Goal: Task Accomplishment & Management: Complete application form

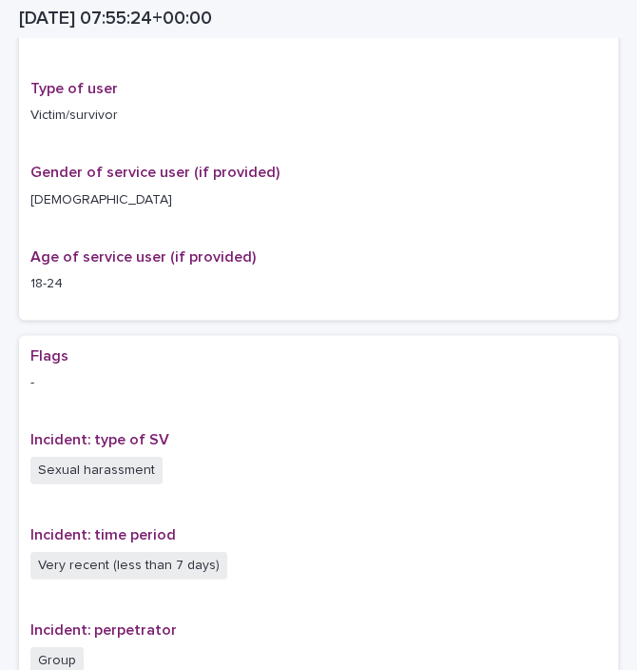
scroll to position [15, 0]
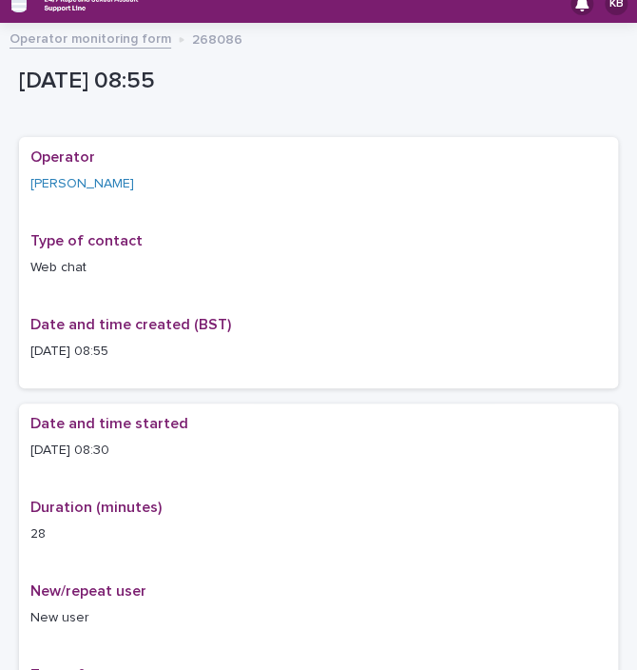
click at [16, 4] on icon "button" at bounding box center [18, 3] width 15 height 17
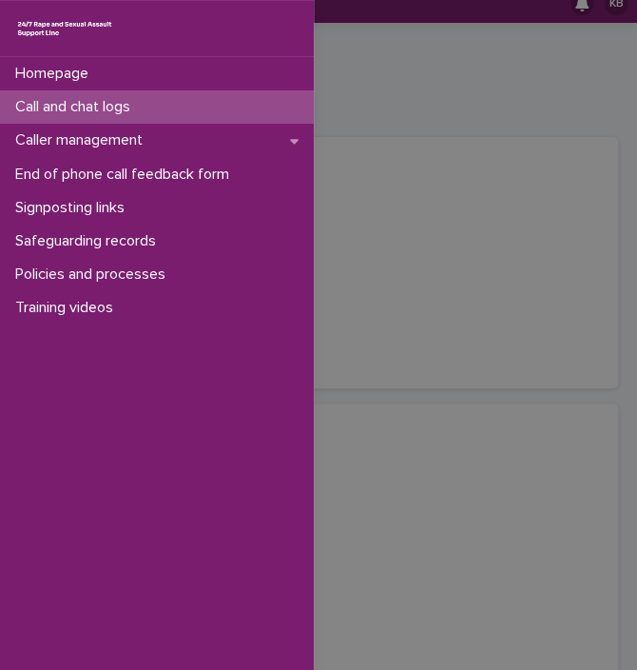
click at [41, 116] on p "Call and chat logs" at bounding box center [77, 107] width 138 height 18
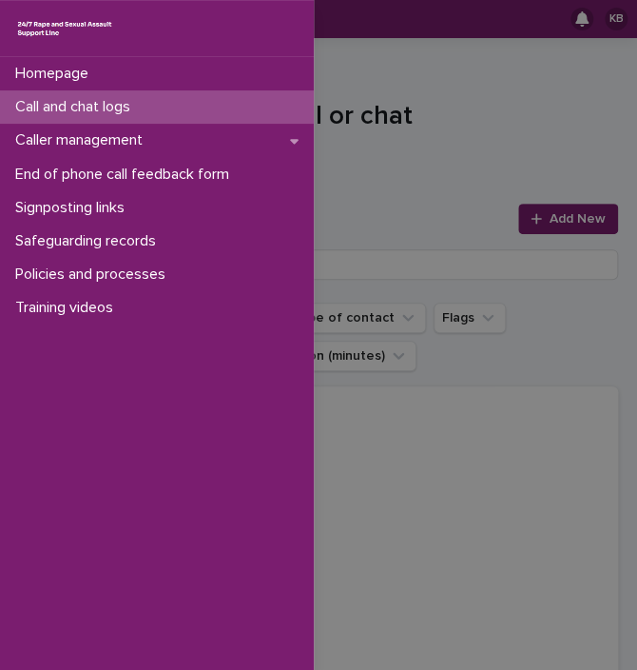
click at [555, 216] on div "Homepage Call and chat logs Caller management End of phone call feedback form S…" at bounding box center [318, 335] width 637 height 670
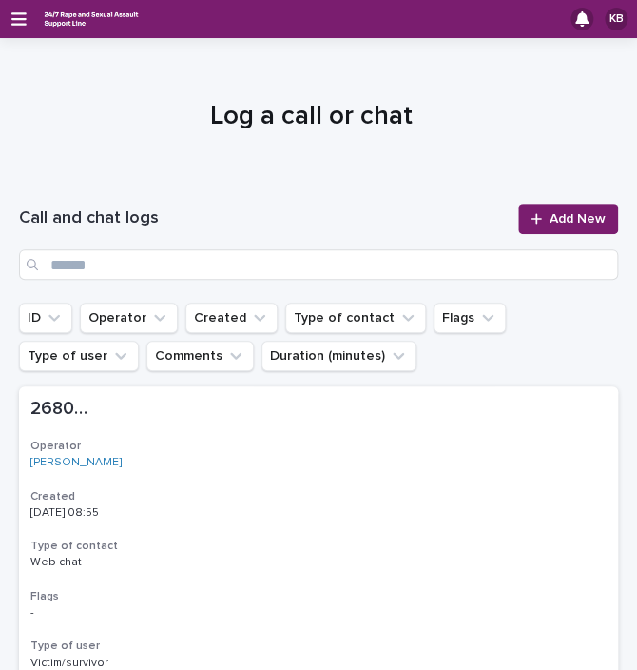
click at [555, 216] on span "Add New" at bounding box center [578, 218] width 56 height 13
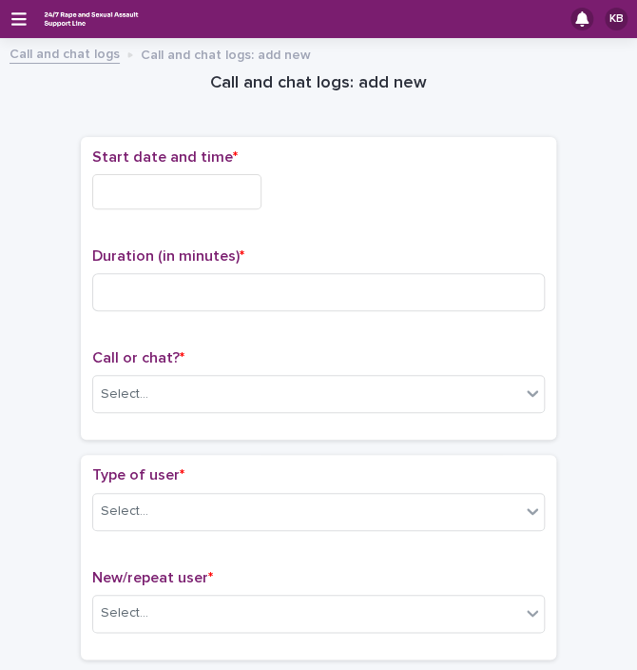
click at [171, 197] on input "text" at bounding box center [176, 191] width 169 height 35
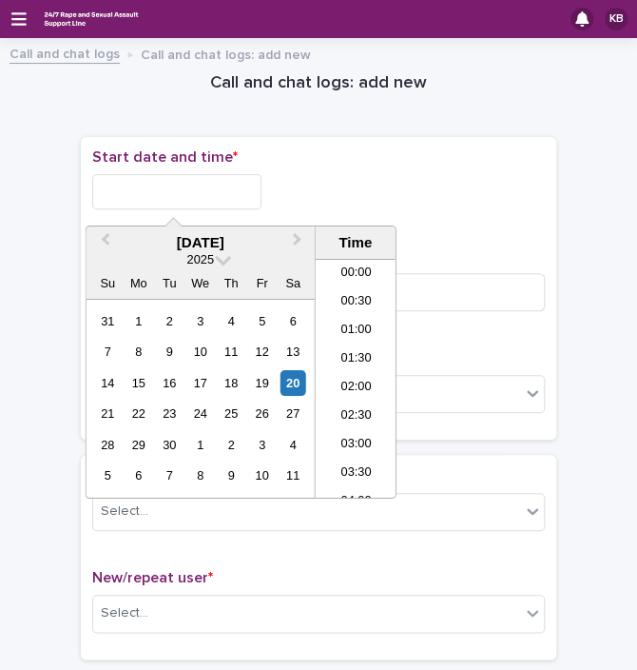
scroll to position [438, 0]
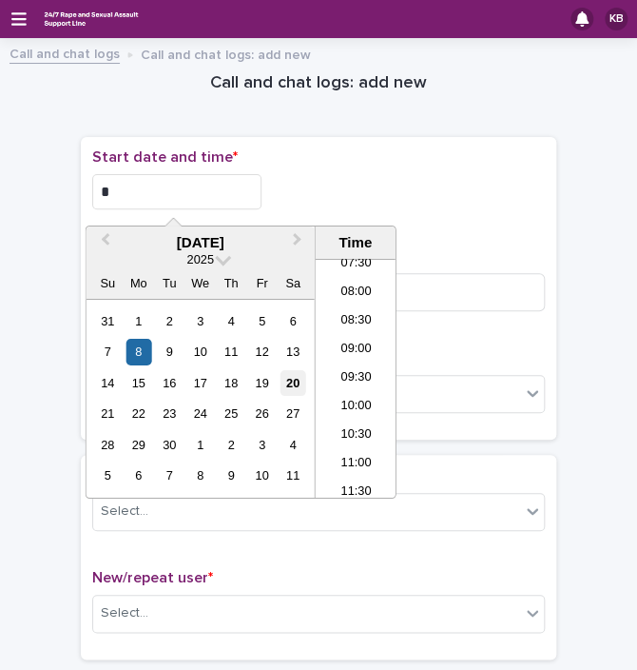
click at [301, 376] on div "20" at bounding box center [293, 383] width 26 height 26
click at [168, 193] on input "**********" at bounding box center [176, 191] width 169 height 35
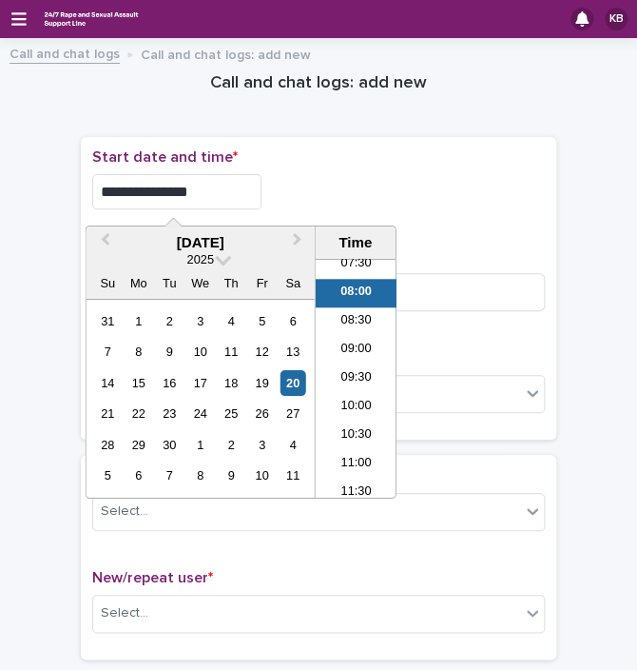
click at [183, 188] on input "**********" at bounding box center [176, 191] width 169 height 35
type input "**********"
click at [297, 186] on div "**********" at bounding box center [318, 191] width 453 height 35
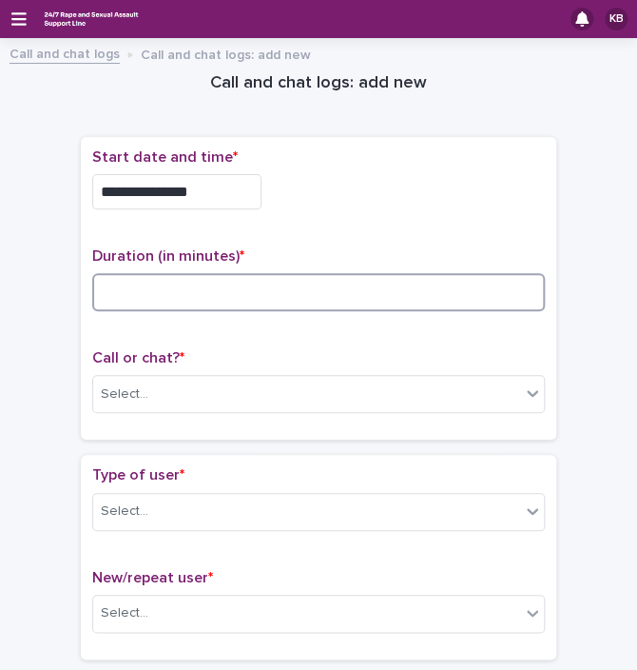
click at [230, 273] on input at bounding box center [318, 292] width 453 height 38
type input "**"
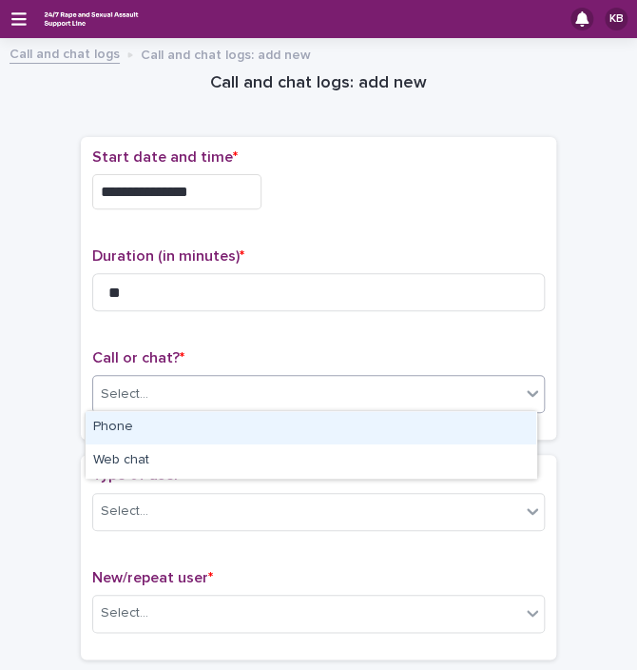
click at [198, 394] on div "Select..." at bounding box center [306, 394] width 427 height 31
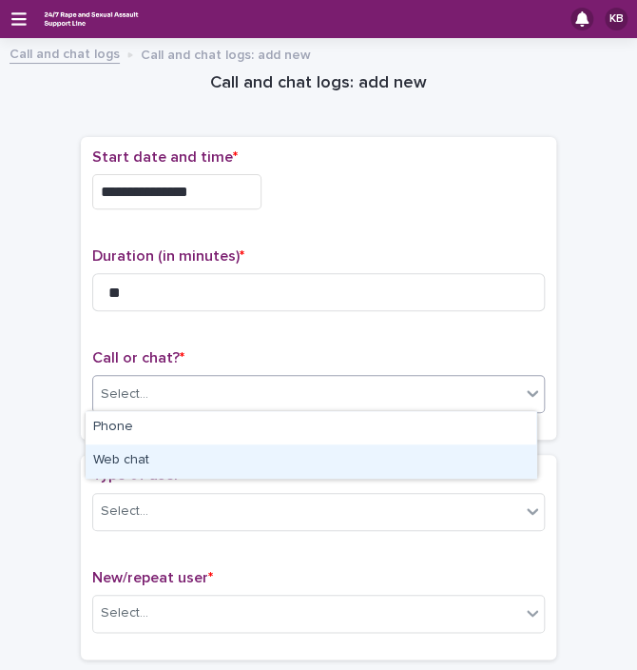
click at [167, 457] on div "Web chat" at bounding box center [311, 460] width 451 height 33
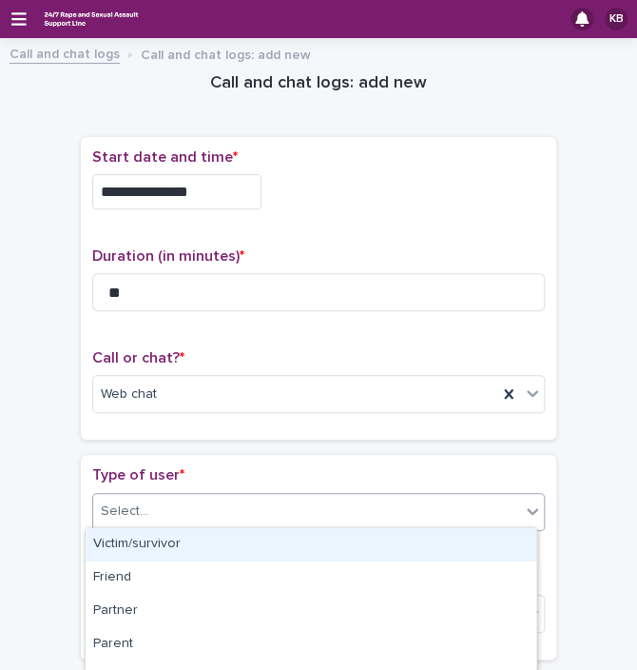
click at [154, 509] on div "Select..." at bounding box center [306, 511] width 427 height 31
click at [149, 540] on div "Victim/survivor" at bounding box center [311, 544] width 451 height 33
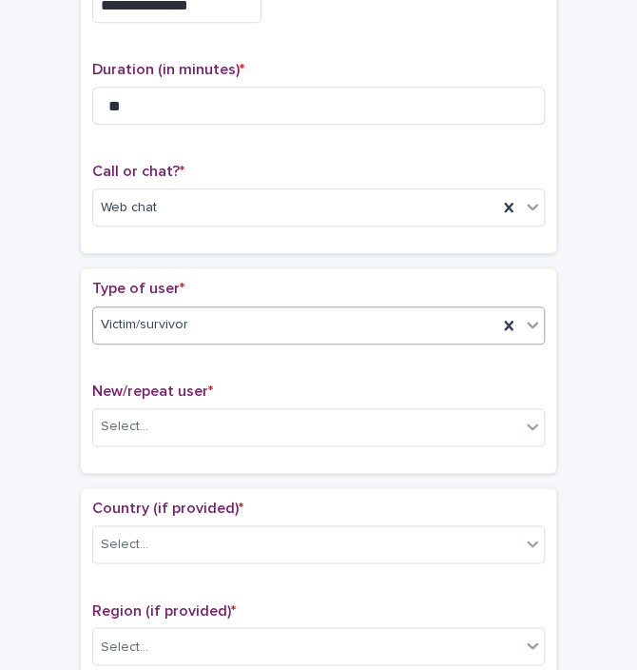
scroll to position [369, 0]
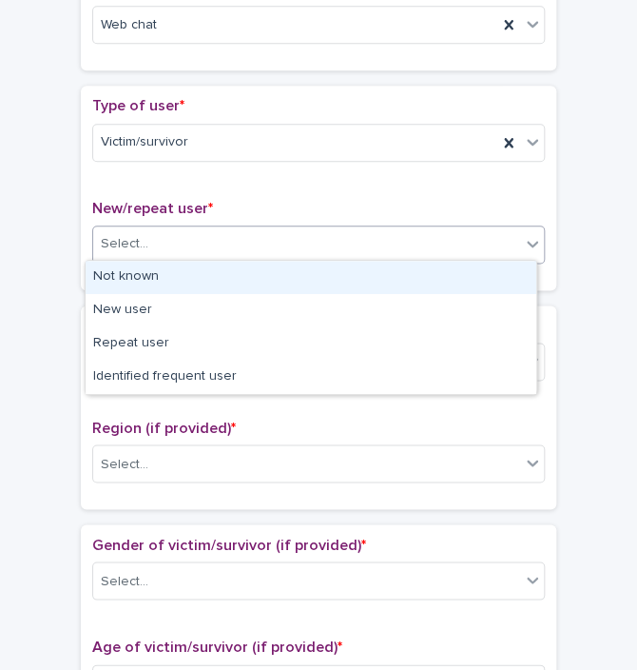
click at [263, 232] on div "Select..." at bounding box center [306, 243] width 427 height 31
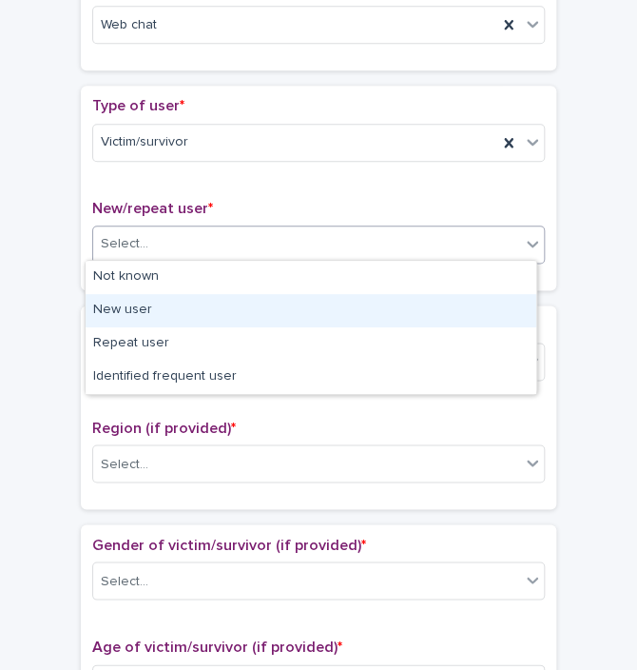
click at [202, 311] on div "New user" at bounding box center [311, 310] width 451 height 33
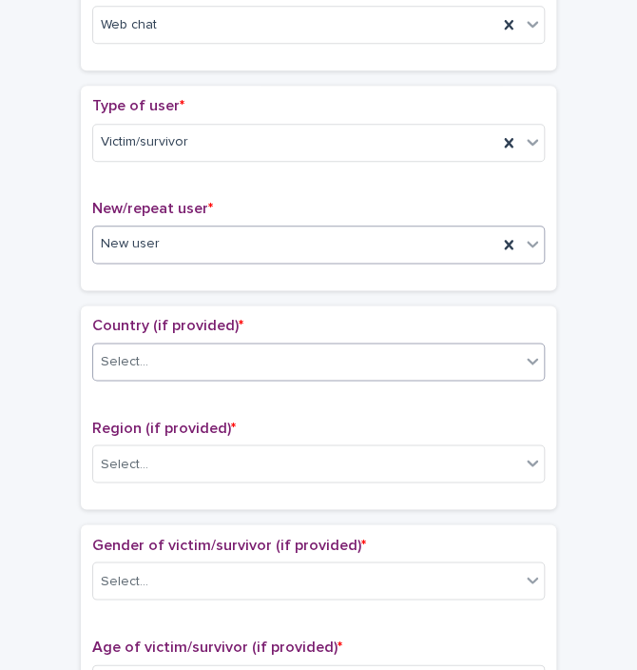
click at [193, 363] on div "Select..." at bounding box center [306, 361] width 427 height 31
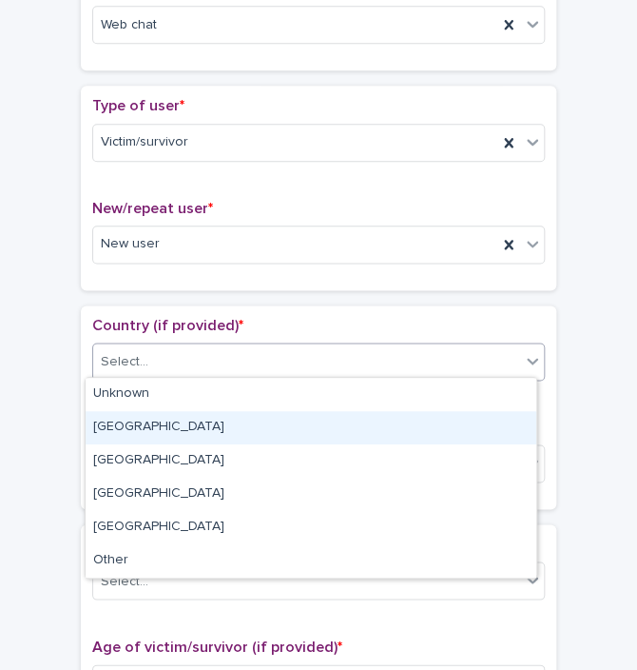
click at [162, 427] on div "[GEOGRAPHIC_DATA]" at bounding box center [311, 427] width 451 height 33
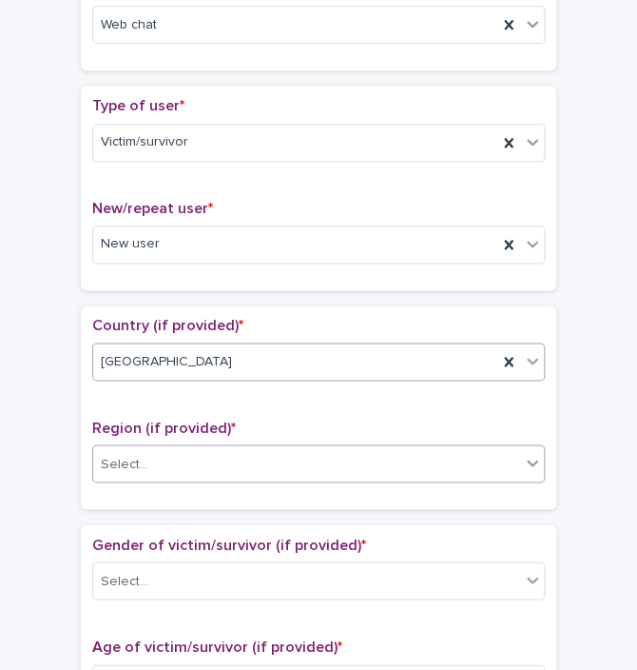
click at [164, 452] on div "Select..." at bounding box center [306, 463] width 427 height 31
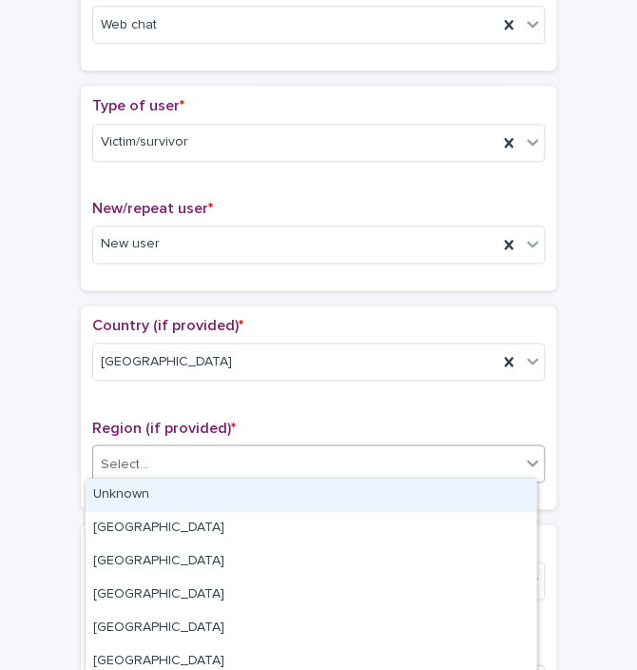
click at [200, 455] on div "Select..." at bounding box center [306, 463] width 427 height 31
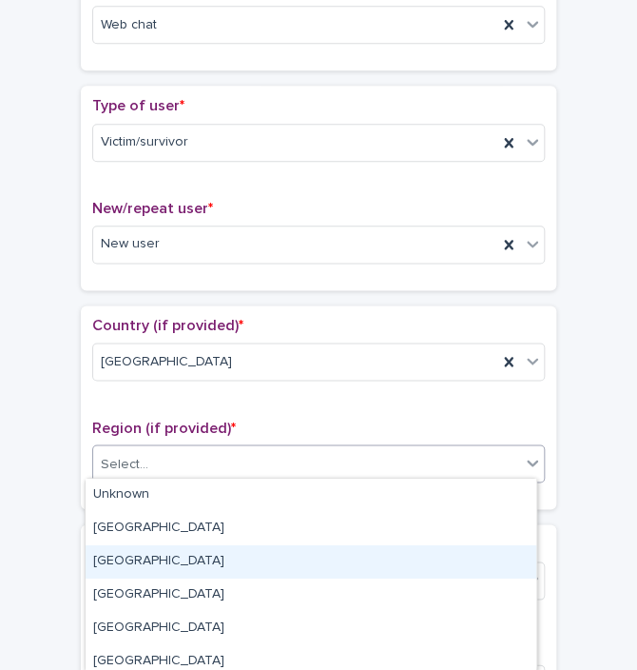
click at [153, 560] on div "[GEOGRAPHIC_DATA]" at bounding box center [311, 561] width 451 height 33
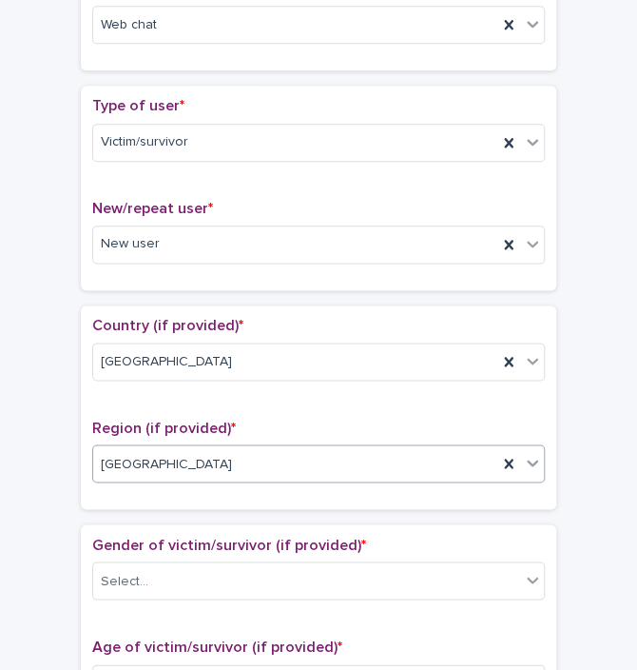
scroll to position [717, 0]
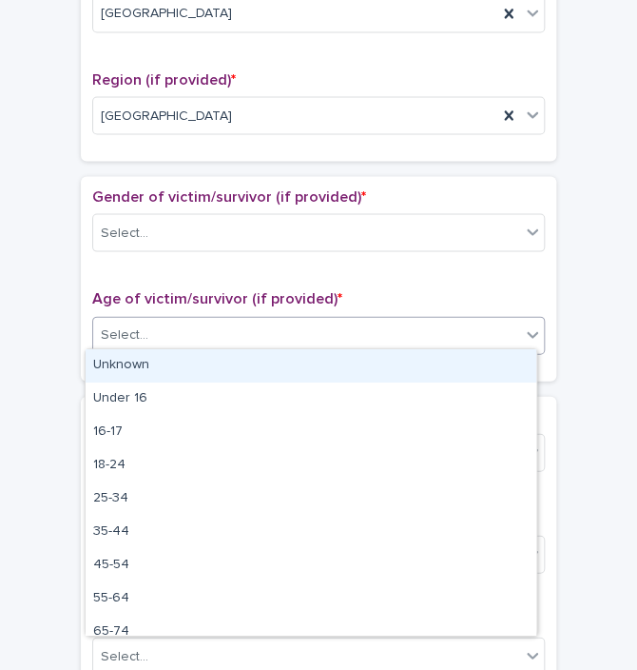
click at [356, 329] on div "Select..." at bounding box center [306, 334] width 427 height 31
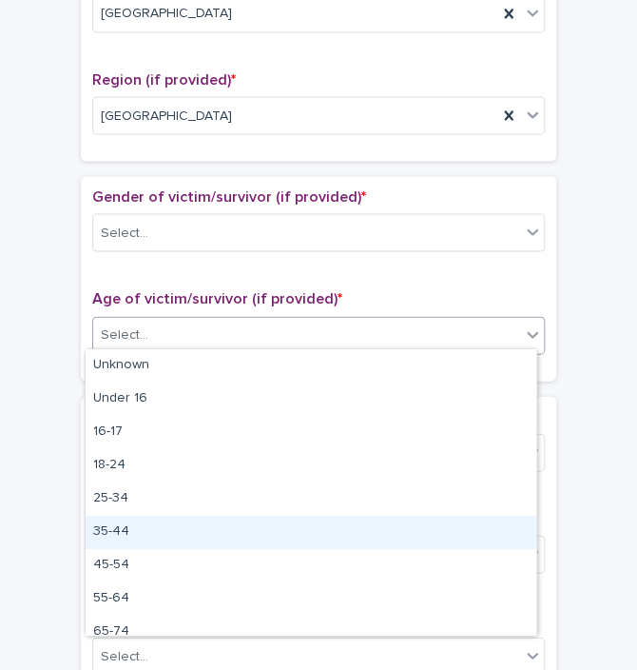
click at [118, 539] on div "35-44" at bounding box center [311, 532] width 451 height 33
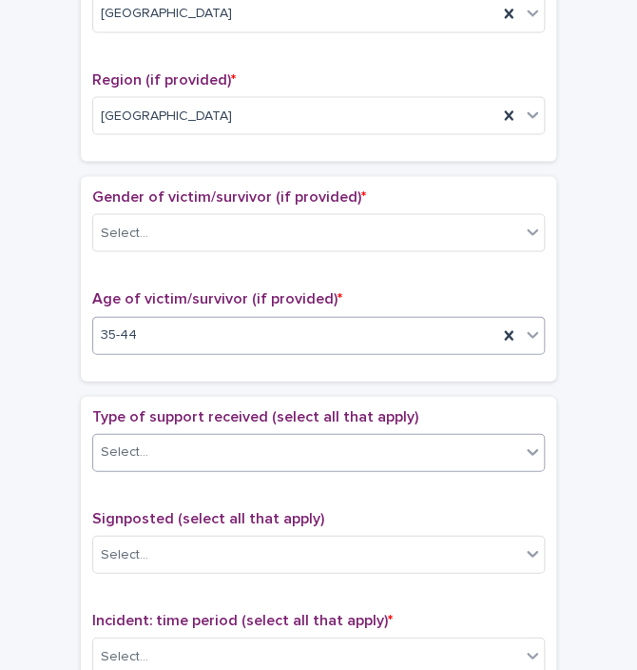
click at [121, 436] on div "Select..." at bounding box center [306, 451] width 427 height 31
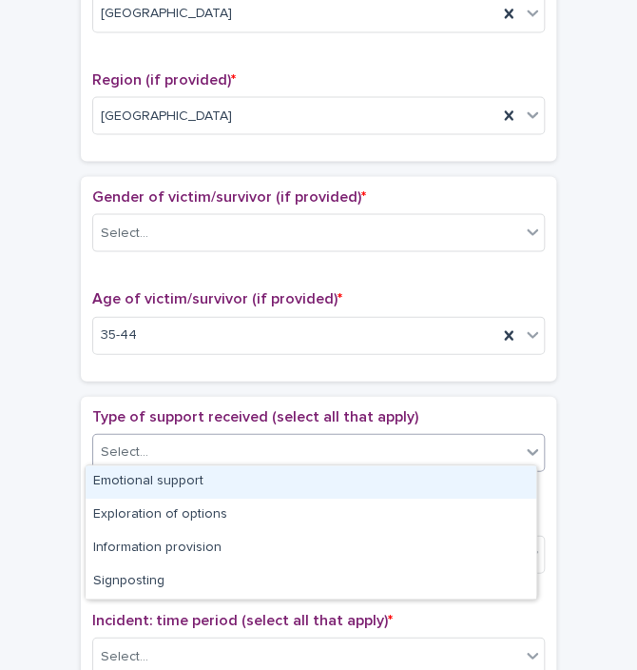
click at [126, 479] on div "Emotional support" at bounding box center [311, 481] width 451 height 33
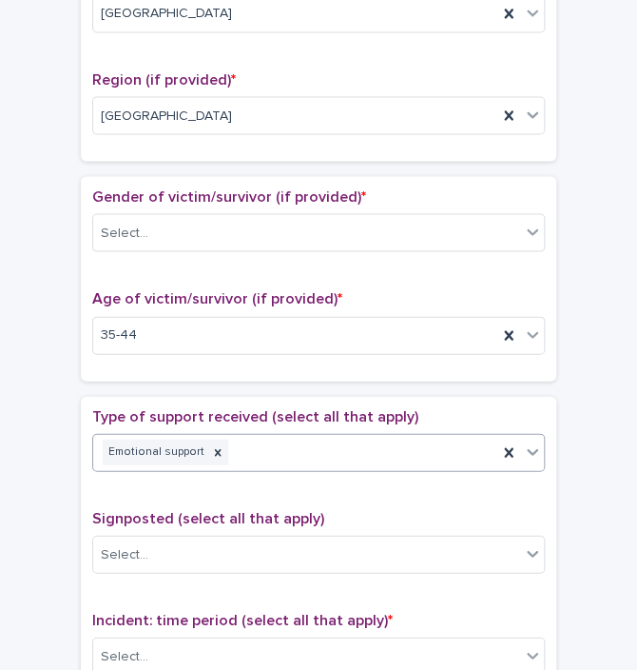
click at [306, 461] on div "Emotional support" at bounding box center [295, 451] width 404 height 33
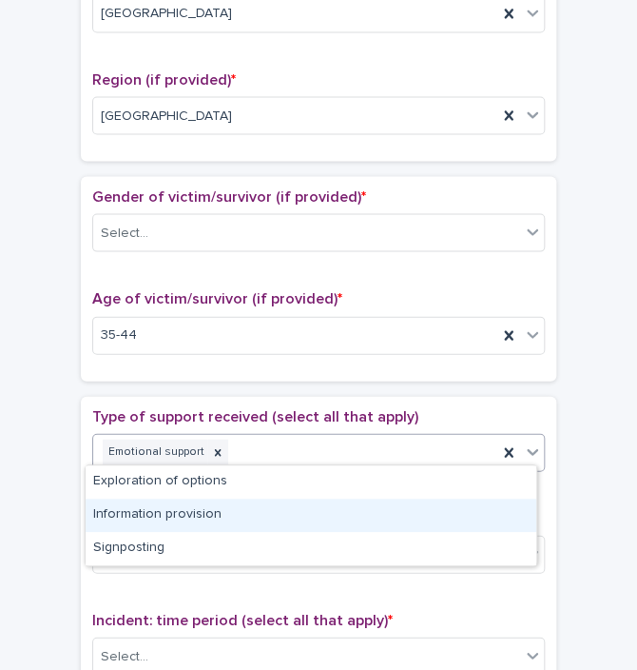
click at [255, 517] on div "Information provision" at bounding box center [311, 515] width 451 height 33
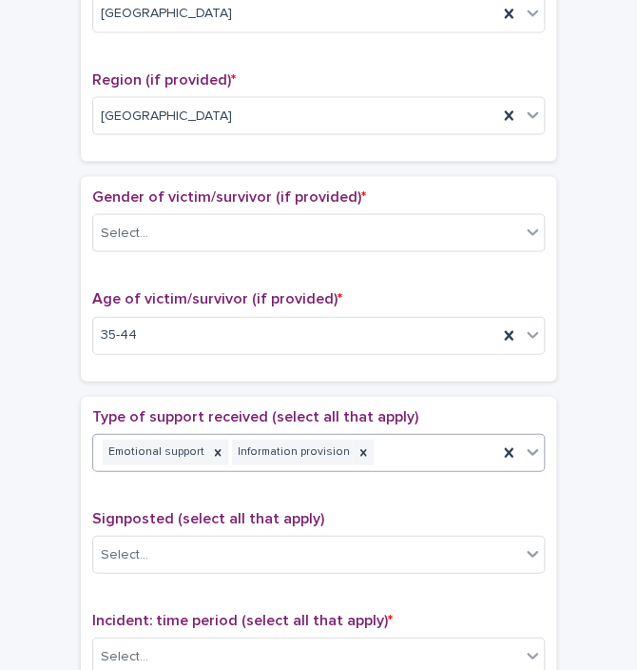
click at [382, 441] on div "Emotional support Information provision" at bounding box center [295, 451] width 404 height 33
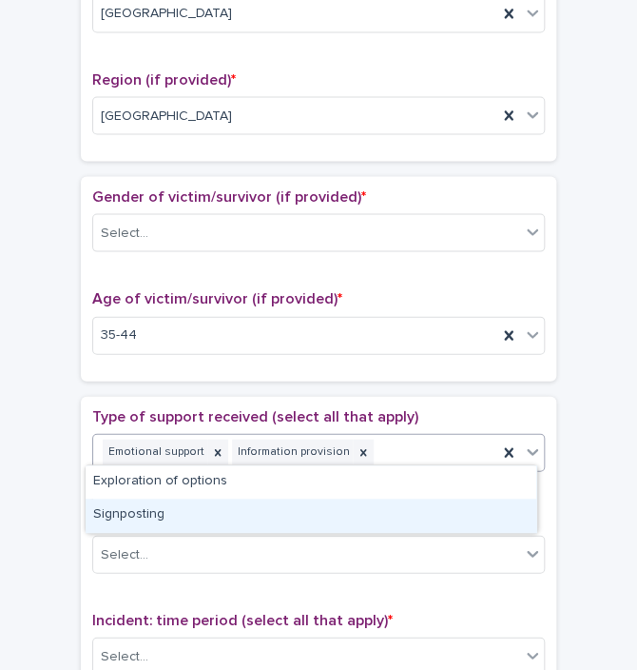
click at [274, 511] on div "Signposting" at bounding box center [311, 515] width 451 height 33
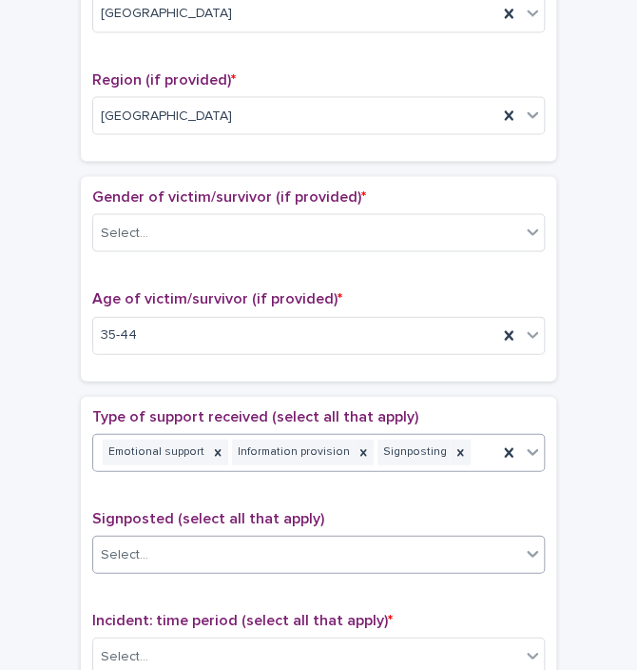
click at [264, 543] on div "Select..." at bounding box center [306, 554] width 427 height 31
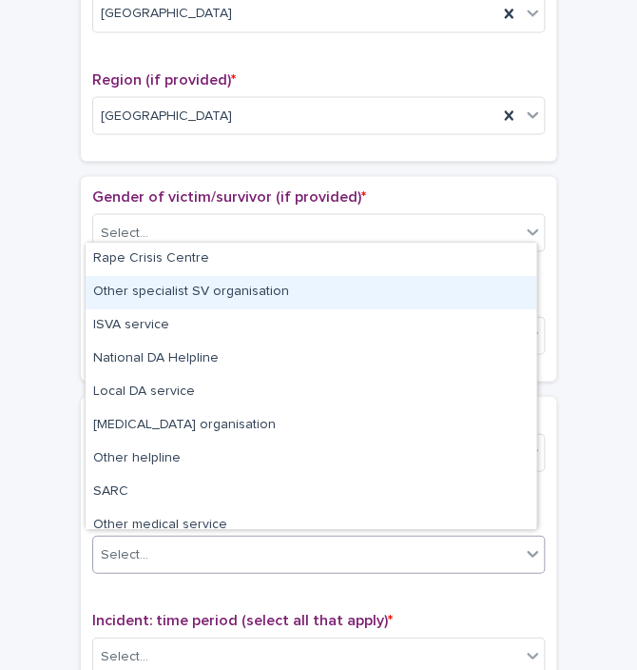
click at [147, 287] on div "Other specialist SV organisation" at bounding box center [311, 292] width 451 height 33
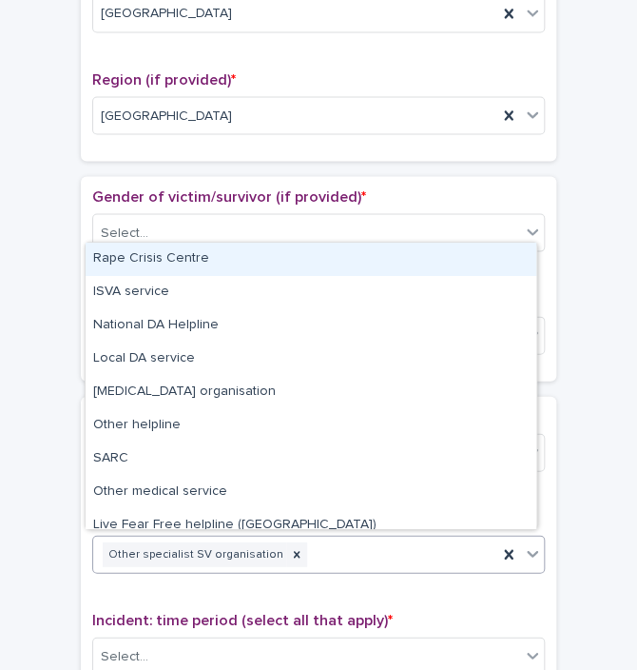
click at [322, 538] on div "Other specialist SV organisation" at bounding box center [295, 554] width 404 height 33
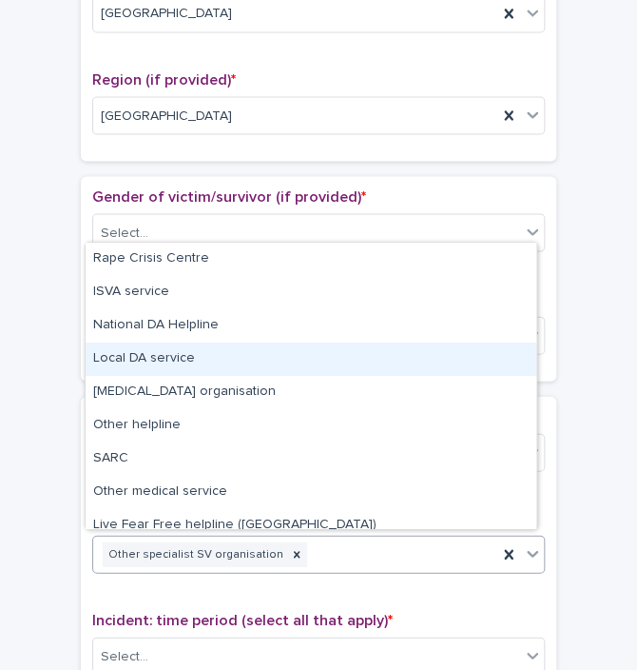
click at [186, 358] on div "Local DA service" at bounding box center [311, 359] width 451 height 33
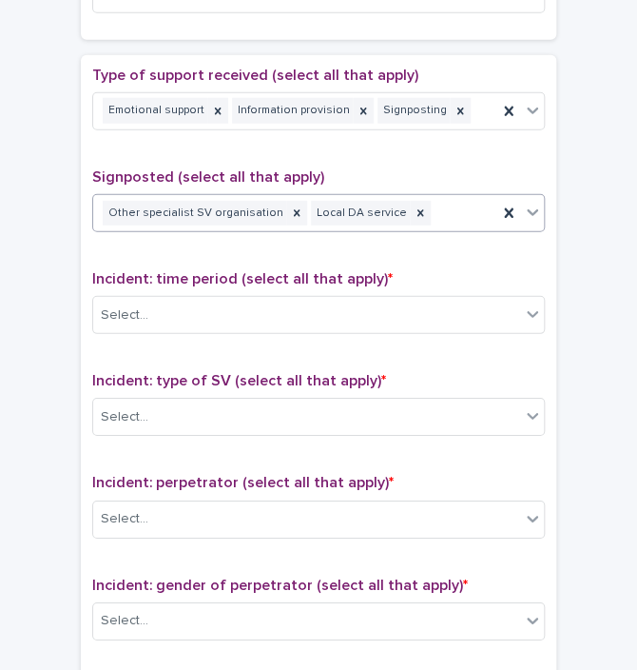
scroll to position [1127, 0]
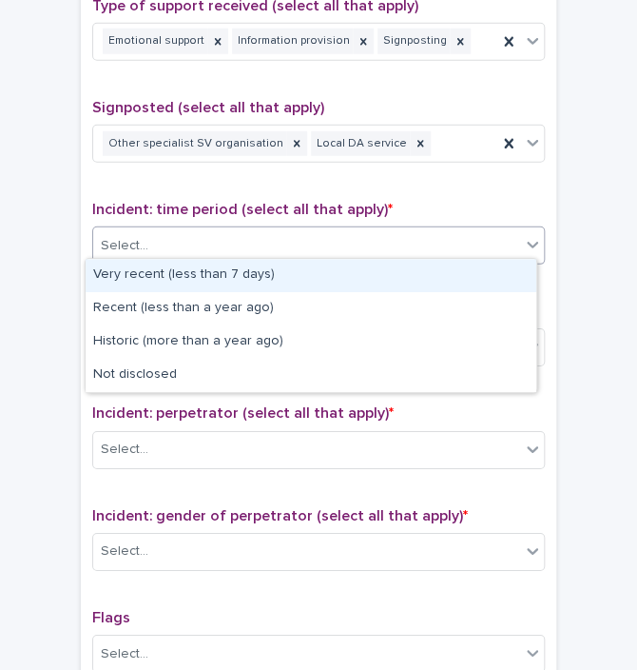
click at [137, 226] on div "Select..." at bounding box center [318, 245] width 453 height 38
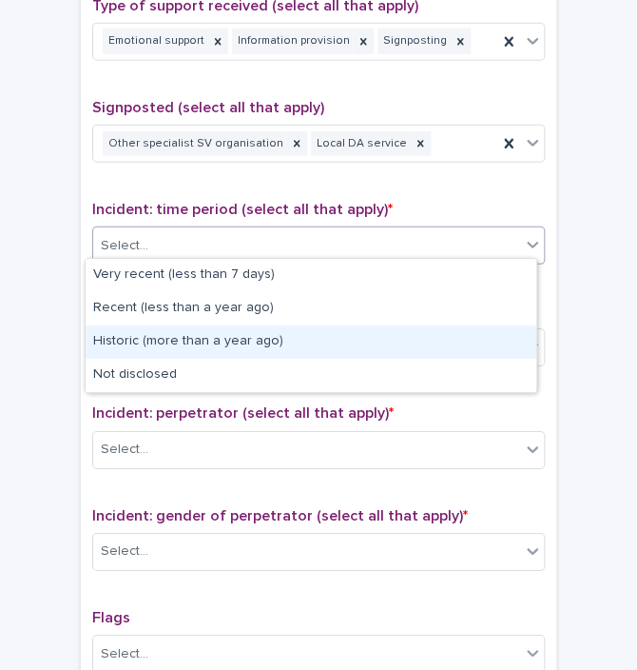
click at [152, 330] on div "Historic (more than a year ago)" at bounding box center [311, 341] width 451 height 33
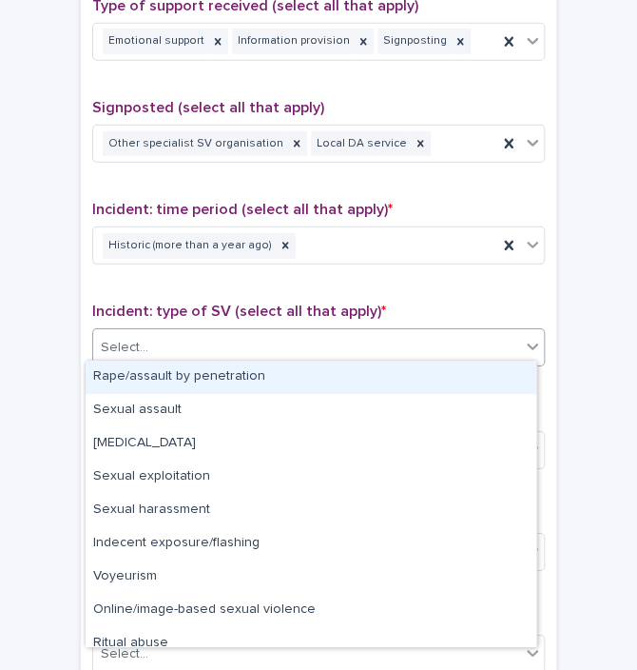
click at [154, 342] on div "Select..." at bounding box center [306, 347] width 427 height 31
click at [156, 369] on div "Rape/assault by penetration" at bounding box center [311, 377] width 451 height 33
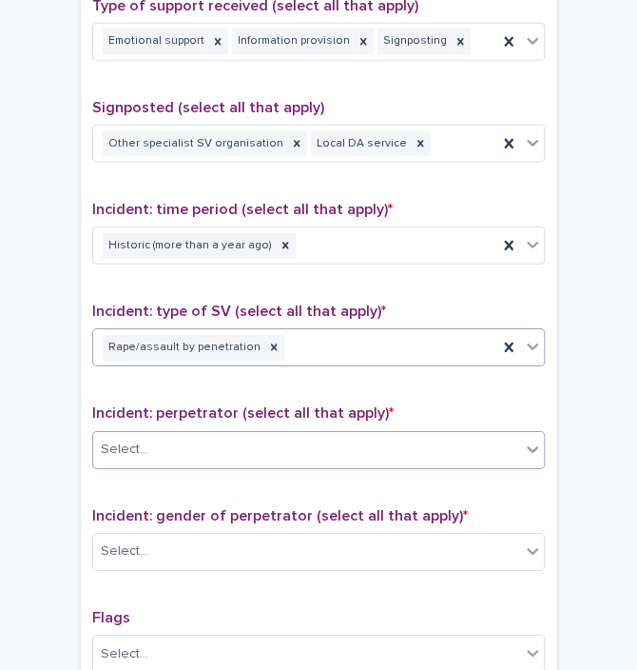
click at [154, 434] on div "Select..." at bounding box center [306, 449] width 427 height 31
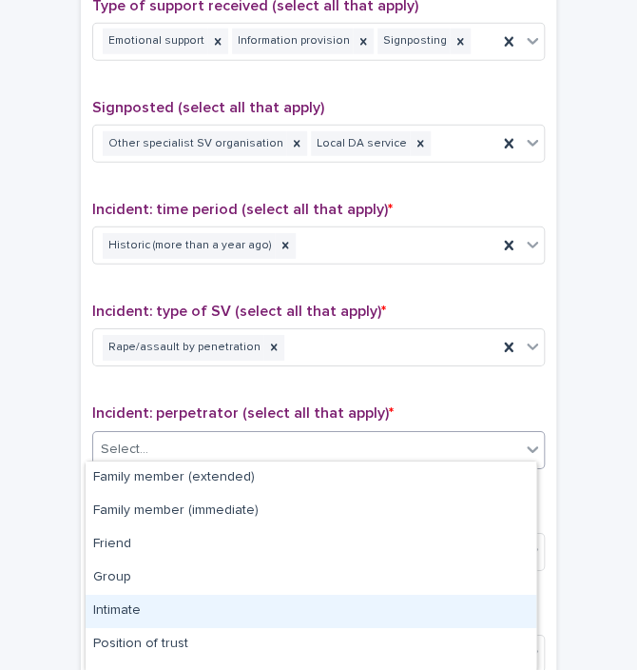
click at [152, 607] on div "Intimate" at bounding box center [311, 611] width 451 height 33
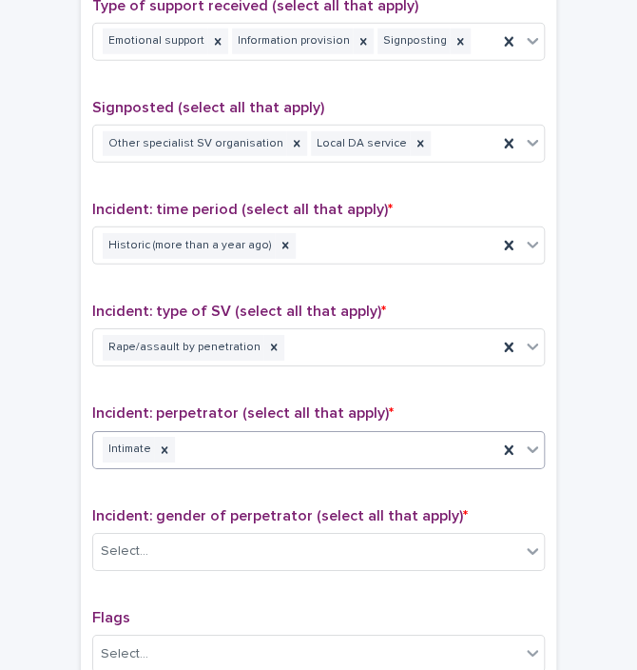
scroll to position [1435, 0]
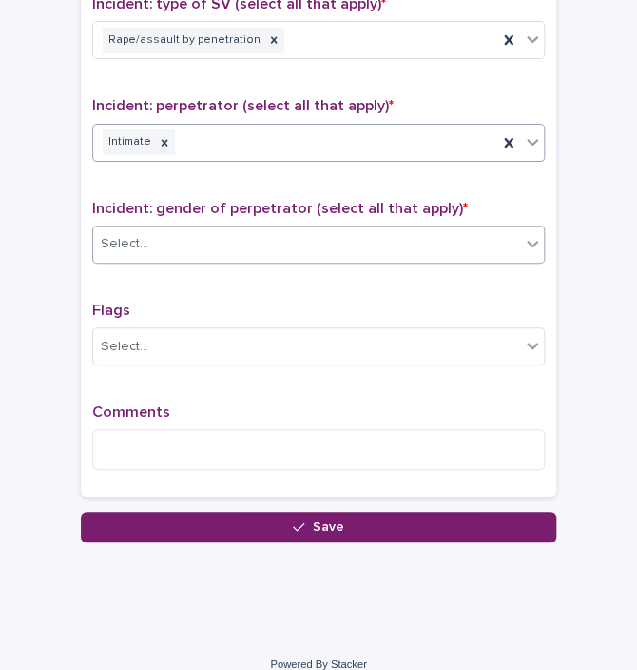
click at [168, 232] on div "Select..." at bounding box center [306, 243] width 427 height 31
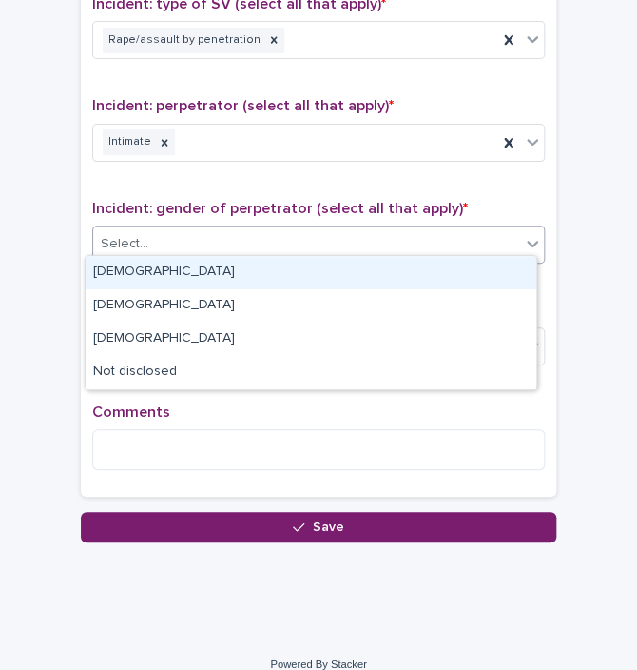
click at [151, 273] on div "[DEMOGRAPHIC_DATA]" at bounding box center [311, 272] width 451 height 33
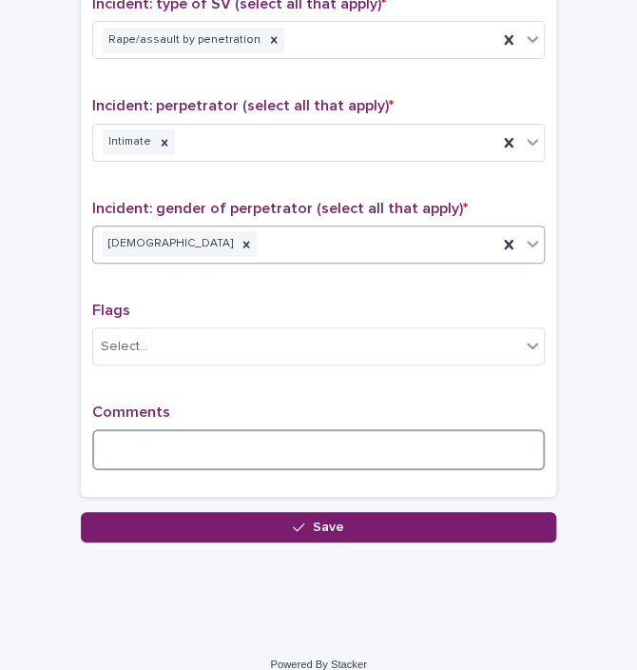
click at [153, 441] on textarea at bounding box center [318, 449] width 453 height 41
click at [271, 435] on textarea "**********" at bounding box center [318, 449] width 453 height 41
click at [296, 439] on textarea "**********" at bounding box center [318, 449] width 453 height 41
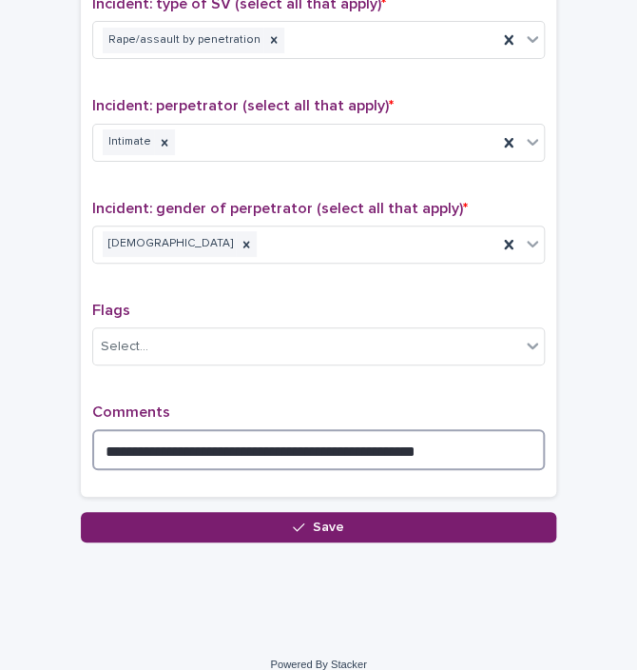
click at [446, 430] on textarea "**********" at bounding box center [318, 449] width 453 height 41
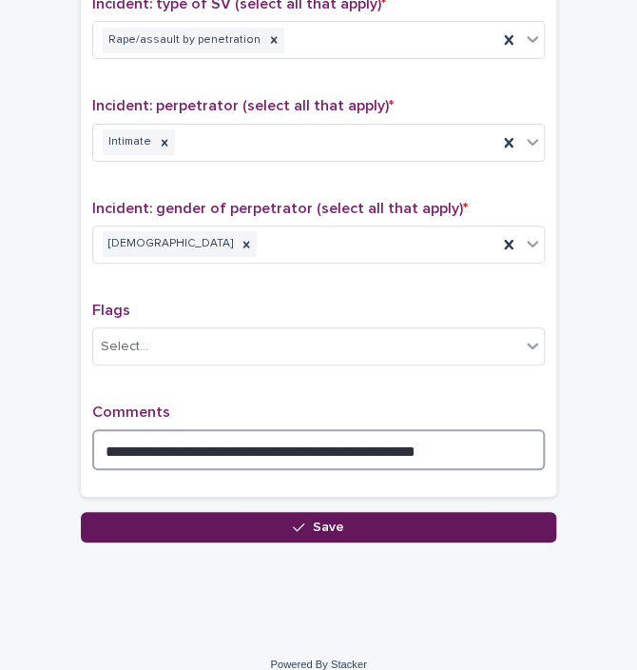
type textarea "**********"
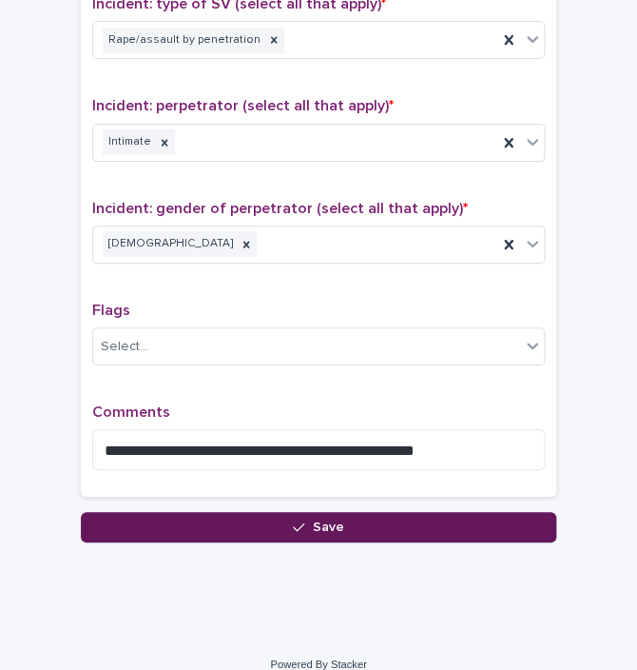
click at [385, 522] on button "Save" at bounding box center [319, 527] width 476 height 30
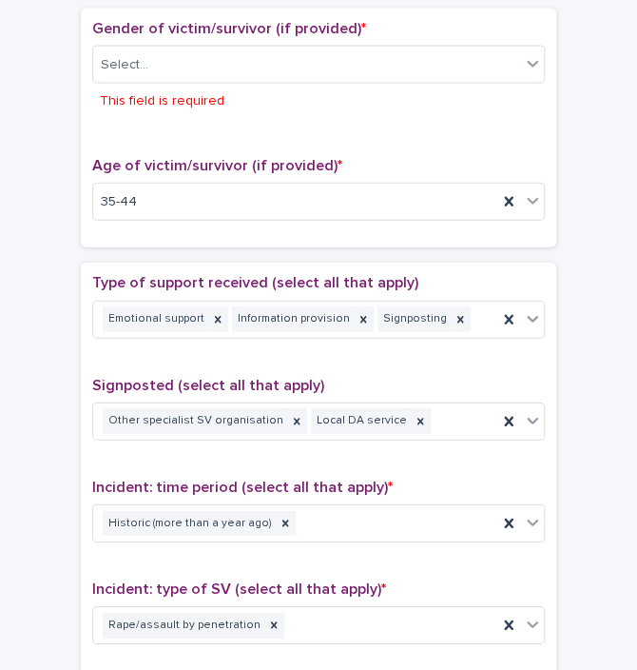
scroll to position [875, 0]
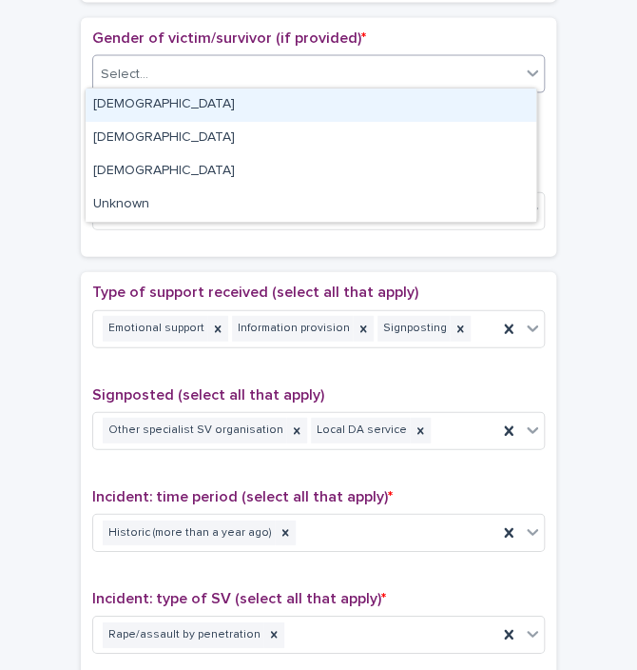
click at [345, 59] on div "Select..." at bounding box center [306, 74] width 427 height 31
click at [133, 113] on div "[DEMOGRAPHIC_DATA]" at bounding box center [311, 104] width 451 height 33
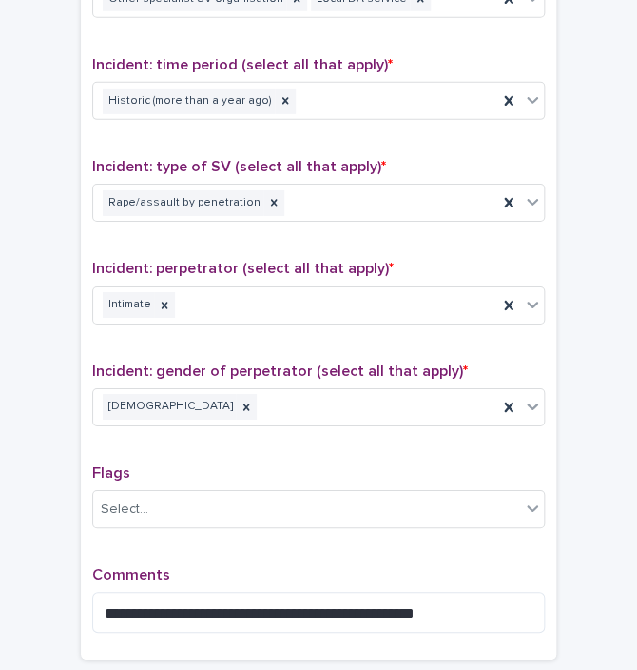
scroll to position [1448, 0]
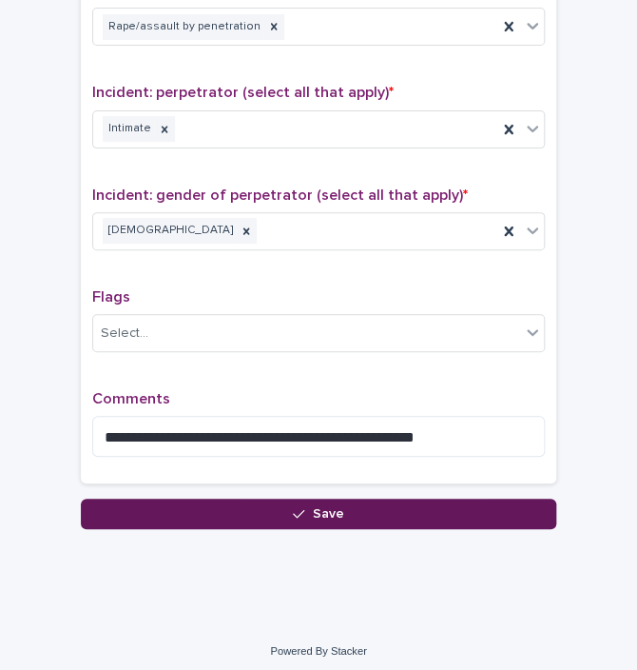
click at [338, 499] on button "Save" at bounding box center [319, 514] width 476 height 30
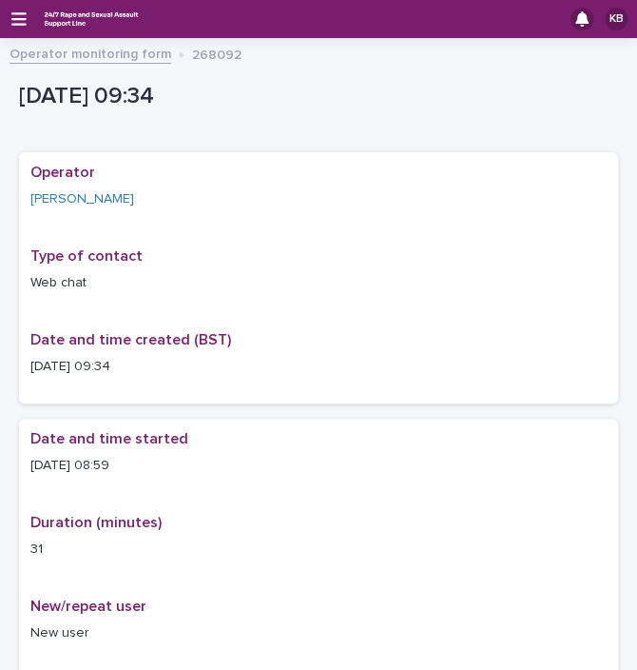
click at [133, 51] on link "Operator monitoring form" at bounding box center [91, 53] width 162 height 22
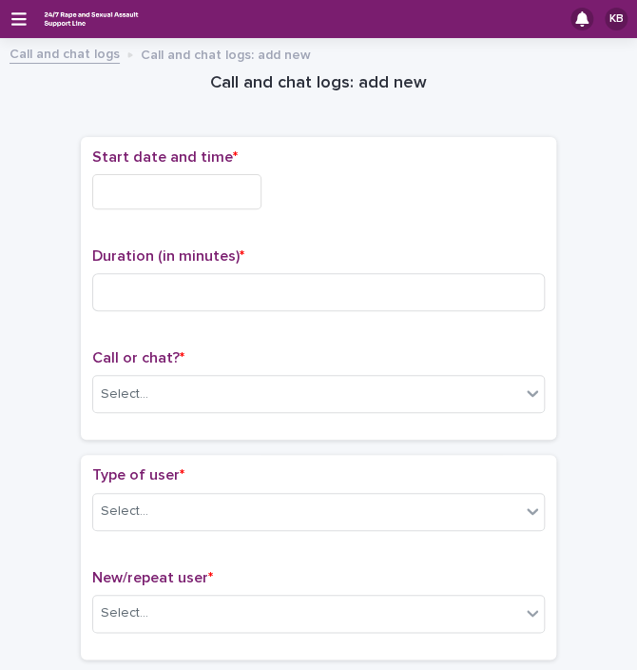
click at [19, 28] on div "KB" at bounding box center [318, 19] width 637 height 38
click at [19, 22] on icon "button" at bounding box center [18, 18] width 15 height 17
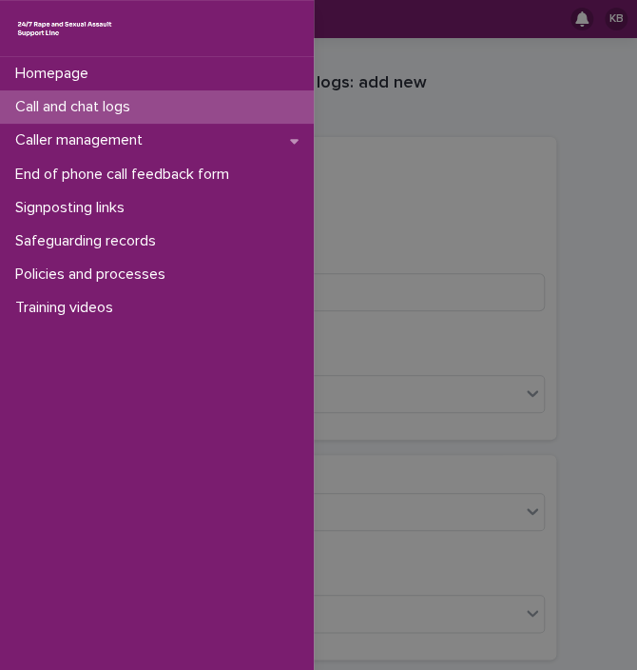
click at [49, 117] on div "Call and chat logs" at bounding box center [157, 106] width 314 height 33
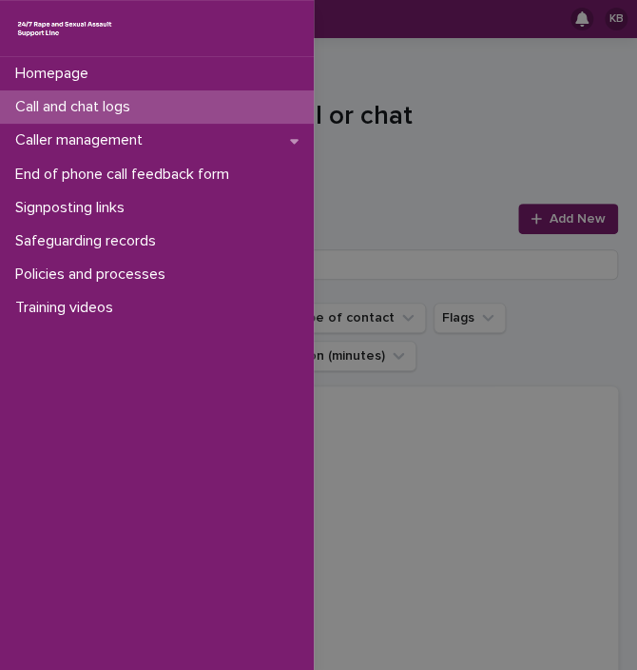
click at [493, 116] on div "Homepage Call and chat logs Caller management End of phone call feedback form S…" at bounding box center [318, 335] width 637 height 670
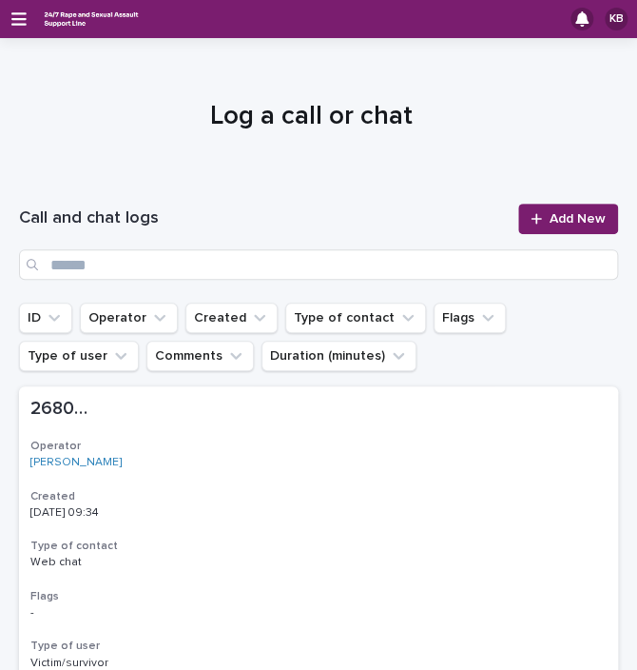
click at [22, 29] on div "KB" at bounding box center [318, 19] width 637 height 38
click at [15, 14] on icon "button" at bounding box center [18, 18] width 15 height 17
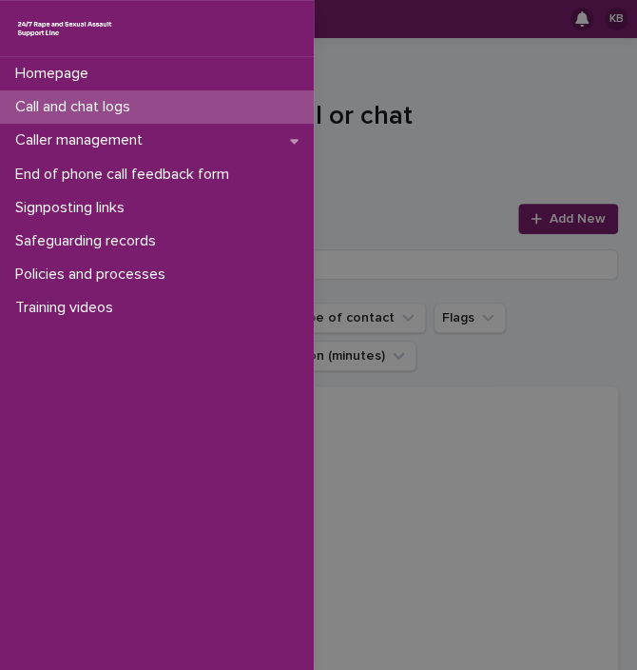
click at [60, 103] on p "Call and chat logs" at bounding box center [77, 107] width 138 height 18
click at [537, 226] on div "Homepage Call and chat logs Caller management End of phone call feedback form S…" at bounding box center [318, 335] width 637 height 670
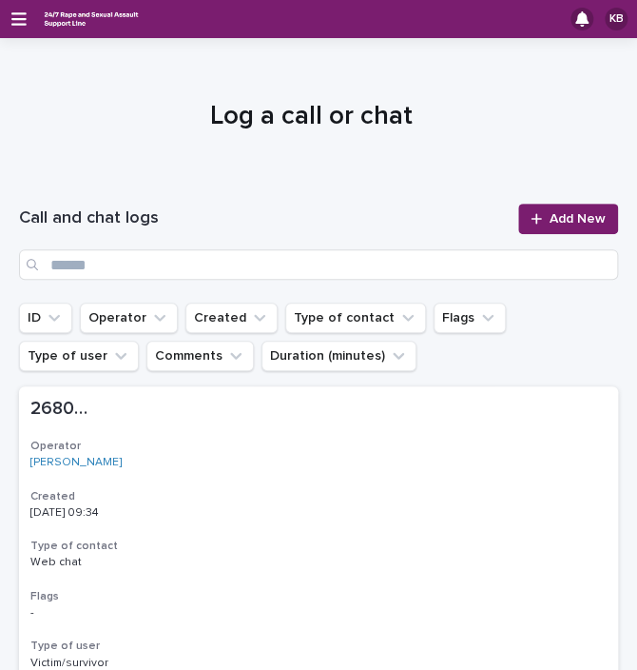
click at [537, 226] on link "Add New" at bounding box center [569, 219] width 100 height 30
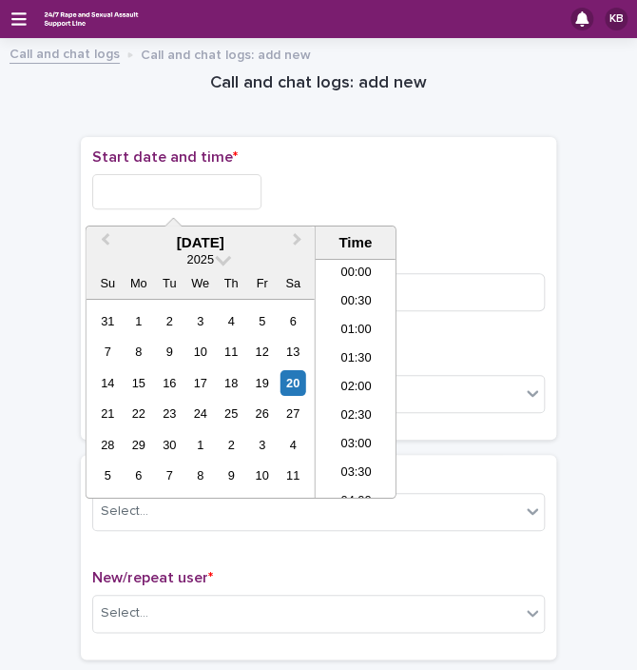
click at [228, 195] on input "text" at bounding box center [176, 191] width 169 height 35
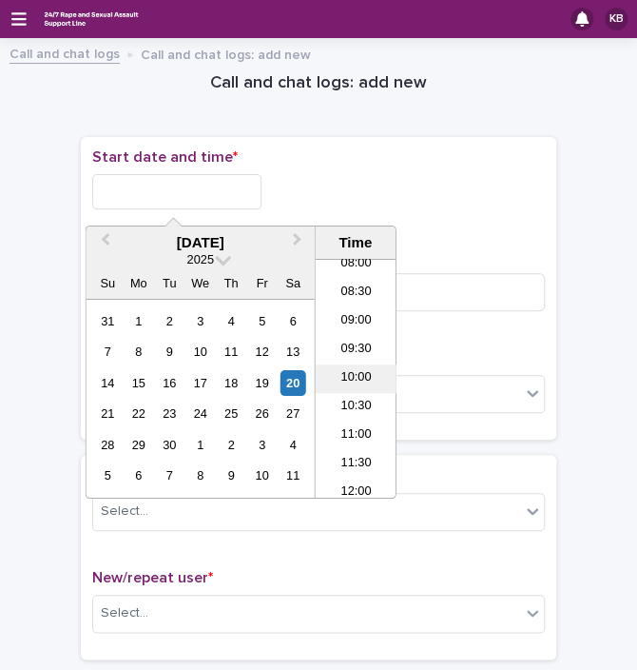
click at [344, 372] on li "10:00" at bounding box center [356, 378] width 81 height 29
type input "**********"
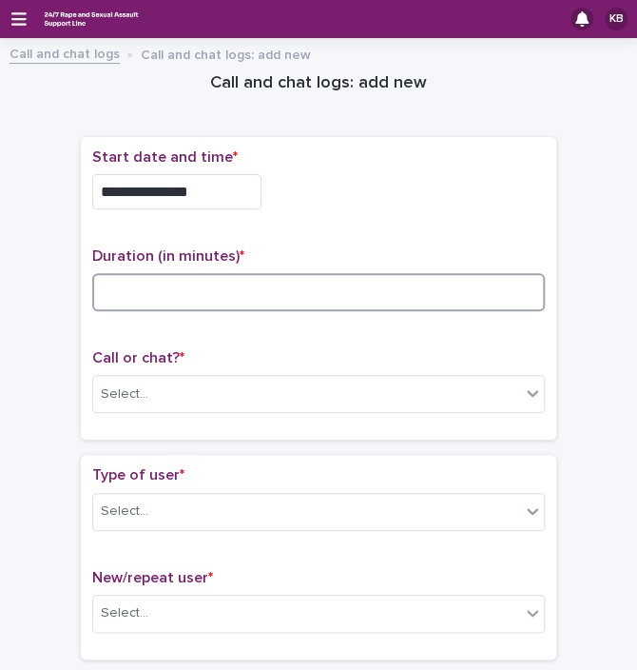
click at [179, 295] on input at bounding box center [318, 292] width 453 height 38
type input "*"
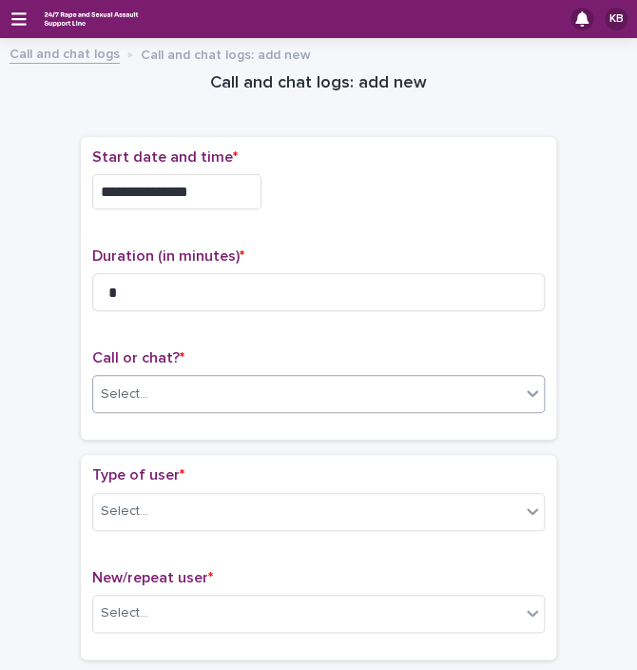
click at [148, 390] on div "Select..." at bounding box center [306, 394] width 427 height 31
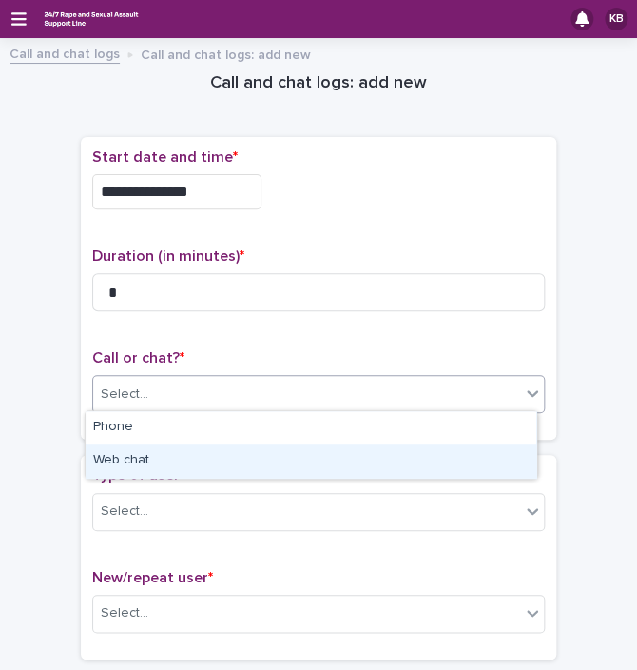
click at [158, 456] on div "Web chat" at bounding box center [311, 460] width 451 height 33
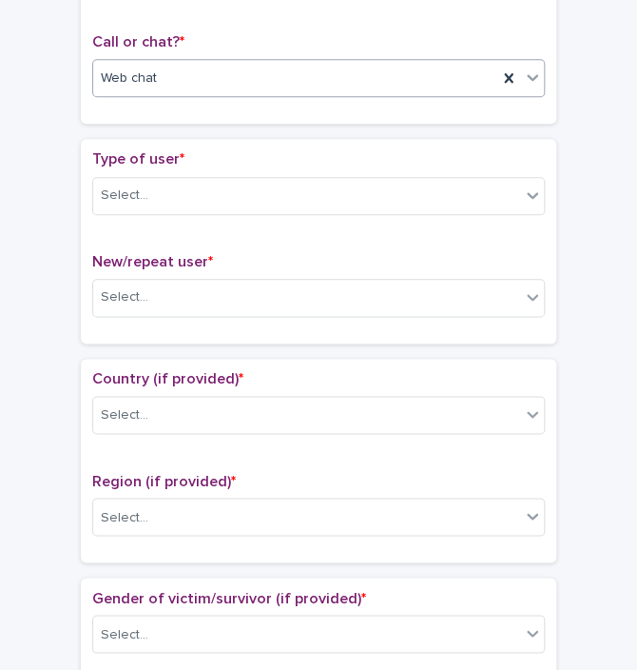
scroll to position [359, 0]
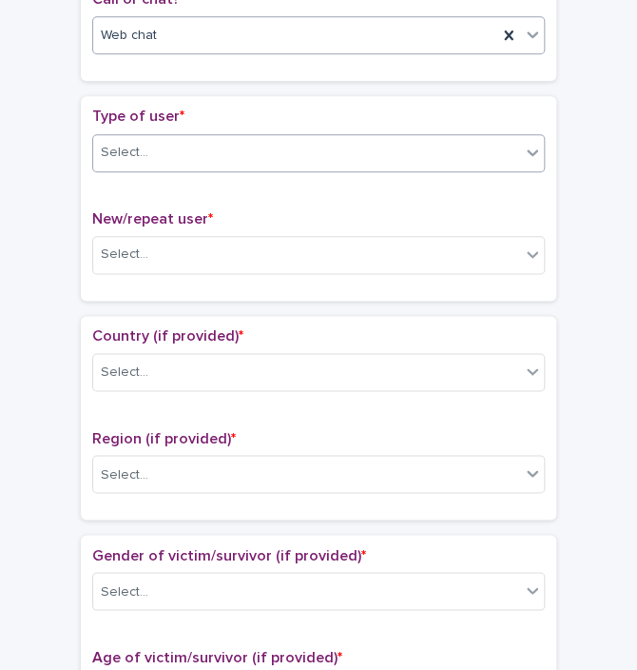
click at [158, 159] on div "Select..." at bounding box center [306, 152] width 427 height 31
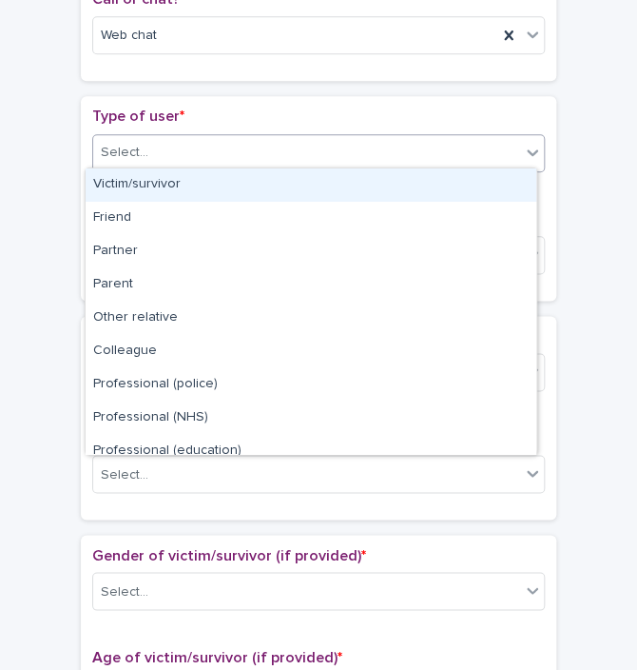
type input "*"
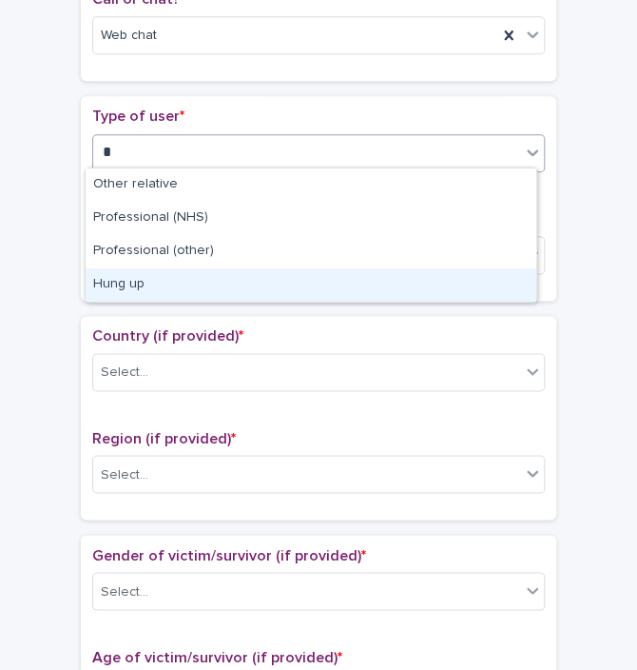
click at [97, 290] on div "Hung up" at bounding box center [311, 284] width 451 height 33
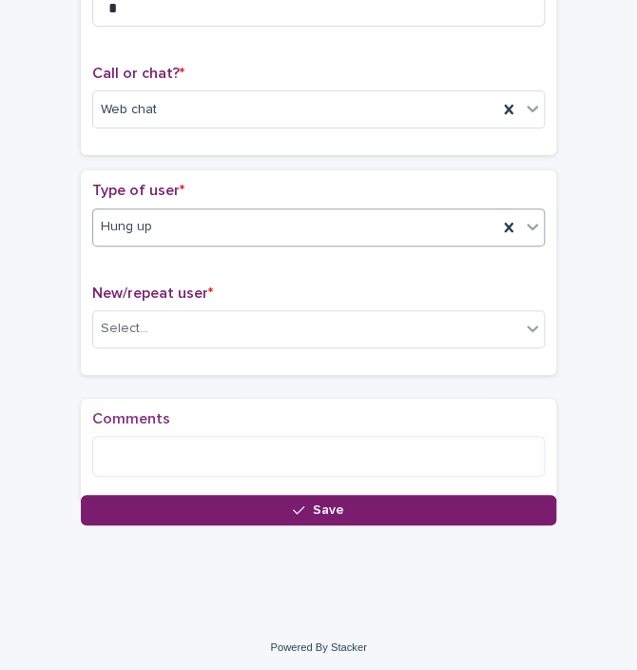
scroll to position [297, 0]
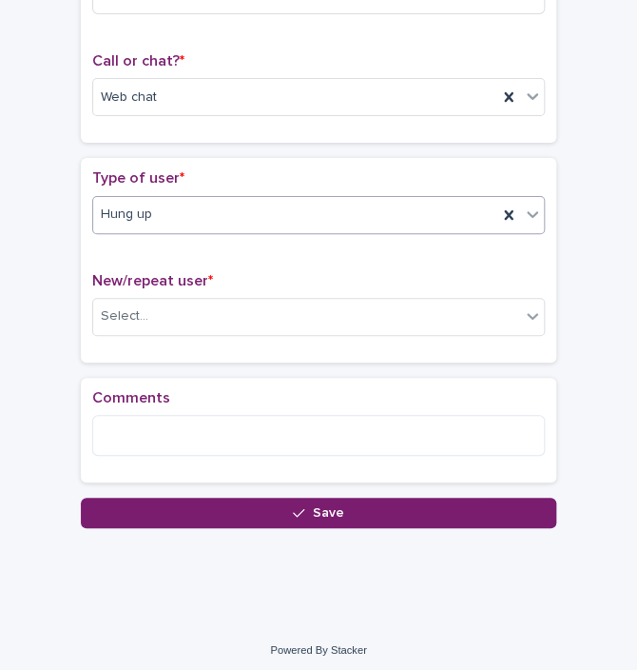
click at [193, 228] on body "**********" at bounding box center [318, 335] width 637 height 670
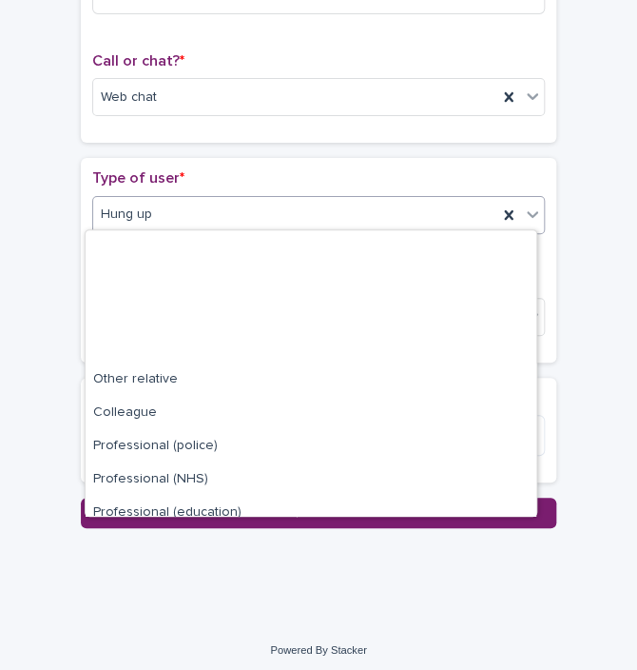
scroll to position [213, 0]
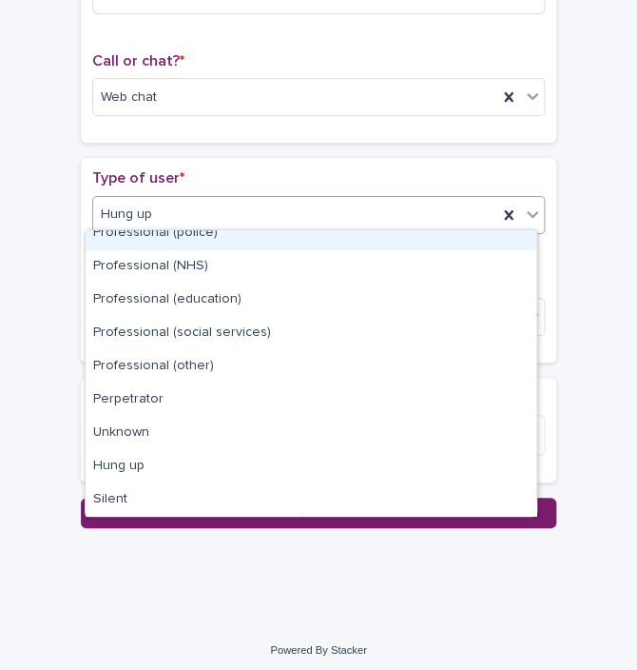
click at [490, 245] on div "Professional (police)" at bounding box center [311, 233] width 451 height 33
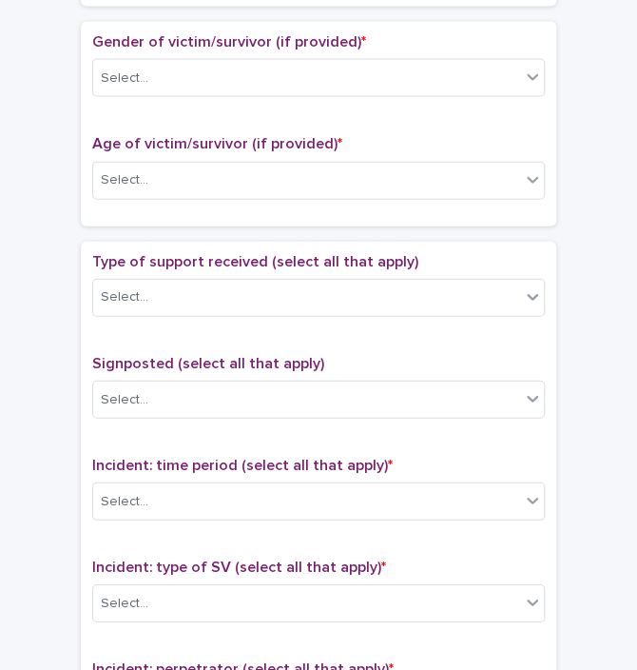
scroll to position [285, 0]
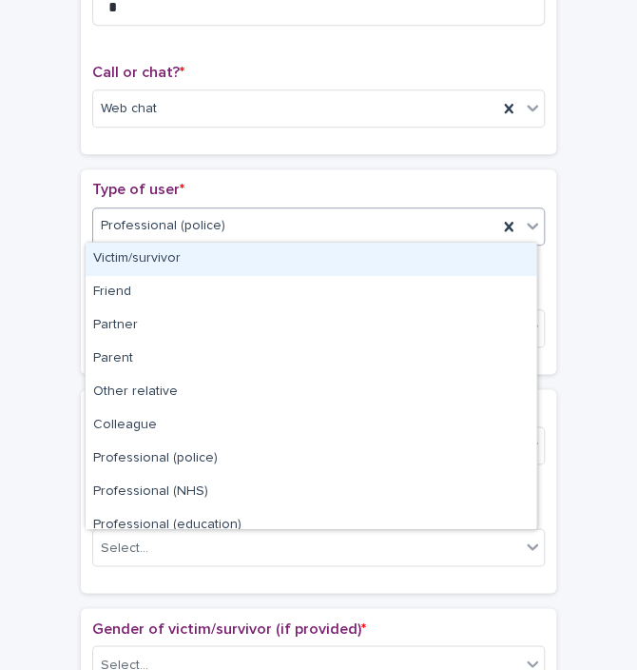
click at [258, 217] on div "Professional (police)" at bounding box center [295, 225] width 404 height 31
type input "*"
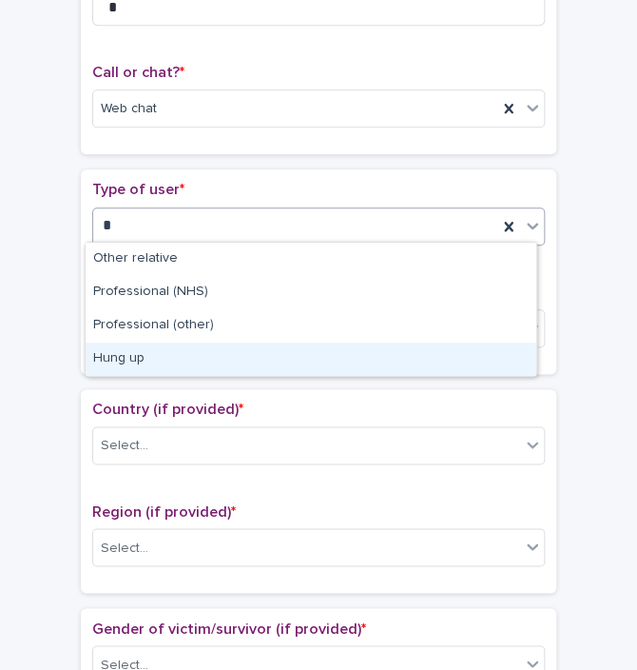
click at [148, 353] on div "Hung up" at bounding box center [311, 359] width 451 height 33
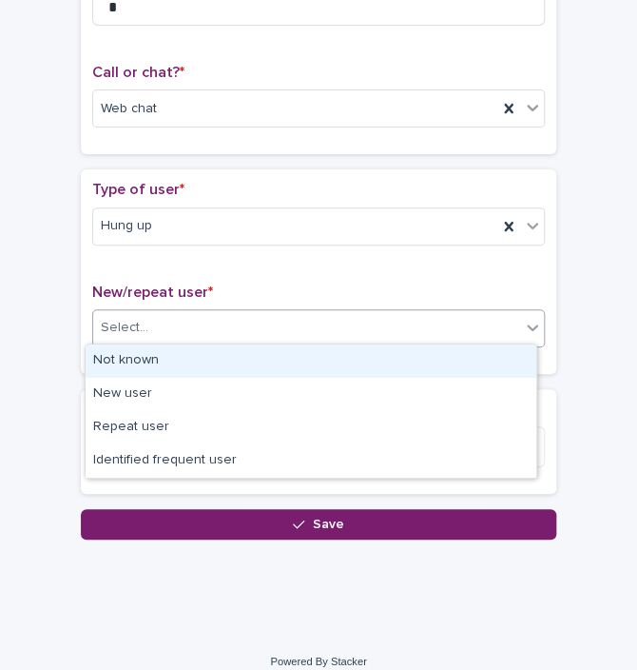
click at [241, 333] on div "Select..." at bounding box center [306, 327] width 427 height 31
click at [227, 357] on div "Not known" at bounding box center [311, 360] width 451 height 33
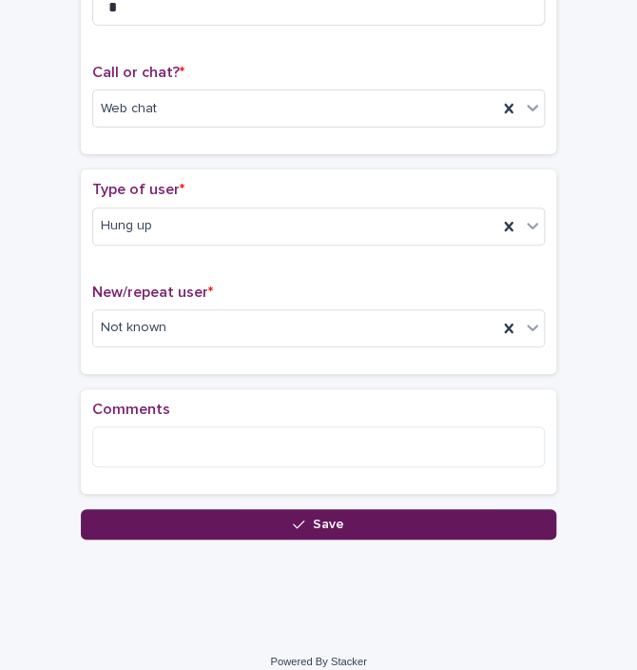
click at [206, 520] on button "Save" at bounding box center [319, 524] width 476 height 30
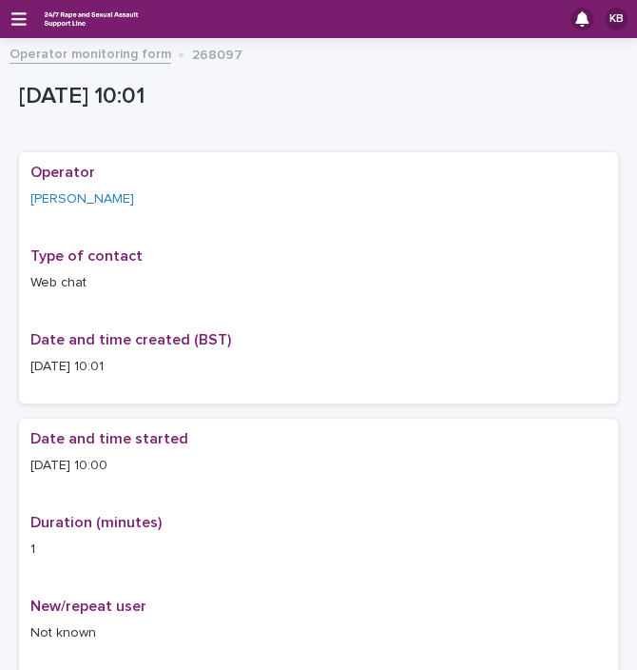
click at [10, 14] on div "KB" at bounding box center [318, 19] width 637 height 38
click at [15, 22] on icon "button" at bounding box center [18, 18] width 15 height 17
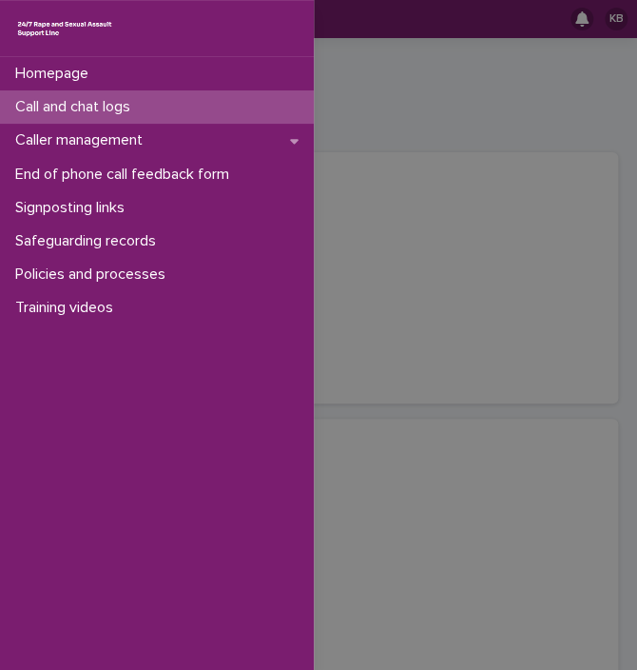
click at [64, 108] on p "Call and chat logs" at bounding box center [77, 107] width 138 height 18
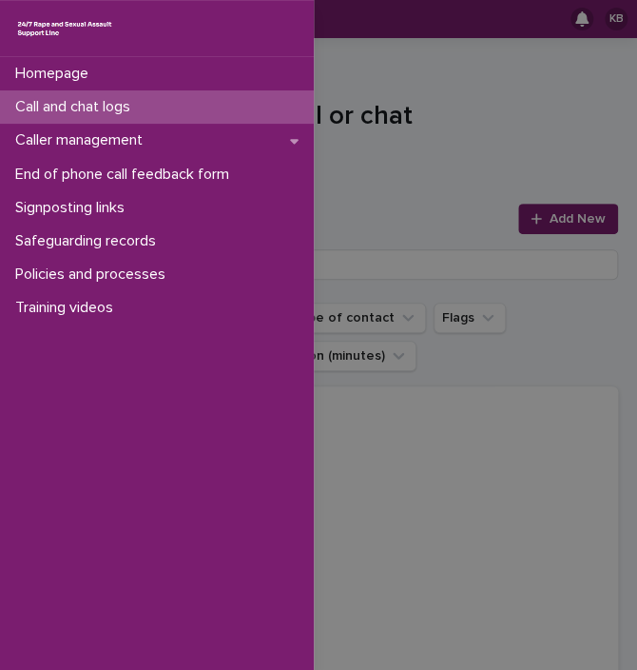
click at [548, 219] on div "Homepage Call and chat logs Caller management End of phone call feedback form S…" at bounding box center [318, 335] width 637 height 670
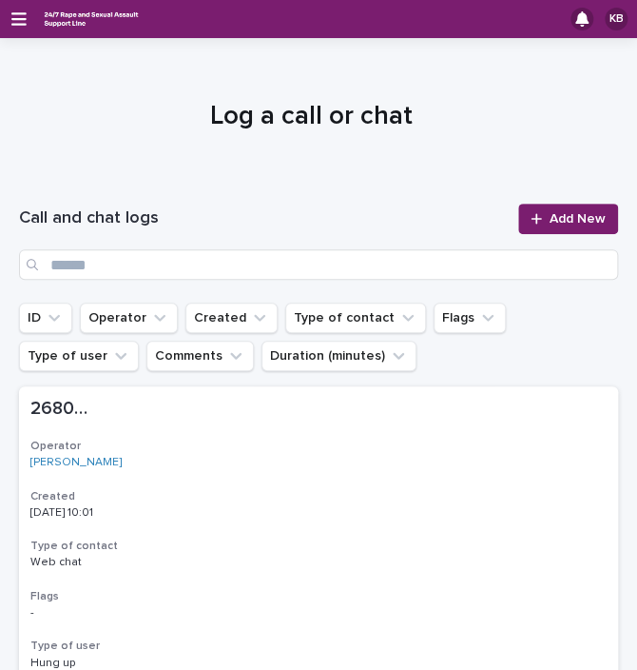
click at [550, 219] on span "Add New" at bounding box center [578, 218] width 56 height 13
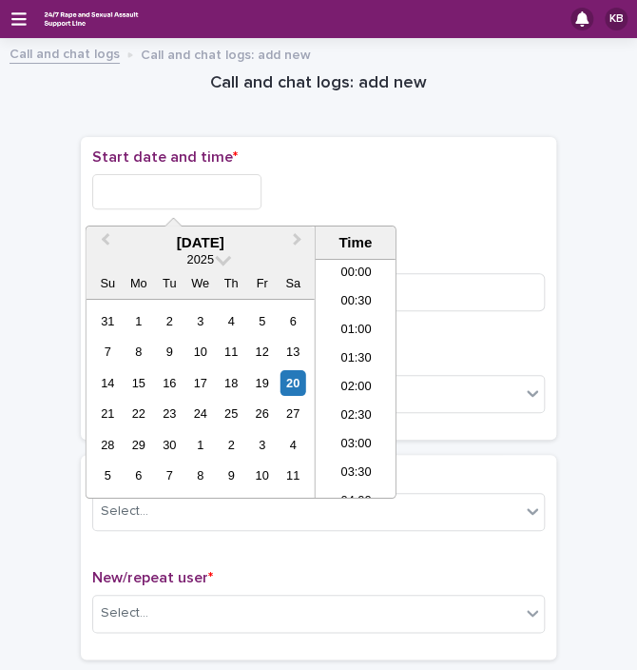
scroll to position [466, 0]
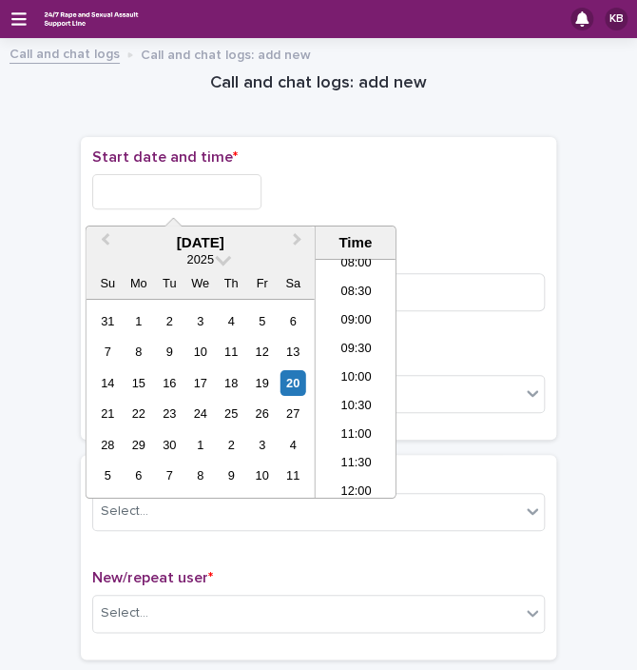
click at [236, 191] on input "text" at bounding box center [176, 191] width 169 height 35
click at [328, 377] on li "10:00" at bounding box center [356, 378] width 81 height 29
click at [210, 182] on input "**********" at bounding box center [176, 191] width 169 height 35
type input "**********"
click at [295, 174] on div "**********" at bounding box center [318, 191] width 453 height 35
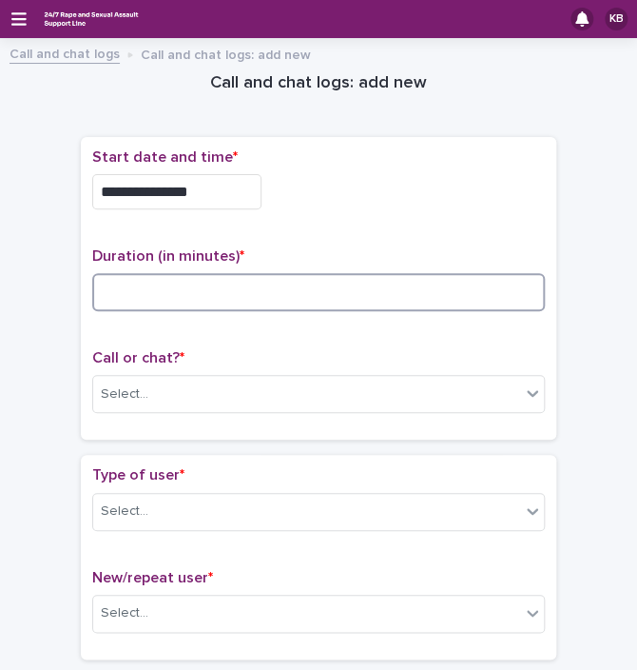
click at [213, 292] on input at bounding box center [318, 292] width 453 height 38
type input "*"
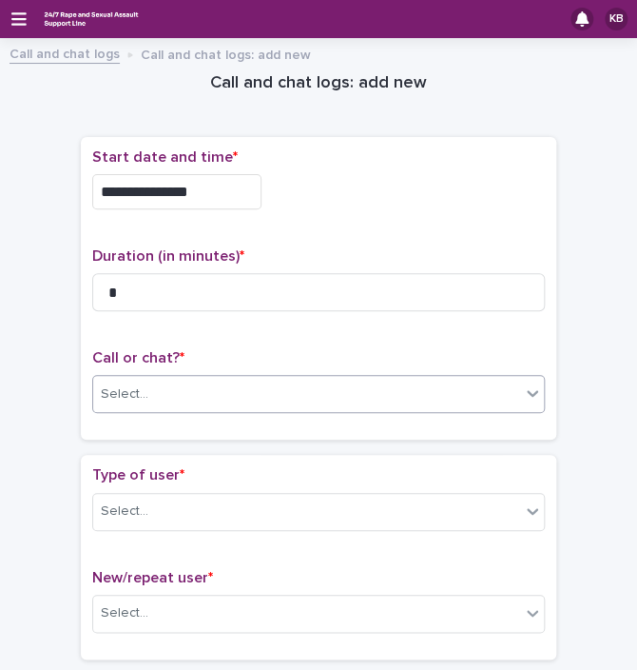
click at [206, 388] on div "Select..." at bounding box center [306, 394] width 427 height 31
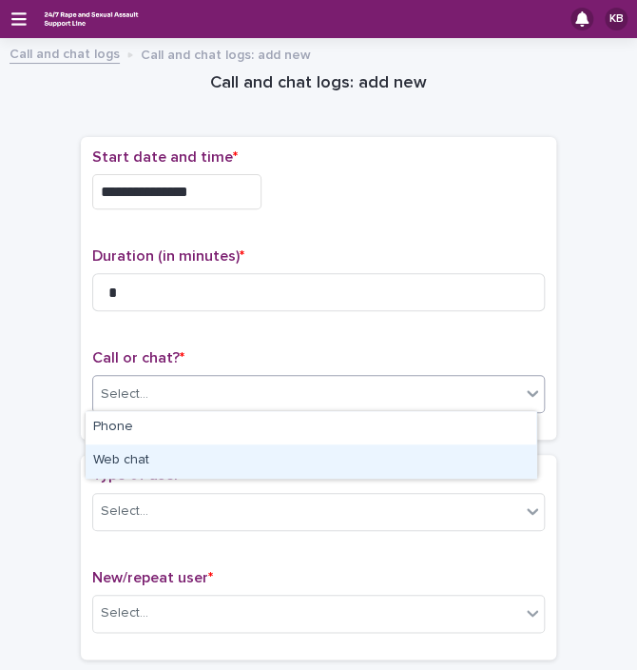
click at [182, 448] on div "Web chat" at bounding box center [311, 460] width 451 height 33
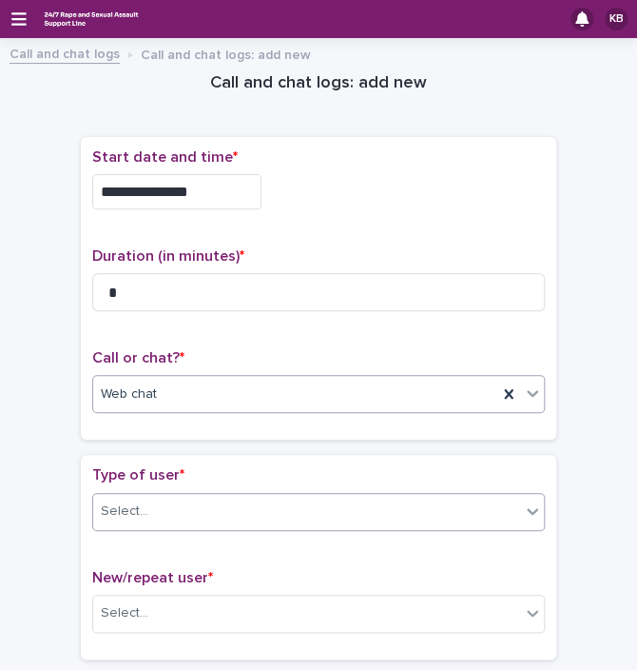
click at [183, 496] on div "Select..." at bounding box center [306, 511] width 427 height 31
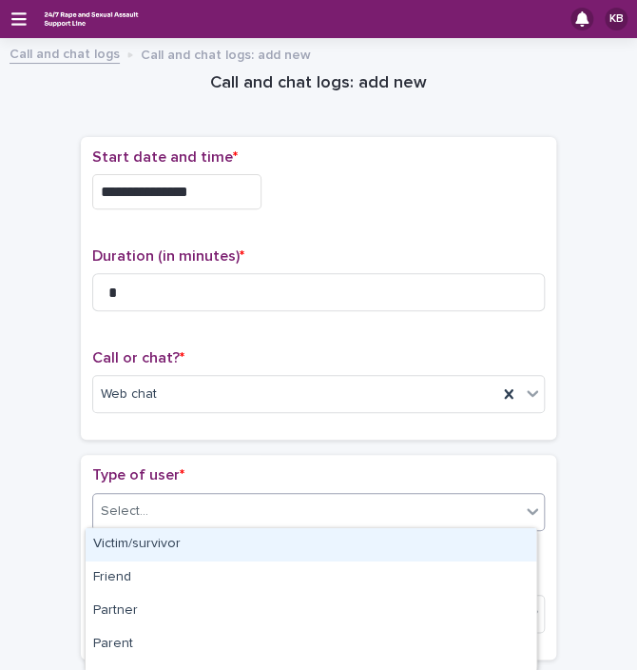
type input "*"
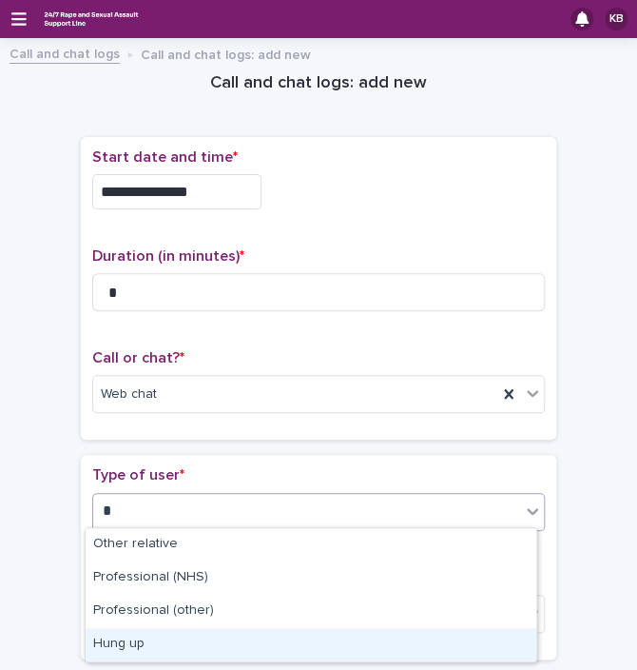
click at [152, 639] on div "Hung up" at bounding box center [311, 644] width 451 height 33
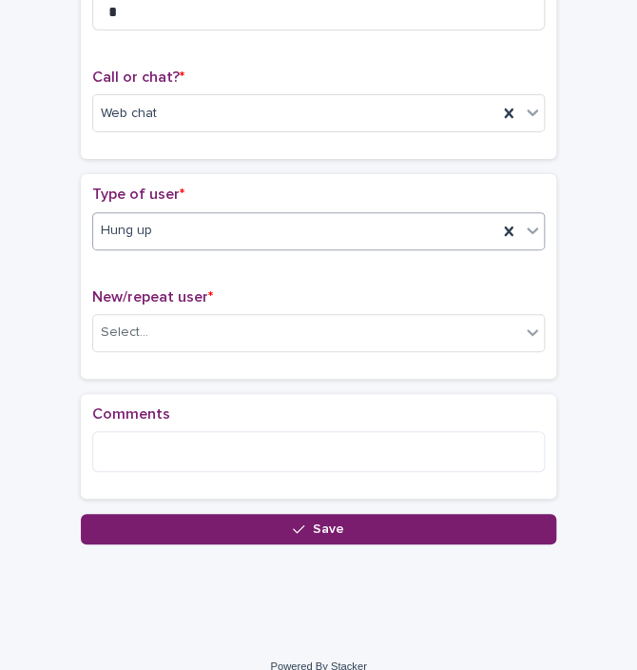
scroll to position [300, 0]
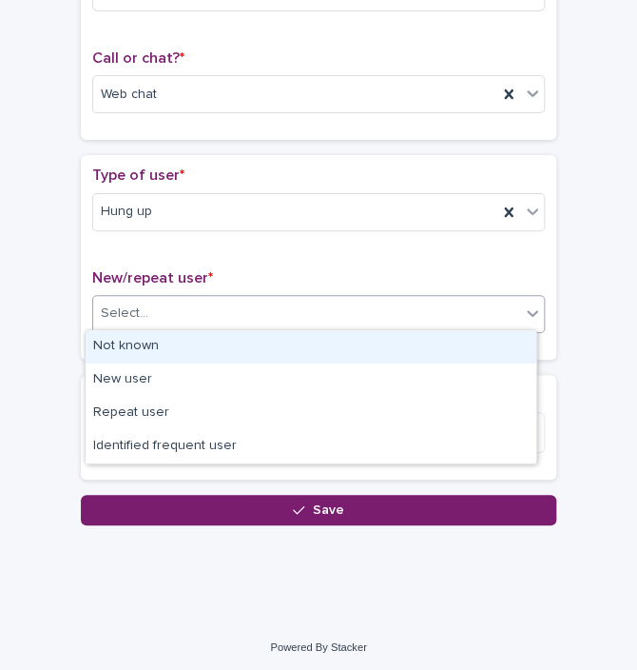
click at [384, 307] on div "Select..." at bounding box center [306, 313] width 427 height 31
click at [129, 345] on div "Not known" at bounding box center [311, 346] width 451 height 33
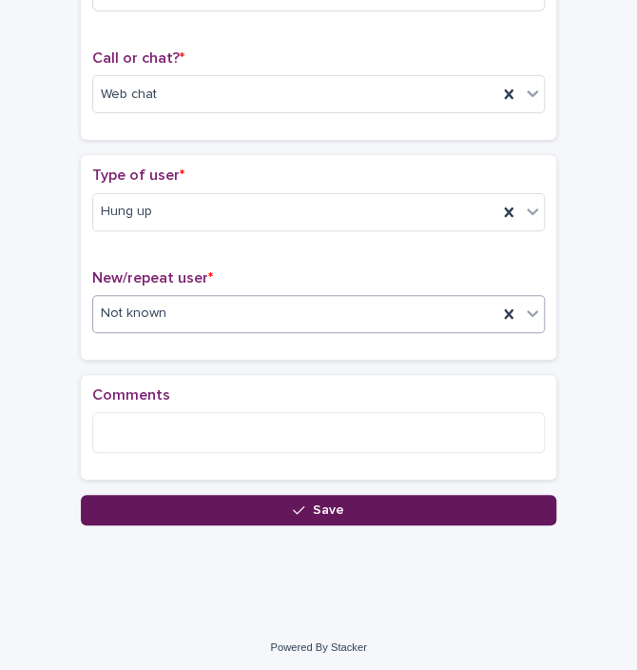
click at [260, 505] on button "Save" at bounding box center [319, 510] width 476 height 30
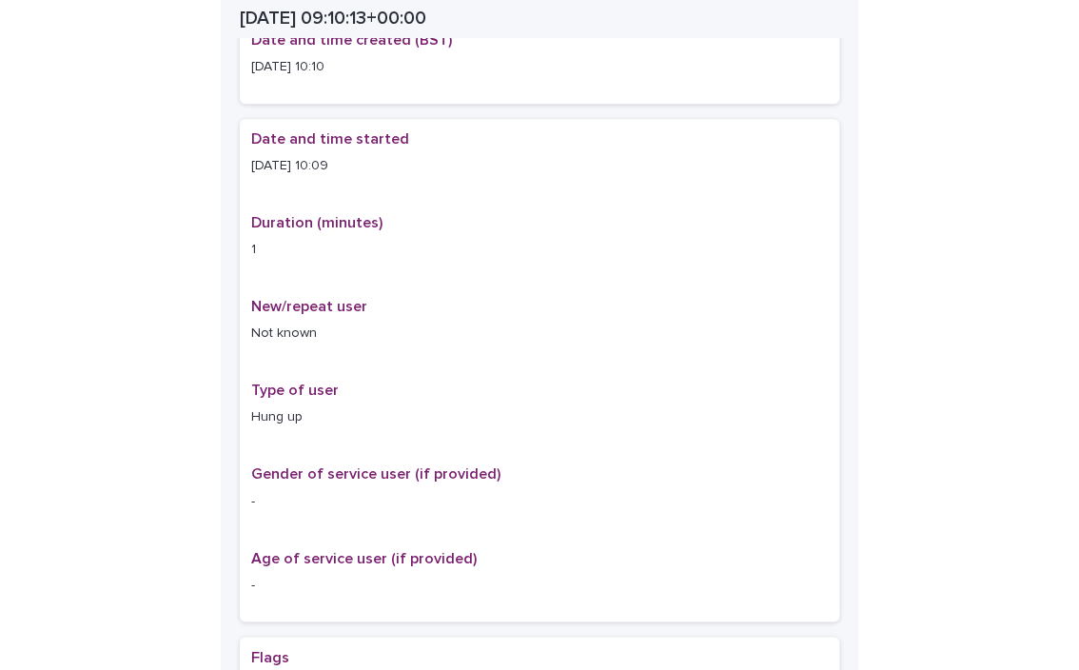
scroll to position [311, 0]
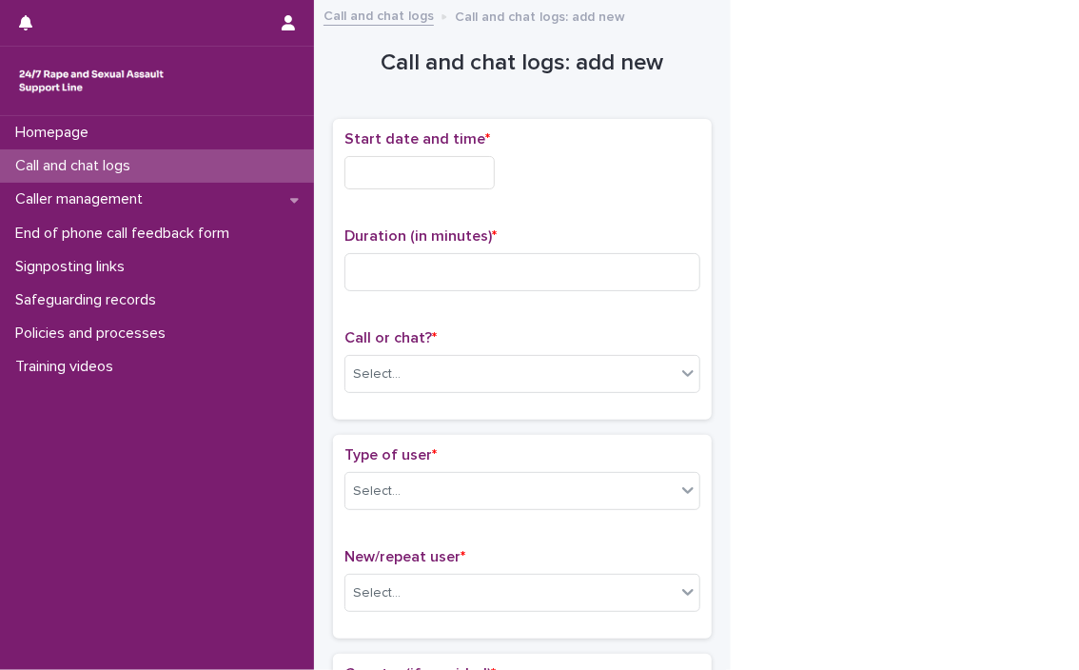
click at [474, 156] on input "text" at bounding box center [419, 172] width 150 height 33
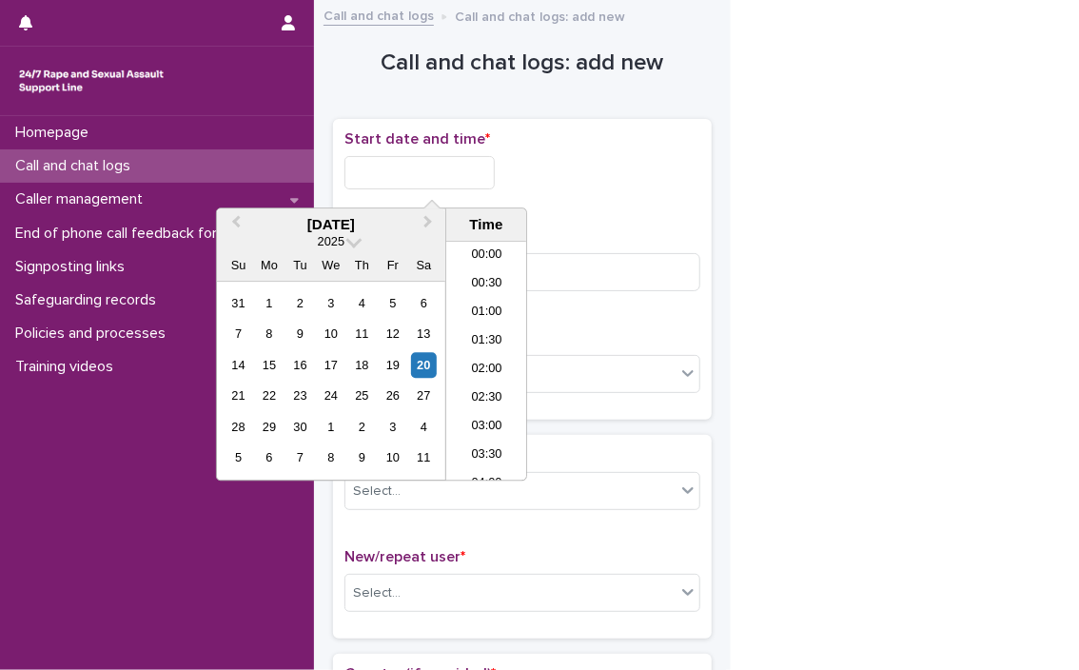
scroll to position [466, 0]
click at [464, 359] on li "10:00" at bounding box center [486, 361] width 81 height 29
click at [487, 169] on input "**********" at bounding box center [419, 172] width 150 height 33
type input "**********"
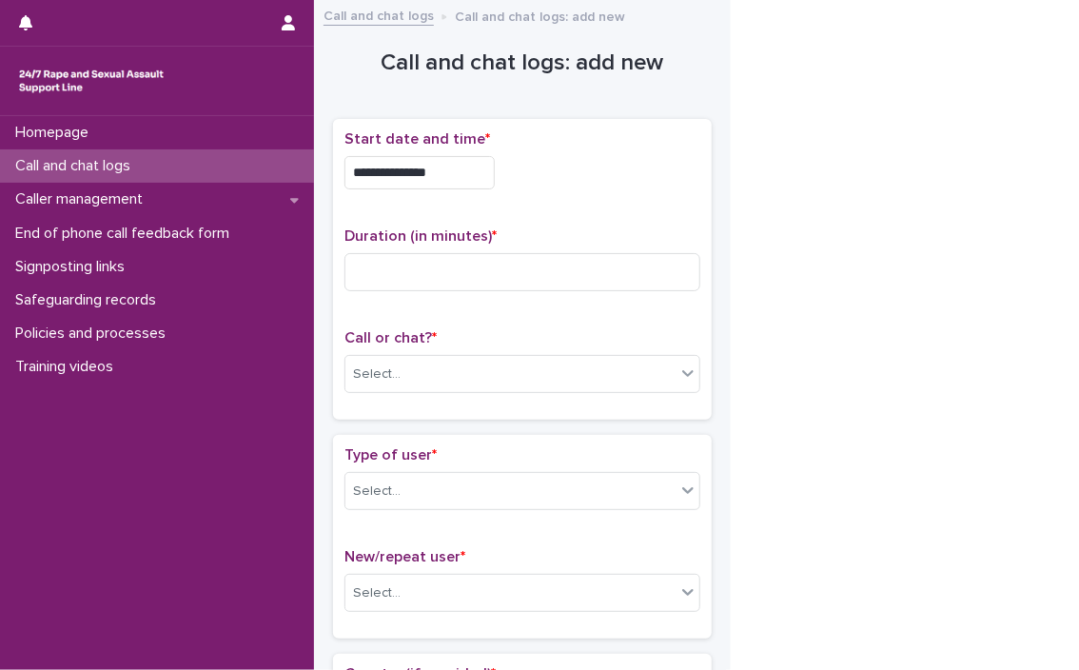
click at [542, 205] on div "**********" at bounding box center [522, 269] width 356 height 278
click at [474, 281] on input at bounding box center [522, 272] width 356 height 38
type input "*"
click at [421, 369] on div "Select..." at bounding box center [510, 374] width 330 height 31
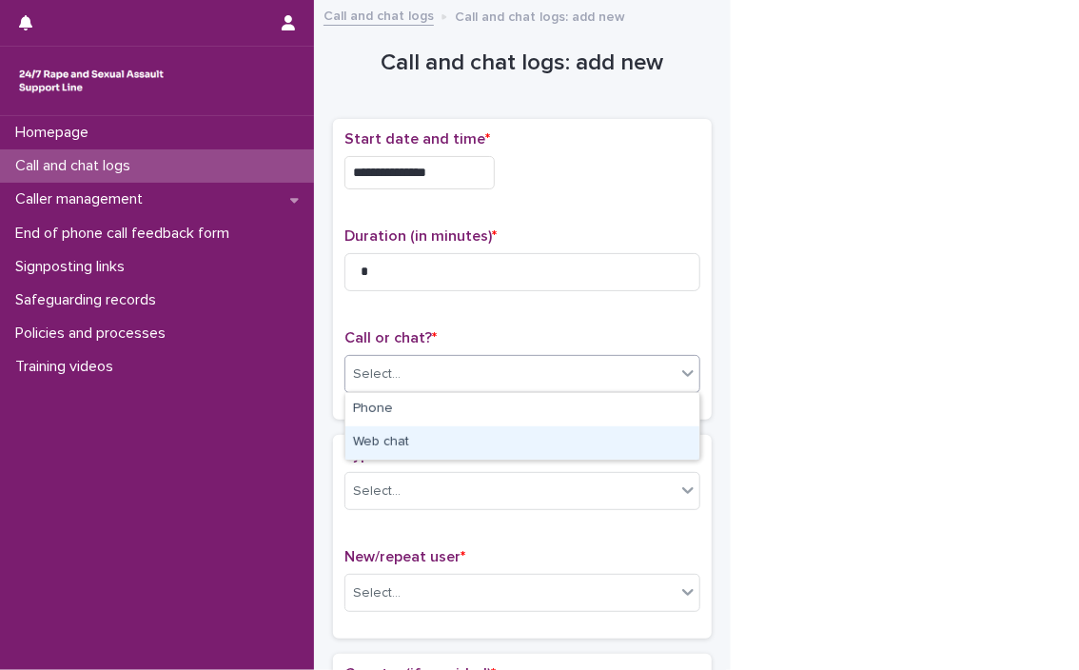
click at [413, 428] on div "Web chat" at bounding box center [522, 442] width 354 height 33
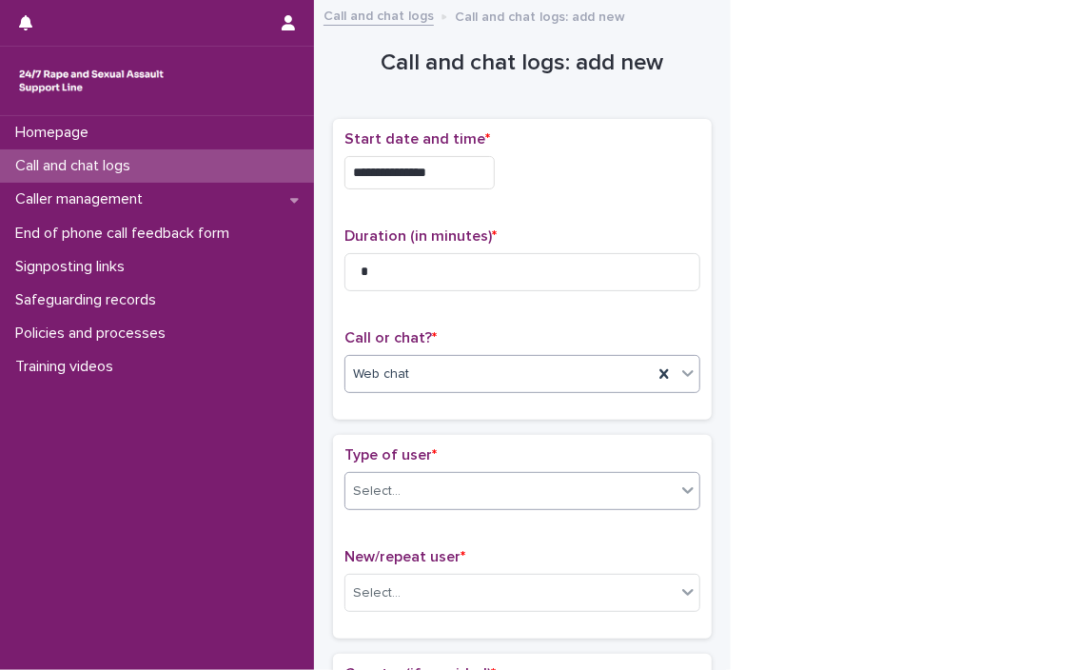
click at [422, 486] on div "Select..." at bounding box center [510, 491] width 330 height 31
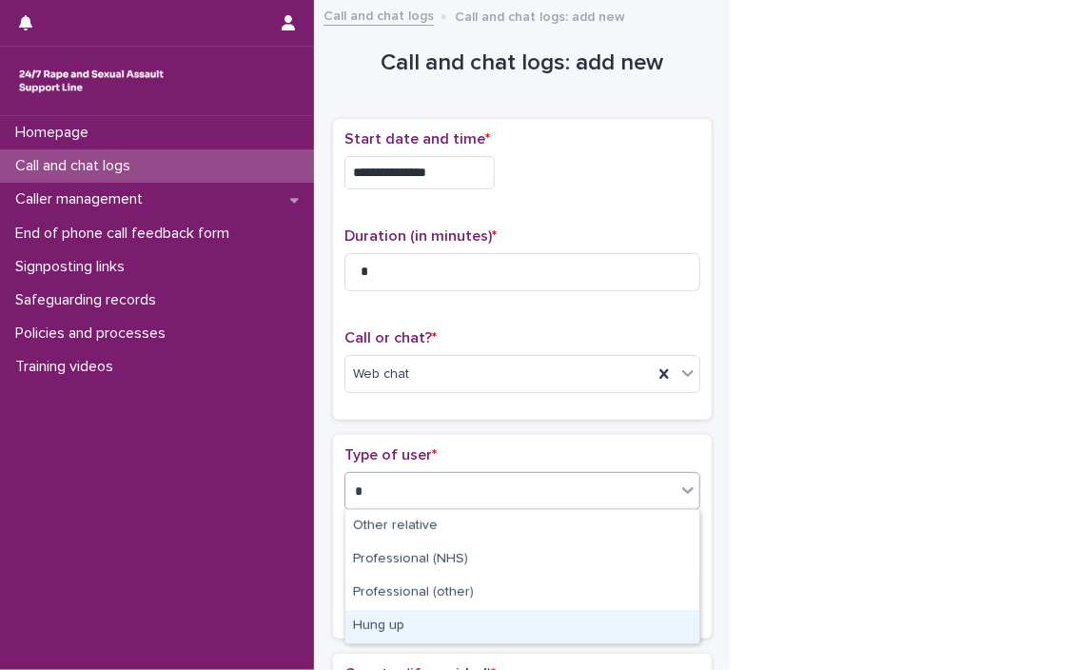
type input "*"
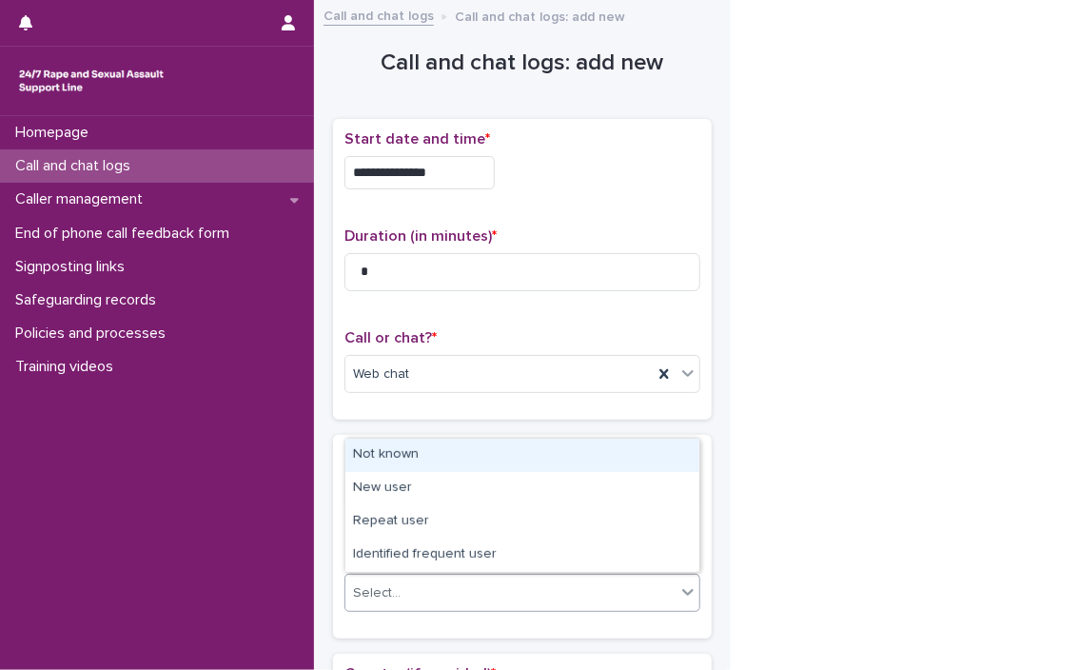
drag, startPoint x: 428, startPoint y: 533, endPoint x: 369, endPoint y: 585, distance: 78.9
click at [369, 585] on div "Select..." at bounding box center [377, 593] width 48 height 20
click at [404, 460] on div "Not known" at bounding box center [522, 455] width 354 height 33
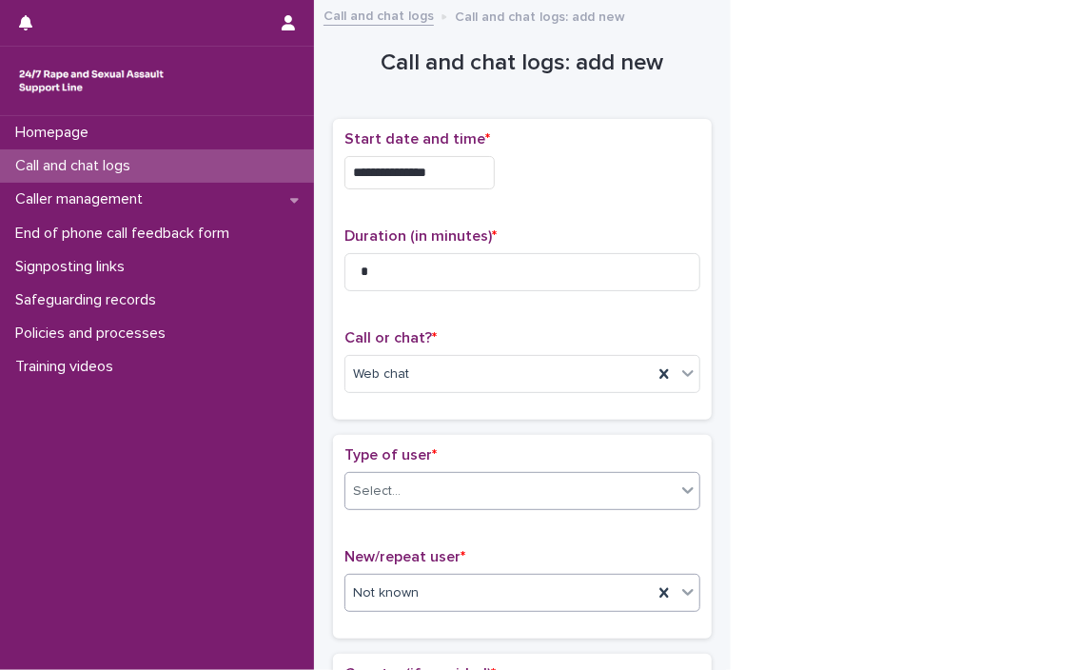
click at [404, 486] on div "Select..." at bounding box center [510, 491] width 330 height 31
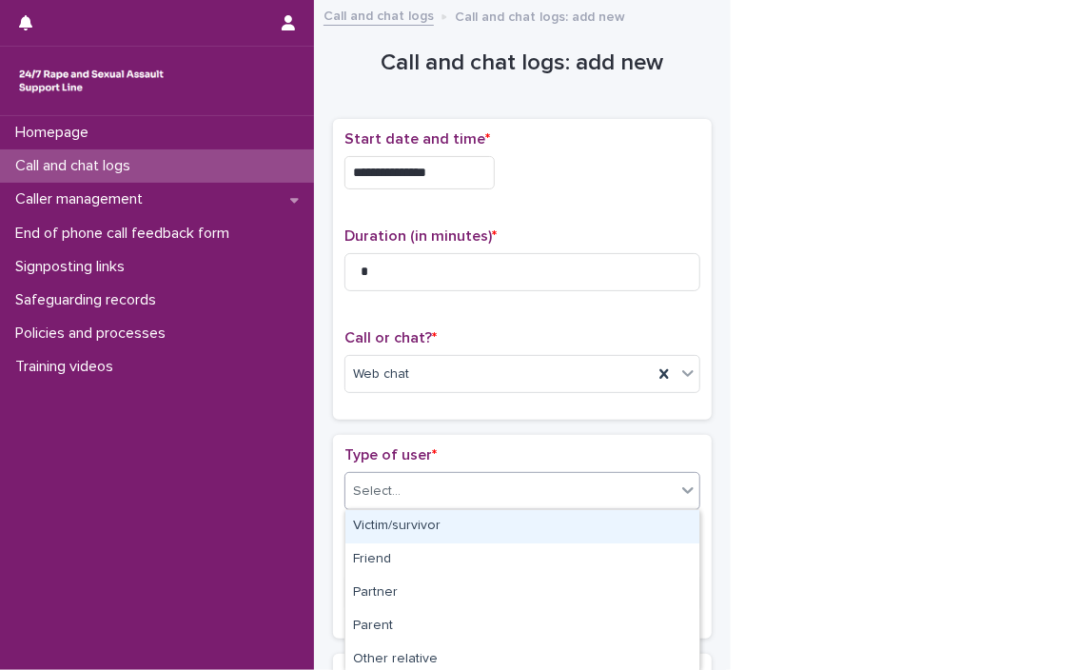
type input "*"
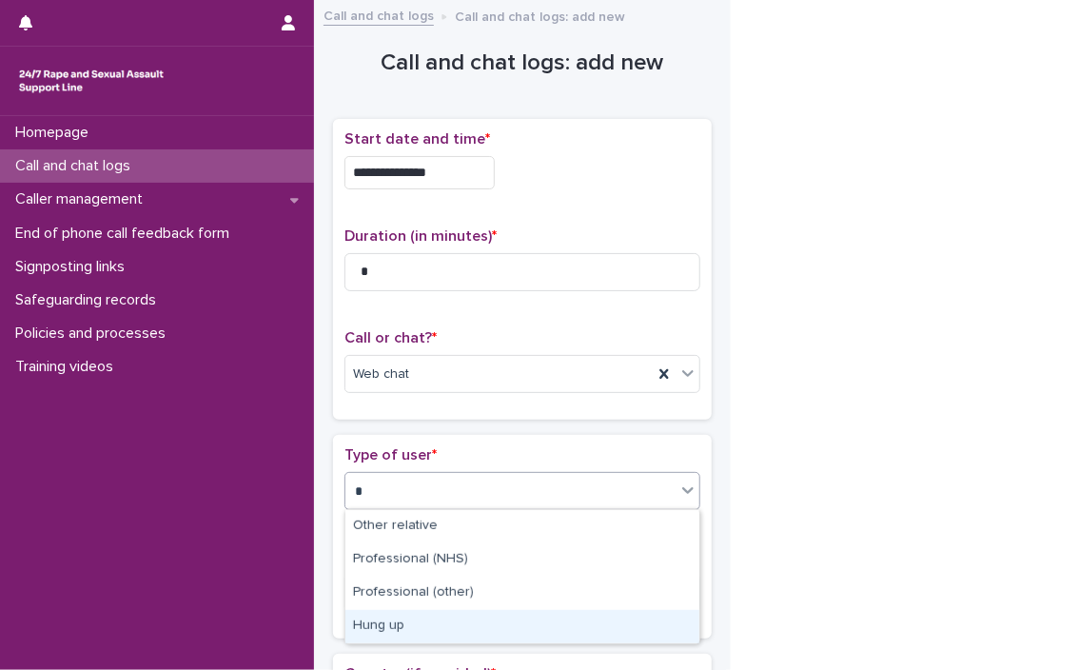
click at [394, 619] on div "Hung up" at bounding box center [522, 626] width 354 height 33
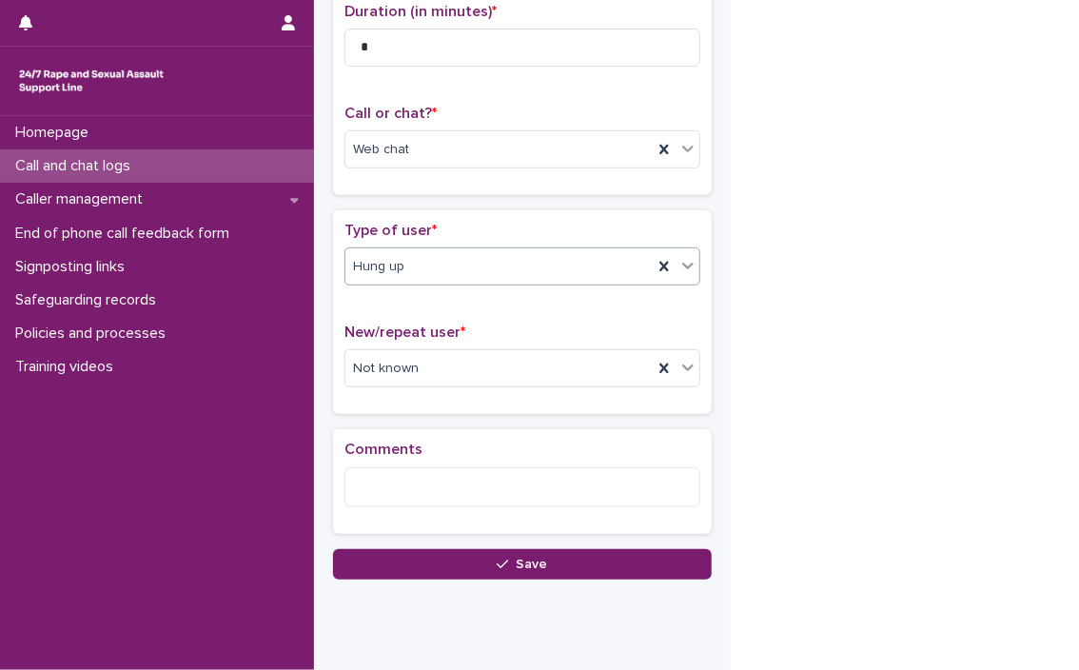
scroll to position [282, 0]
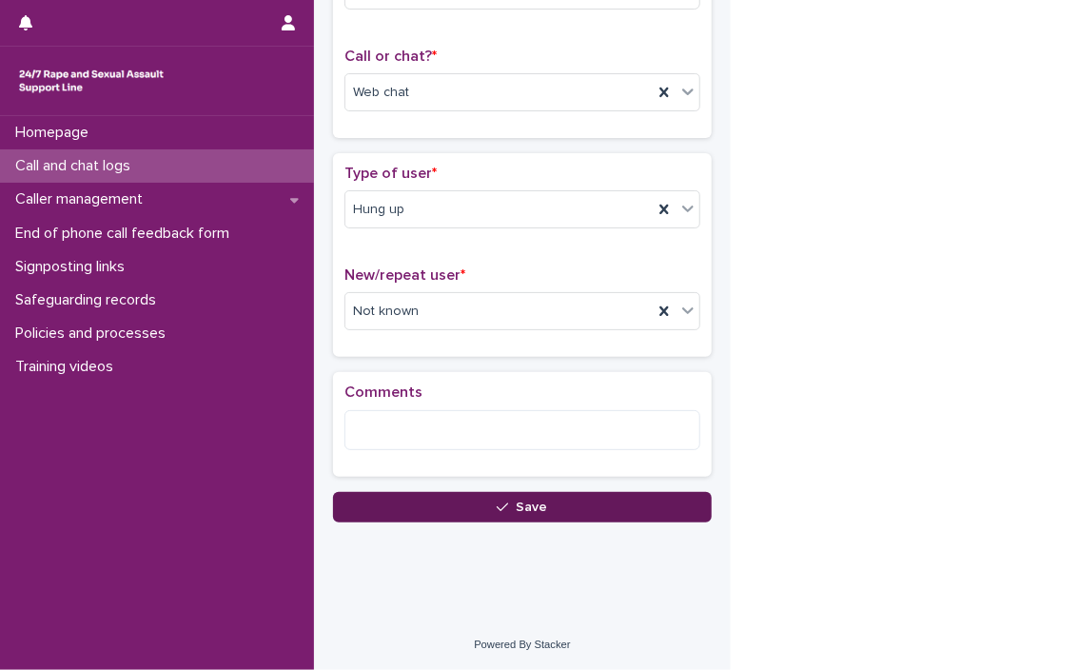
click at [637, 508] on button "Save" at bounding box center [522, 507] width 379 height 30
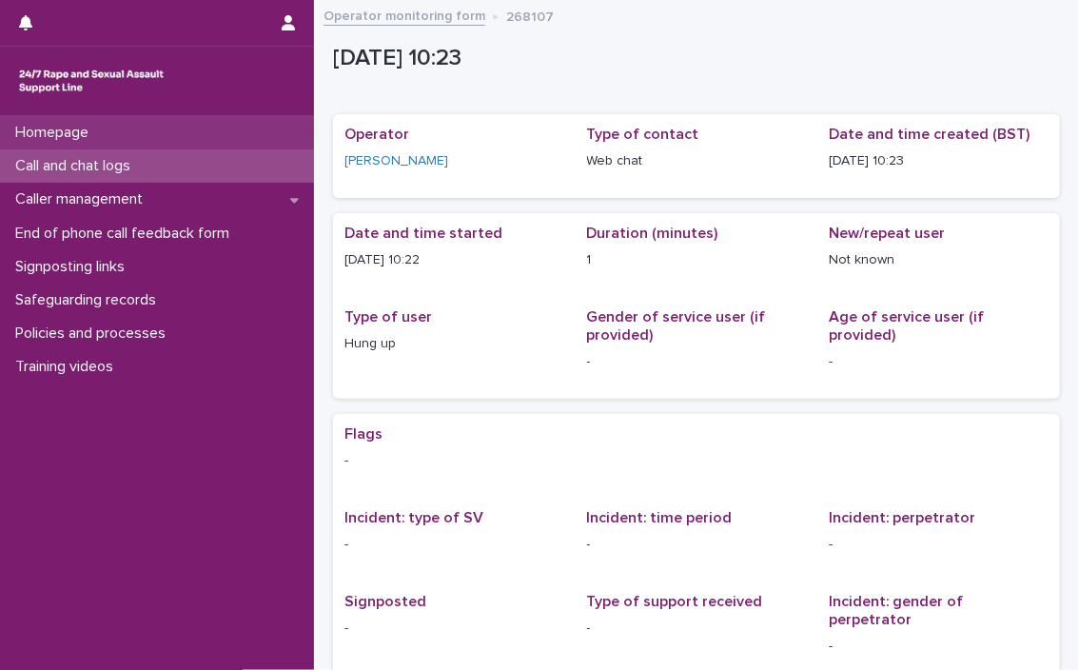
click at [71, 126] on p "Homepage" at bounding box center [56, 133] width 96 height 18
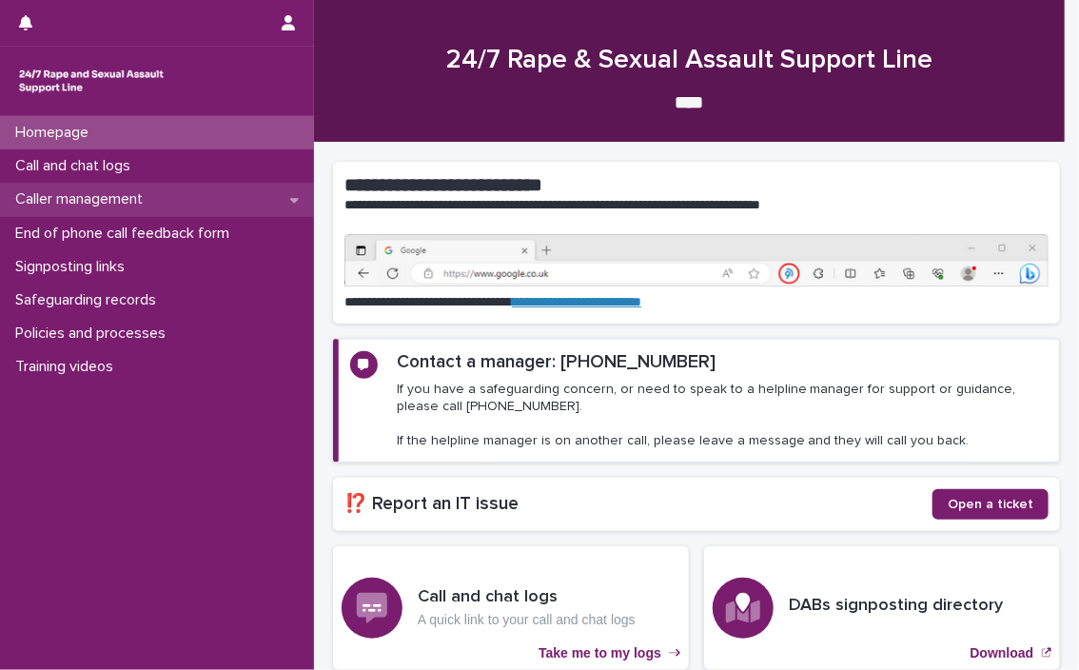
click at [82, 193] on p "Caller management" at bounding box center [83, 199] width 150 height 18
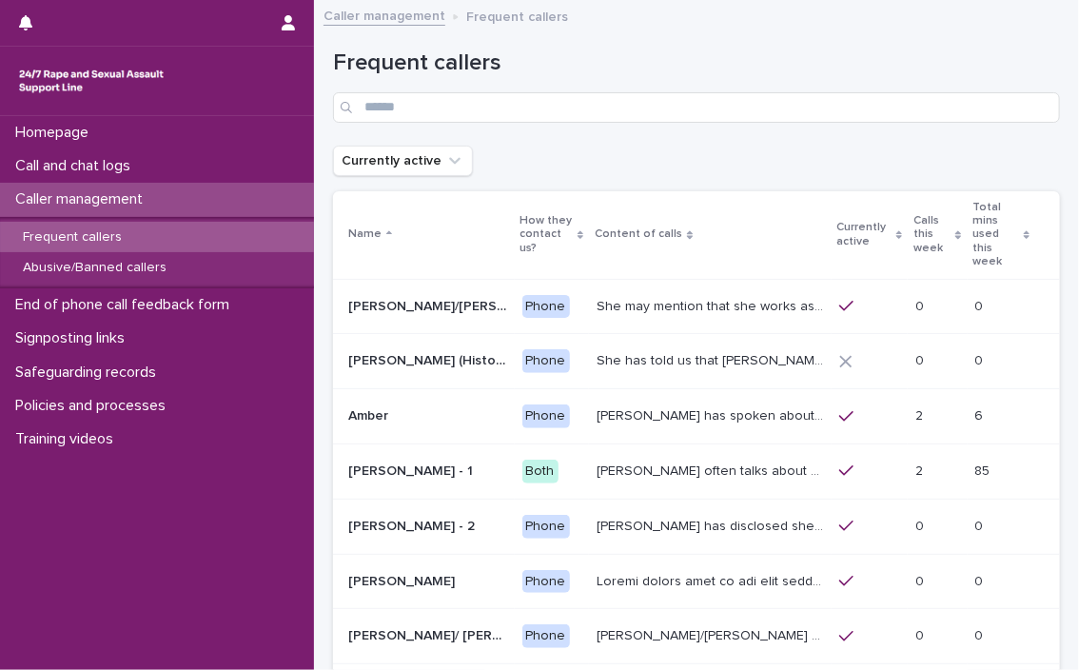
click at [82, 231] on p "Frequent callers" at bounding box center [72, 237] width 129 height 16
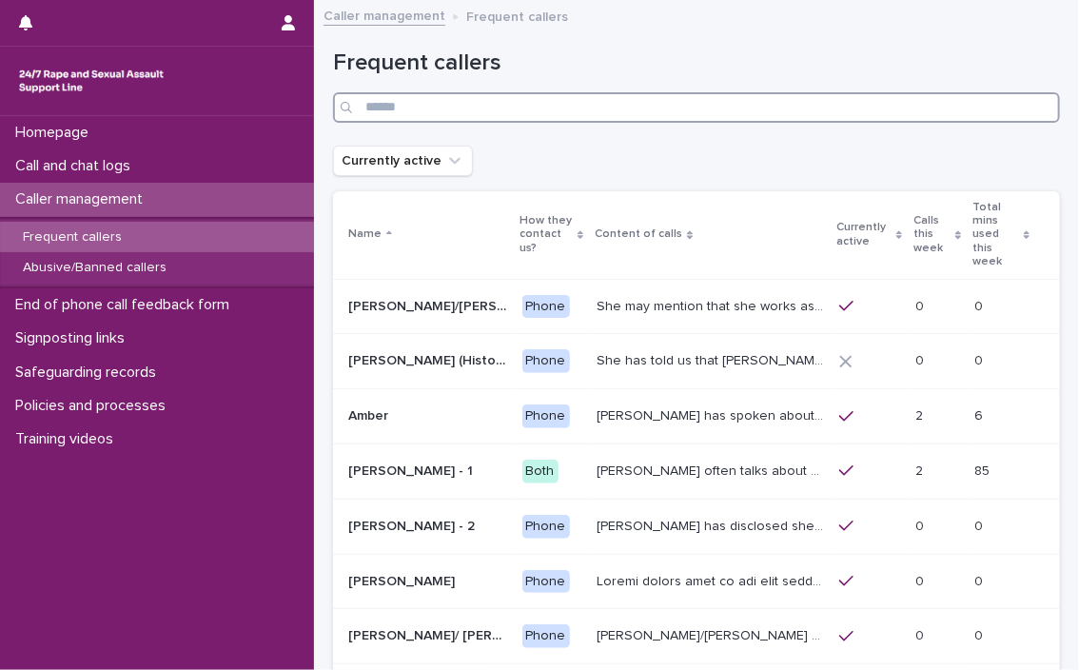
click at [480, 112] on input "Search" at bounding box center [696, 107] width 727 height 30
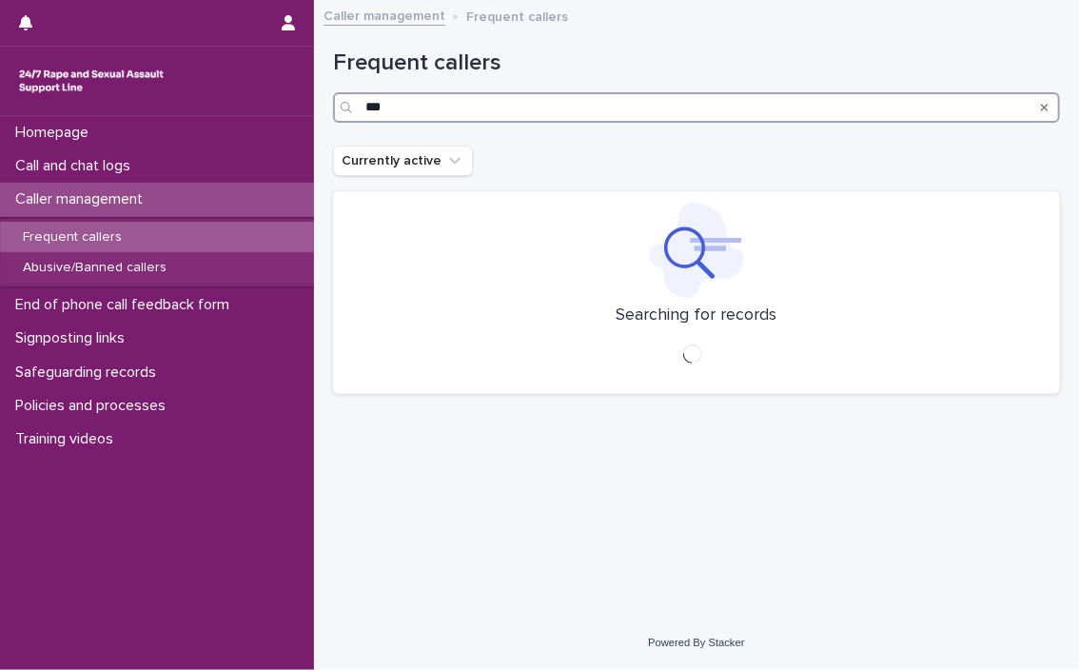
type input "***"
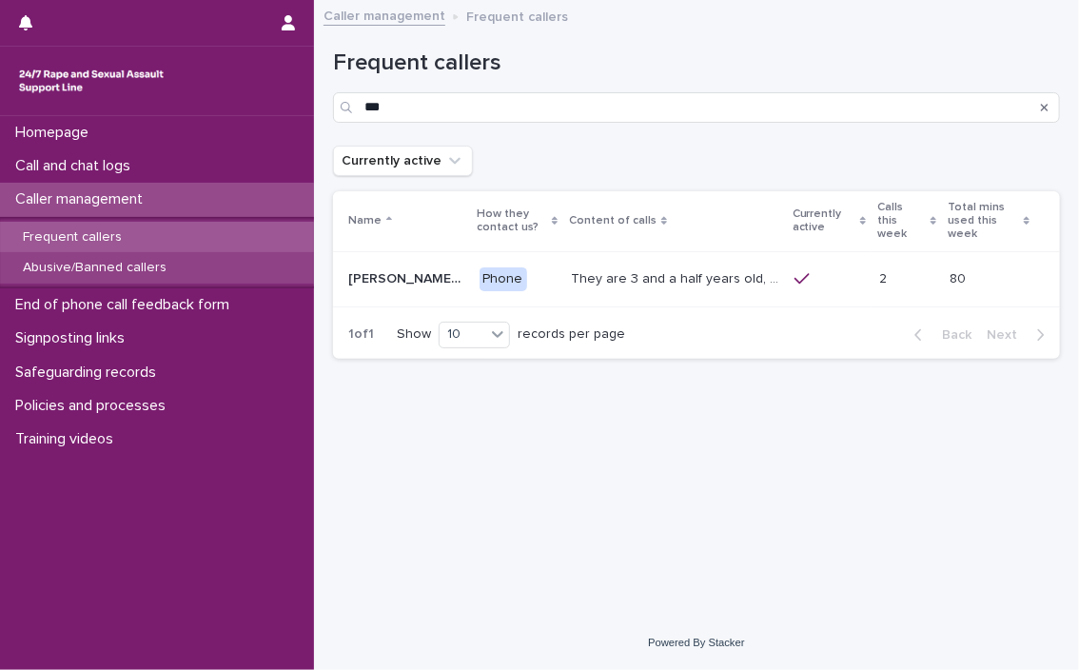
click at [242, 263] on div "Abusive/Banned callers" at bounding box center [157, 267] width 314 height 31
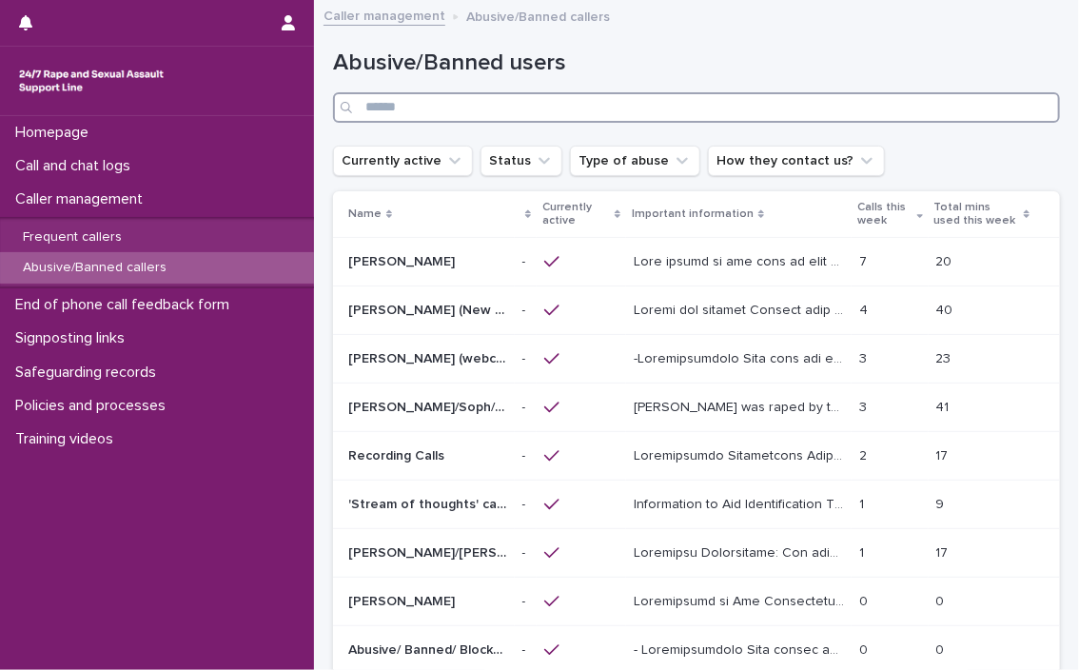
click at [478, 92] on input "Search" at bounding box center [696, 107] width 727 height 30
type input "***"
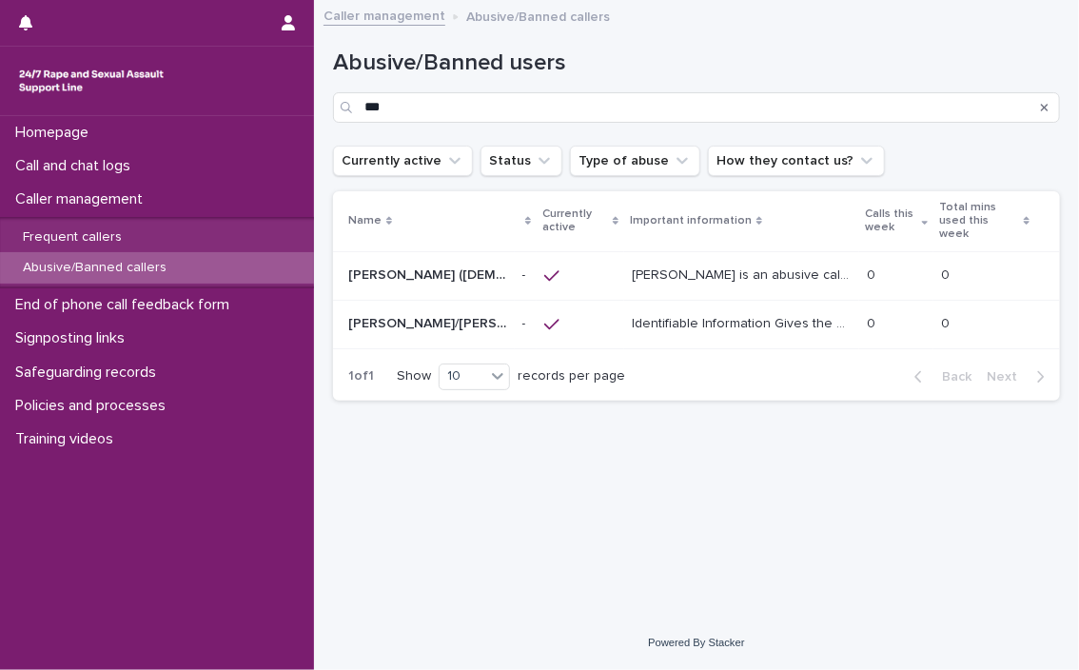
click at [398, 264] on p "[PERSON_NAME] ([DEMOGRAPHIC_DATA] caller)" at bounding box center [429, 274] width 163 height 20
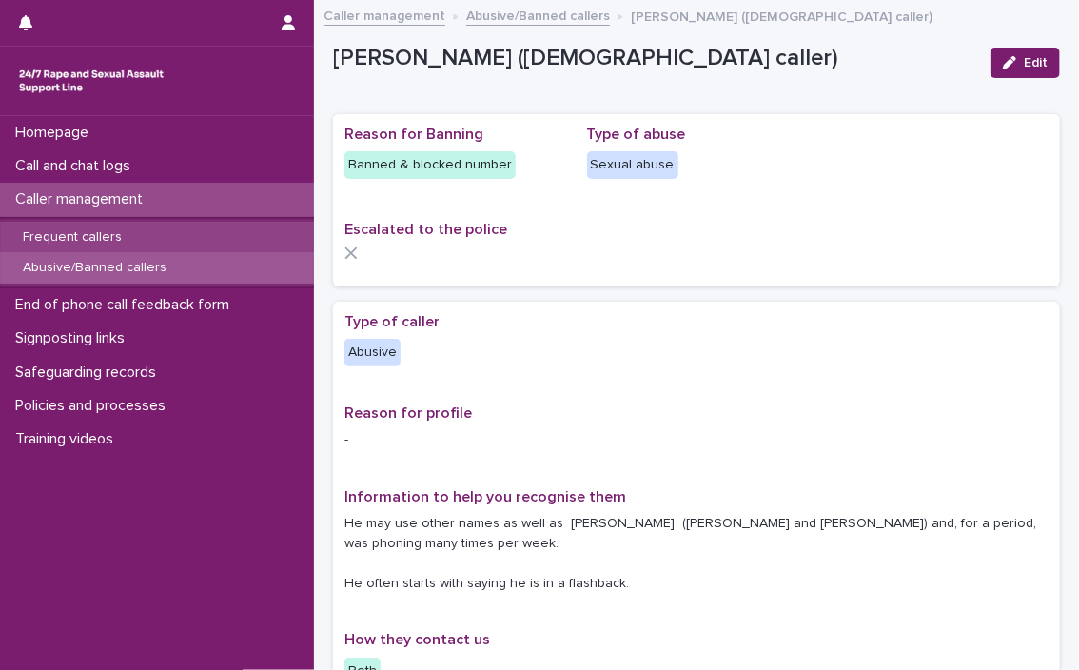
click at [94, 235] on p "Frequent callers" at bounding box center [72, 237] width 129 height 16
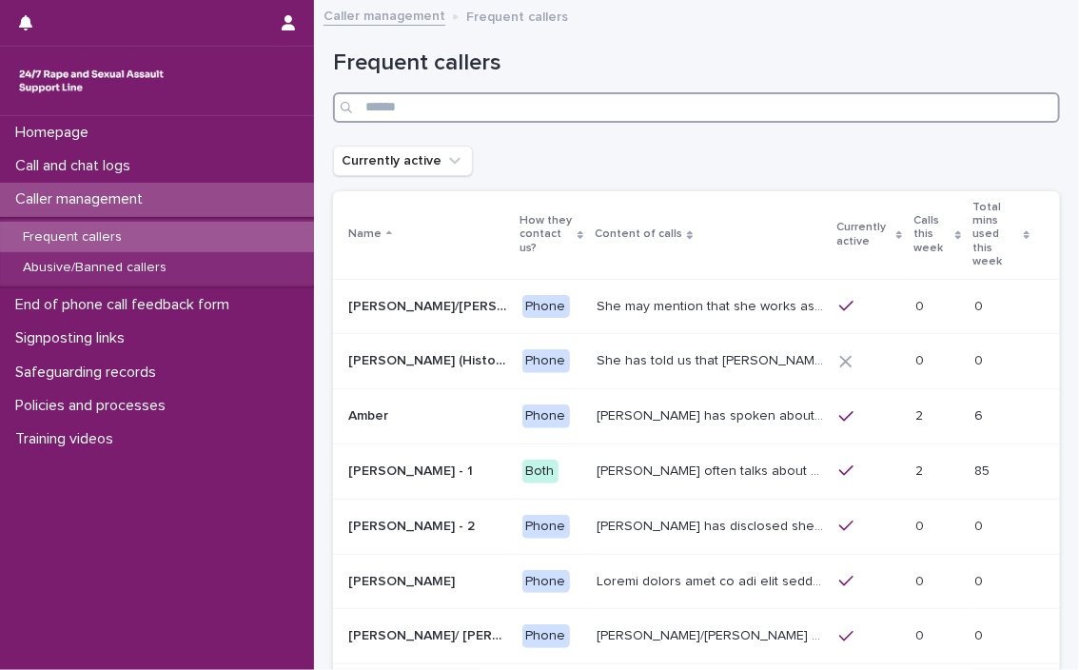
click at [436, 109] on input "Search" at bounding box center [696, 107] width 727 height 30
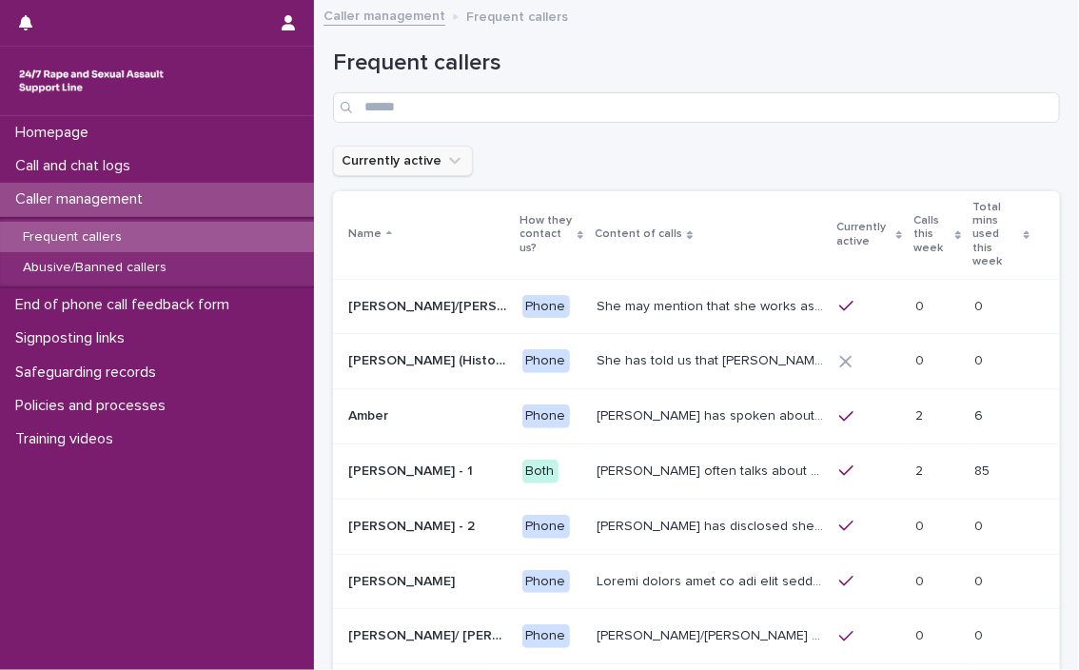
click at [453, 159] on icon "Currently active" at bounding box center [454, 160] width 19 height 19
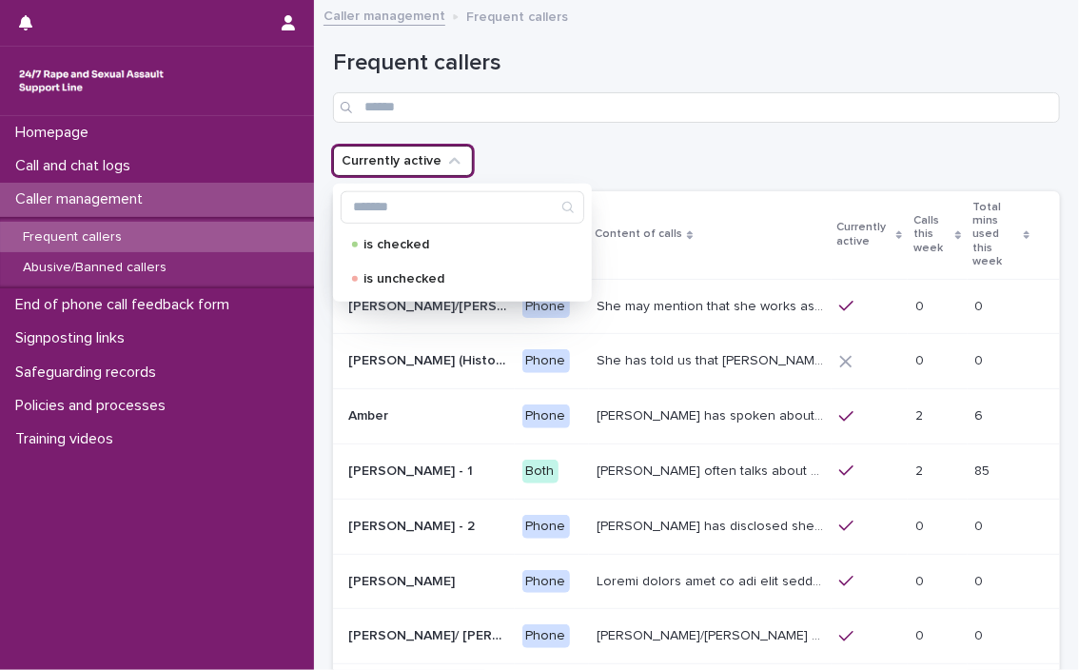
click at [453, 159] on icon "Currently active" at bounding box center [454, 160] width 19 height 19
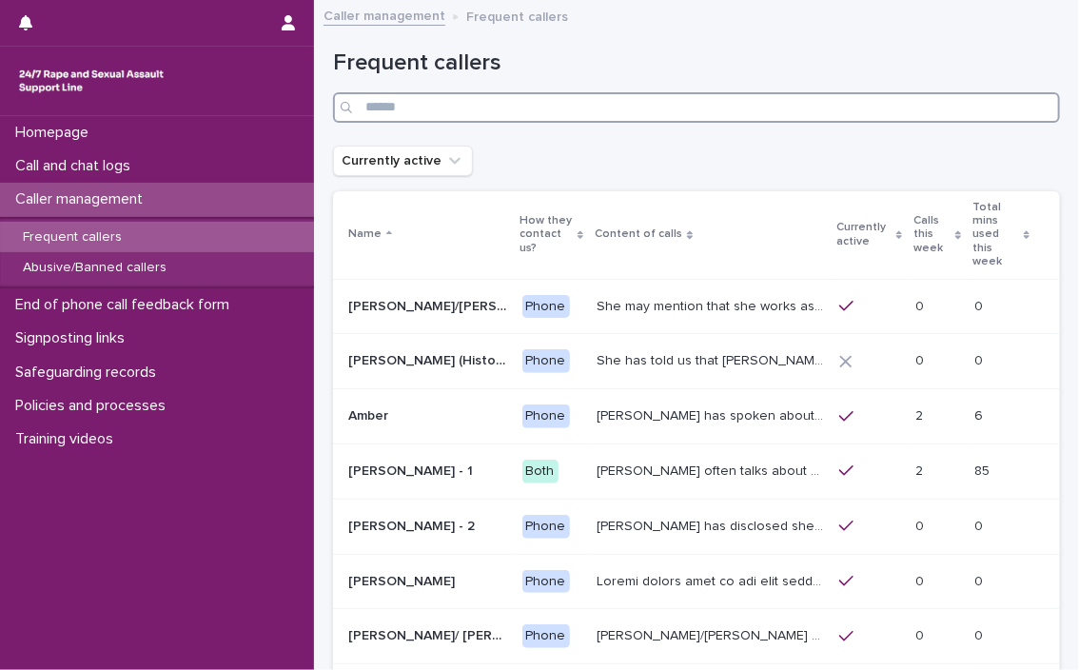
click at [534, 106] on input "Search" at bounding box center [696, 107] width 727 height 30
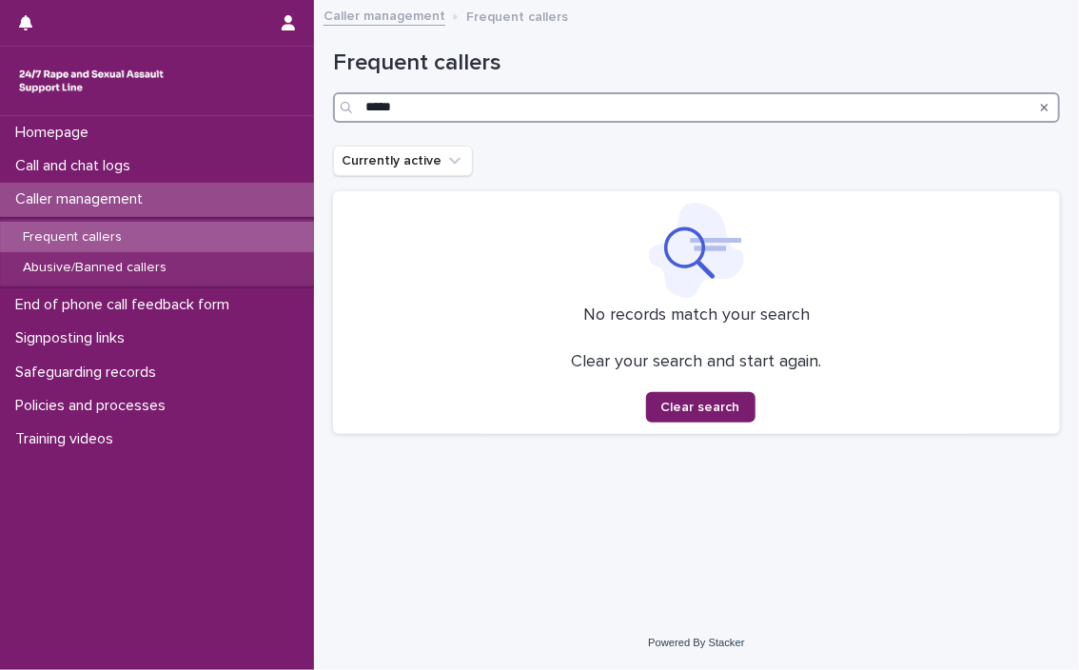
click at [534, 106] on input "*****" at bounding box center [696, 107] width 727 height 30
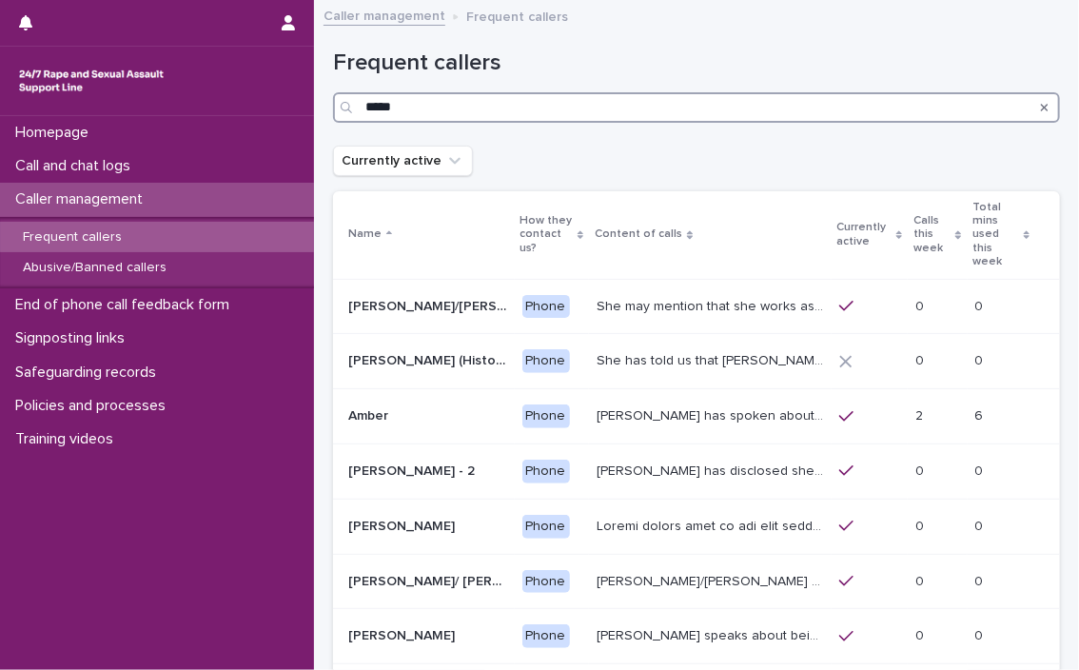
type input "*****"
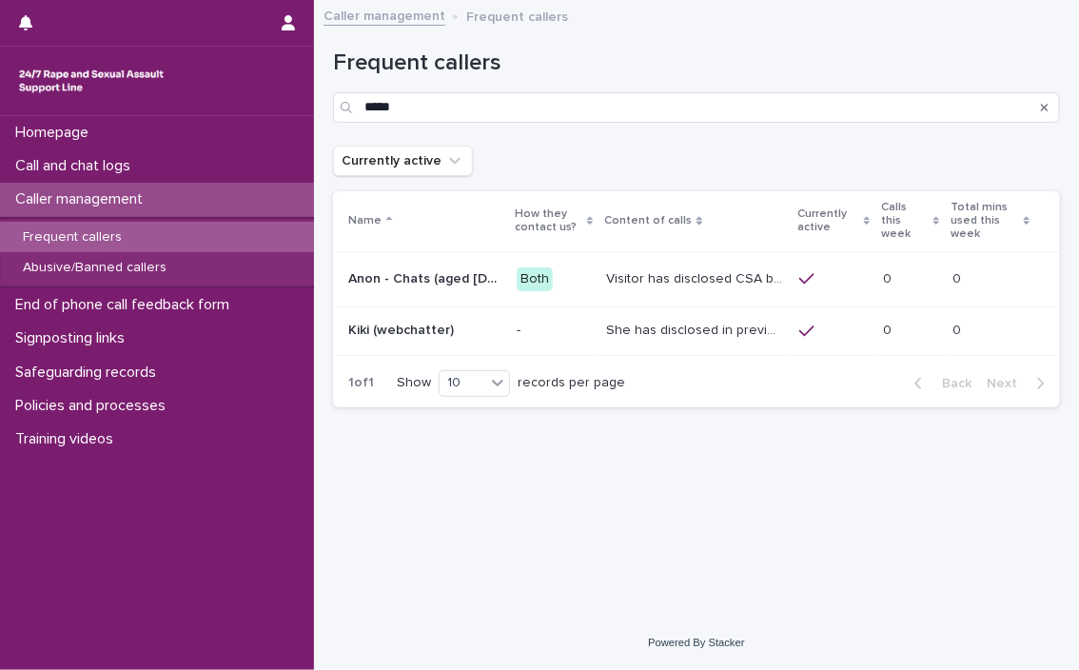
click at [606, 264] on div "Visitor has disclosed CSA between 9-12 years of age involving brother in law wh…" at bounding box center [694, 279] width 177 height 31
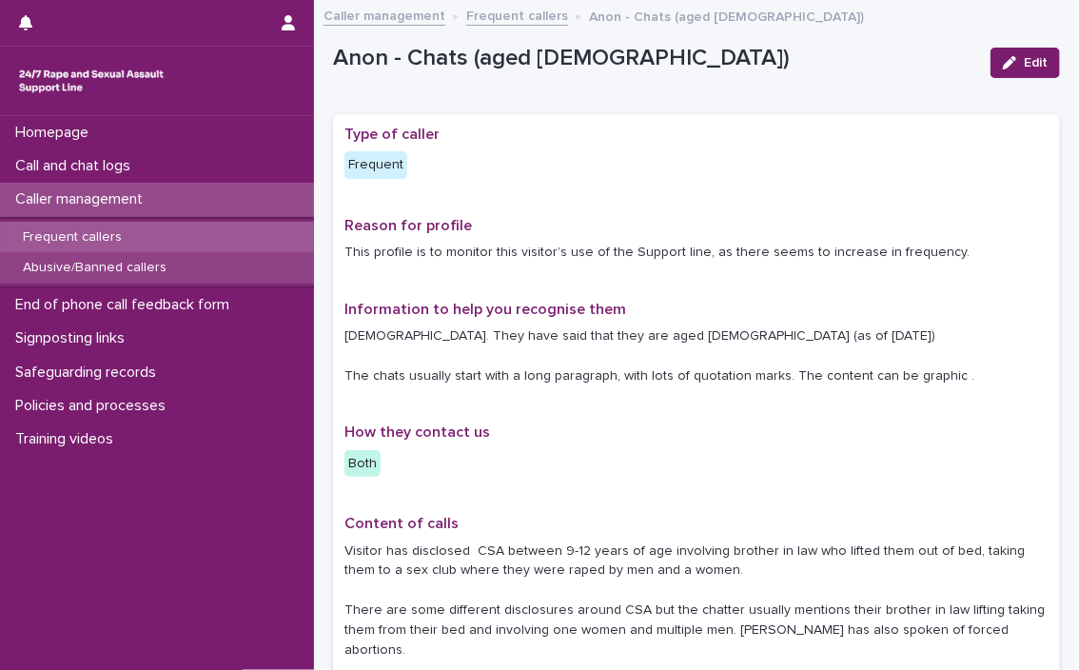
click at [228, 271] on div "Abusive/Banned callers" at bounding box center [157, 267] width 314 height 31
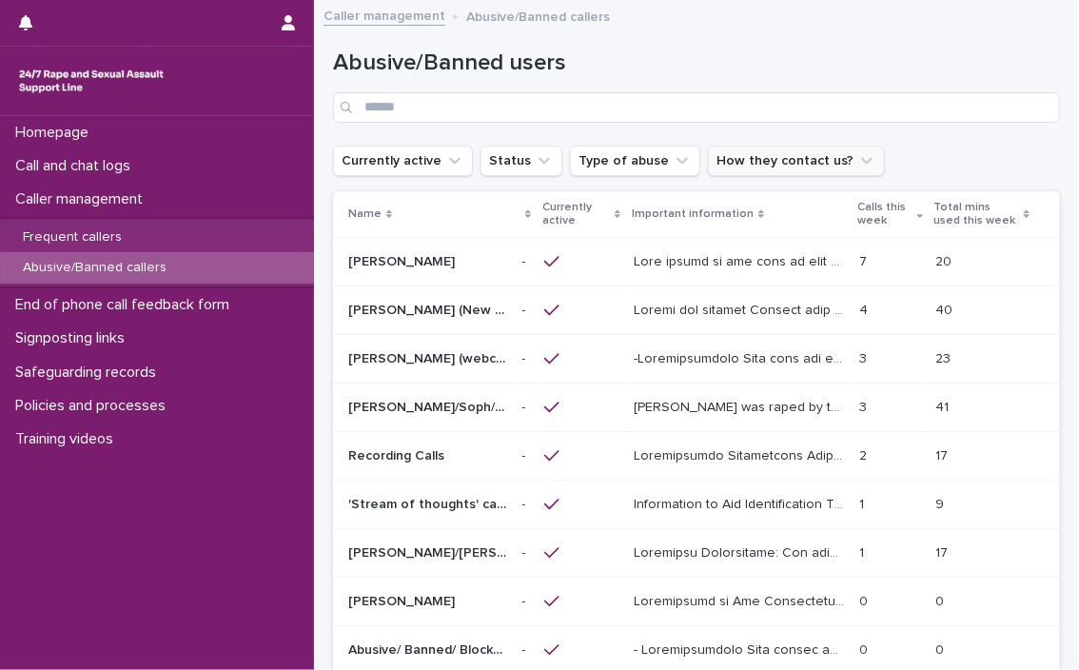
click at [637, 163] on button "How they contact us?" at bounding box center [796, 161] width 177 height 30
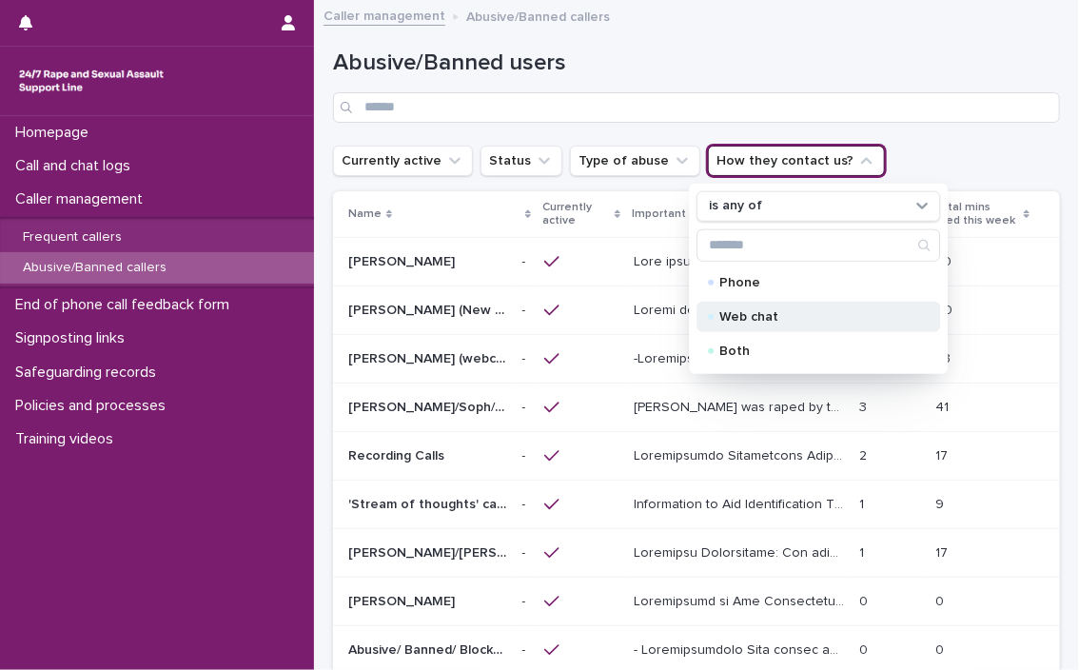
click at [637, 318] on p "Web chat" at bounding box center [814, 316] width 190 height 13
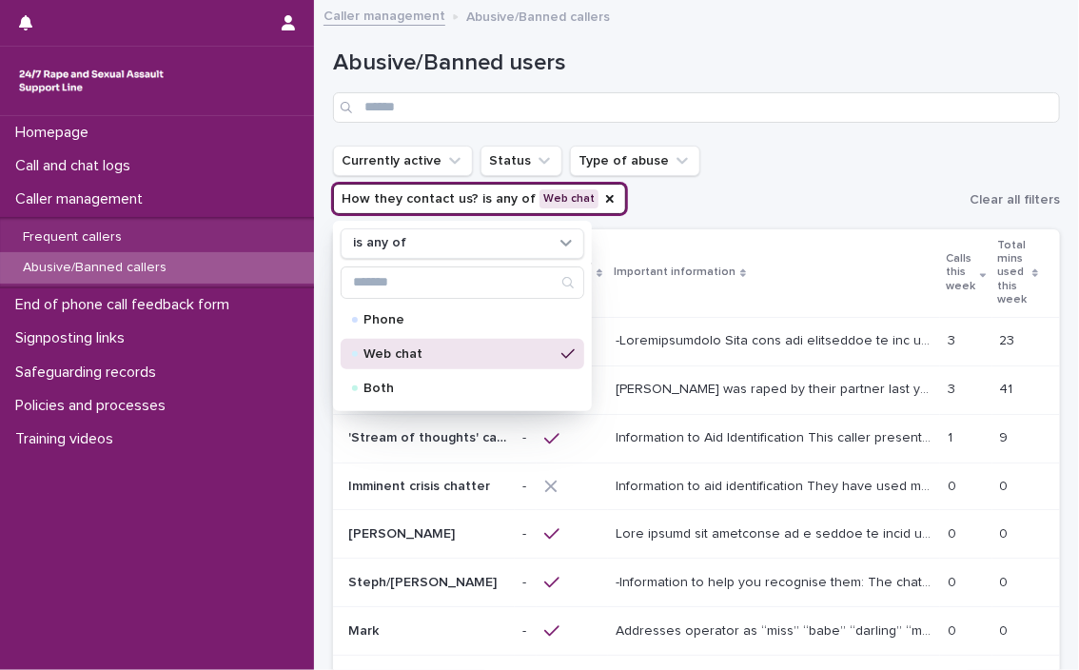
click at [637, 153] on ul "Currently active Status Type of abuse How they contact us? is any of Web chat i…" at bounding box center [647, 180] width 637 height 76
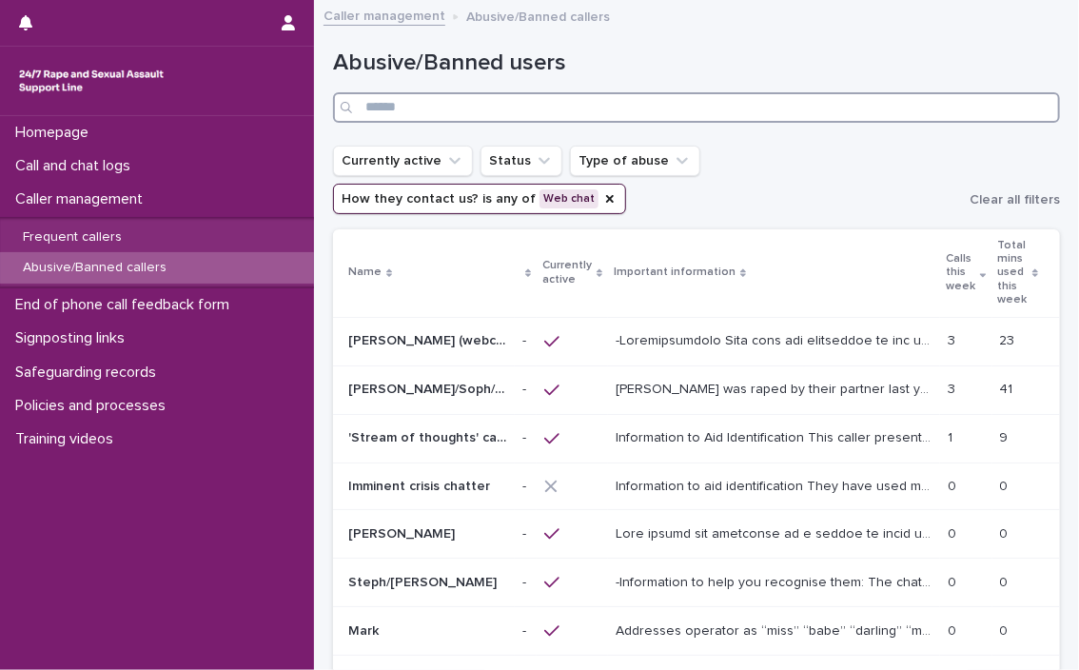
click at [381, 114] on input "Search" at bounding box center [696, 107] width 727 height 30
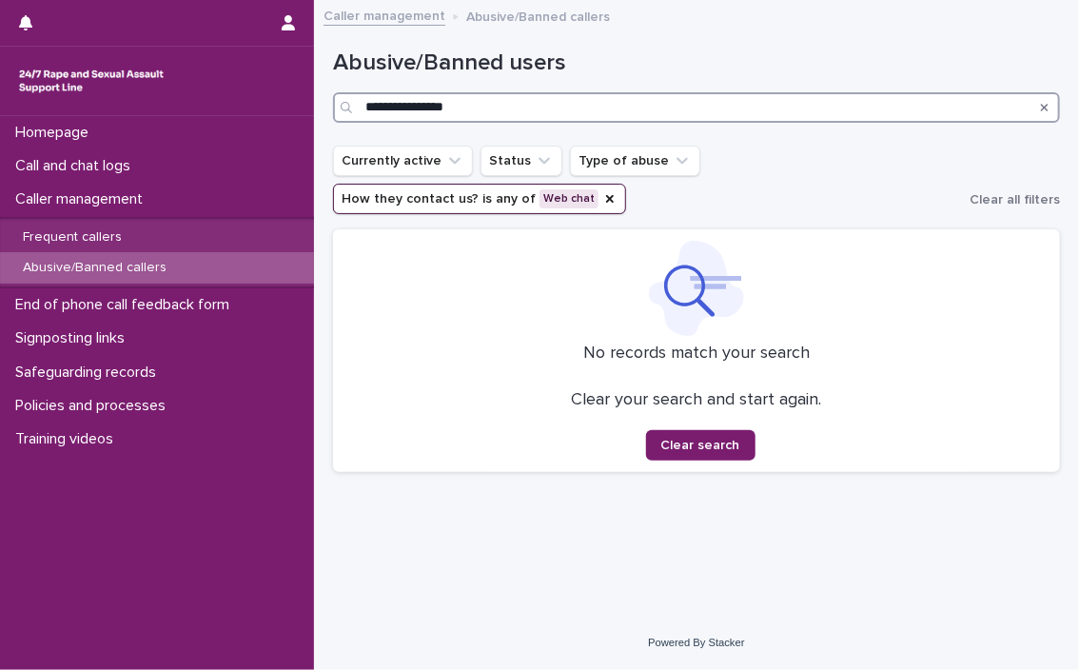
drag, startPoint x: 480, startPoint y: 106, endPoint x: 317, endPoint y: 96, distance: 163.0
click at [317, 96] on div "**********" at bounding box center [696, 313] width 765 height 604
type input "***"
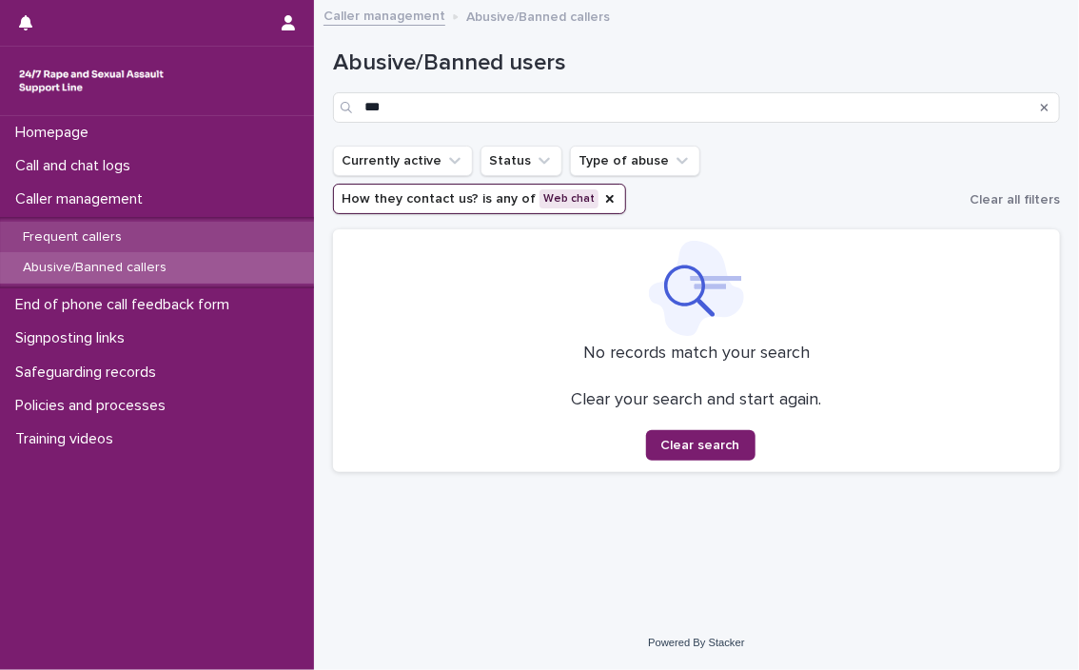
click at [147, 232] on div "Frequent callers" at bounding box center [157, 237] width 314 height 31
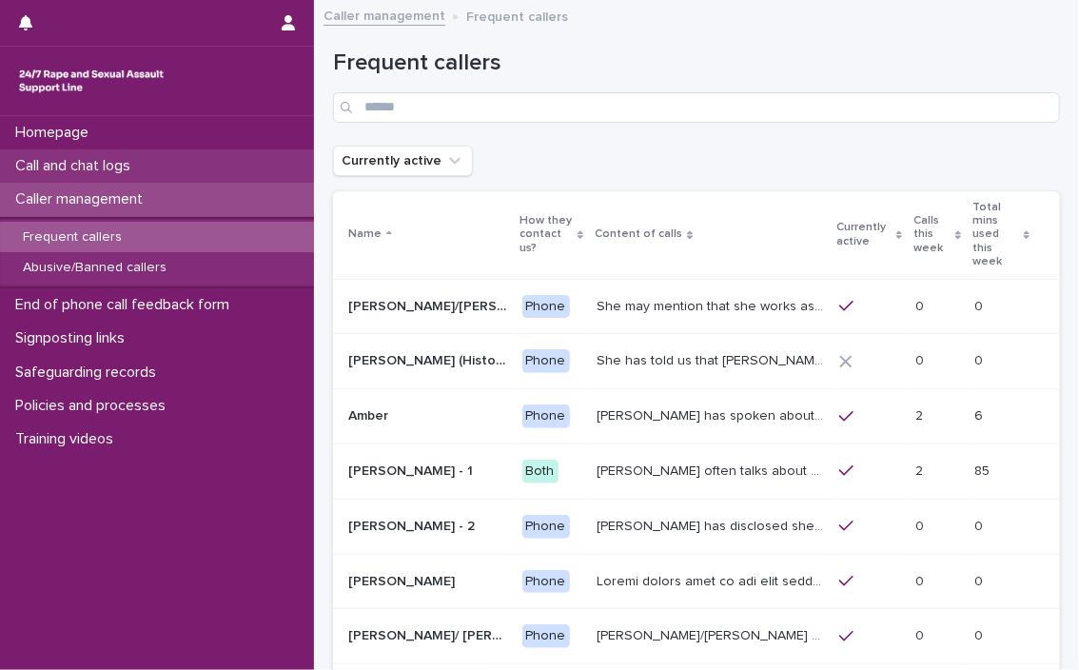
click at [181, 169] on div "Call and chat logs" at bounding box center [157, 165] width 314 height 33
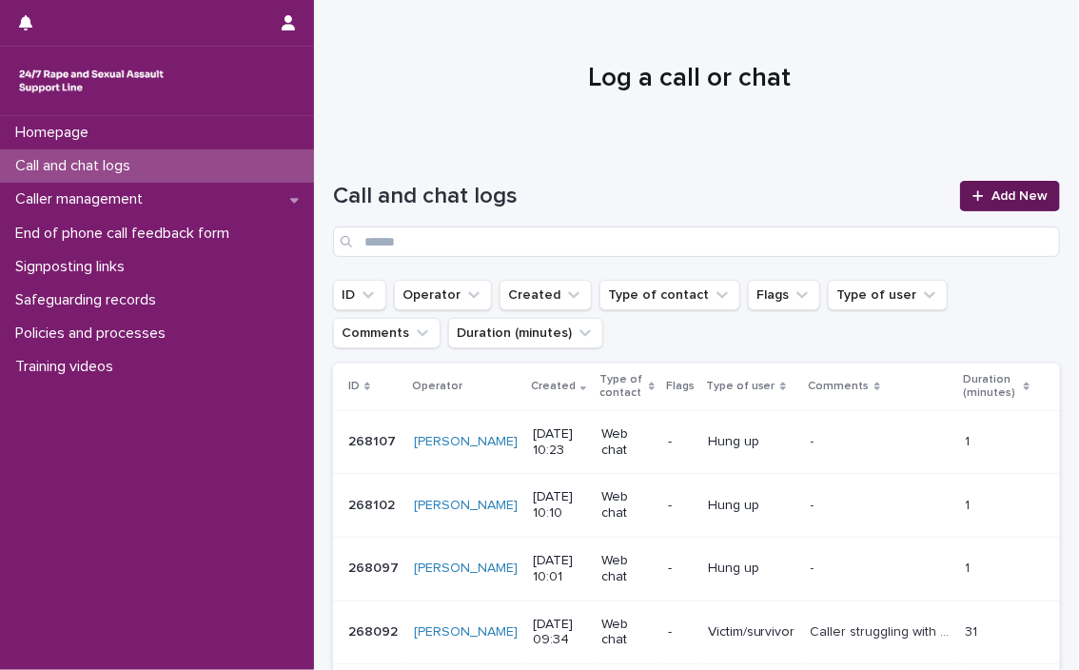
click at [637, 200] on span "Add New" at bounding box center [1019, 195] width 56 height 13
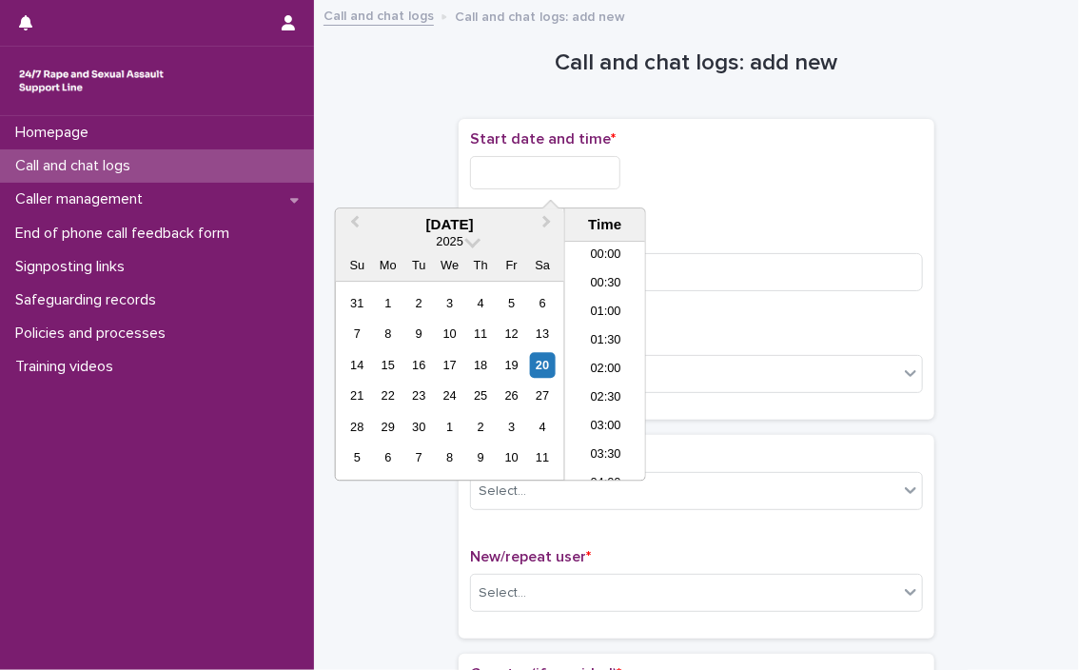
scroll to position [495, 0]
click at [549, 182] on input "text" at bounding box center [545, 172] width 150 height 33
click at [588, 350] on li "10:30" at bounding box center [605, 361] width 81 height 29
type input "**********"
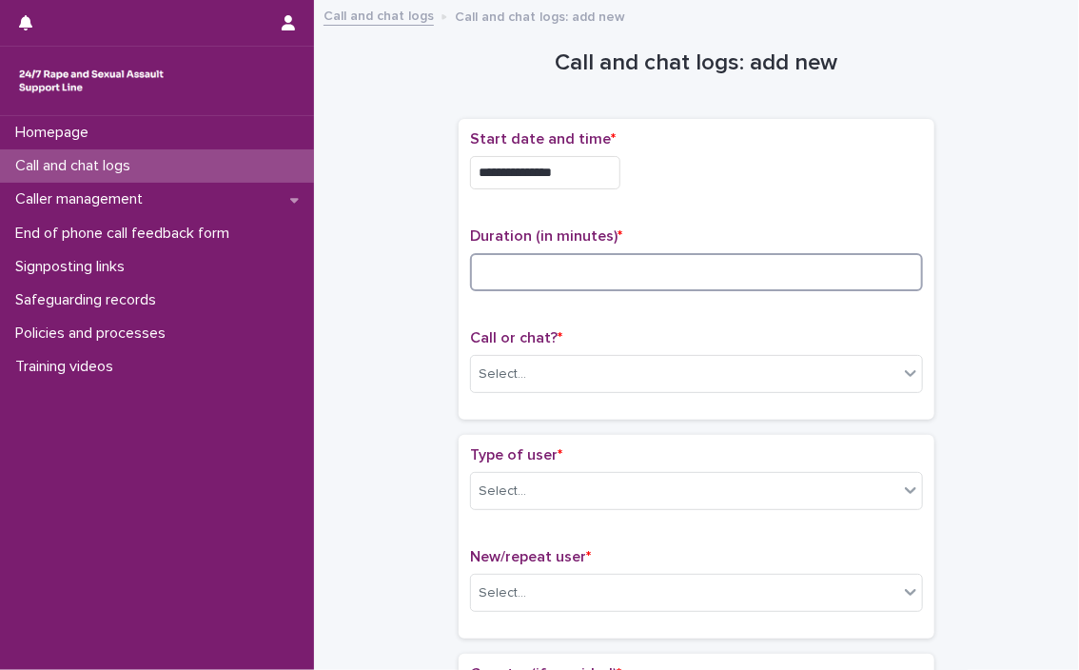
click at [549, 262] on input at bounding box center [696, 272] width 453 height 38
type input "*"
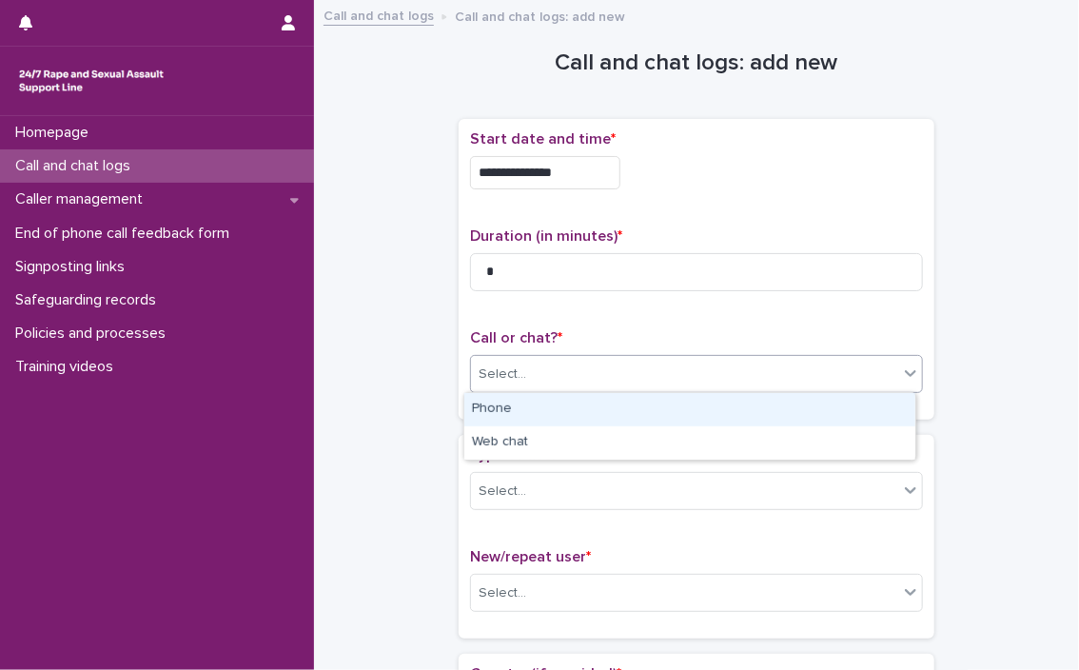
click at [559, 363] on div "Select..." at bounding box center [684, 374] width 427 height 31
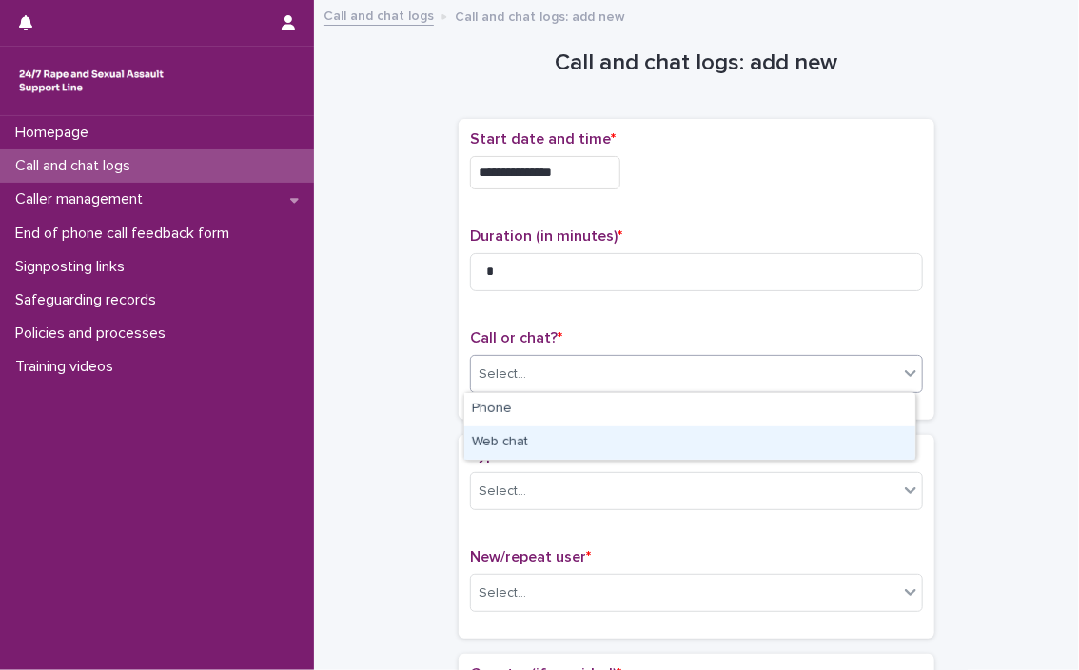
click at [524, 439] on div "Web chat" at bounding box center [689, 442] width 451 height 33
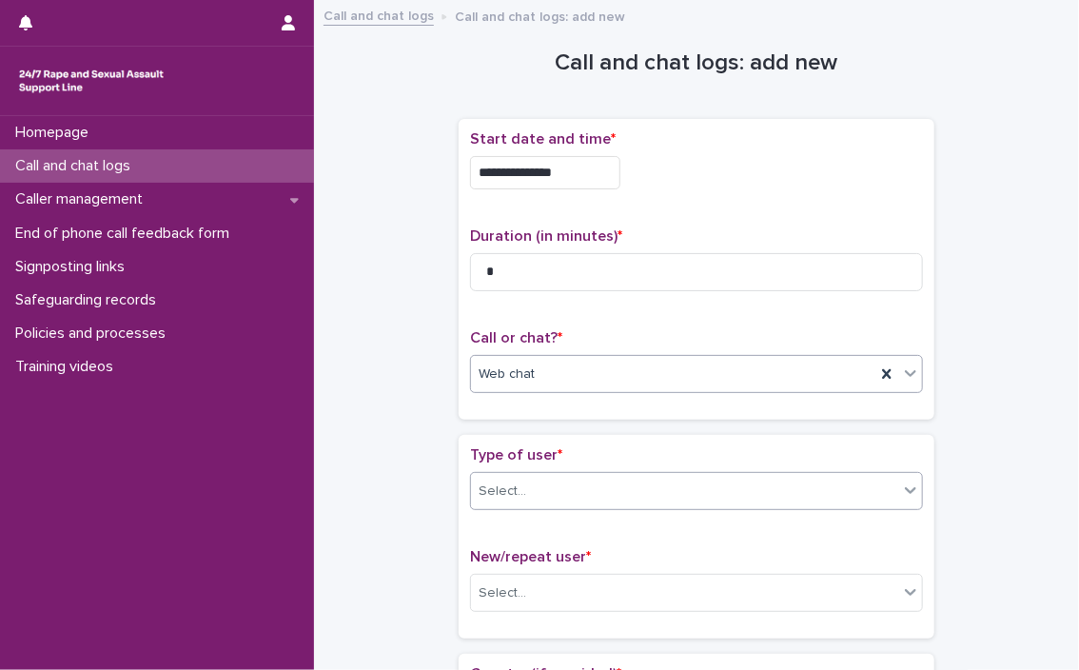
click at [522, 494] on div "Select..." at bounding box center [684, 491] width 427 height 31
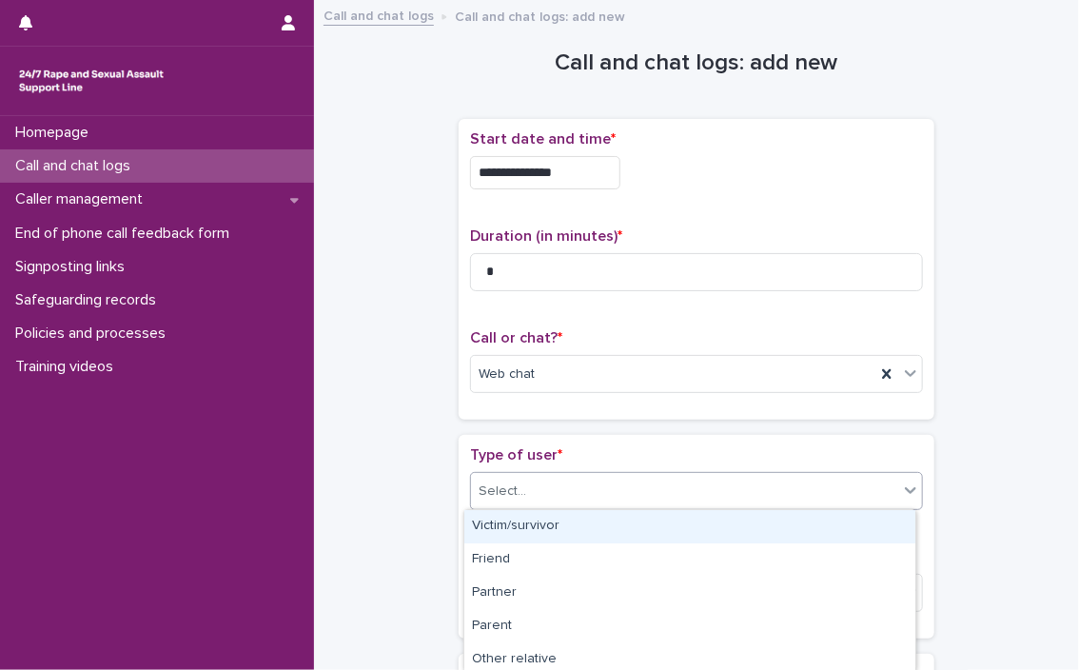
type input "*"
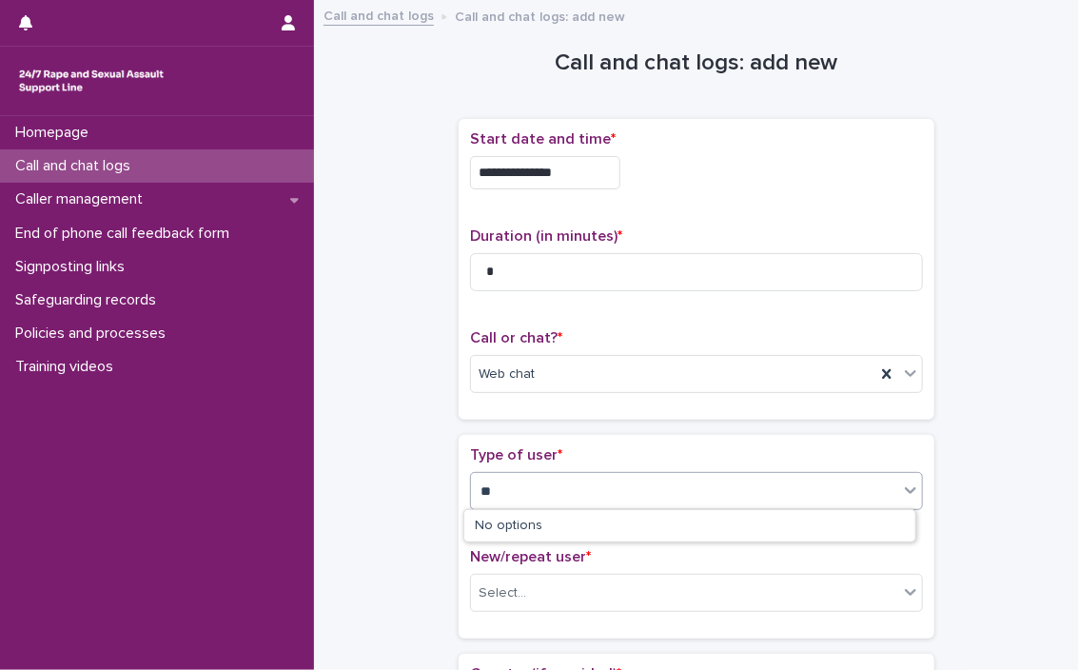
type input "*"
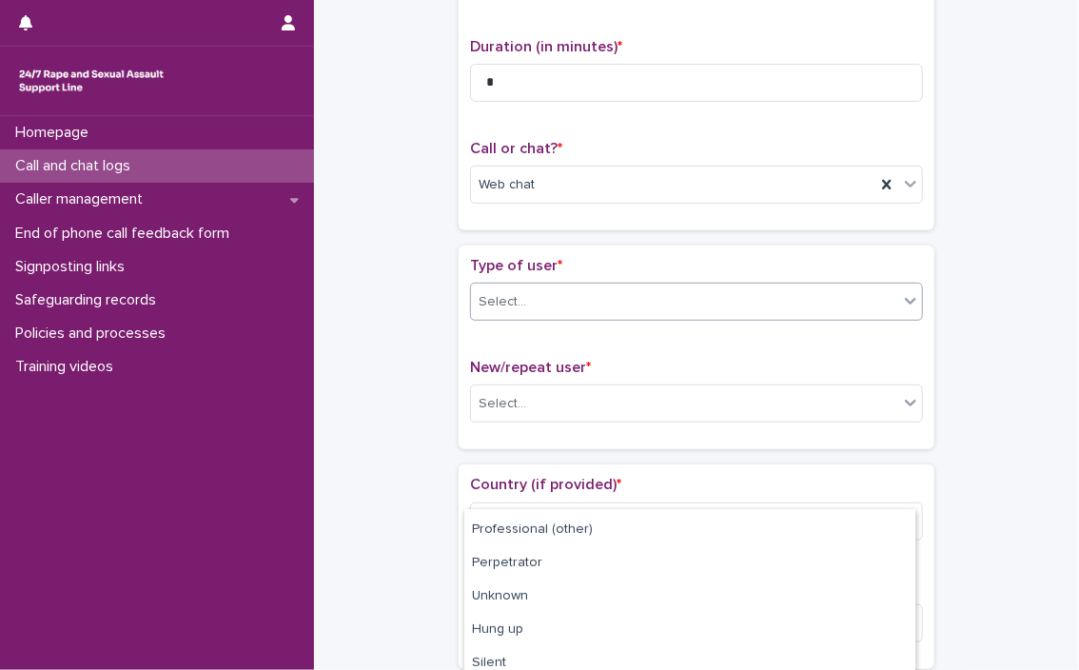
scroll to position [338, 0]
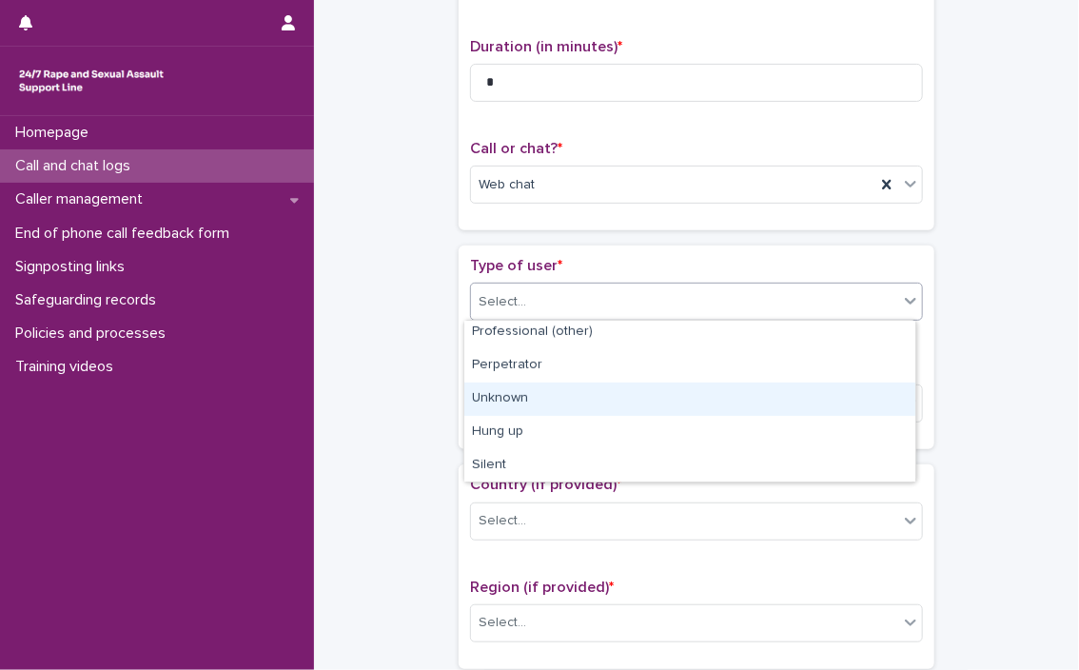
click at [529, 387] on div "Unknown" at bounding box center [689, 398] width 451 height 33
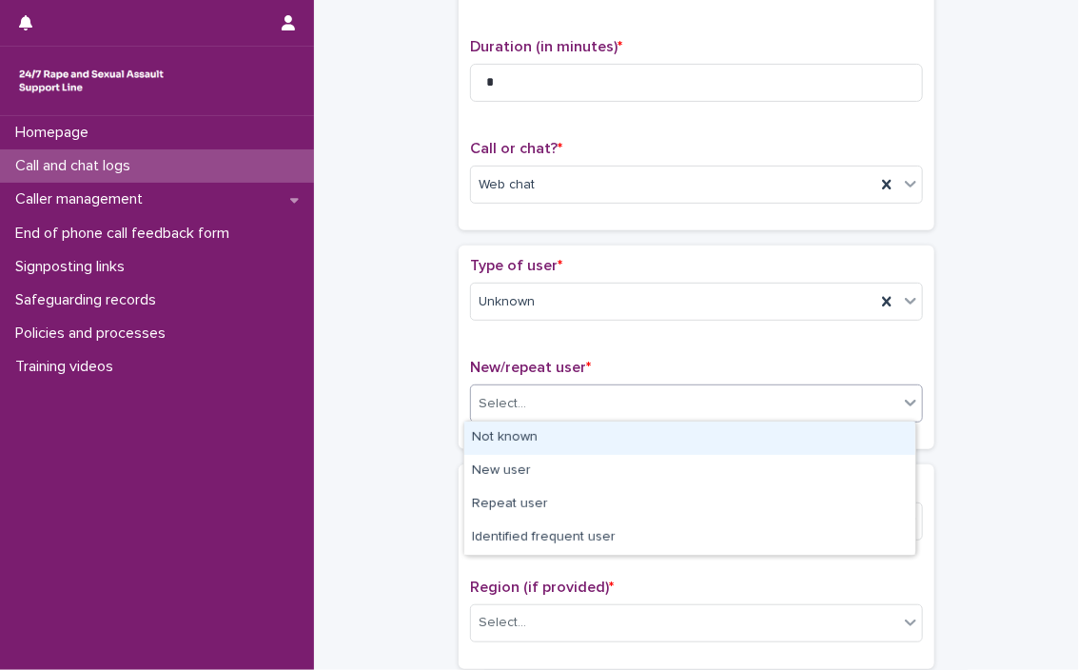
click at [568, 394] on div "Select..." at bounding box center [684, 403] width 427 height 31
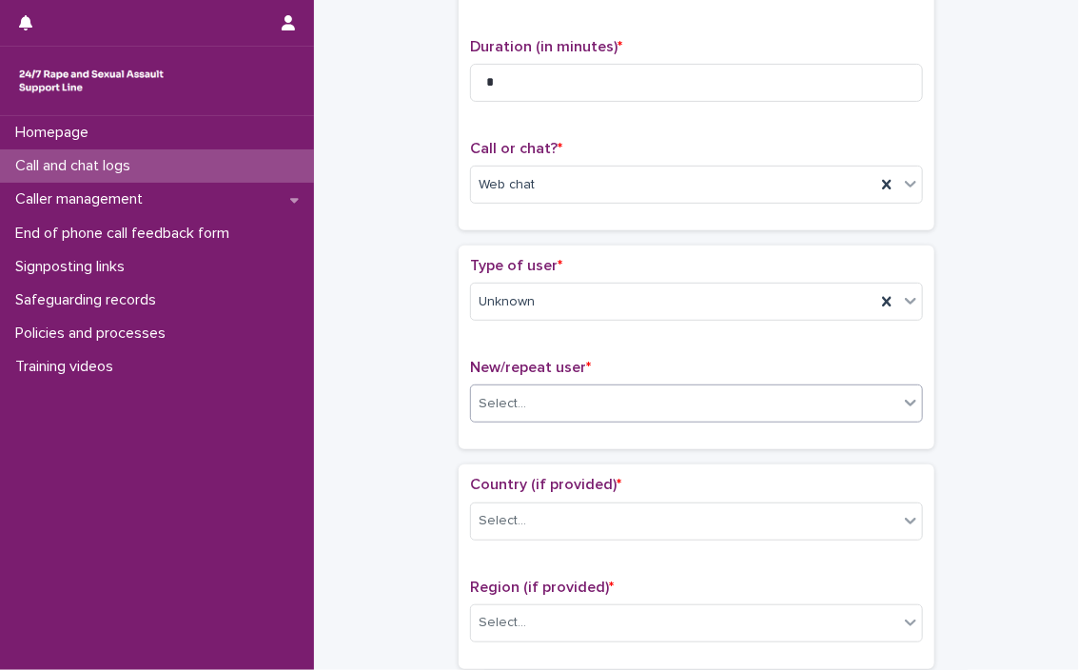
click at [571, 402] on div "Select..." at bounding box center [684, 403] width 427 height 31
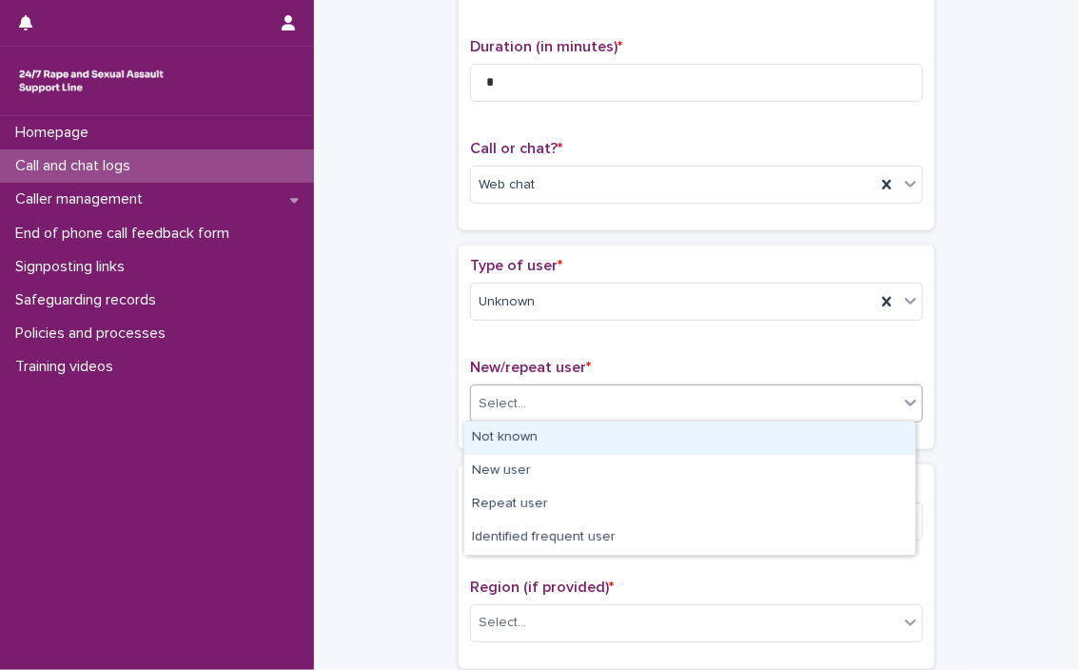
click at [495, 436] on div "Not known" at bounding box center [689, 437] width 451 height 33
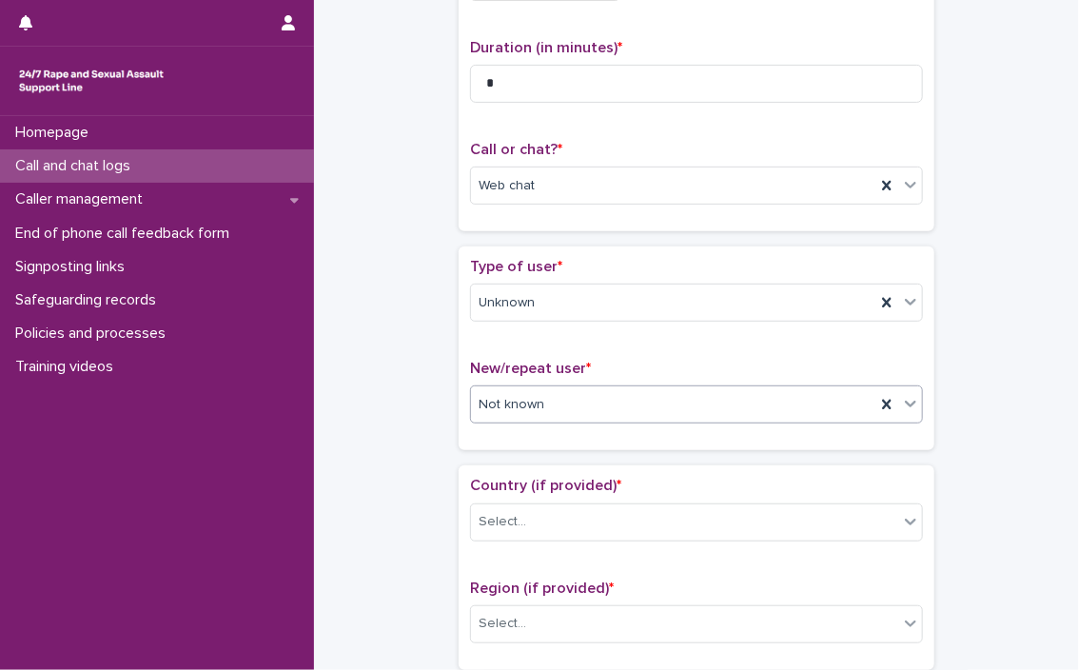
scroll to position [199, 0]
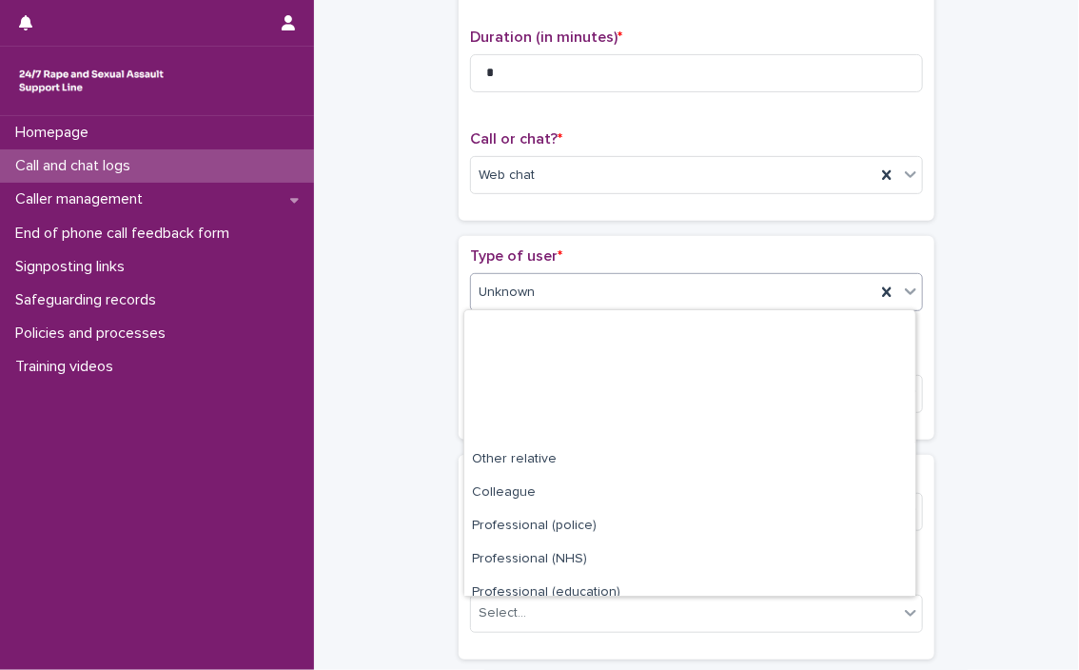
click at [533, 283] on div "Unknown" at bounding box center [673, 292] width 404 height 31
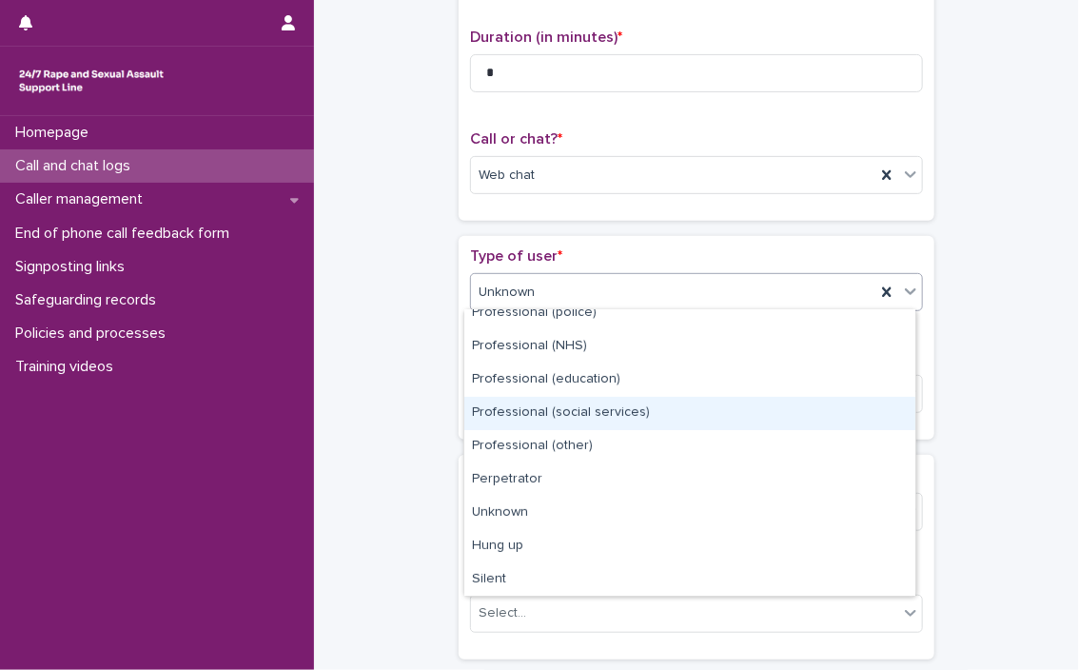
scroll to position [0, 0]
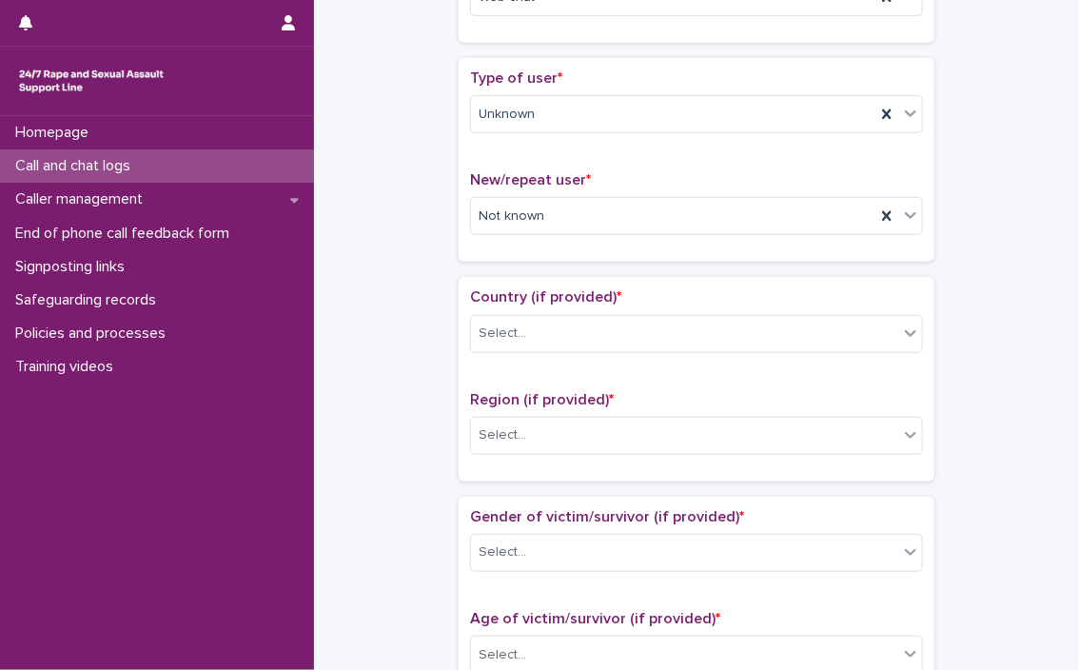
scroll to position [488, 0]
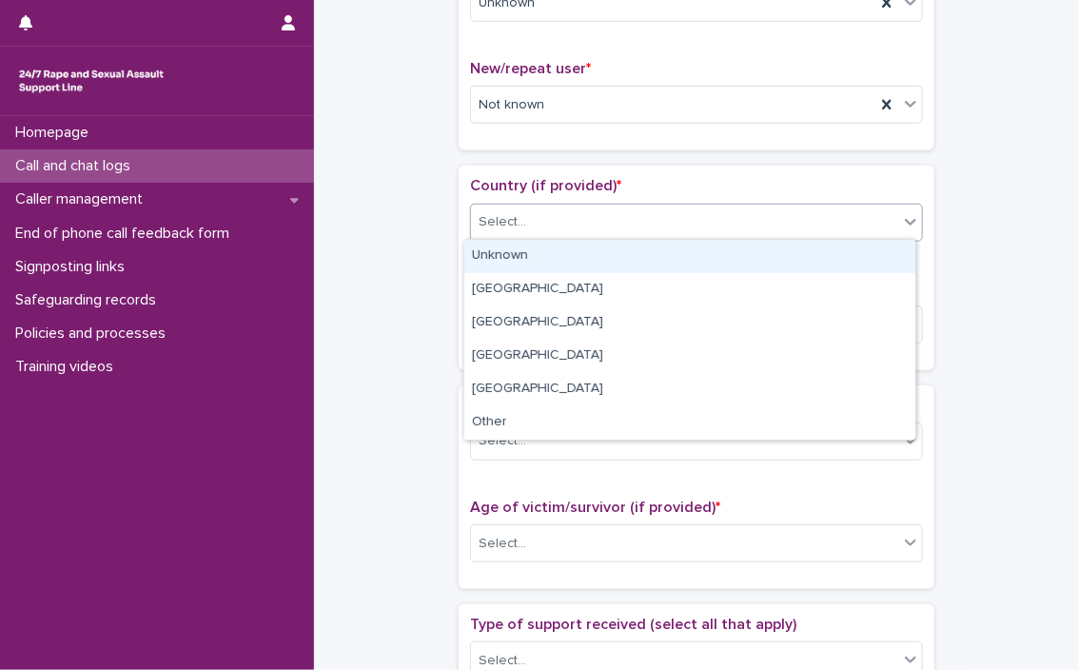
click at [608, 222] on div "Select..." at bounding box center [684, 221] width 427 height 31
click at [598, 250] on div "Unknown" at bounding box center [689, 256] width 451 height 33
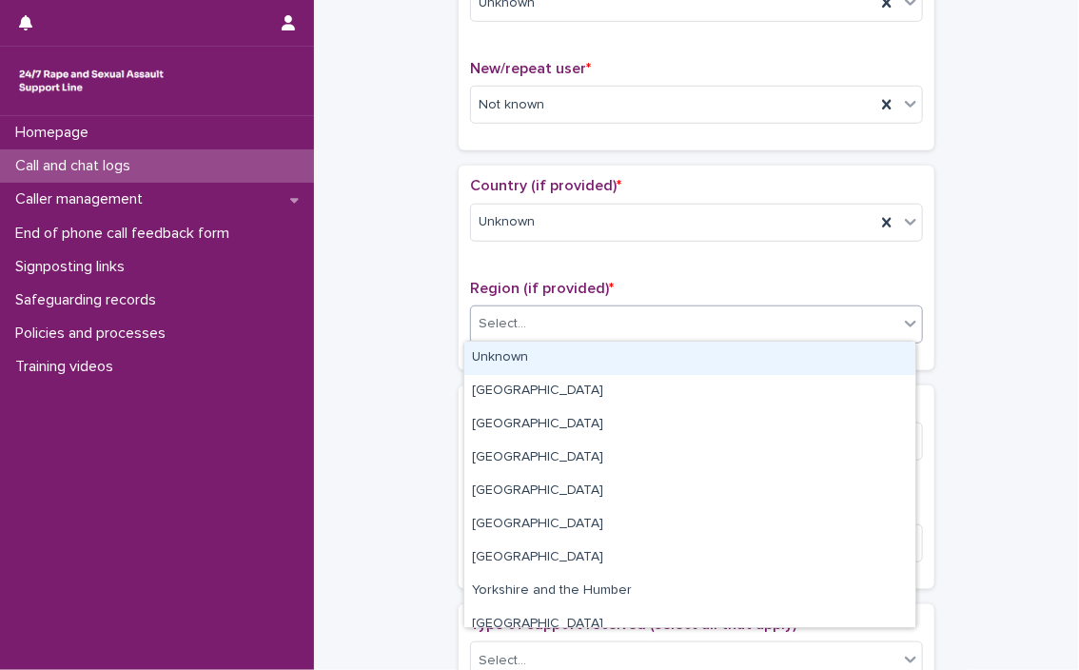
click at [578, 314] on div "Select..." at bounding box center [684, 323] width 427 height 31
click at [566, 347] on div "Unknown" at bounding box center [689, 358] width 451 height 33
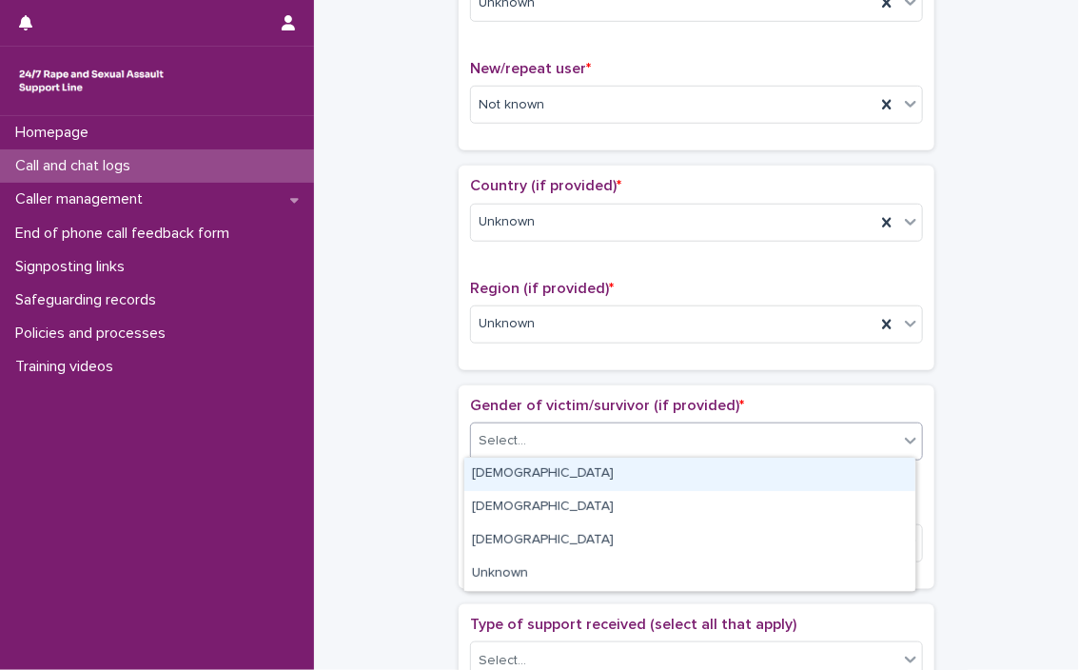
click at [579, 448] on div "Select..." at bounding box center [684, 440] width 427 height 31
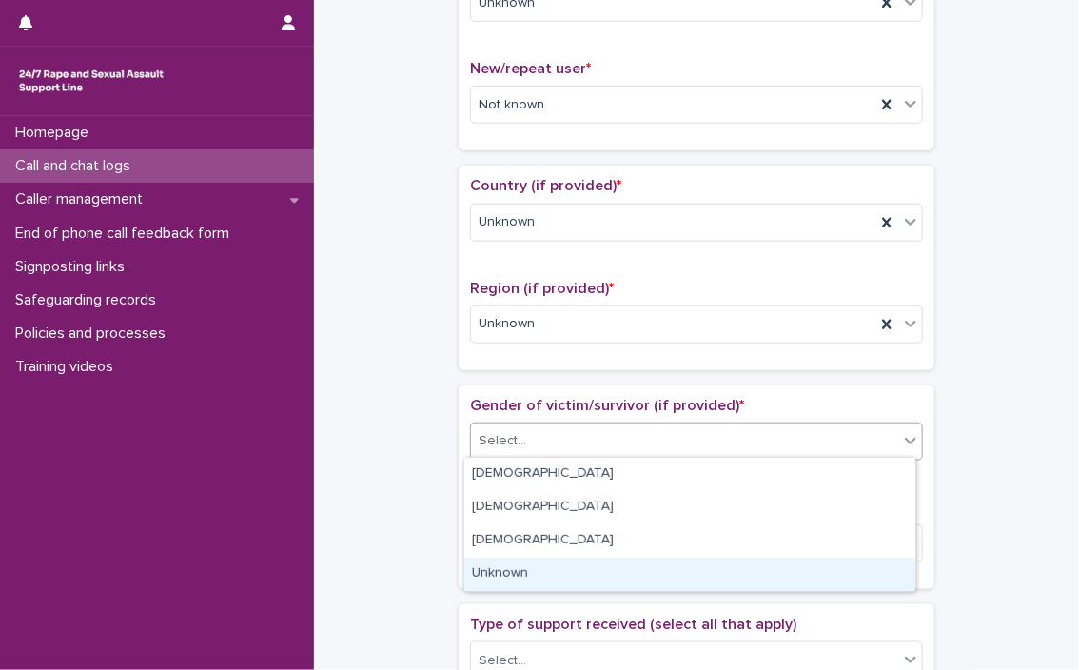
click at [577, 568] on div "Unknown" at bounding box center [689, 574] width 451 height 33
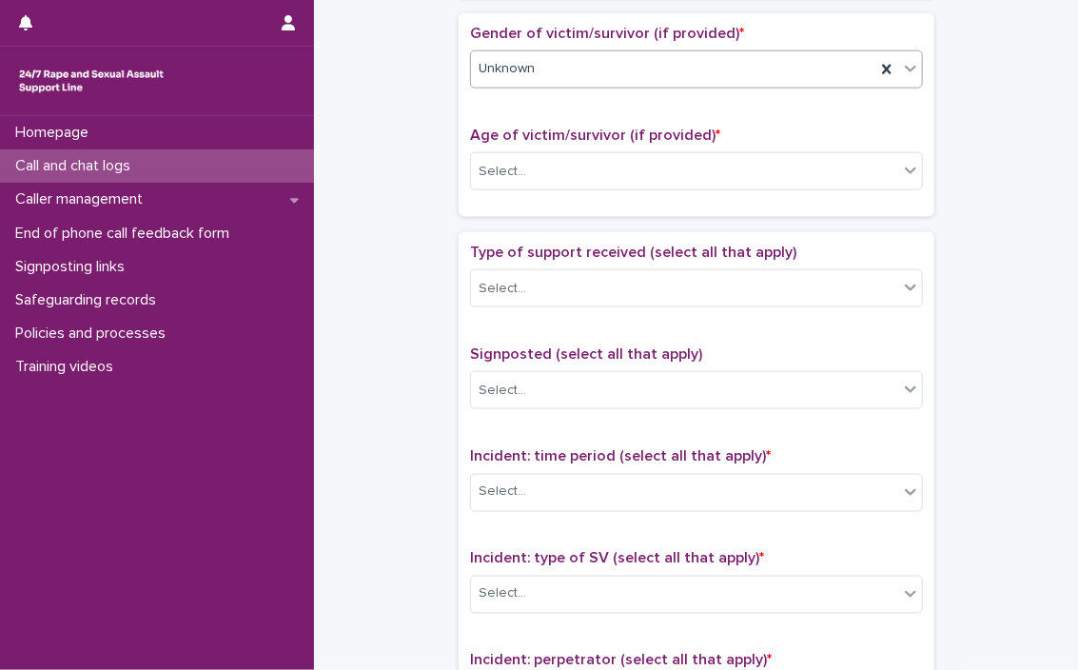
scroll to position [891, 0]
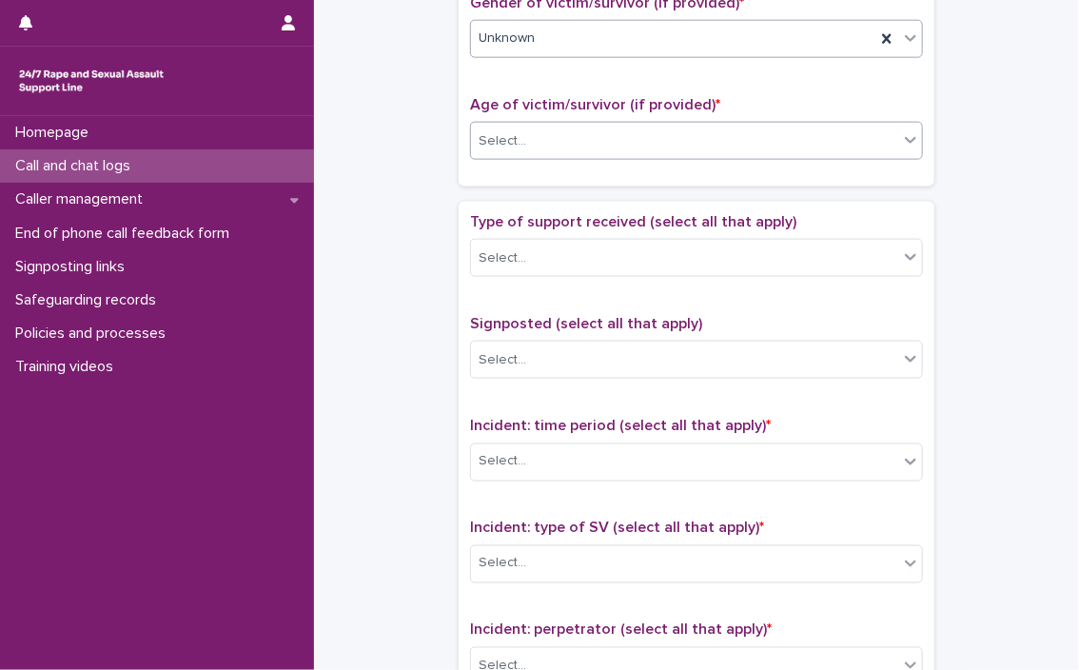
click at [637, 140] on div "Select..." at bounding box center [684, 141] width 427 height 31
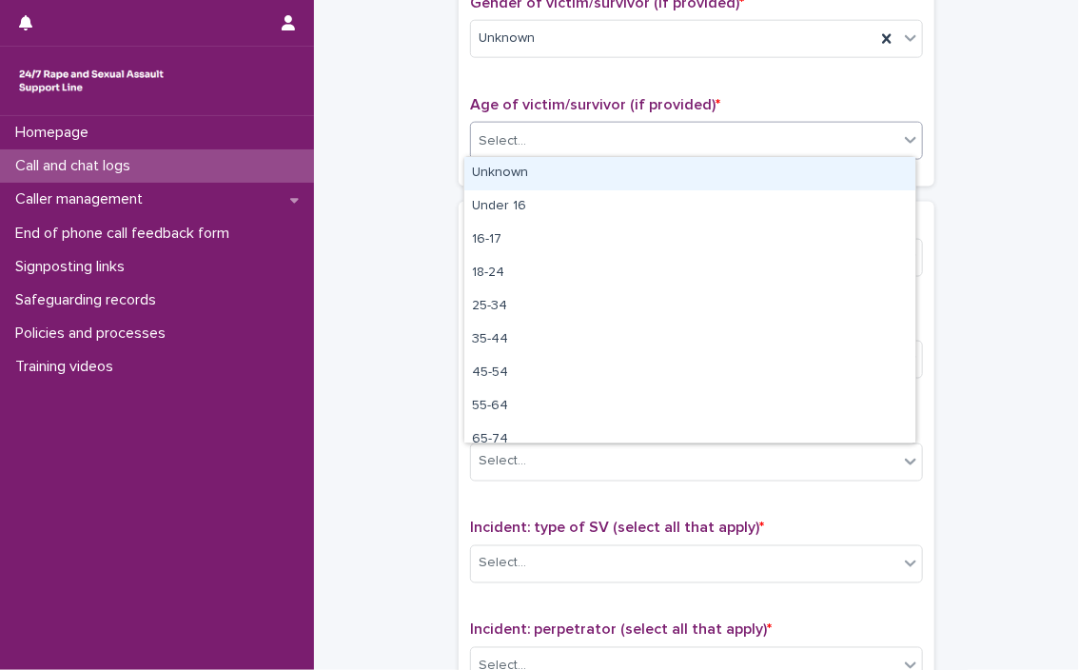
click at [637, 180] on div "Unknown" at bounding box center [689, 173] width 451 height 33
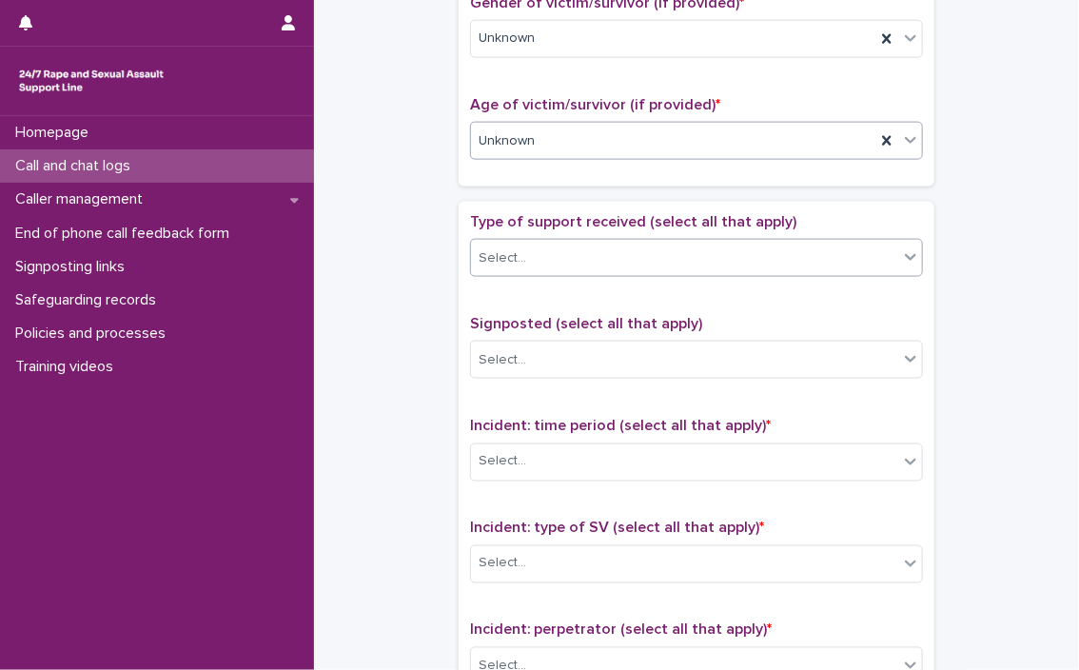
click at [637, 255] on div "Select..." at bounding box center [684, 258] width 427 height 31
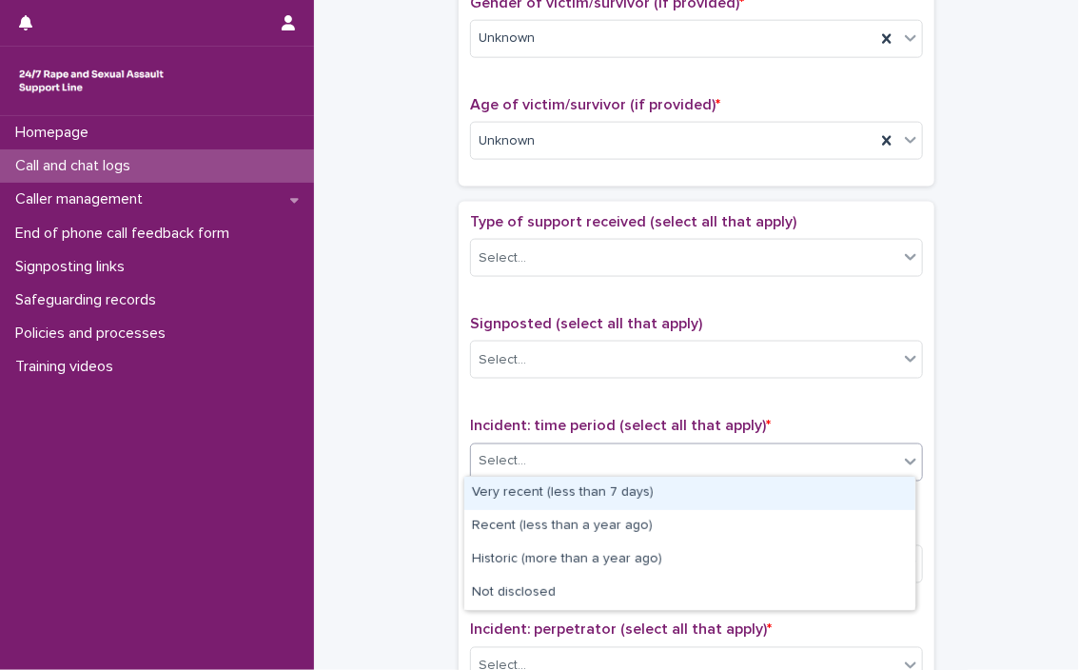
click at [637, 453] on div "Select..." at bounding box center [684, 461] width 427 height 31
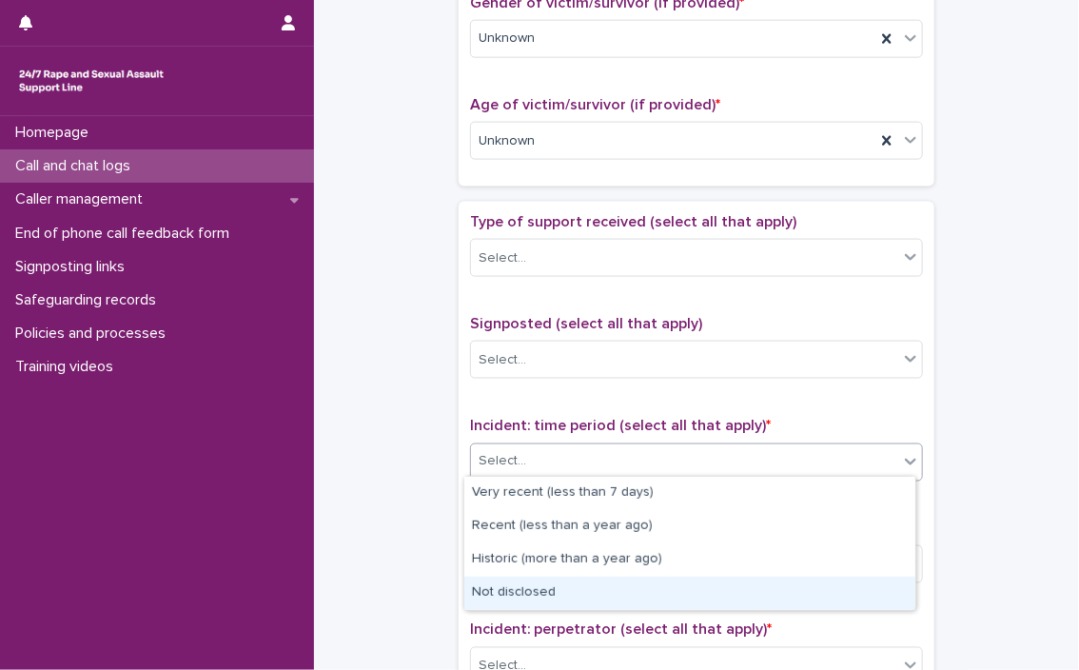
click at [554, 589] on div "Not disclosed" at bounding box center [689, 593] width 451 height 33
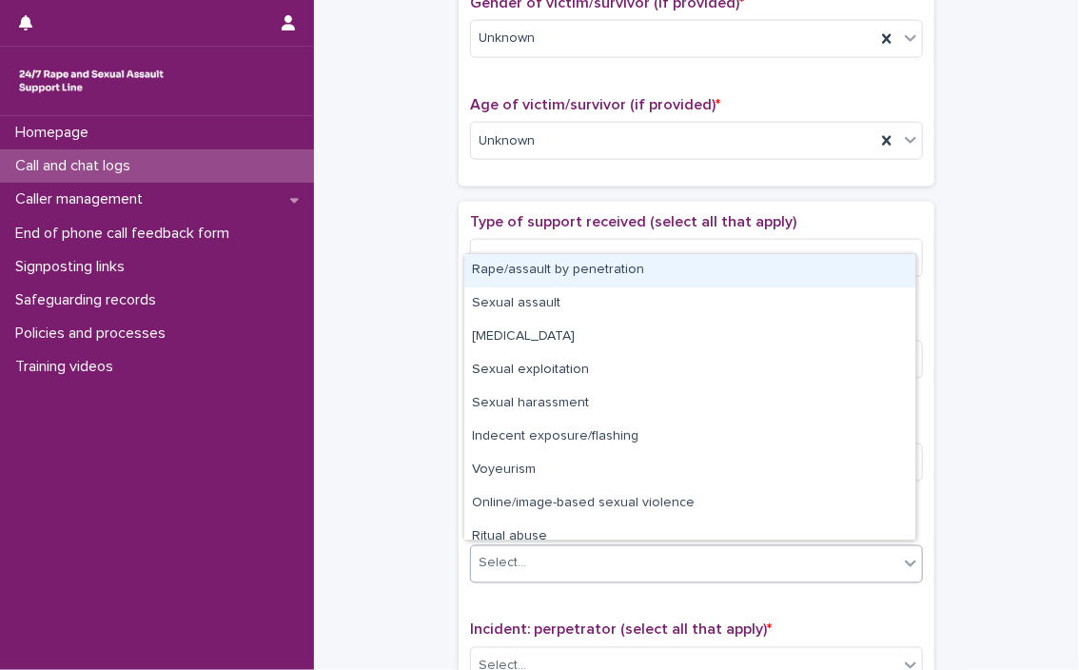
click at [554, 558] on div "Select..." at bounding box center [684, 563] width 427 height 31
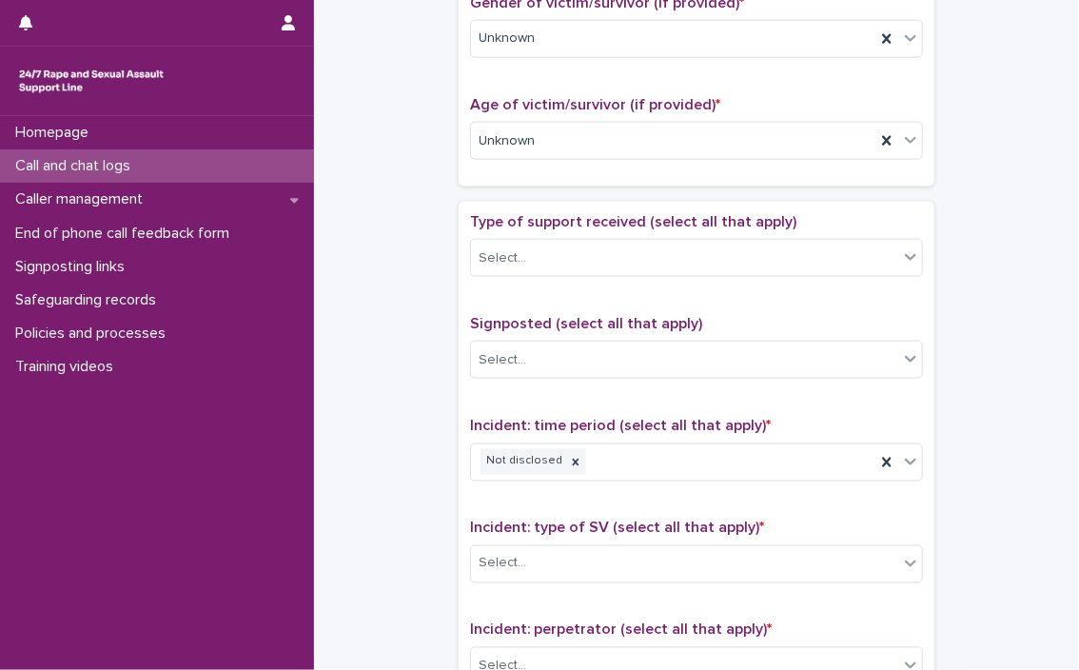
click at [637, 330] on div "**********" at bounding box center [696, 93] width 727 height 1945
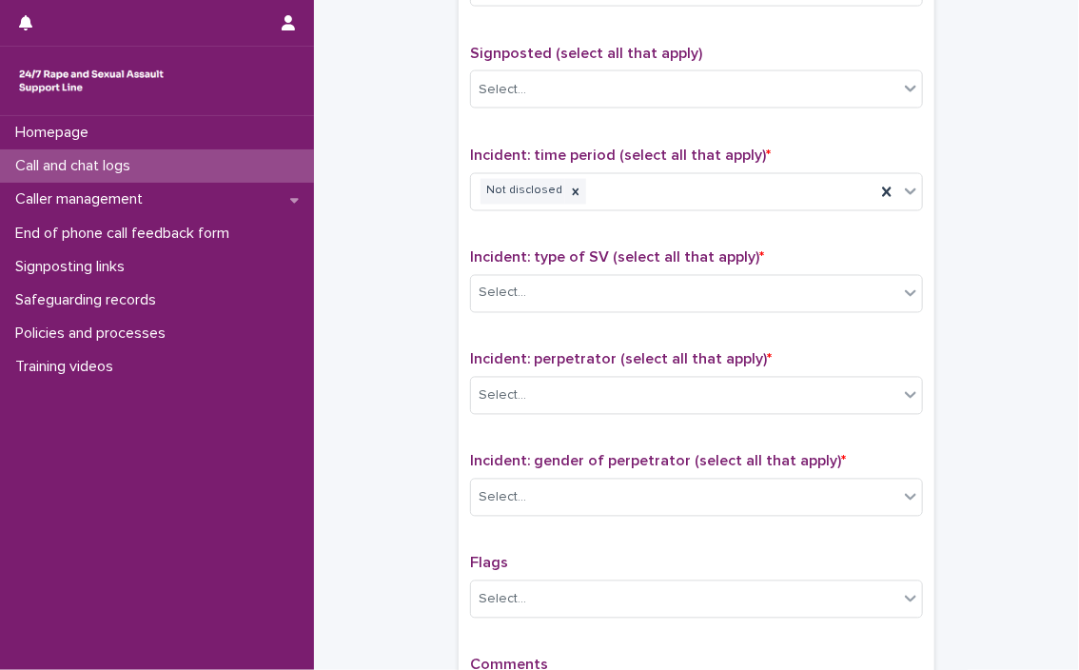
scroll to position [1187, 0]
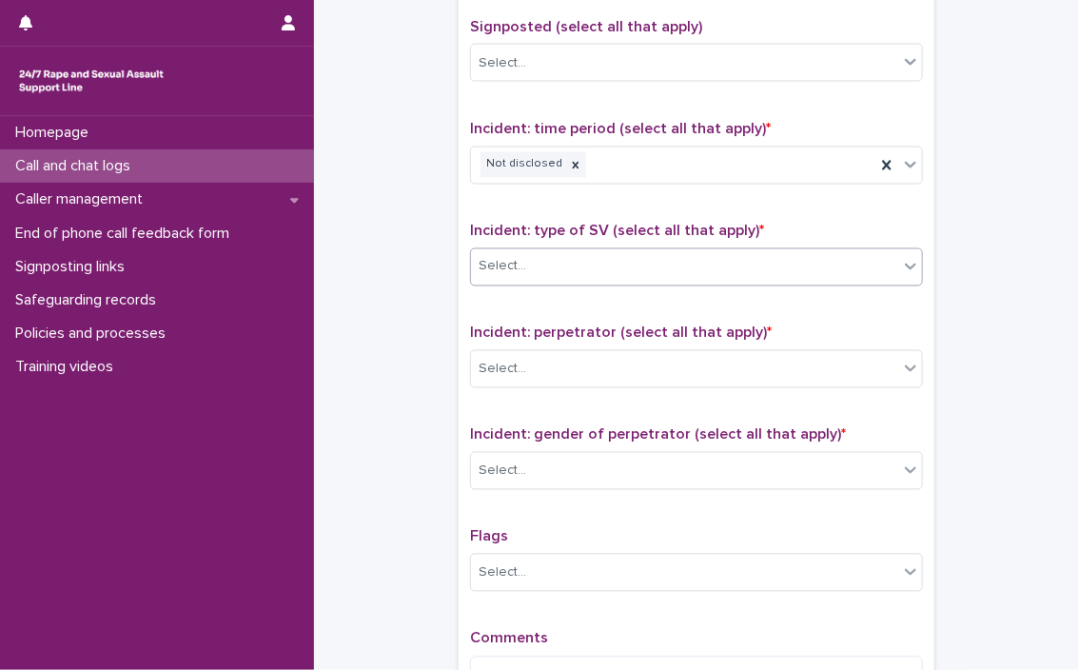
click at [583, 264] on div "Select..." at bounding box center [684, 266] width 427 height 31
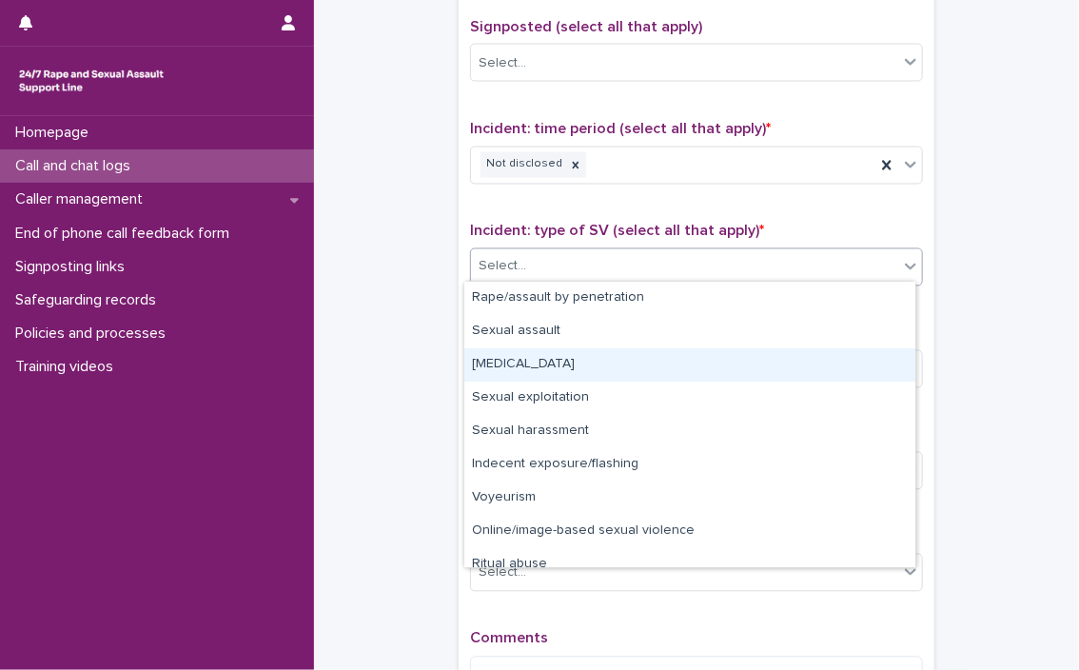
type input "*"
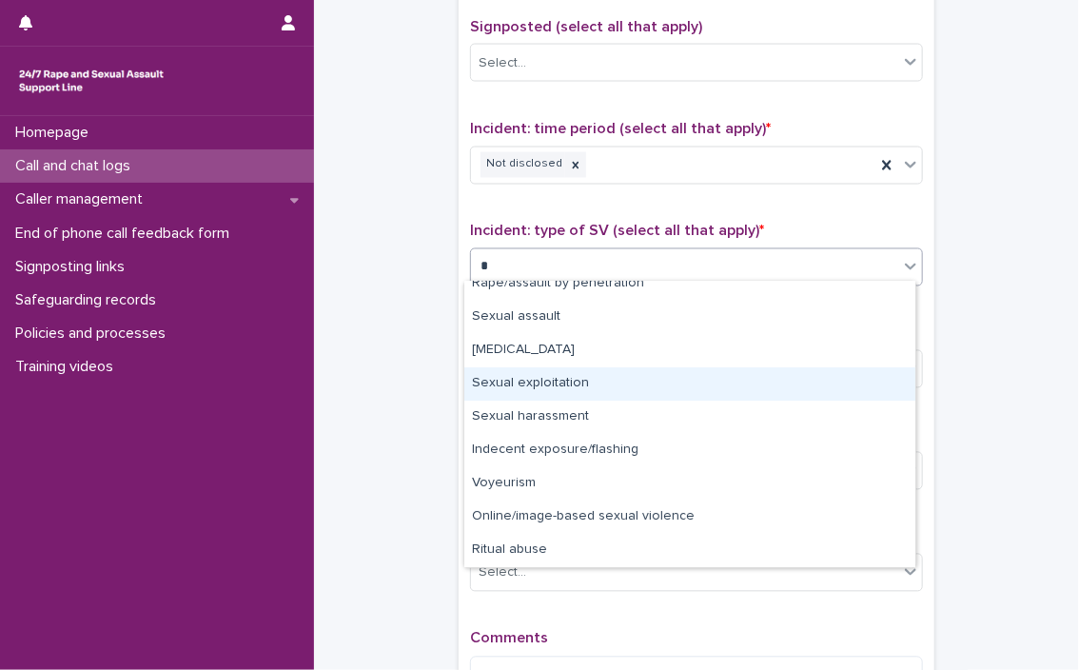
scroll to position [0, 0]
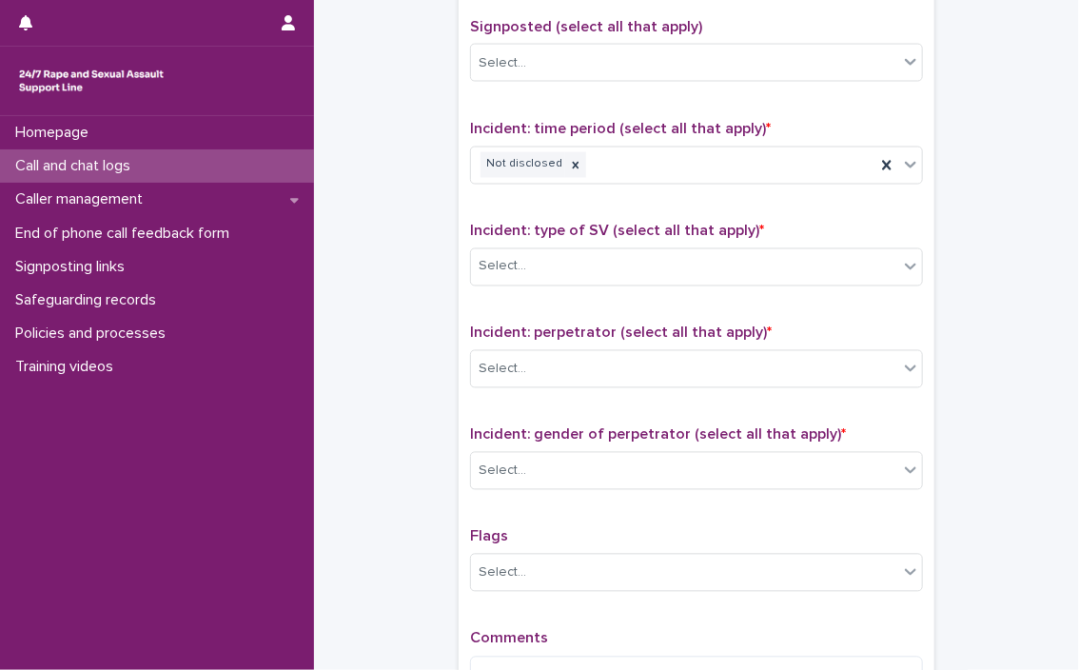
click at [616, 567] on div "Select..." at bounding box center [684, 573] width 427 height 31
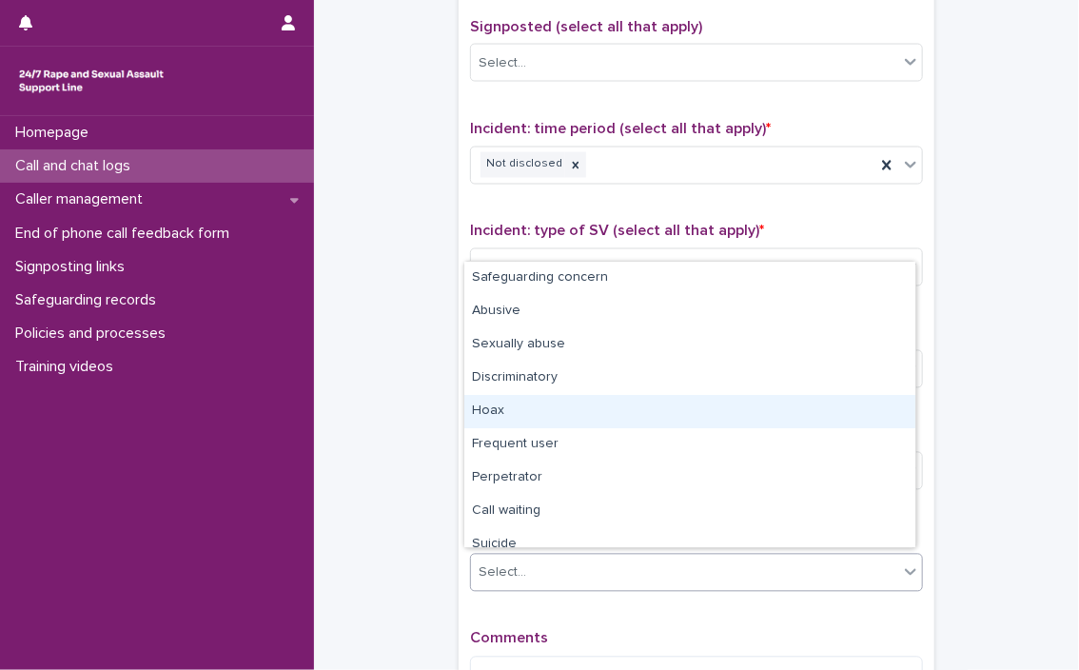
click at [604, 412] on div "Hoax" at bounding box center [689, 411] width 451 height 33
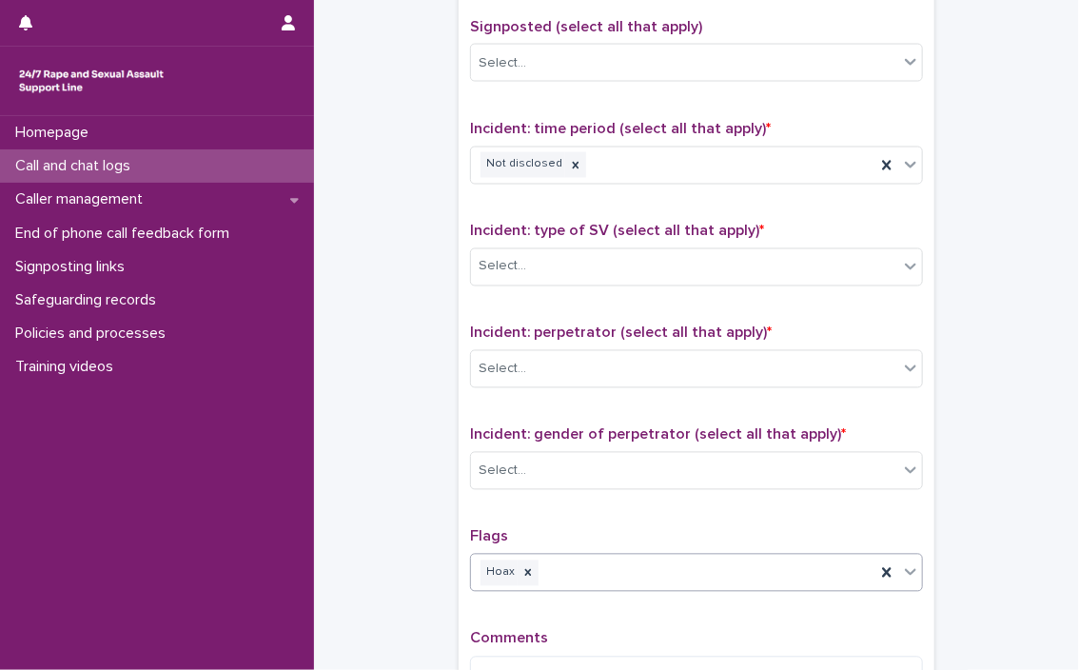
scroll to position [1430, 0]
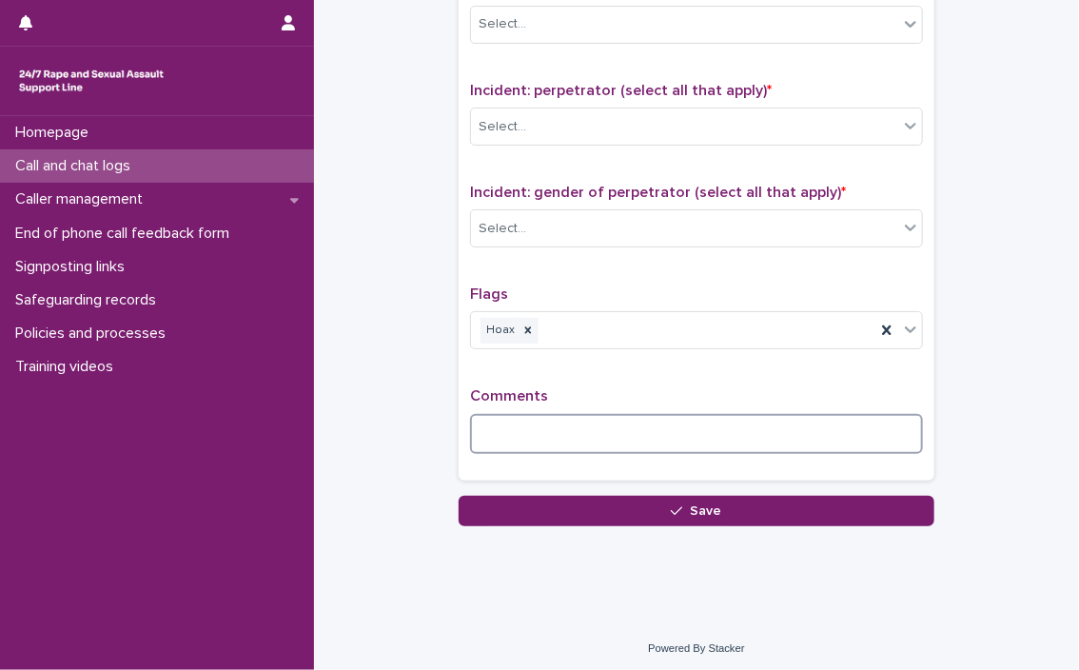
click at [623, 415] on textarea at bounding box center [696, 434] width 453 height 41
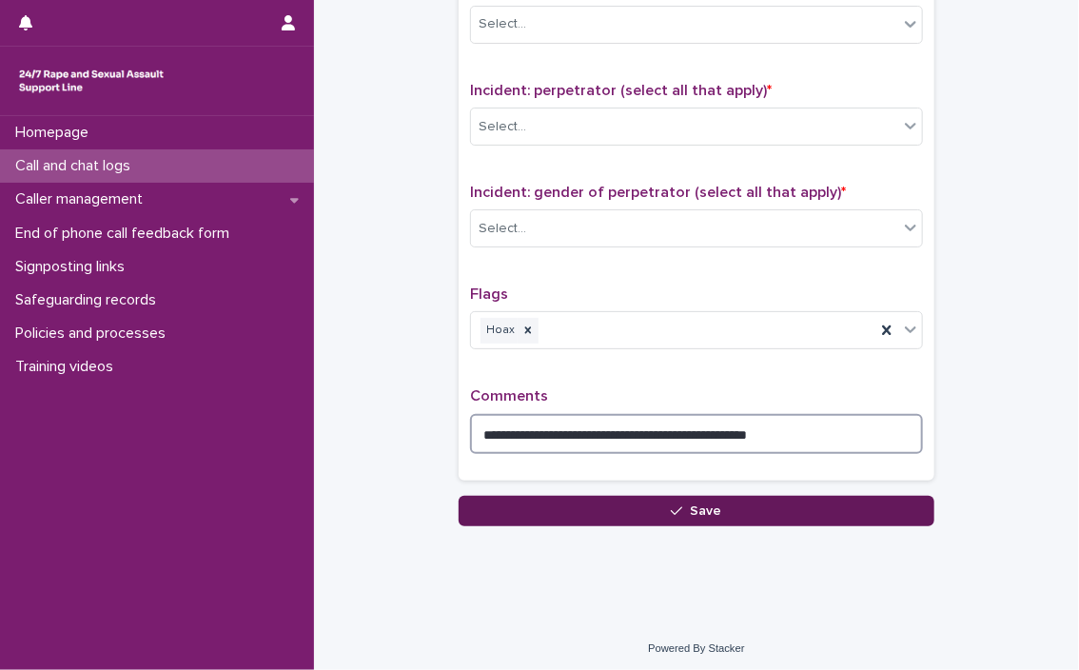
type textarea "**********"
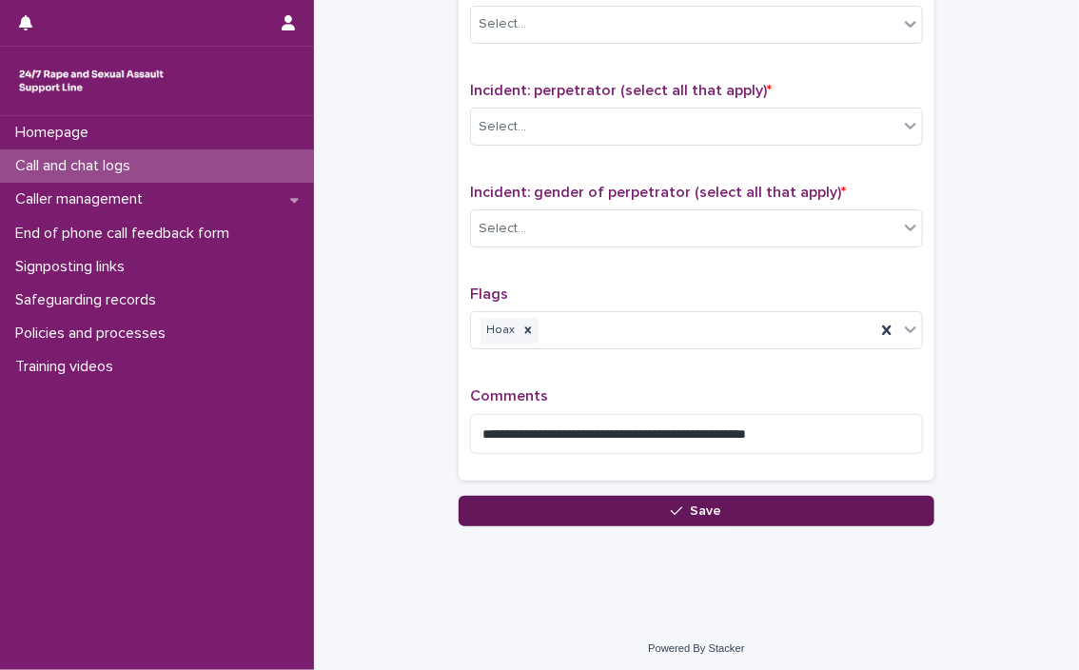
click at [637, 509] on button "Save" at bounding box center [697, 511] width 476 height 30
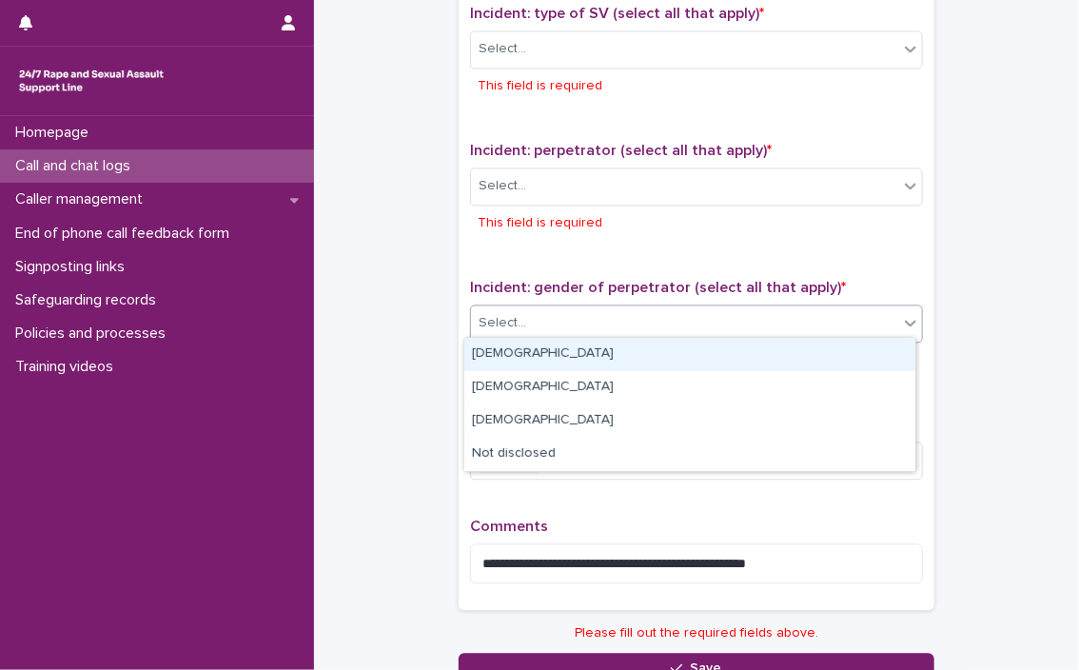
click at [637, 310] on div "Select..." at bounding box center [684, 322] width 427 height 31
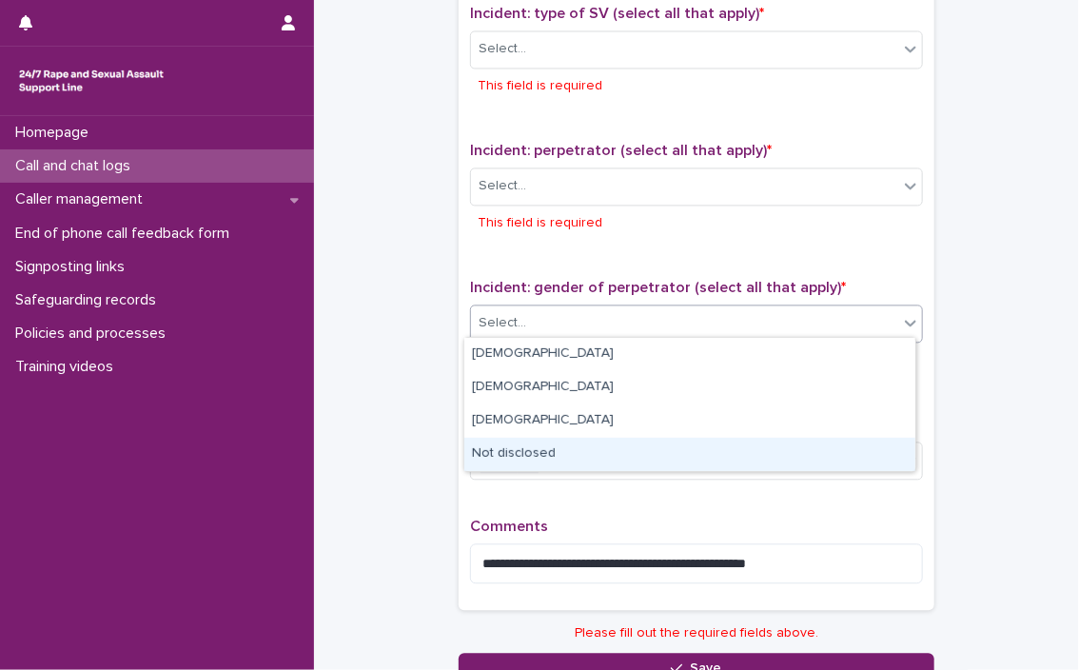
click at [598, 460] on div "Not disclosed" at bounding box center [689, 454] width 451 height 33
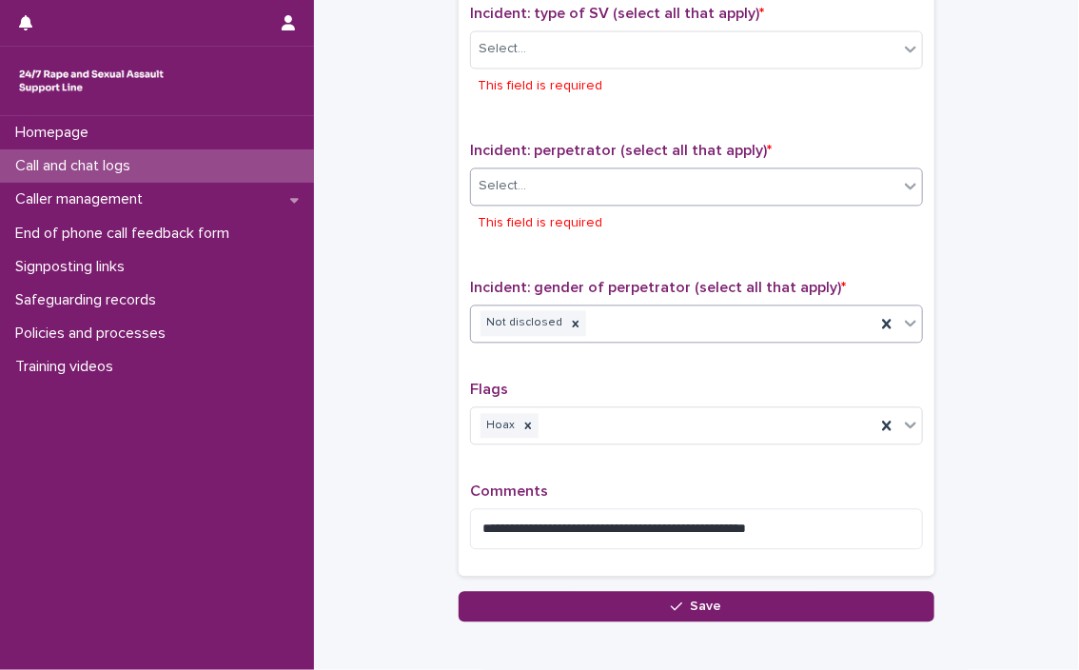
click at [609, 177] on div "Select..." at bounding box center [684, 185] width 427 height 31
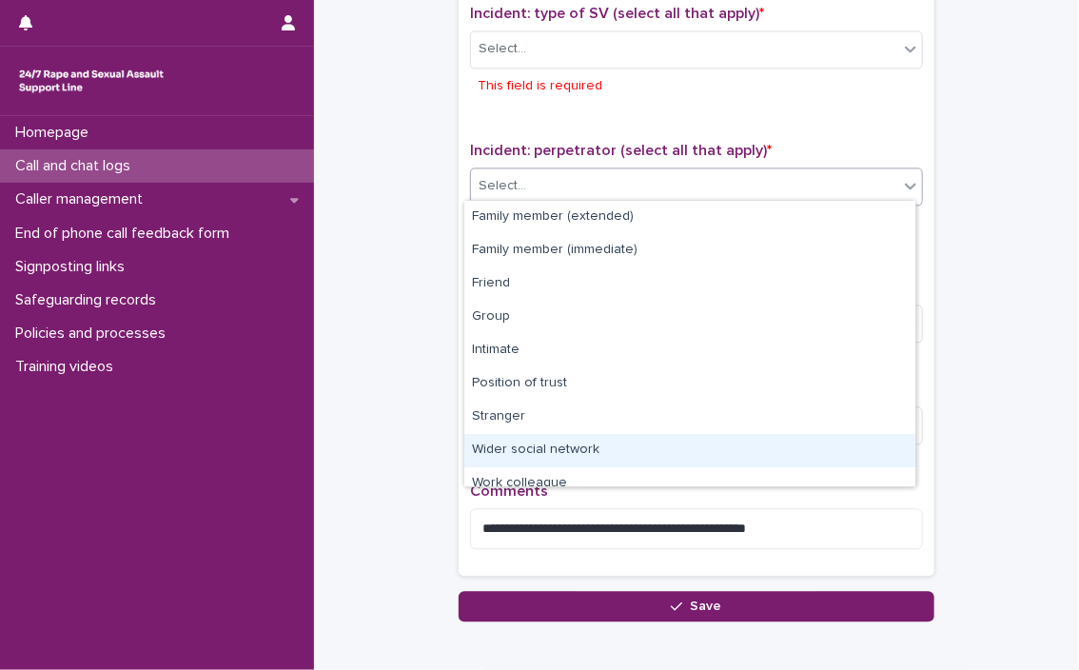
type input "*"
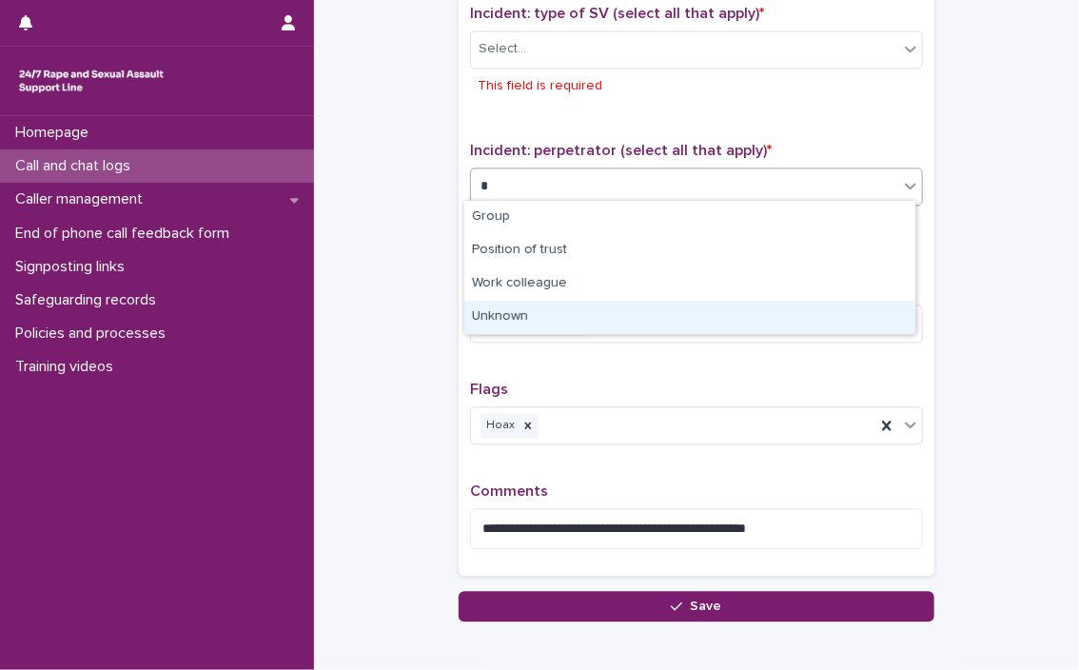
click at [550, 316] on div "Unknown" at bounding box center [689, 317] width 451 height 33
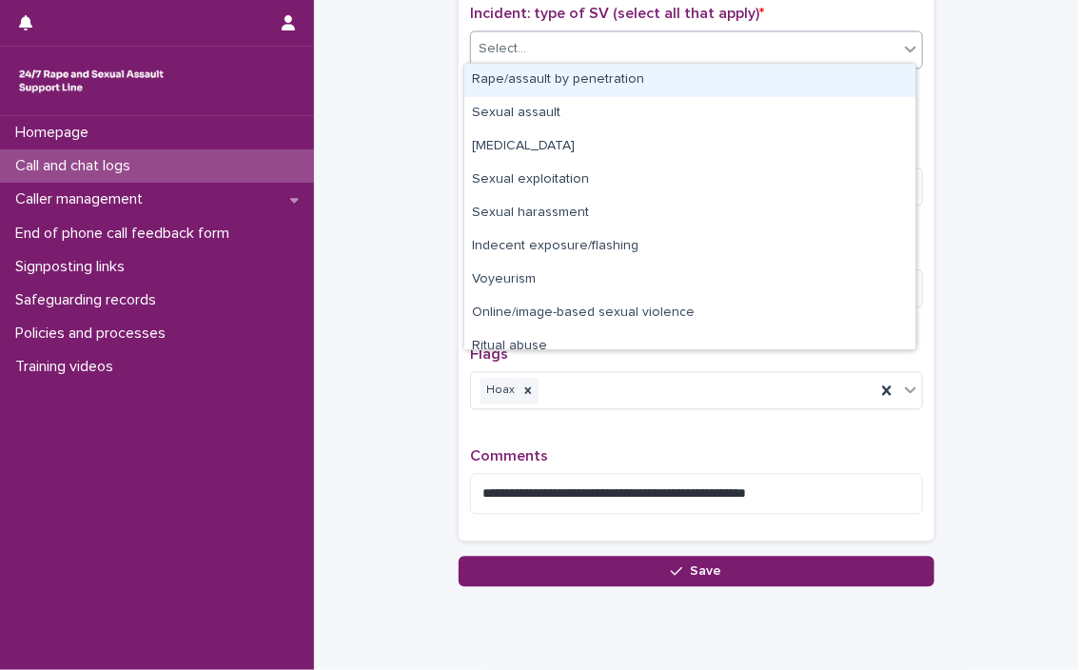
click at [637, 37] on div "Select..." at bounding box center [684, 48] width 427 height 31
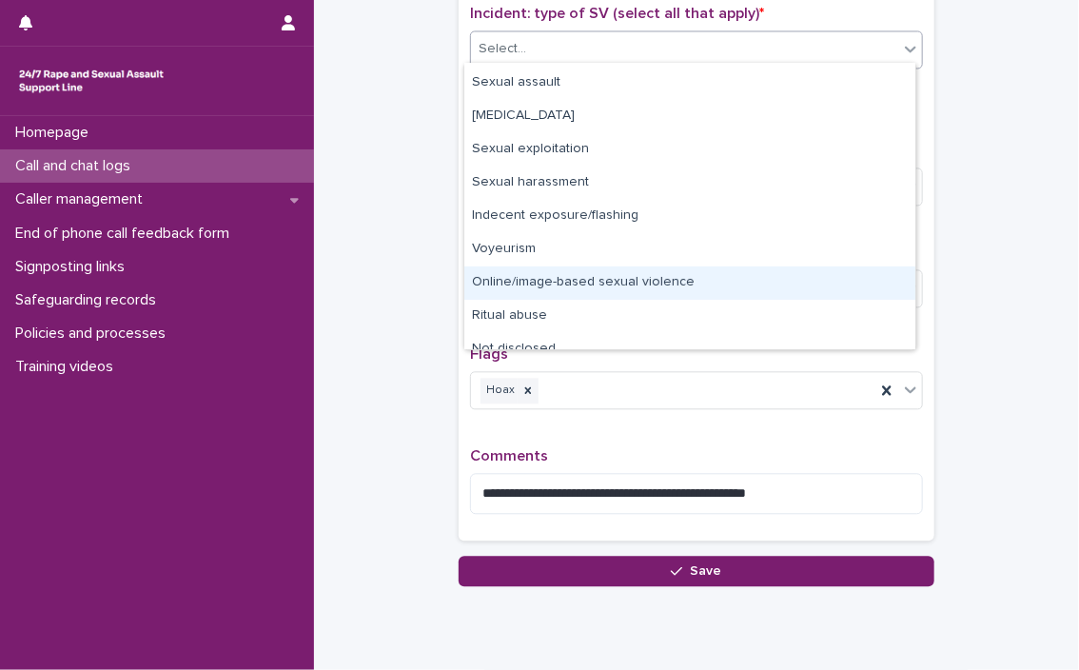
scroll to position [48, 0]
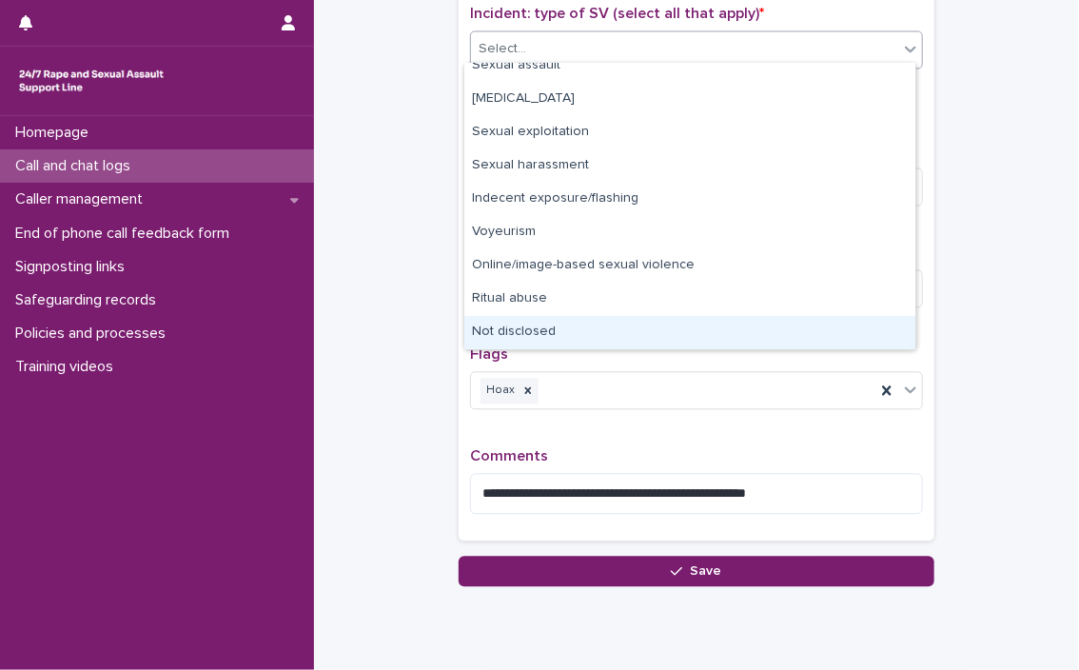
click at [637, 334] on div "Not disclosed" at bounding box center [689, 332] width 451 height 33
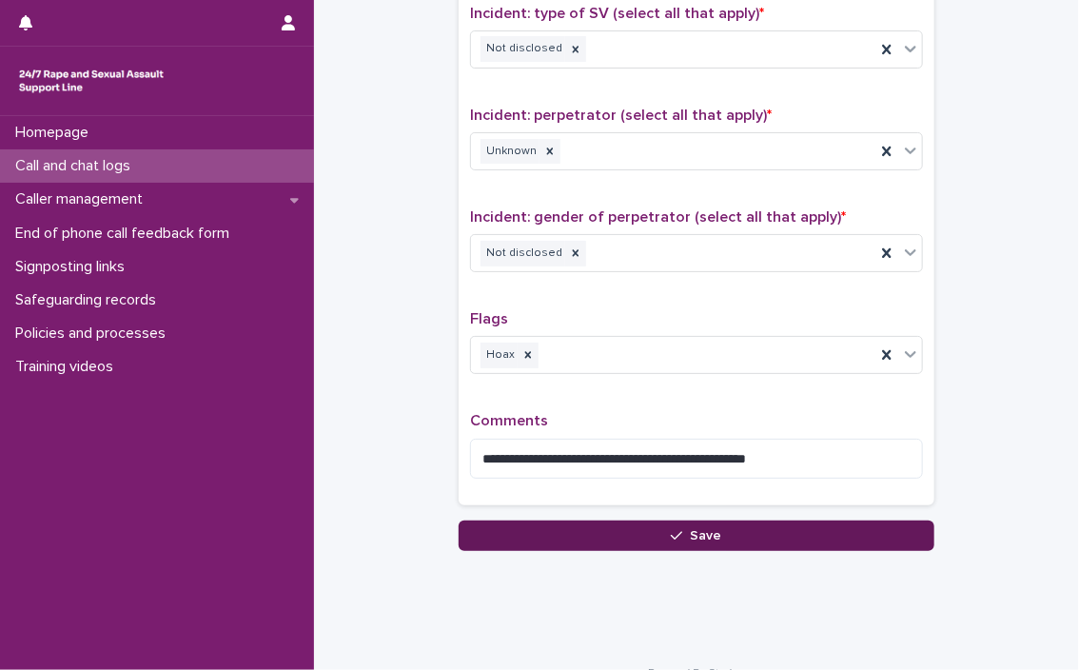
click at [637, 521] on button "Save" at bounding box center [697, 535] width 476 height 30
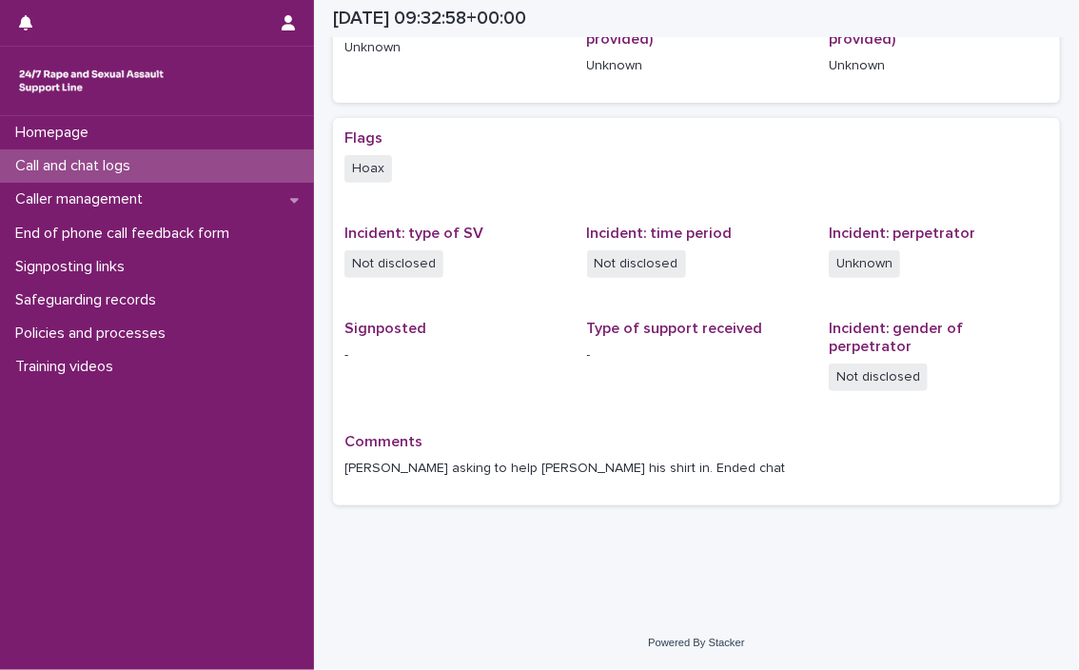
scroll to position [278, 0]
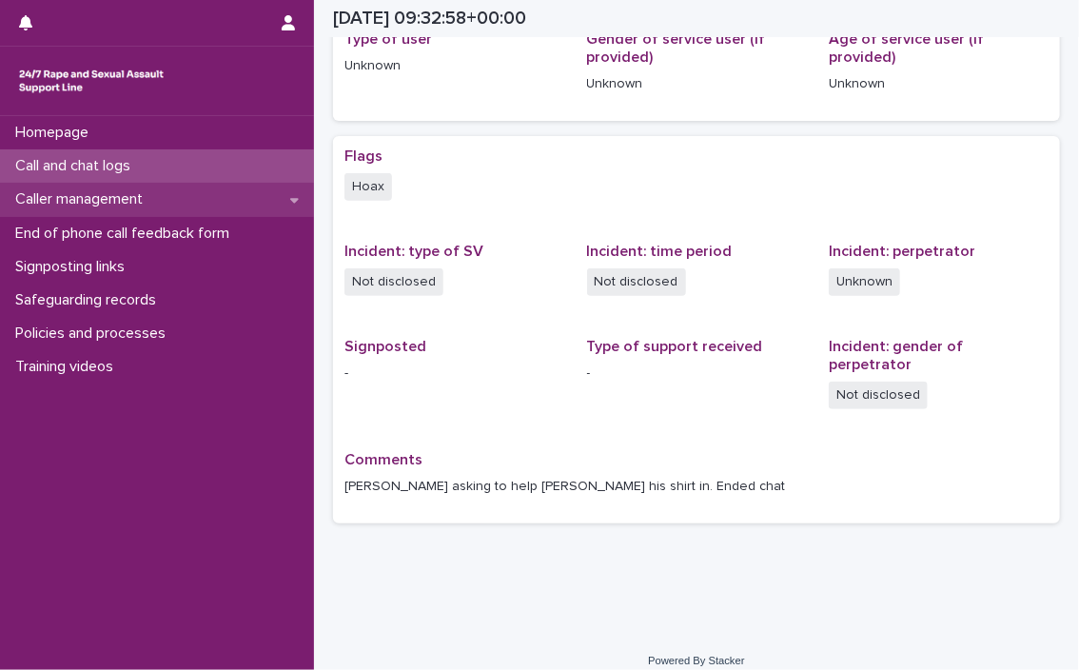
click at [91, 195] on p "Caller management" at bounding box center [83, 199] width 150 height 18
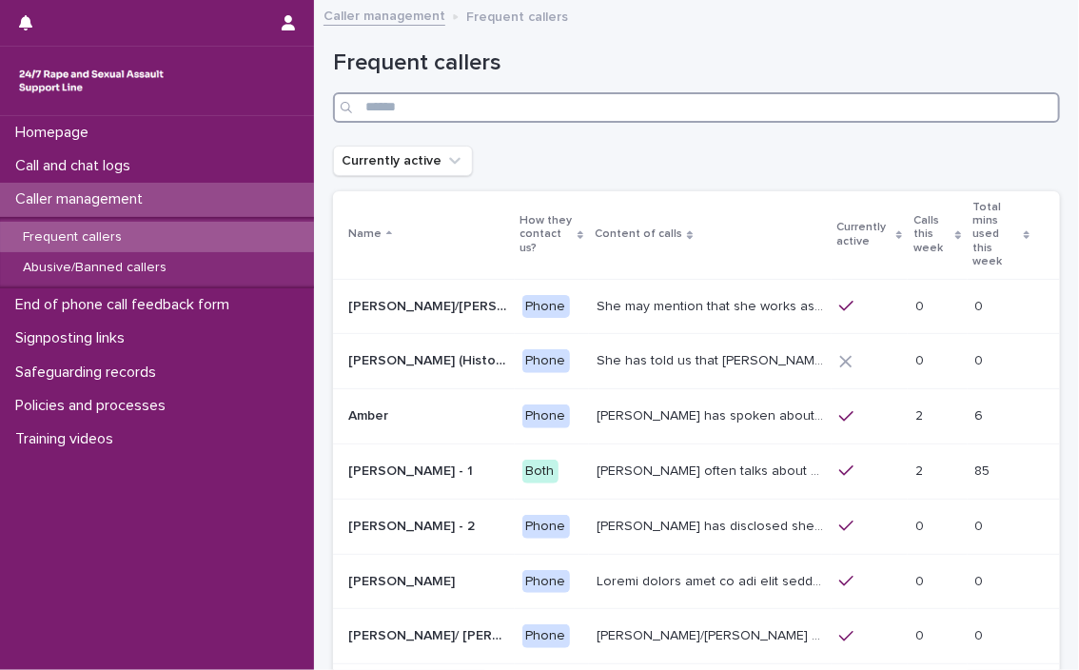
click at [499, 98] on input "Search" at bounding box center [696, 107] width 727 height 30
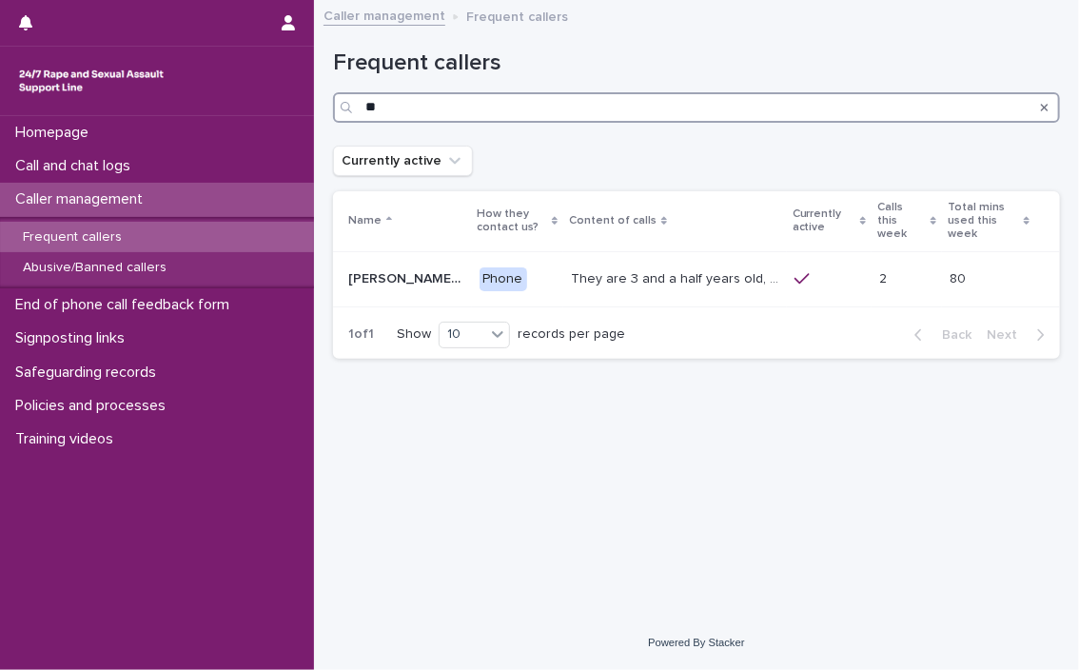
type input "*"
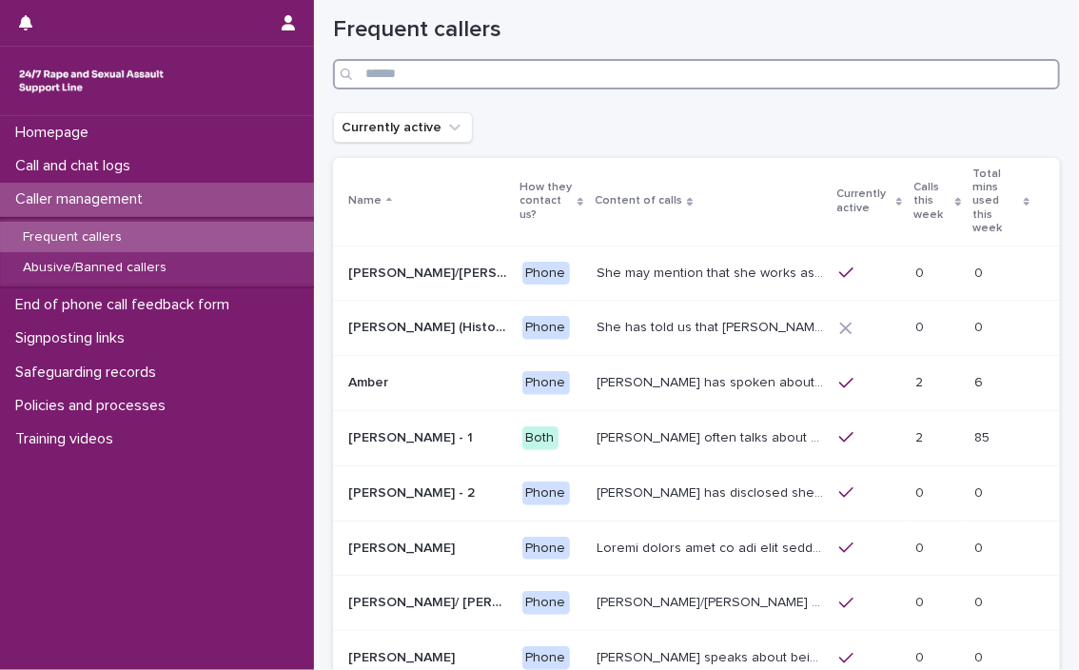
scroll to position [30, 0]
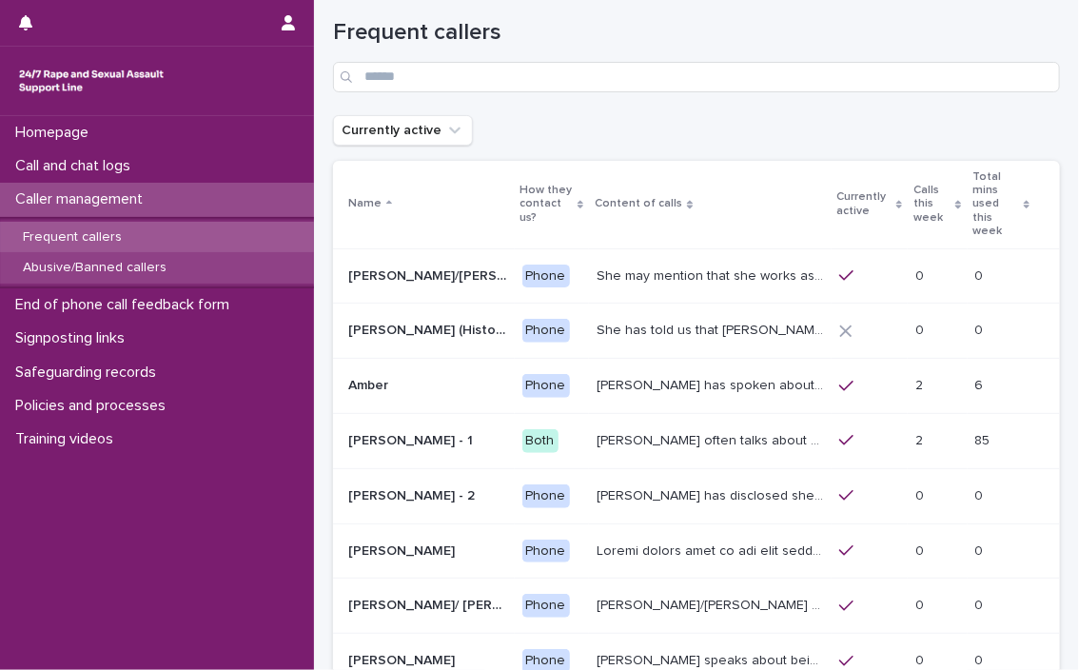
click at [147, 272] on p "Abusive/Banned callers" at bounding box center [95, 268] width 174 height 16
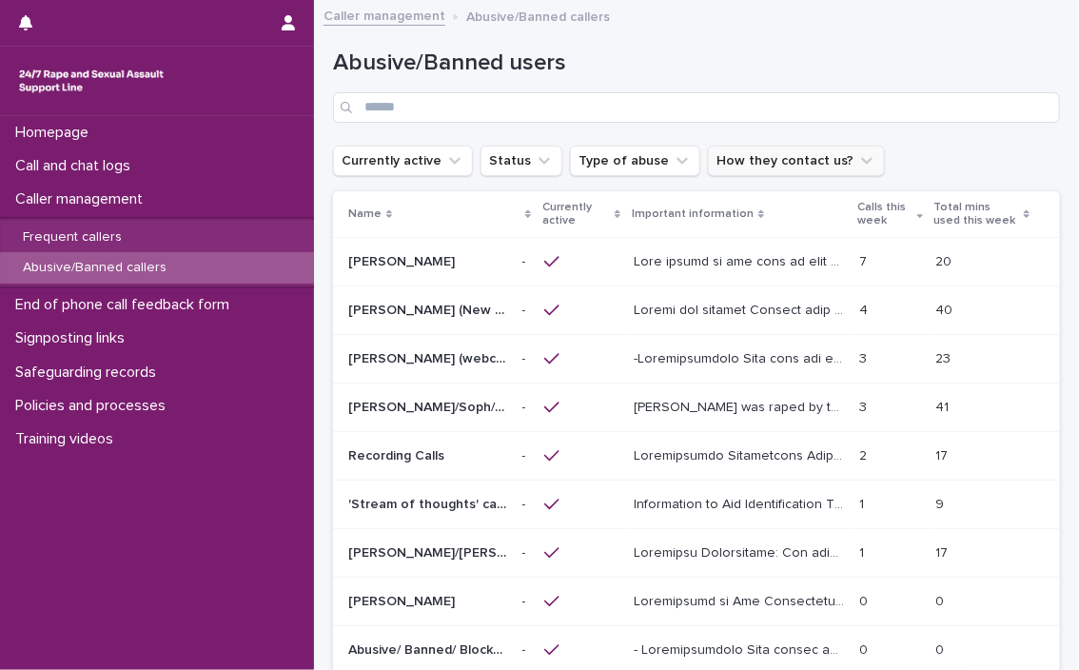
click at [637, 167] on button "How they contact us?" at bounding box center [796, 161] width 177 height 30
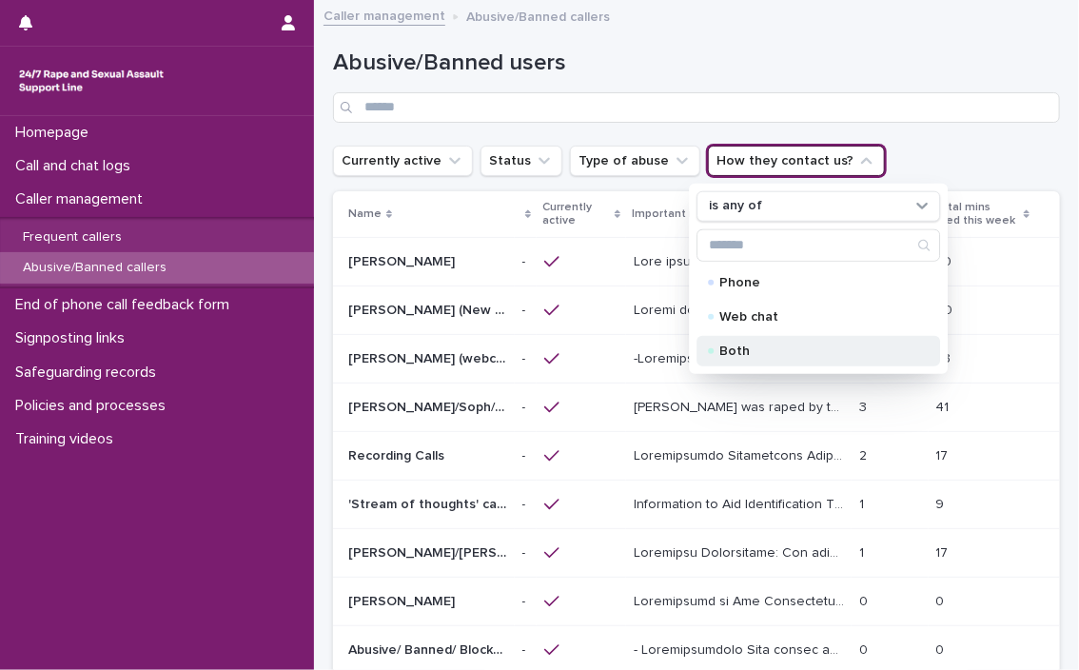
click at [637, 344] on p "Both" at bounding box center [814, 350] width 190 height 13
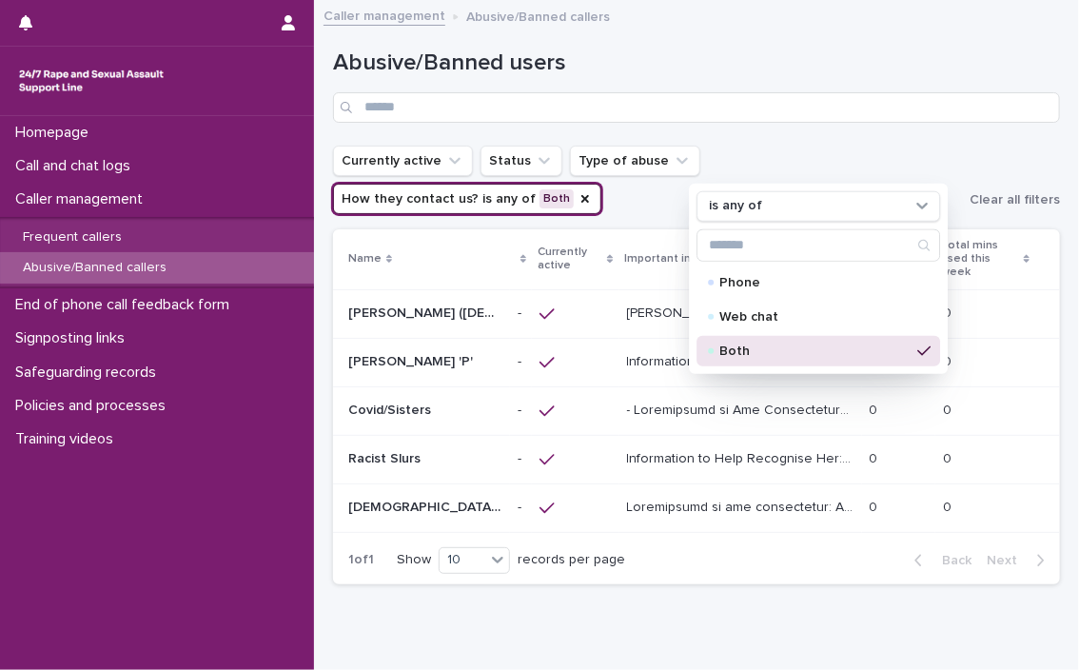
click at [637, 69] on h1 "Abusive/Banned users" at bounding box center [696, 63] width 727 height 28
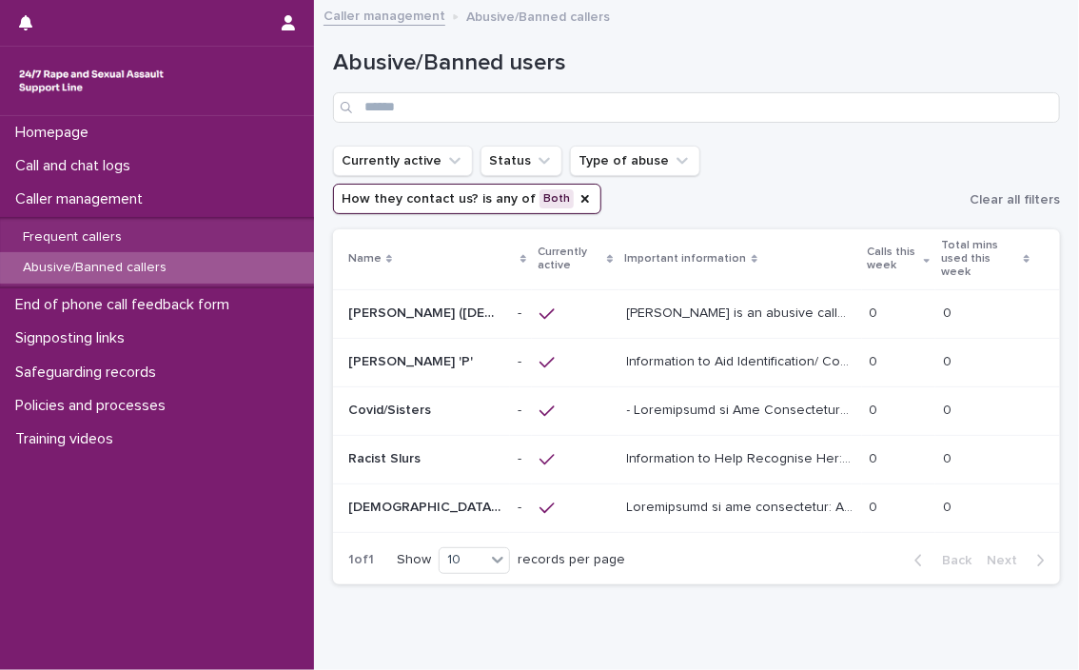
click at [601, 184] on button "How they contact us? is any of Both" at bounding box center [467, 199] width 268 height 30
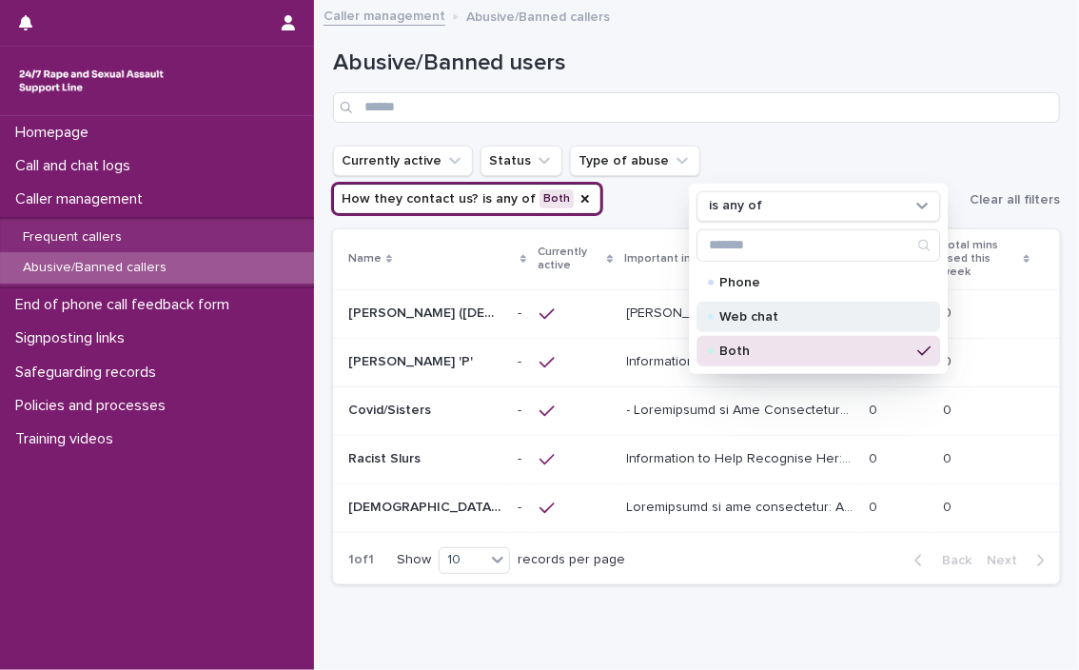
click at [637, 313] on p "Web chat" at bounding box center [814, 316] width 190 height 13
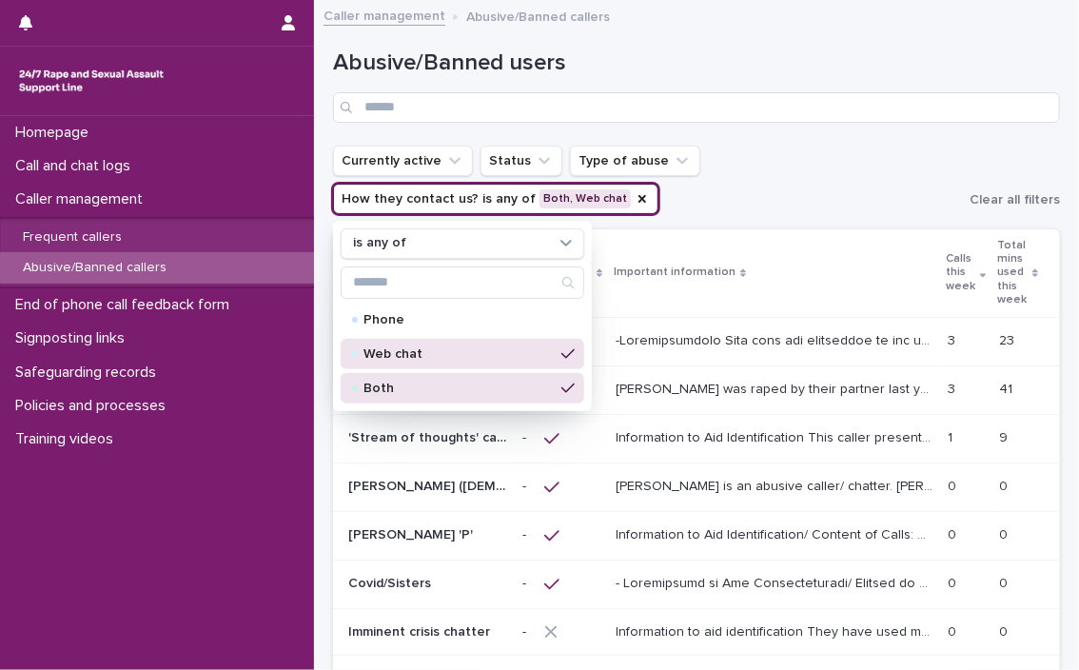
click at [637, 178] on ul "Currently active Status Type of abuse How they contact us? is any of Both, Web …" at bounding box center [647, 180] width 637 height 76
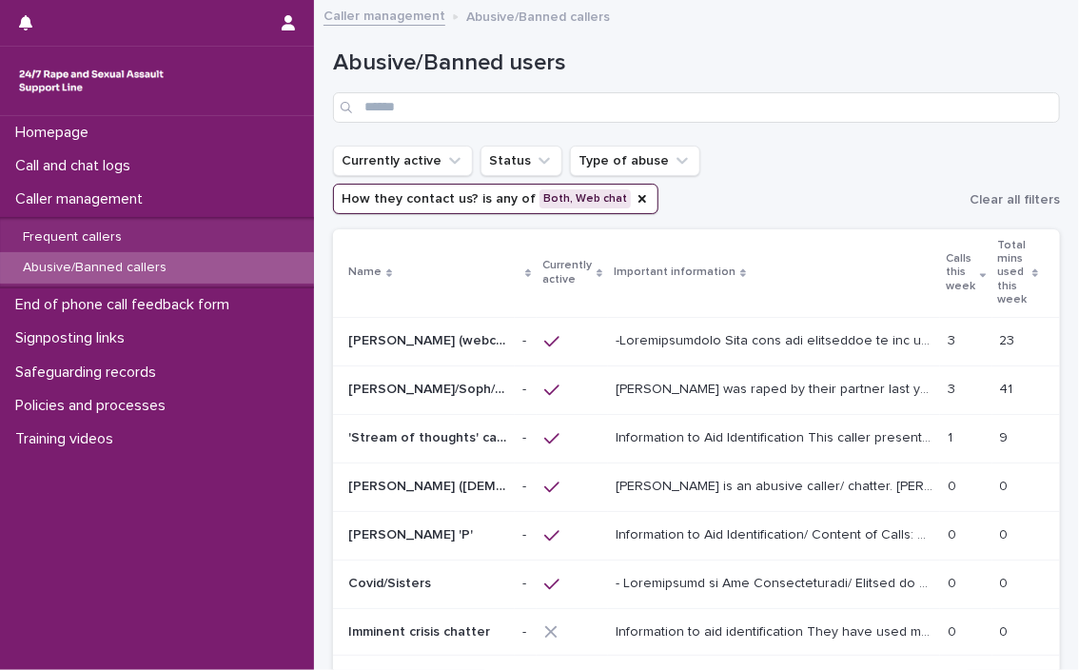
click at [637, 329] on p at bounding box center [776, 339] width 321 height 20
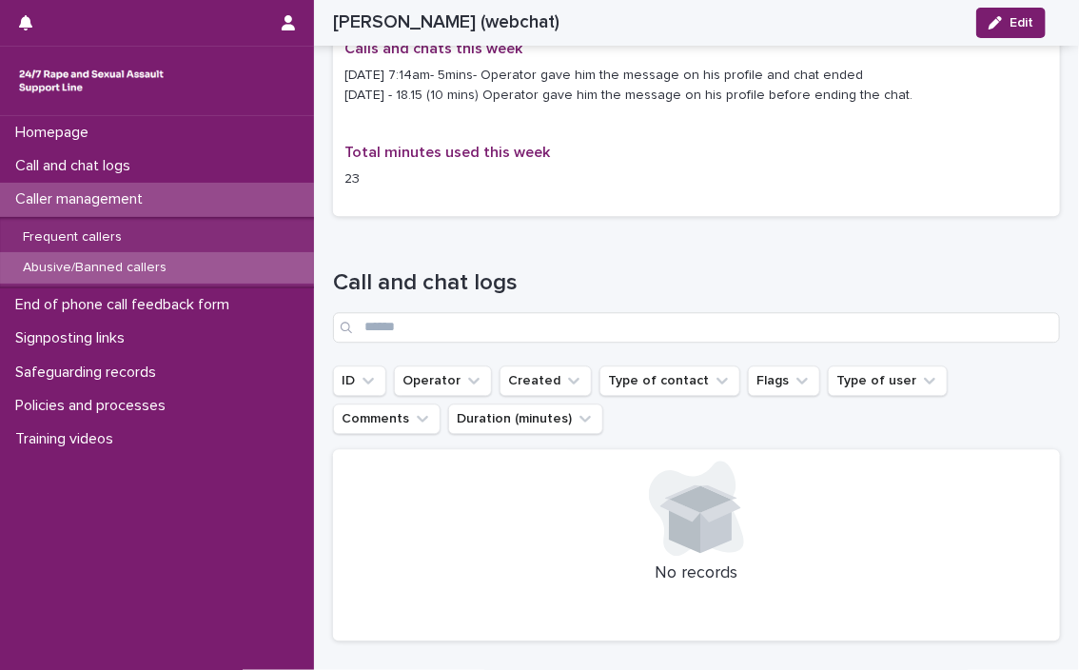
scroll to position [1718, 0]
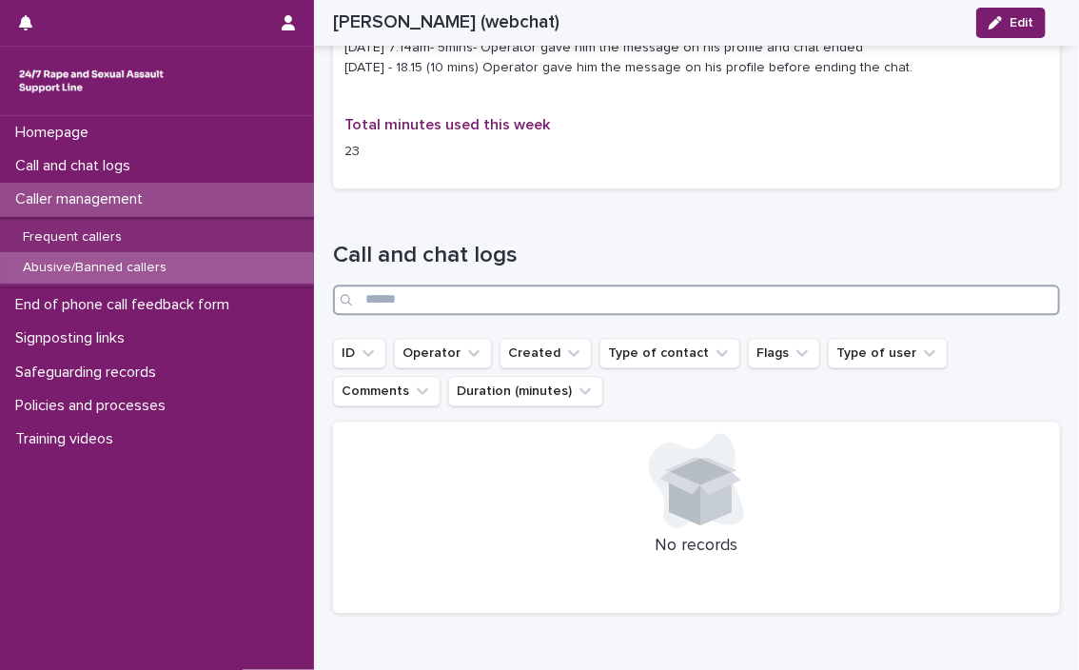
click at [634, 304] on input "Search" at bounding box center [696, 299] width 727 height 30
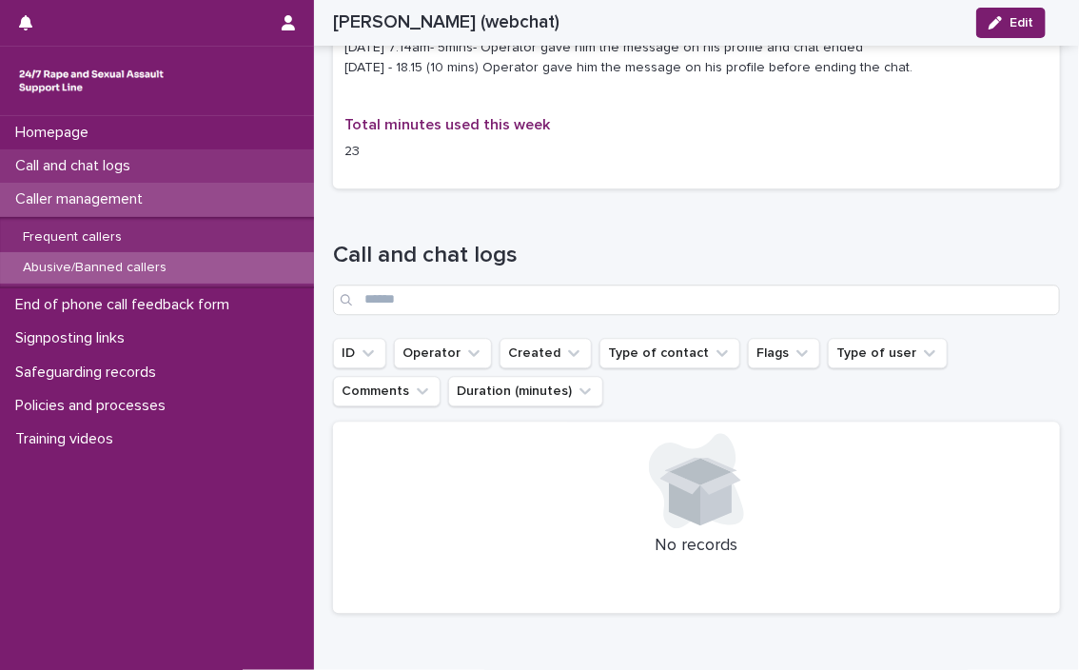
click at [82, 174] on p "Call and chat logs" at bounding box center [77, 166] width 138 height 18
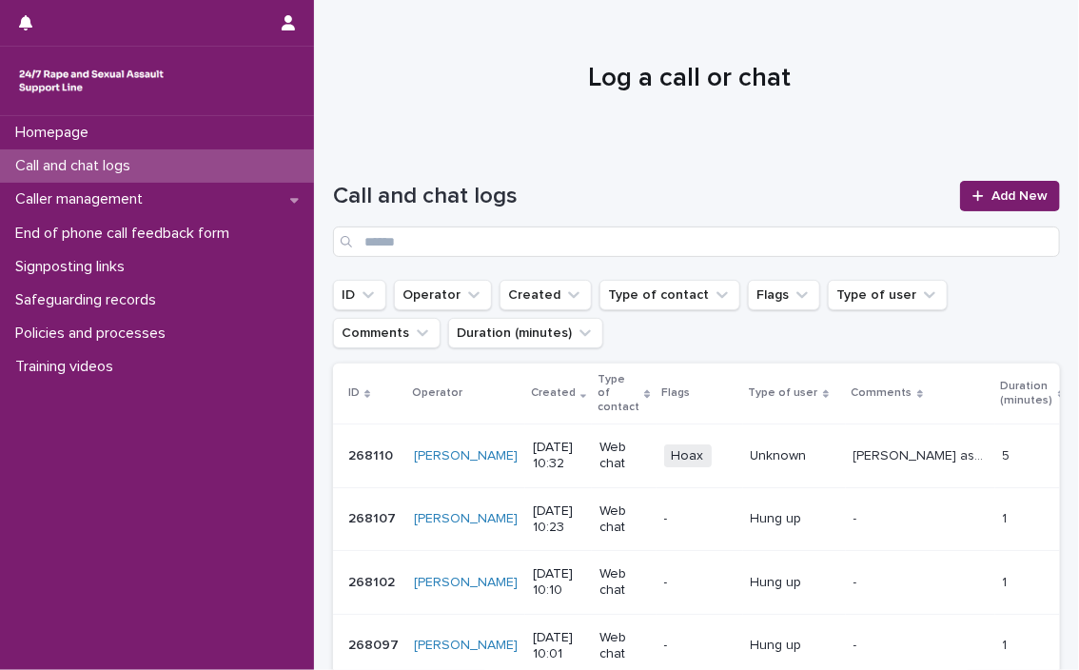
click at [380, 444] on p "268110" at bounding box center [372, 454] width 49 height 20
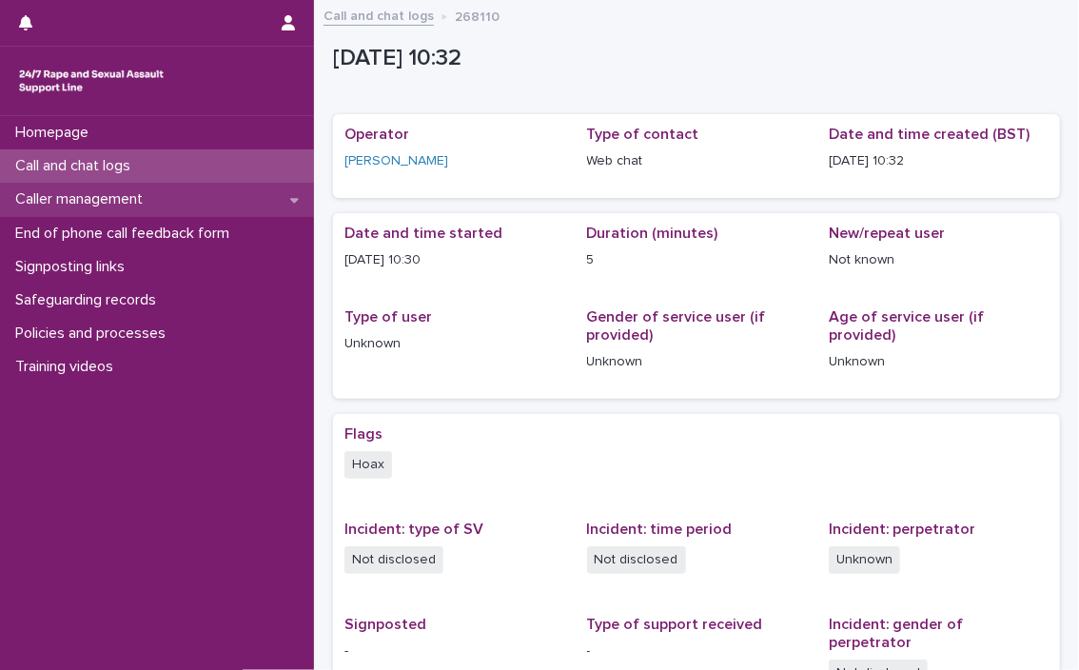
click at [154, 193] on p "Caller management" at bounding box center [83, 199] width 150 height 18
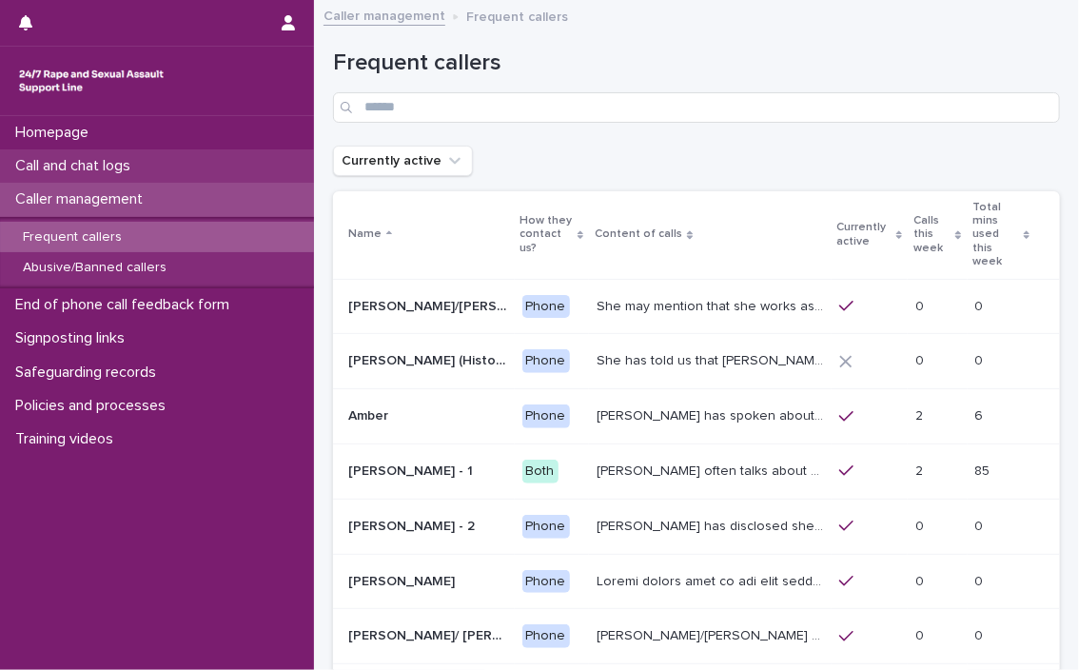
click at [132, 170] on p "Call and chat logs" at bounding box center [77, 166] width 138 height 18
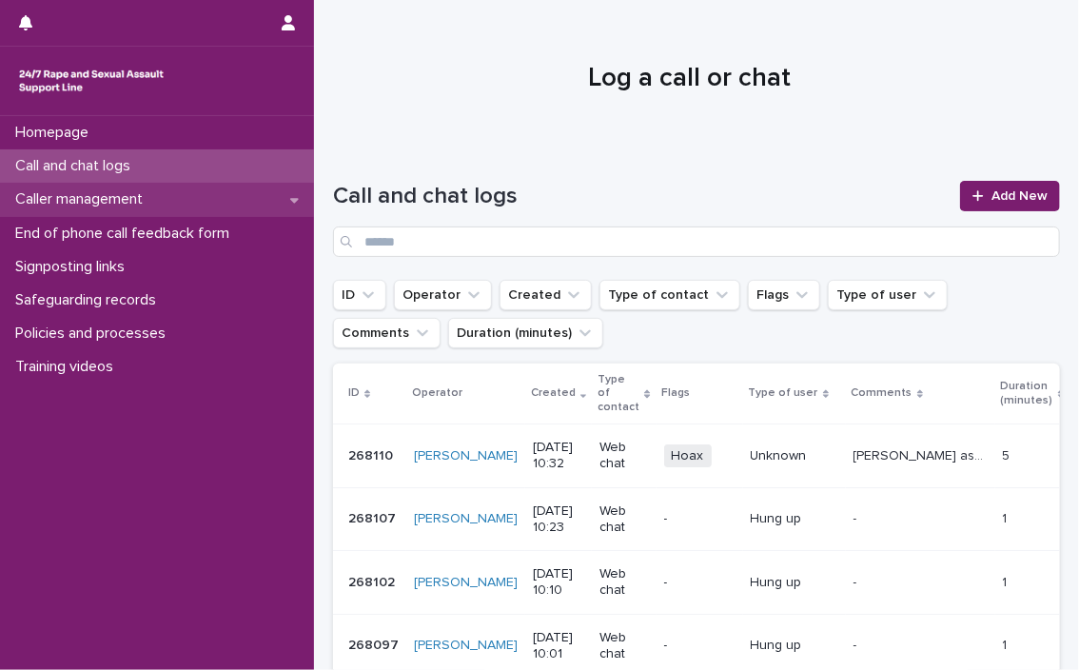
click at [98, 204] on p "Caller management" at bounding box center [83, 199] width 150 height 18
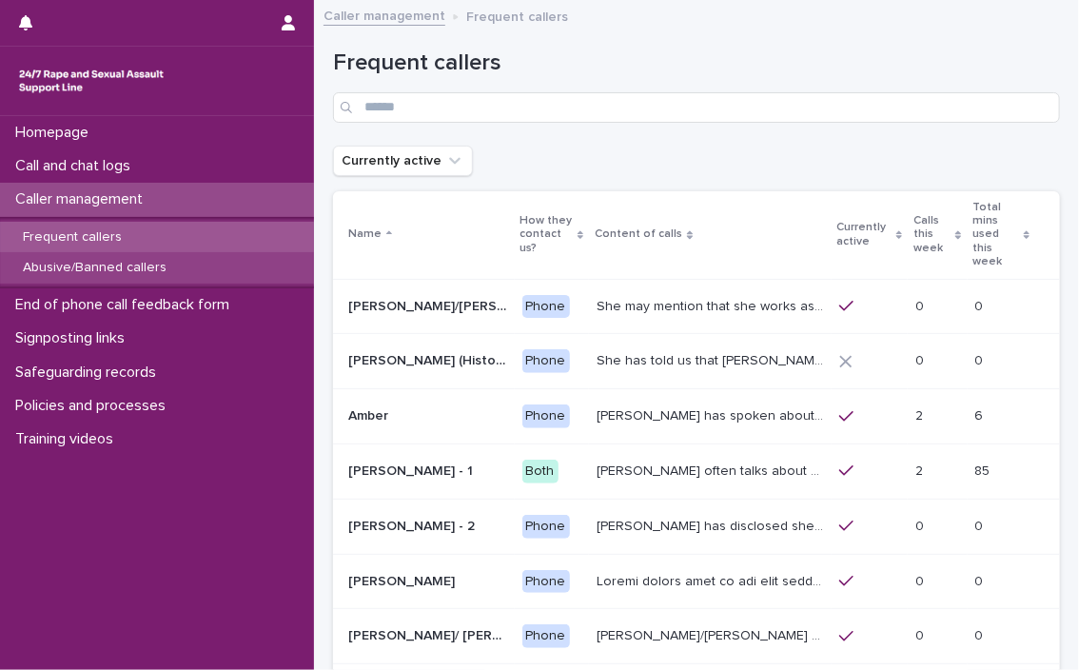
click at [103, 260] on p "Abusive/Banned callers" at bounding box center [95, 268] width 174 height 16
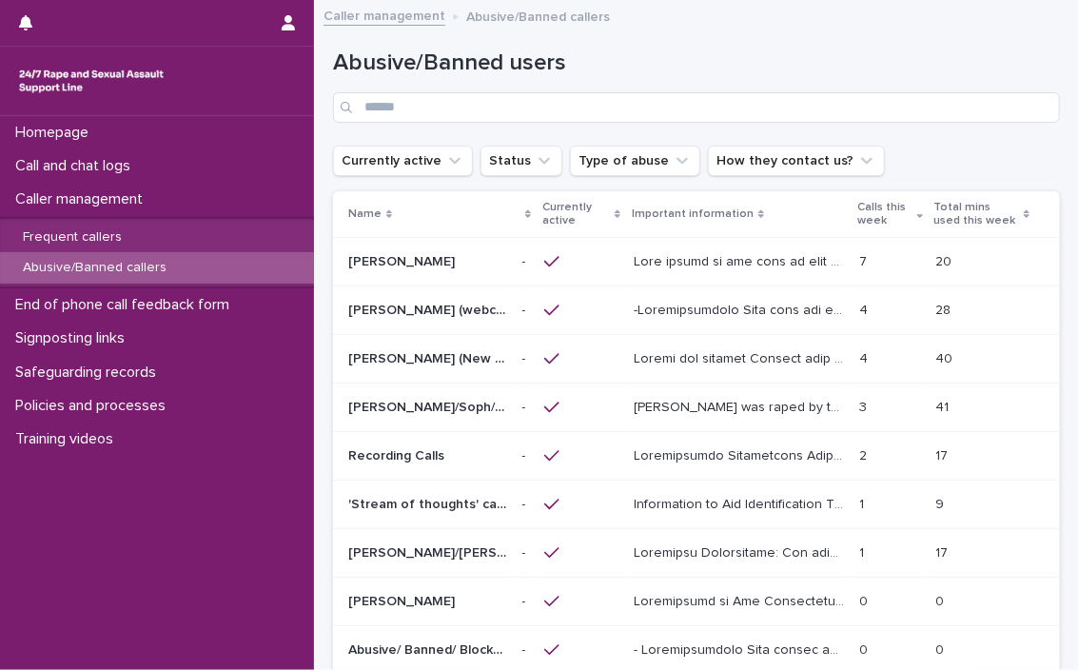
click at [380, 309] on p "[PERSON_NAME] (webchat)" at bounding box center [429, 309] width 163 height 20
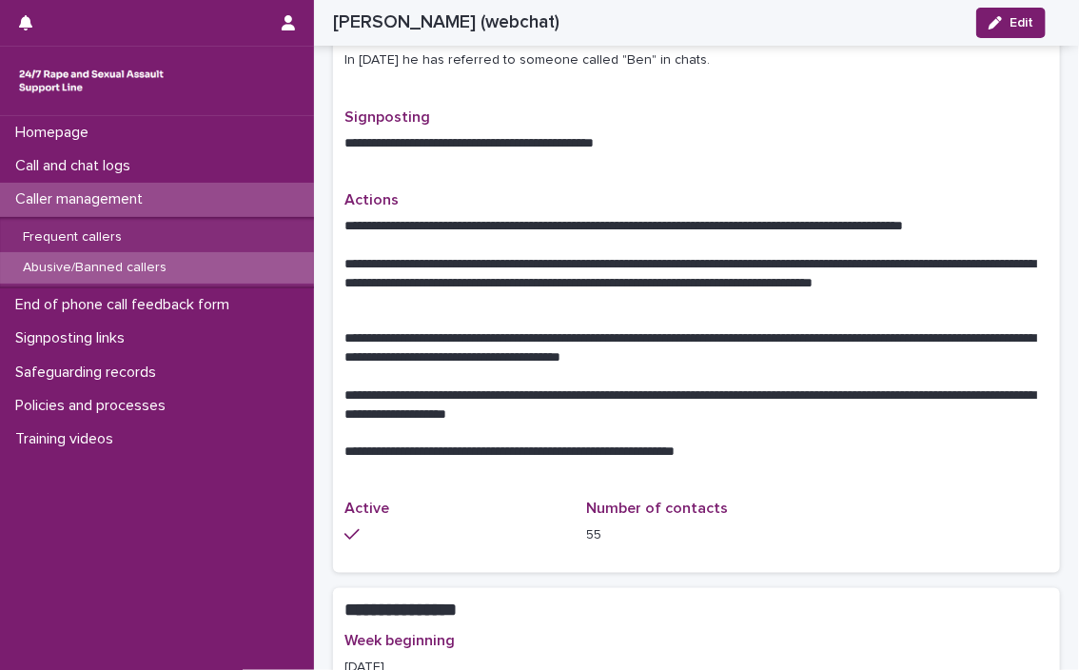
scroll to position [1023, 0]
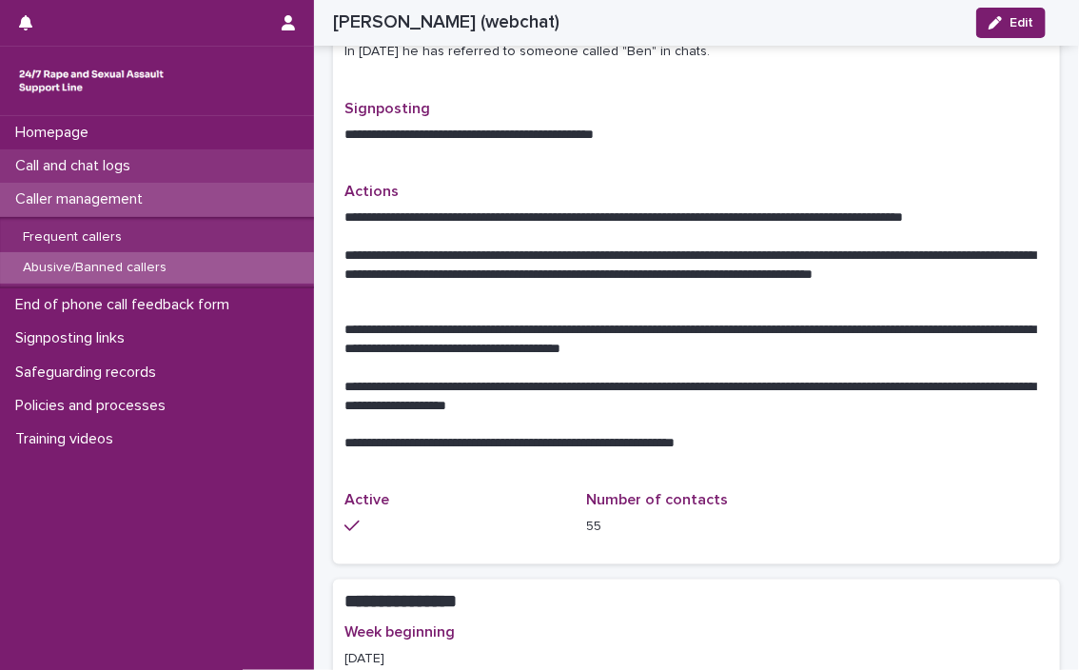
click at [168, 159] on div "Call and chat logs" at bounding box center [157, 165] width 314 height 33
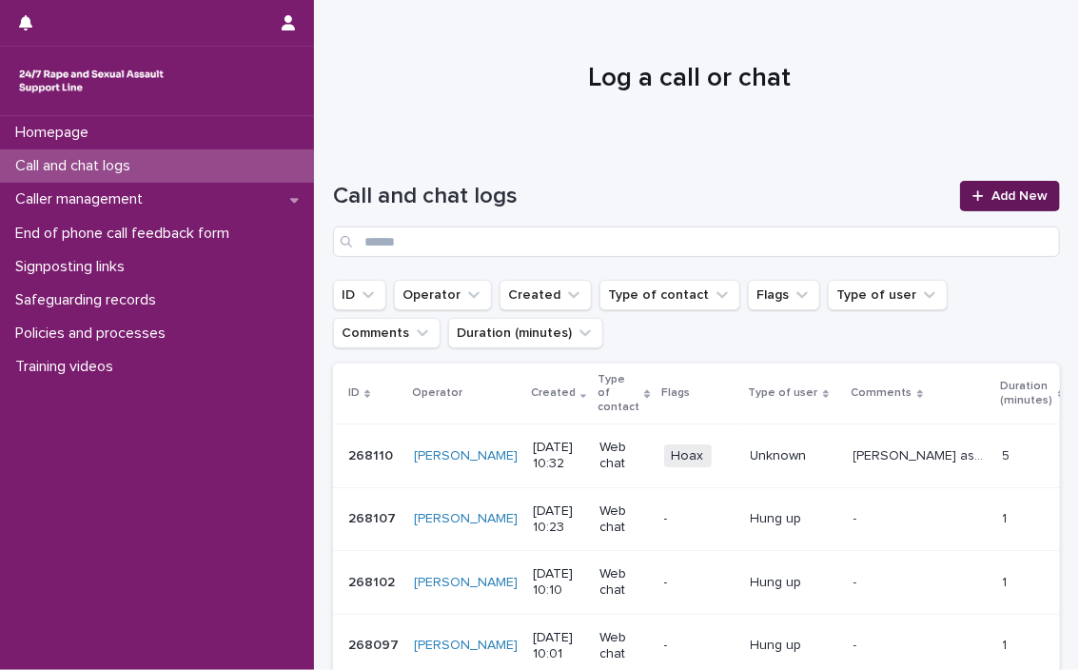
click at [637, 197] on span "Add New" at bounding box center [1019, 195] width 56 height 13
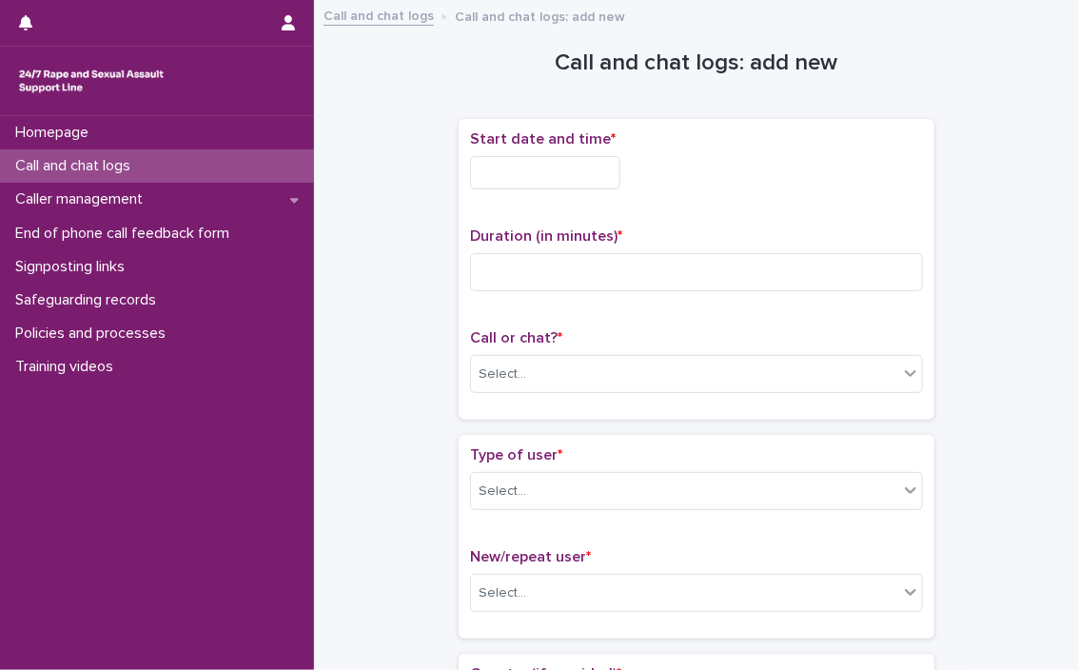
click at [593, 165] on input "text" at bounding box center [545, 172] width 150 height 33
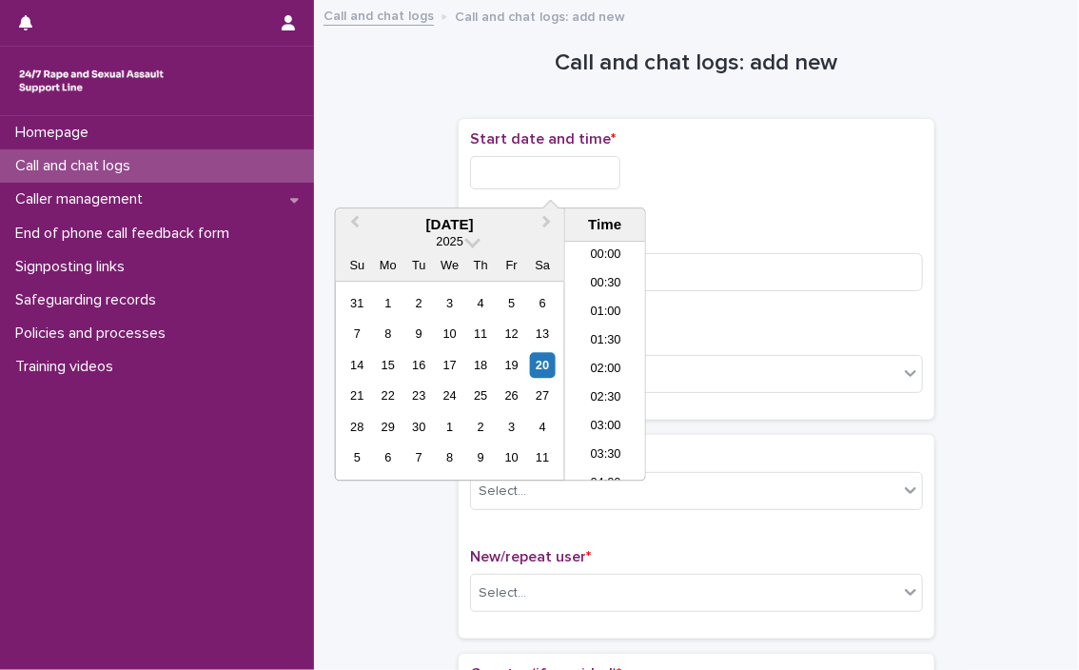
scroll to position [495, 0]
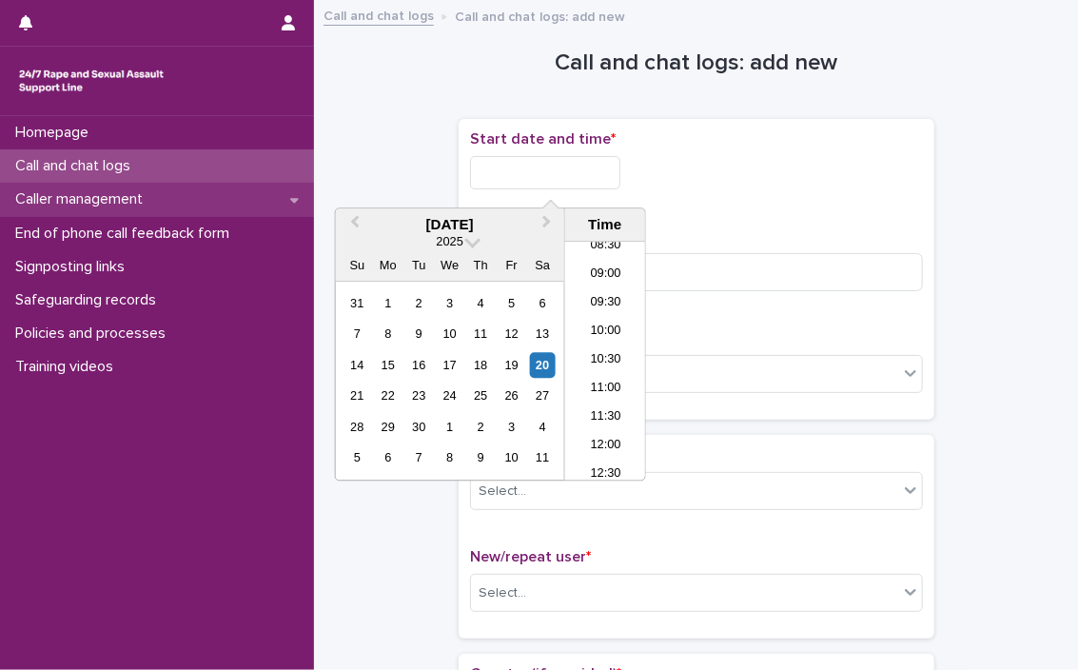
click at [153, 202] on p "Caller management" at bounding box center [83, 199] width 150 height 18
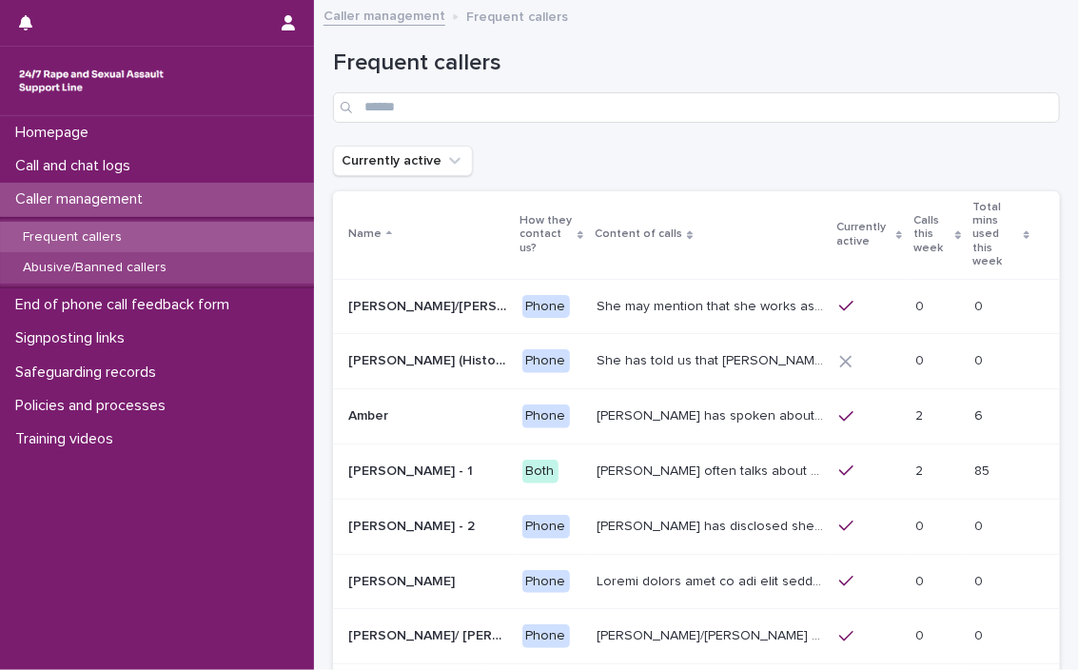
click at [138, 265] on p "Abusive/Banned callers" at bounding box center [95, 268] width 174 height 16
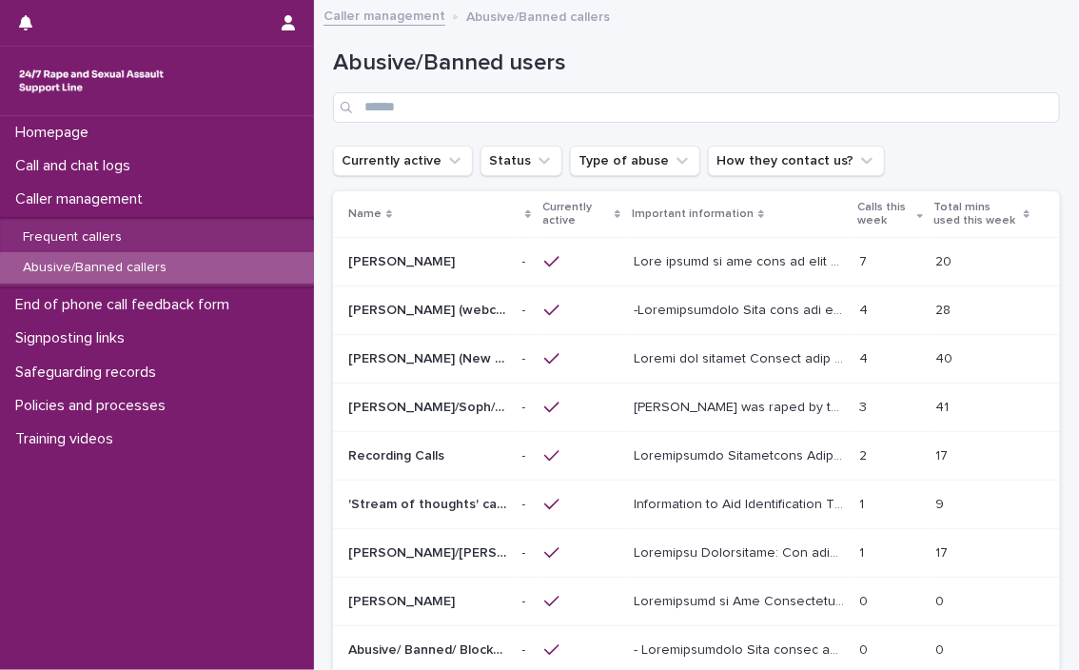
click at [402, 303] on p "[PERSON_NAME] (webchat)" at bounding box center [429, 309] width 163 height 20
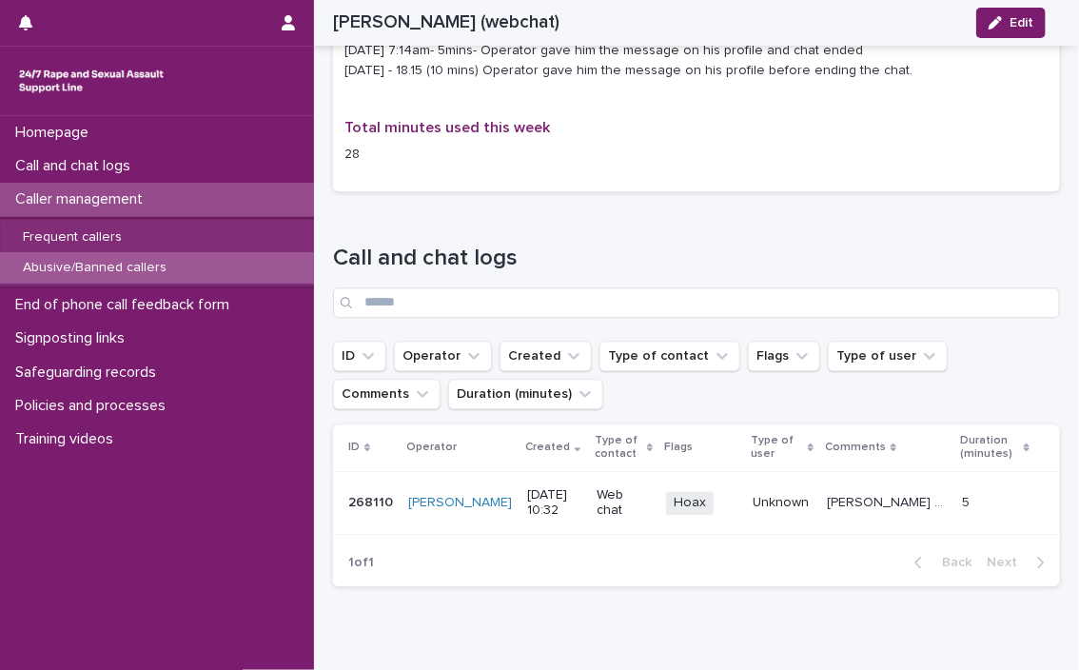
scroll to position [1553, 0]
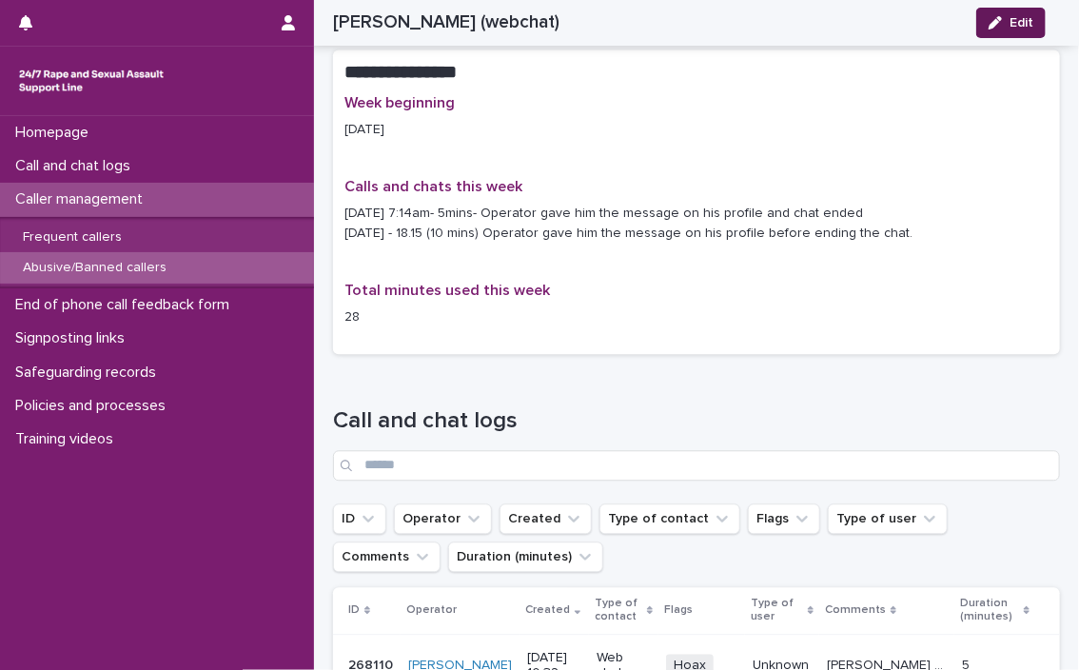
click at [637, 22] on span "Edit" at bounding box center [1022, 22] width 24 height 13
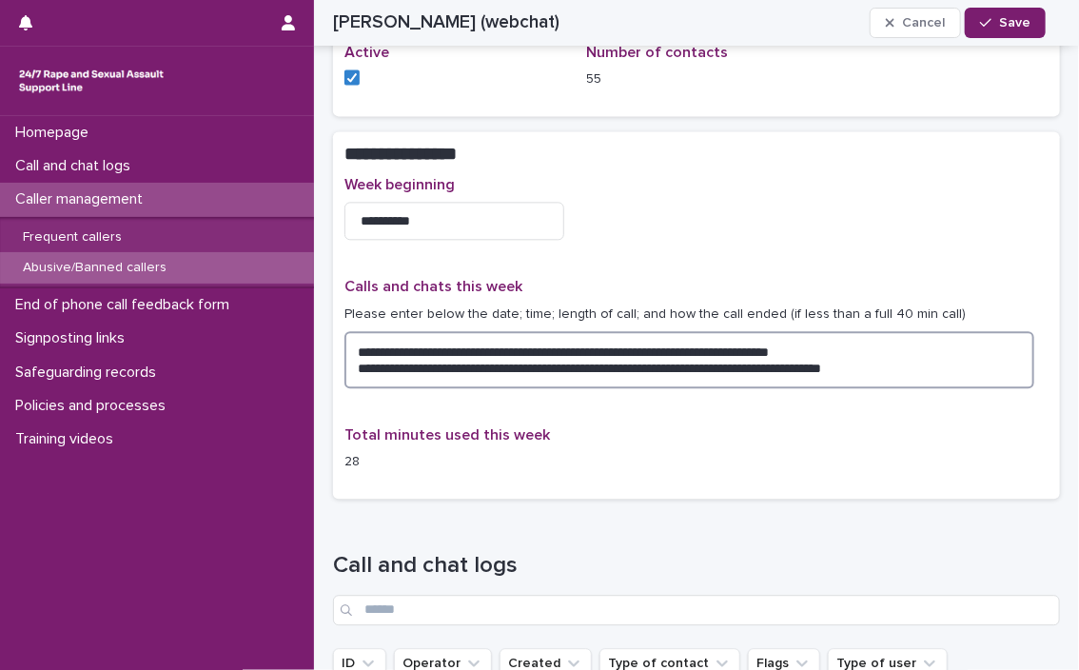
click at [637, 376] on textarea "**********" at bounding box center [689, 359] width 690 height 57
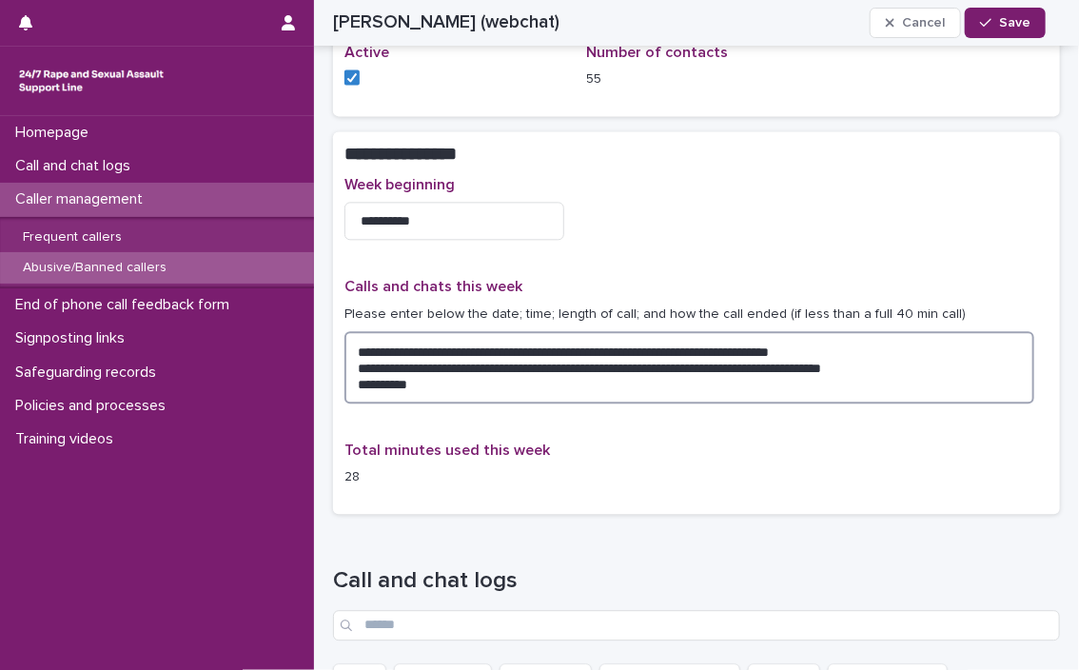
click at [480, 384] on textarea "**********" at bounding box center [689, 367] width 690 height 72
click at [637, 383] on textarea "**********" at bounding box center [689, 367] width 690 height 72
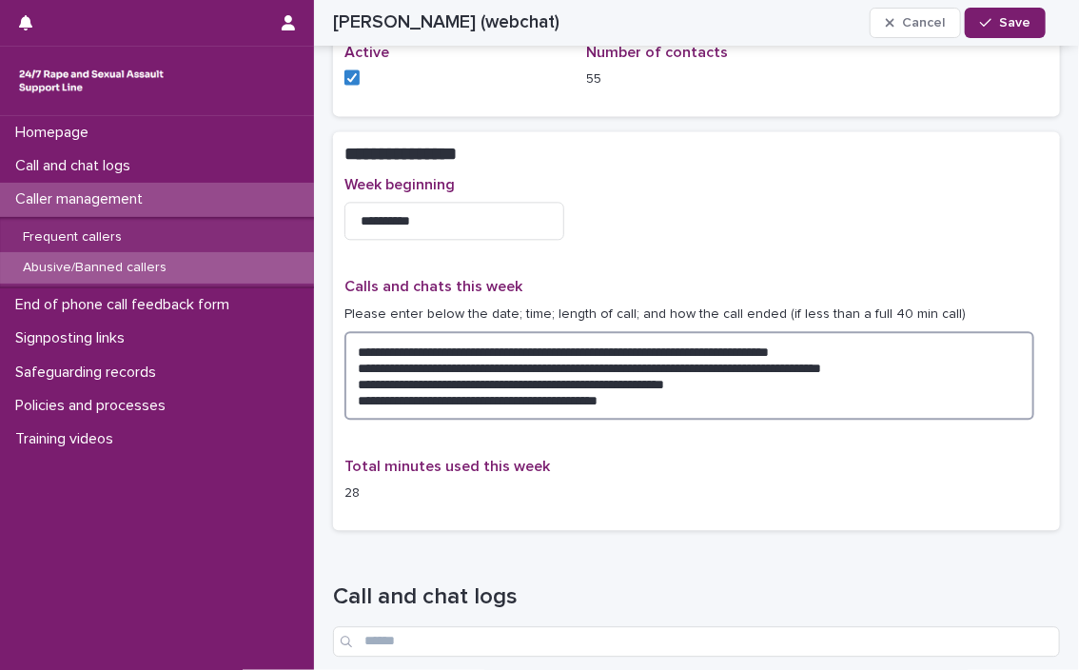
click at [637, 404] on textarea "**********" at bounding box center [689, 375] width 690 height 88
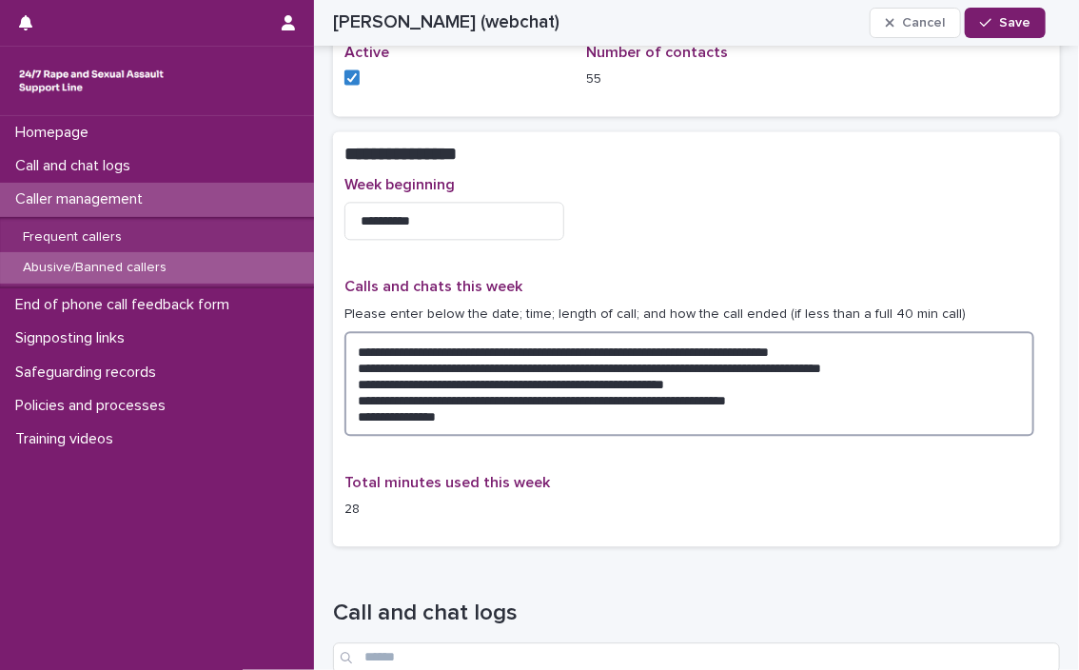
click at [461, 390] on textarea "**********" at bounding box center [689, 383] width 690 height 105
click at [463, 399] on textarea "**********" at bounding box center [689, 383] width 690 height 105
click at [474, 413] on textarea "**********" at bounding box center [689, 383] width 690 height 105
type textarea "**********"
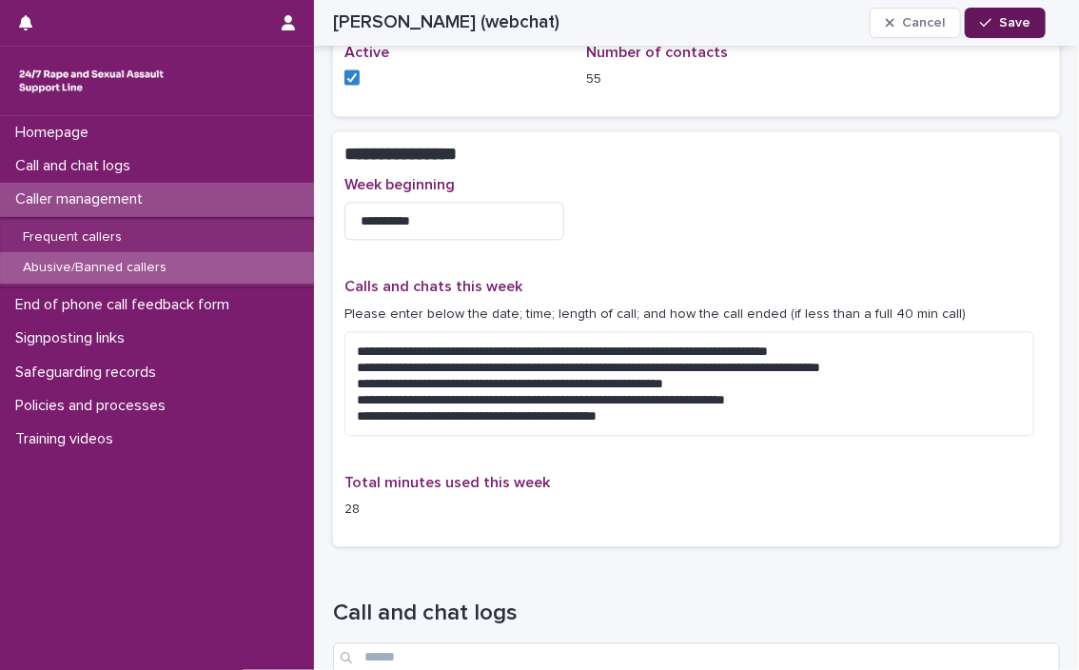
click at [637, 27] on div "button" at bounding box center [989, 22] width 19 height 13
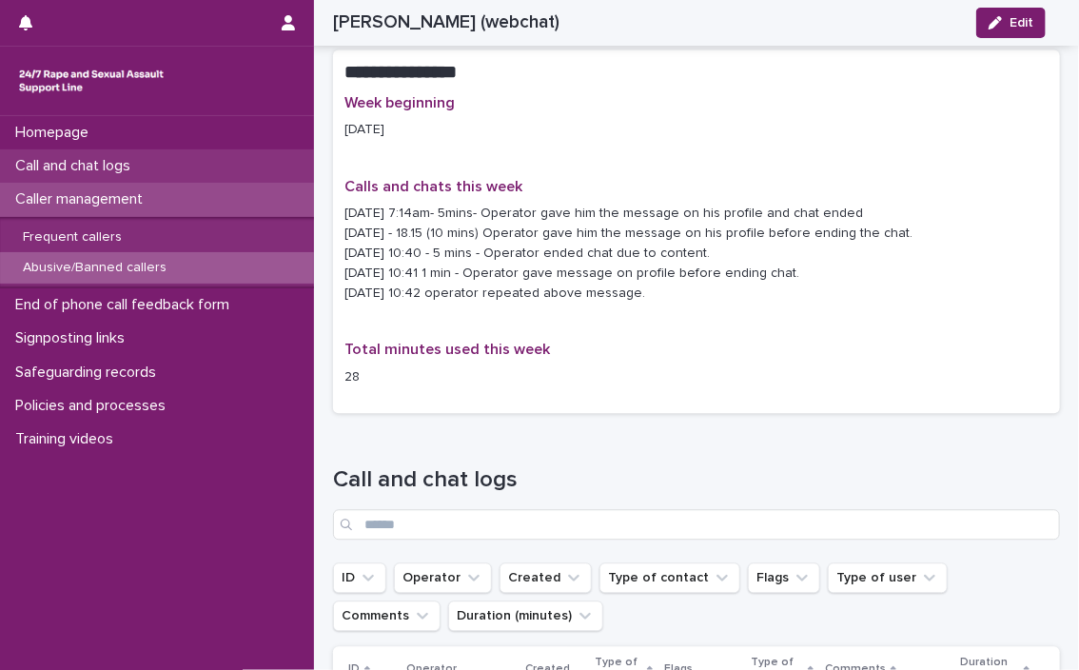
click at [106, 157] on p "Call and chat logs" at bounding box center [77, 166] width 138 height 18
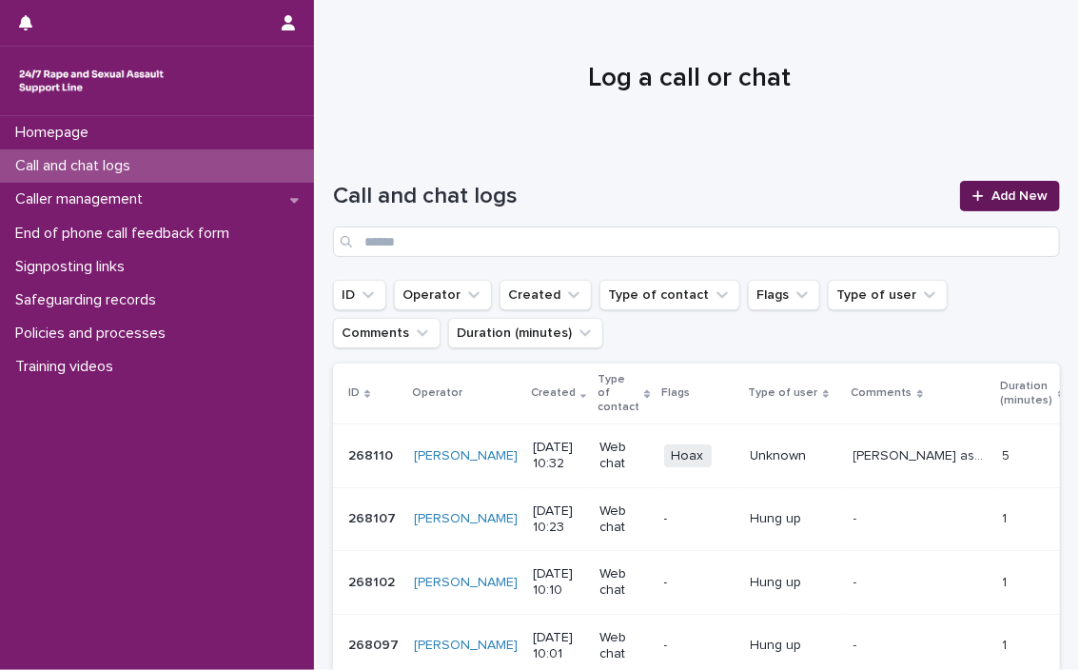
click at [637, 194] on span "Add New" at bounding box center [1019, 195] width 56 height 13
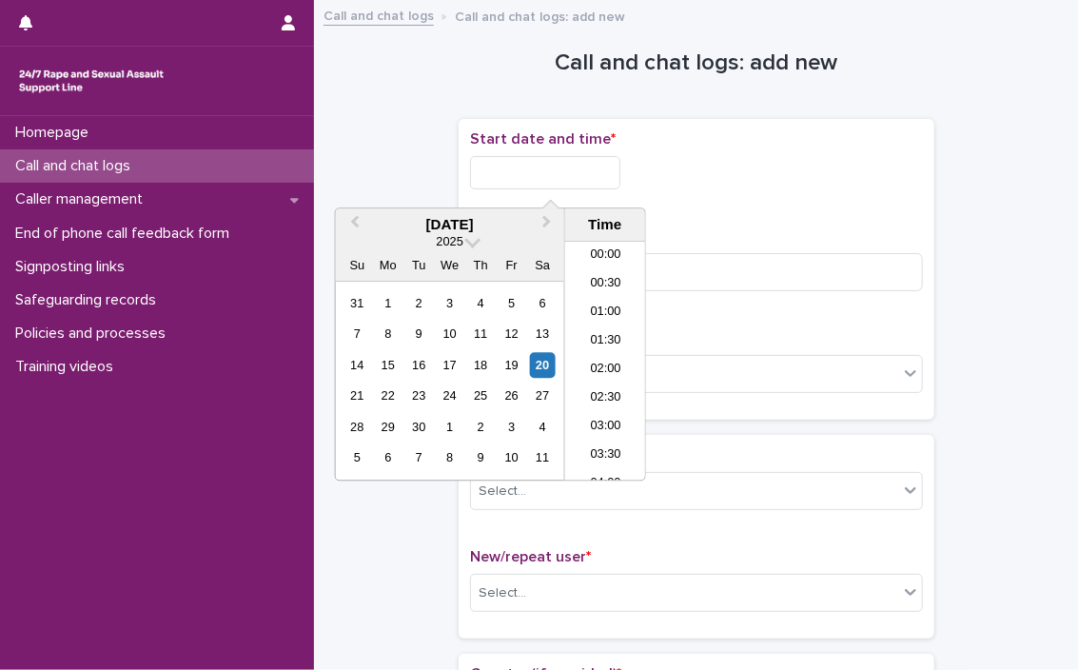
click at [564, 169] on input "text" at bounding box center [545, 172] width 150 height 33
click at [598, 360] on li "10:30" at bounding box center [605, 361] width 81 height 29
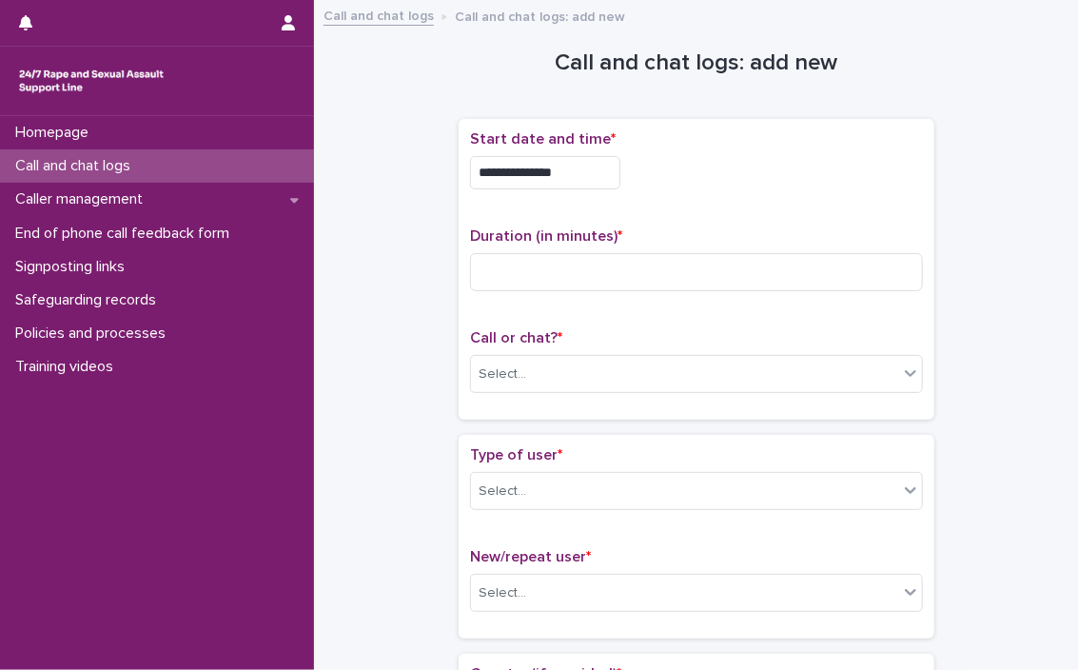
click at [592, 173] on input "**********" at bounding box center [545, 172] width 150 height 33
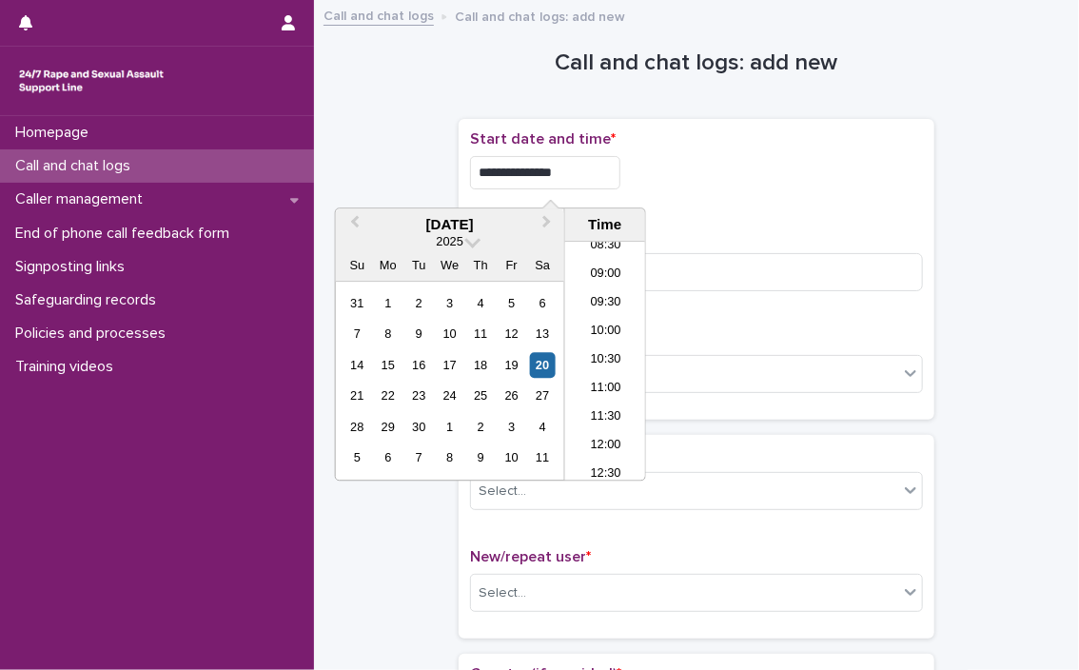
type input "**********"
click at [637, 189] on div "**********" at bounding box center [696, 167] width 453 height 74
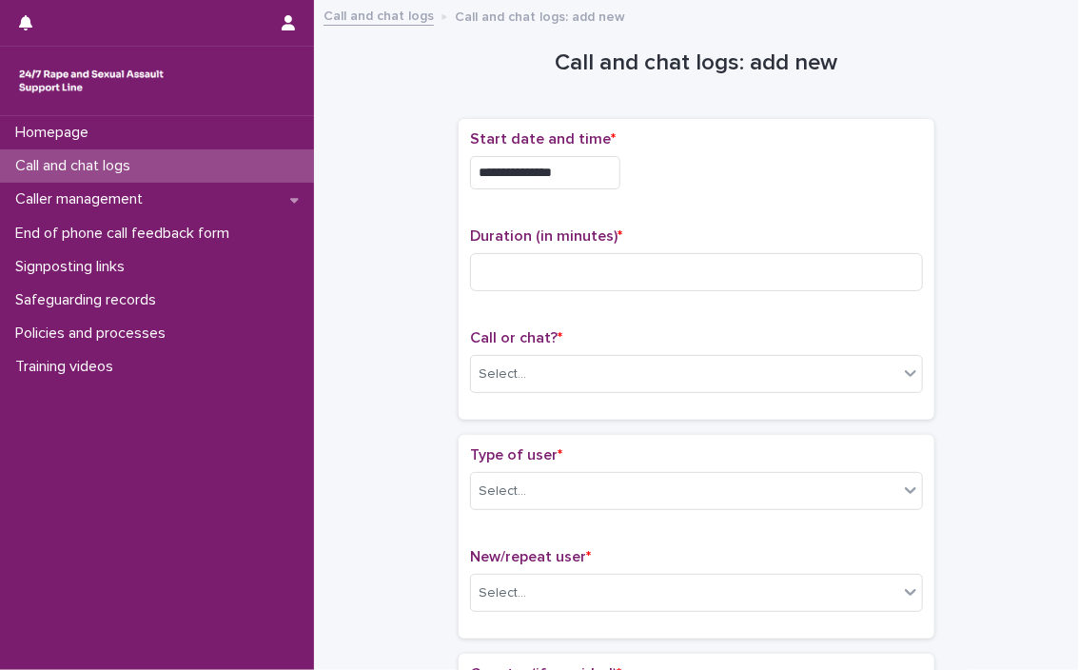
click at [637, 247] on div "Duration (in minutes) *" at bounding box center [696, 266] width 453 height 79
click at [637, 258] on input at bounding box center [696, 272] width 453 height 38
type input "*"
click at [550, 355] on div "Select..." at bounding box center [696, 374] width 453 height 38
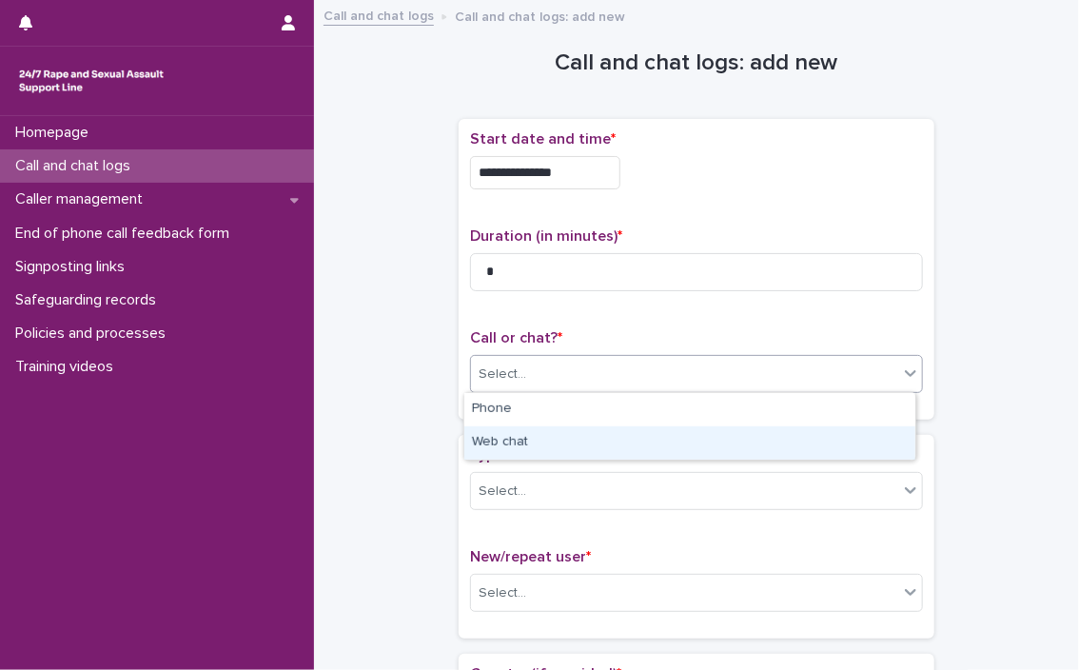
click at [521, 431] on div "Web chat" at bounding box center [689, 442] width 451 height 33
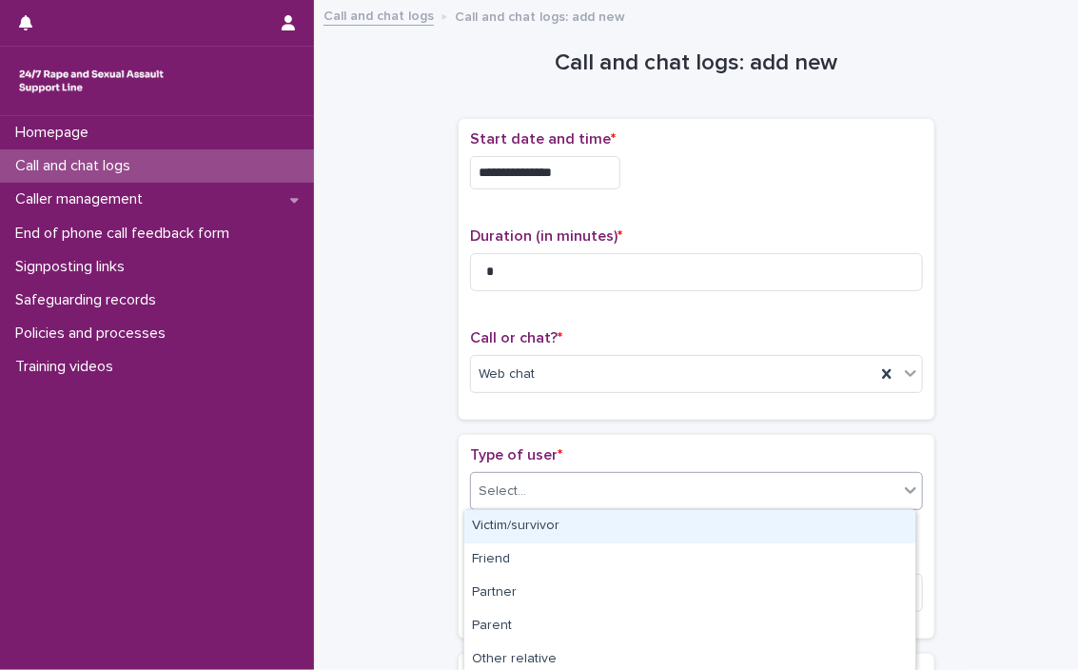
click at [517, 496] on div "Select..." at bounding box center [503, 491] width 48 height 20
type input "*"
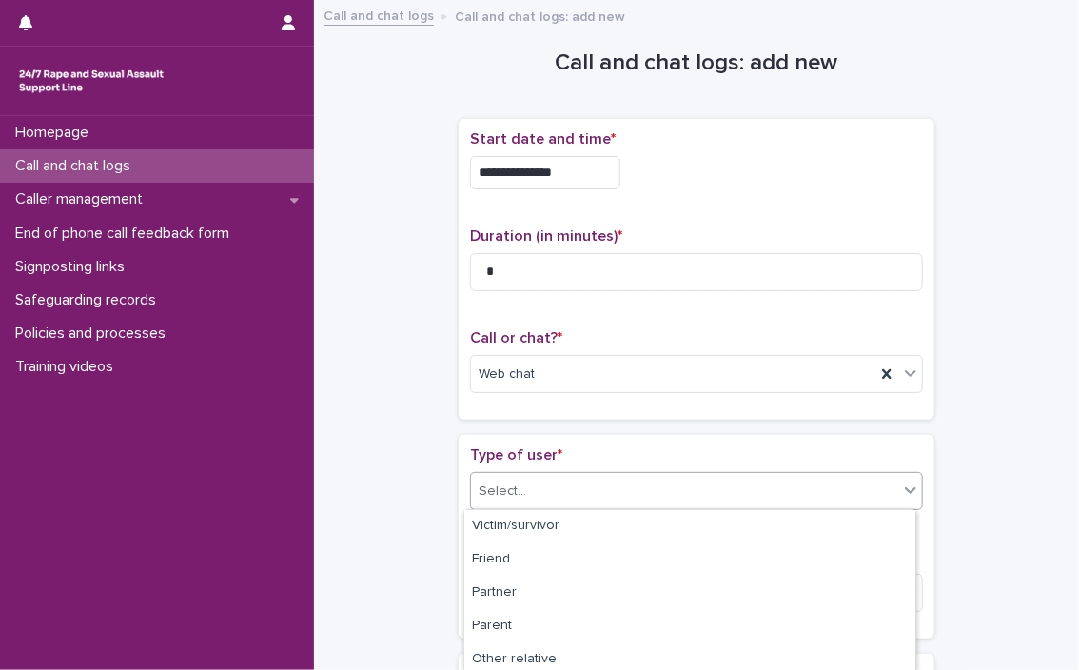
type input "*"
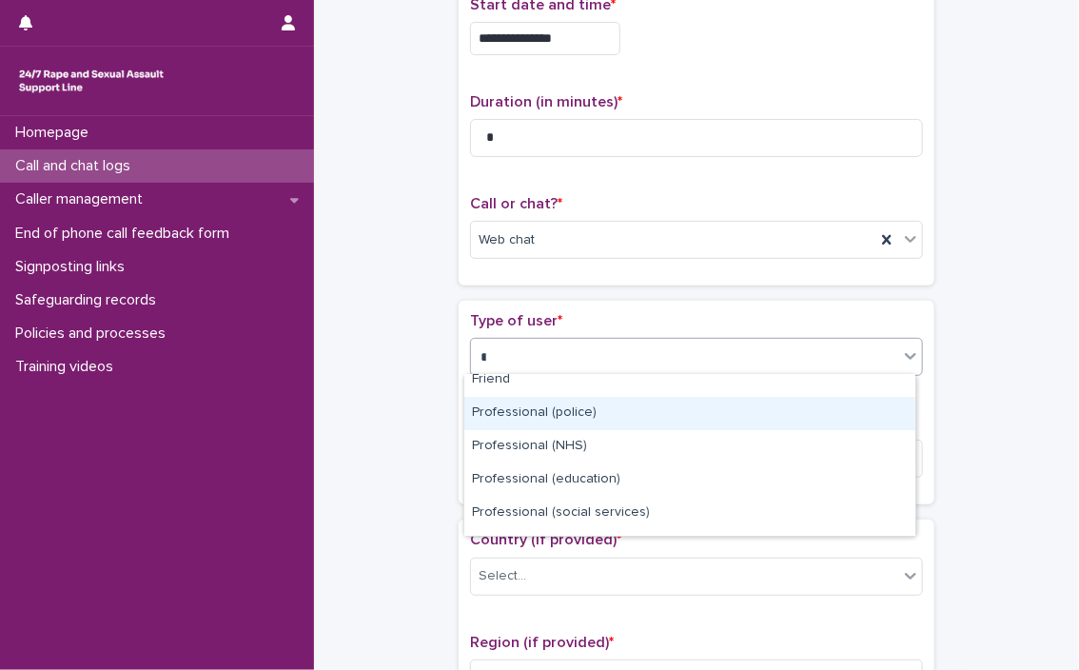
scroll to position [0, 0]
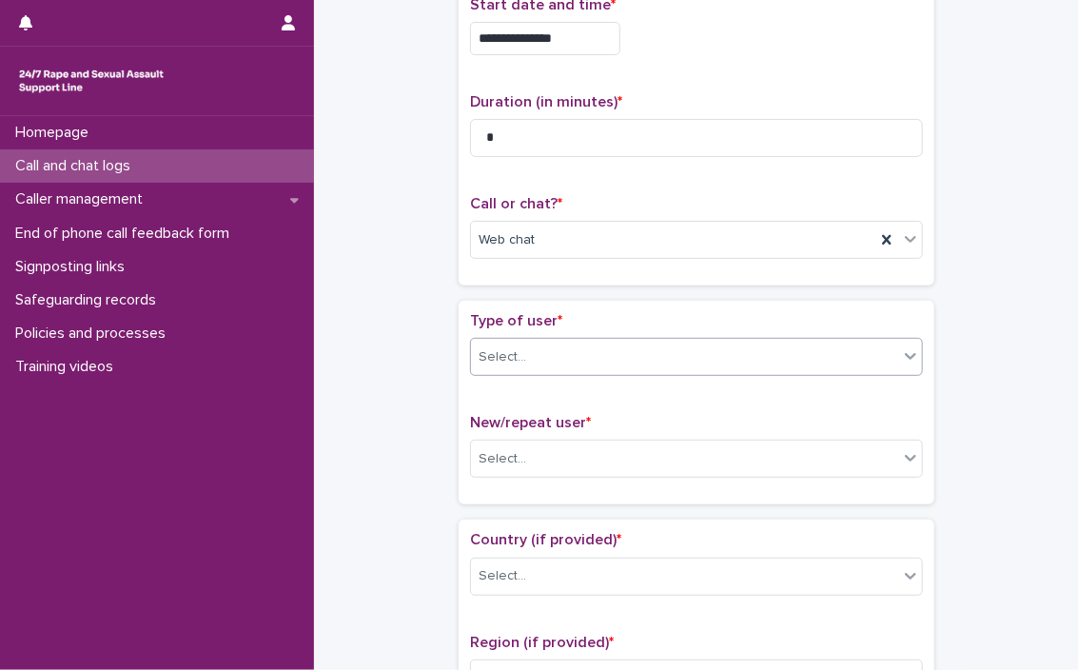
click at [637, 345] on div "Select..." at bounding box center [684, 357] width 427 height 31
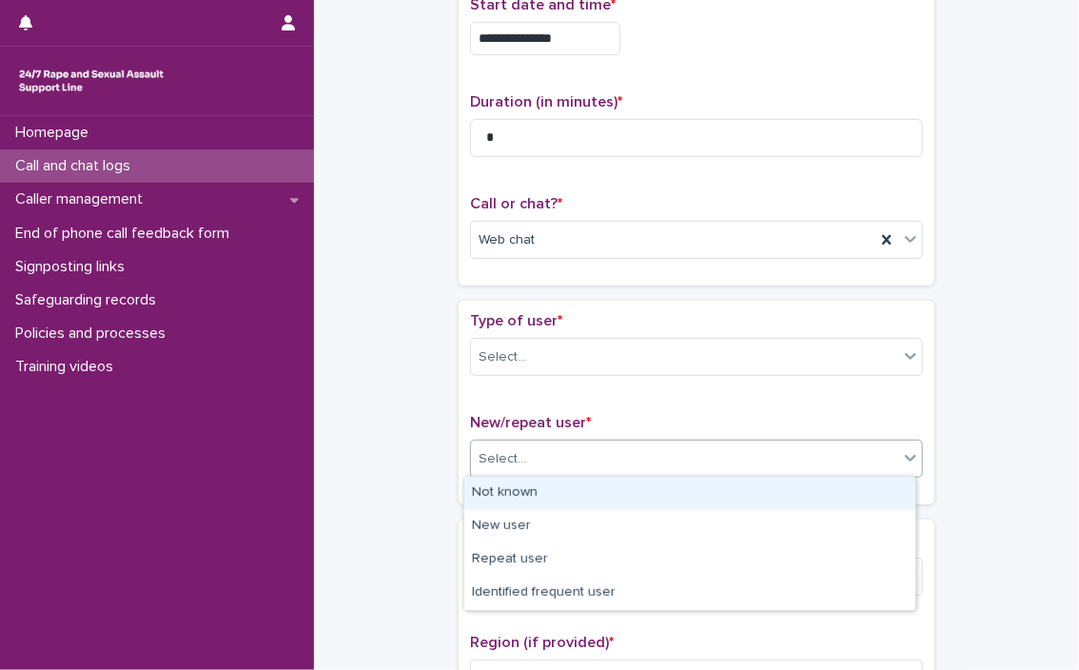
click at [637, 453] on div "Select..." at bounding box center [684, 458] width 427 height 31
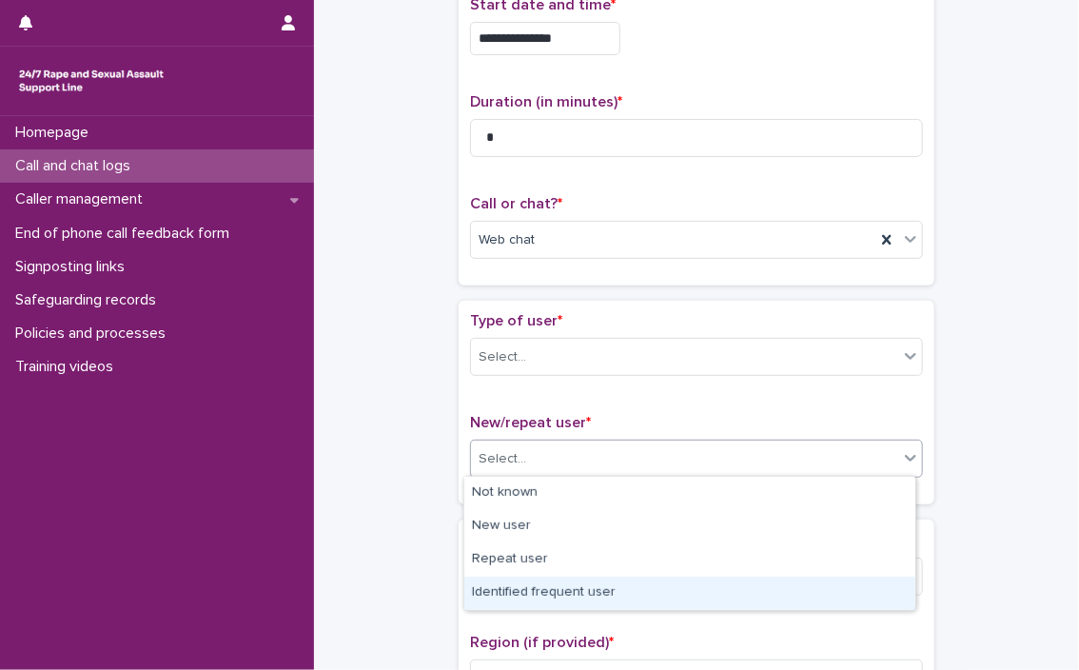
click at [575, 589] on div "Identified frequent user" at bounding box center [689, 593] width 451 height 33
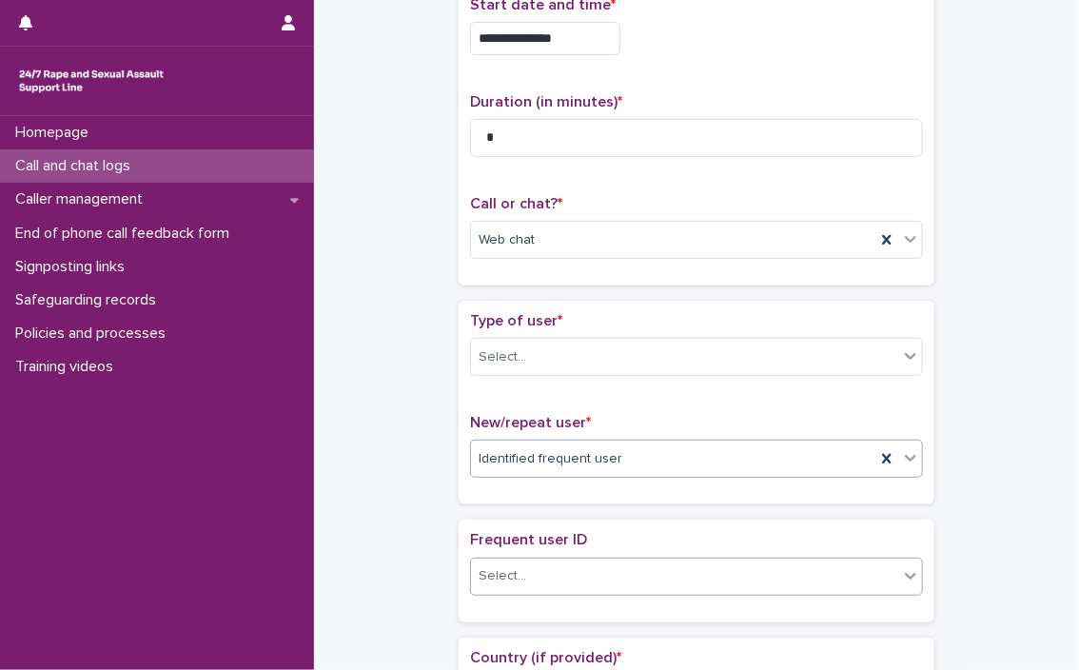
click at [523, 567] on div "Select..." at bounding box center [684, 575] width 427 height 31
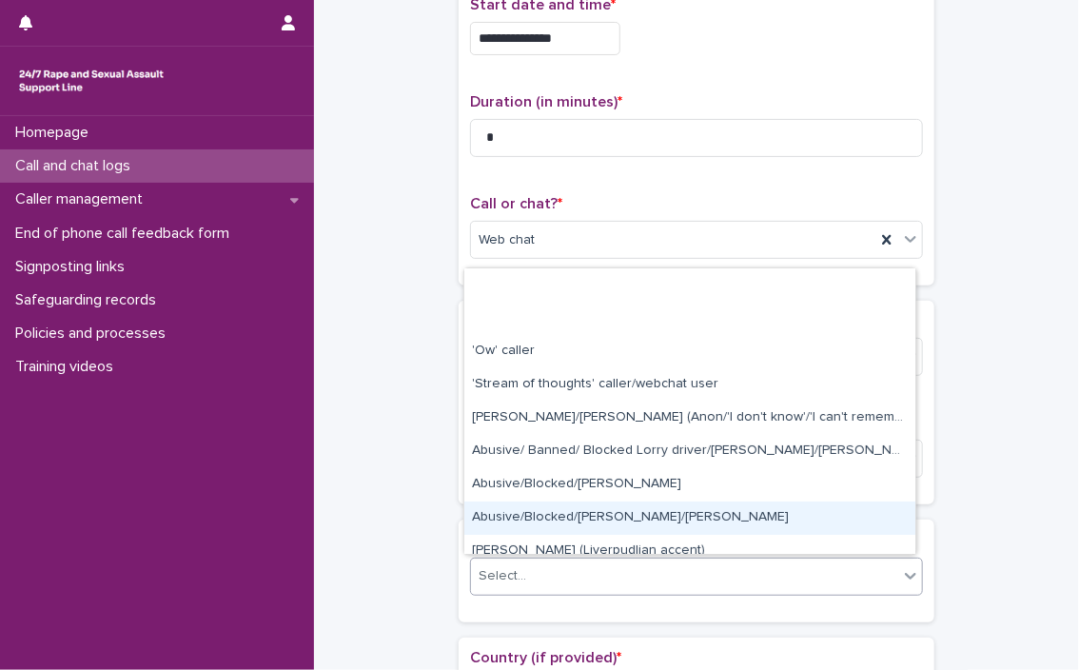
type input "*"
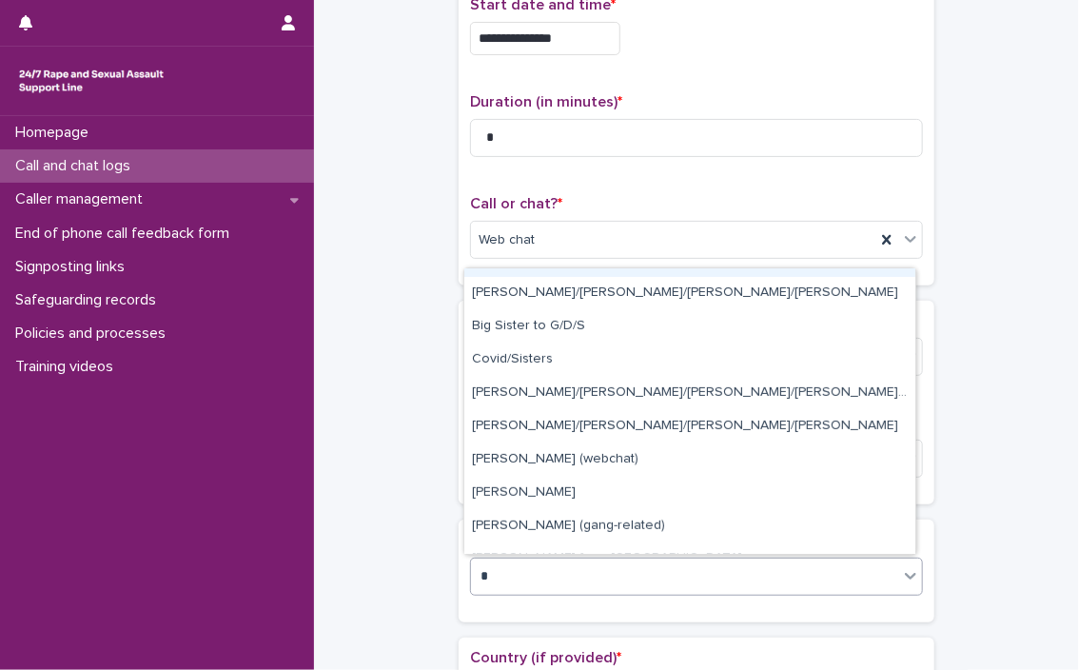
scroll to position [316, 0]
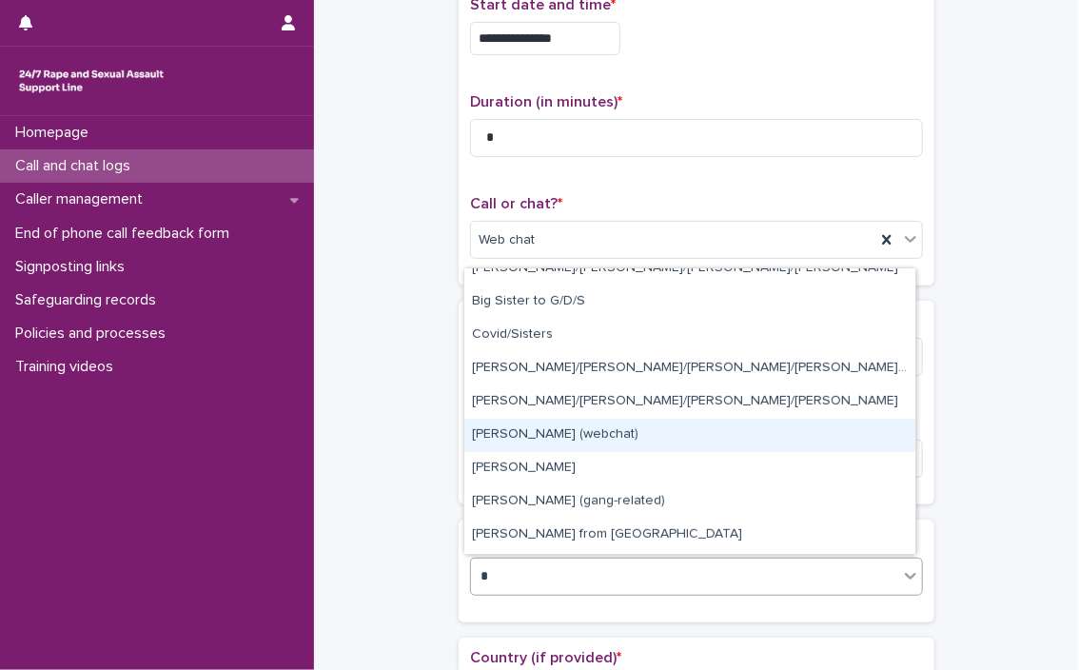
click at [637, 437] on div "[PERSON_NAME] (webchat)" at bounding box center [689, 435] width 451 height 33
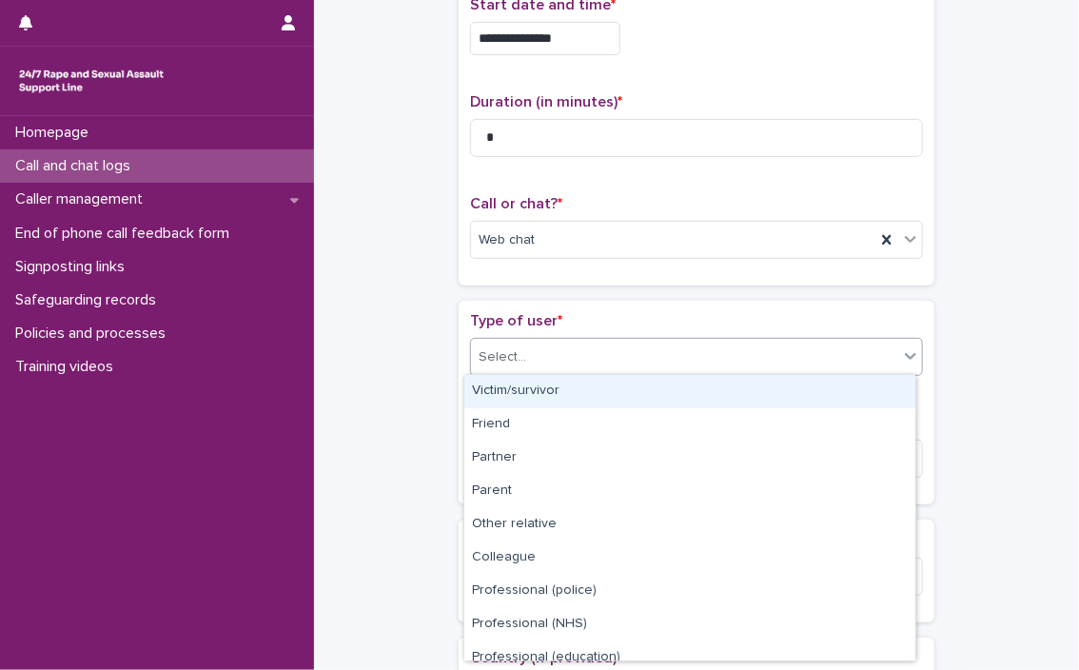
click at [637, 343] on div "Select..." at bounding box center [684, 357] width 427 height 31
type input "*"
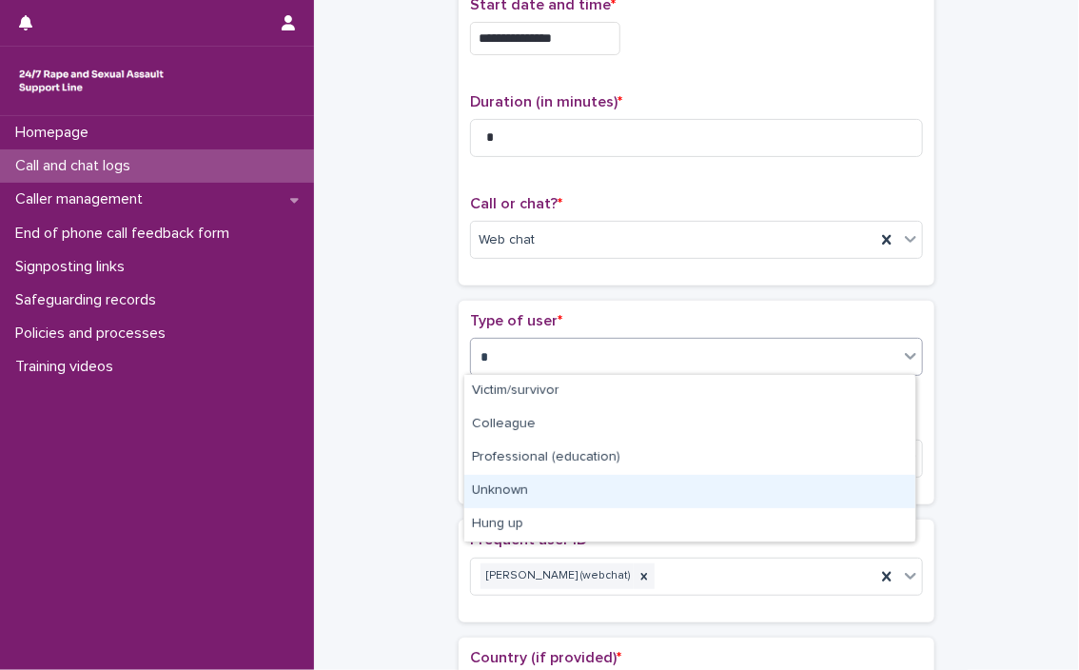
click at [552, 481] on div "Unknown" at bounding box center [689, 491] width 451 height 33
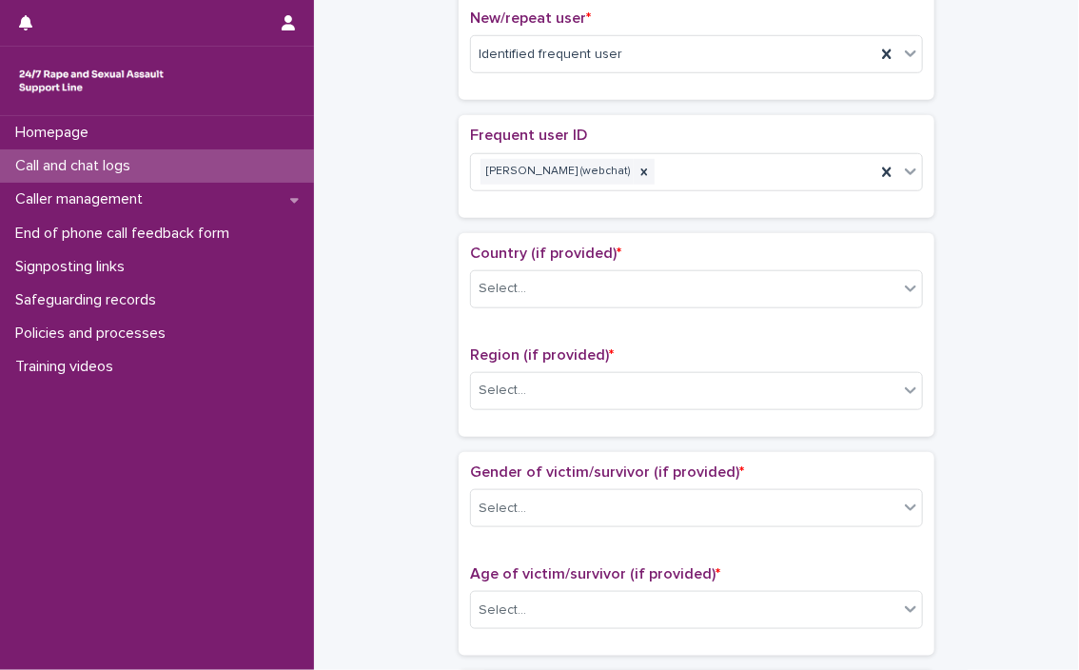
scroll to position [558, 0]
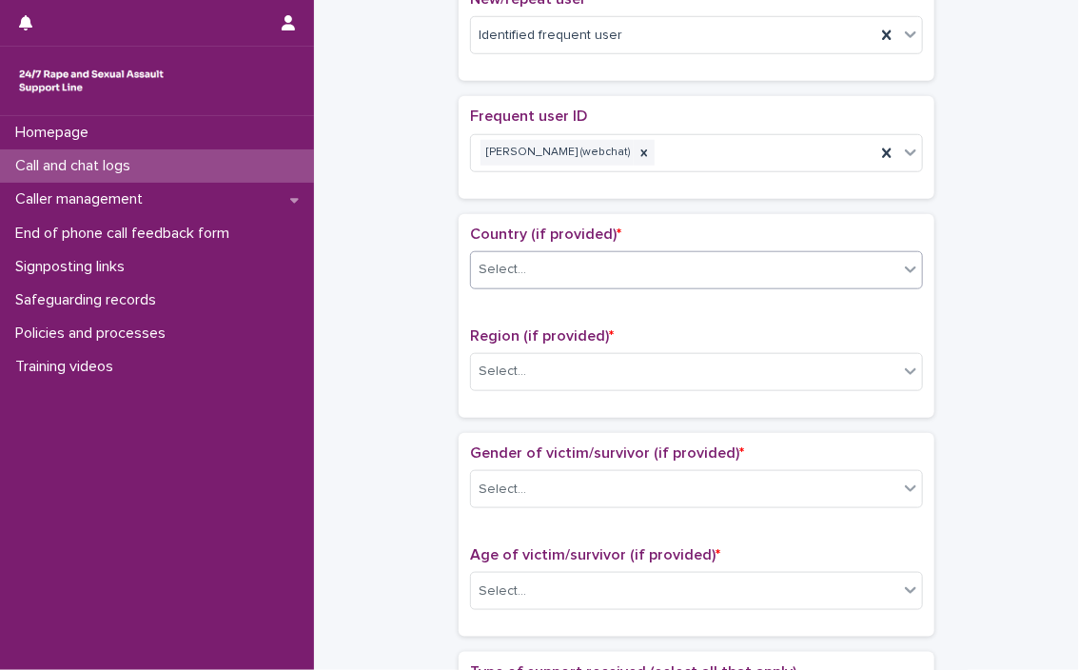
click at [637, 265] on div "Select..." at bounding box center [684, 269] width 427 height 31
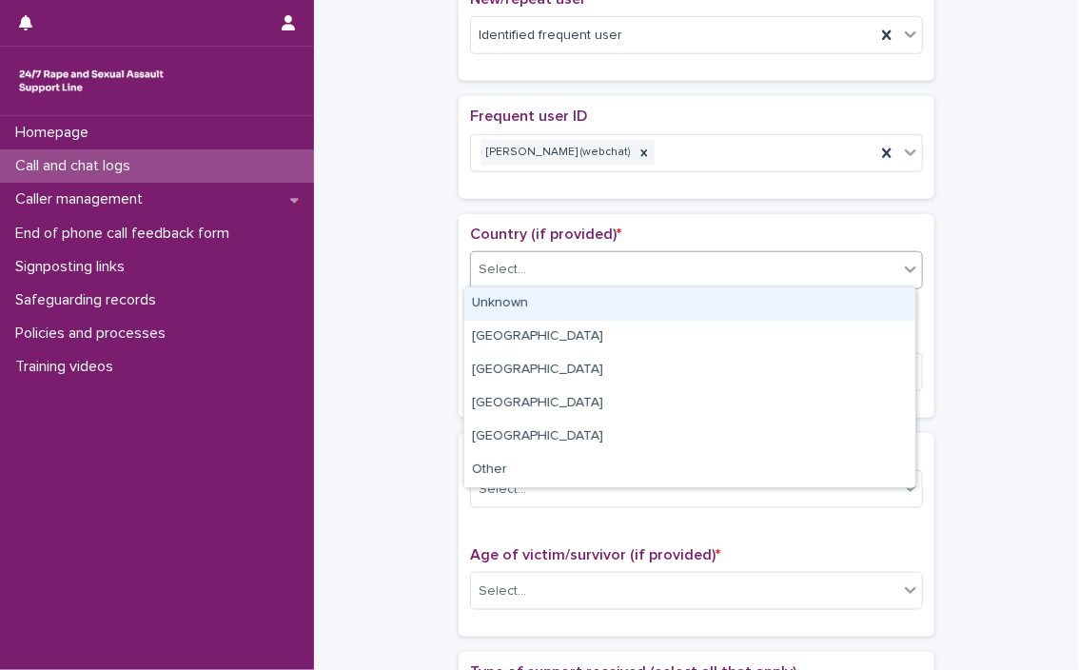
click at [637, 309] on div "Unknown" at bounding box center [689, 303] width 451 height 33
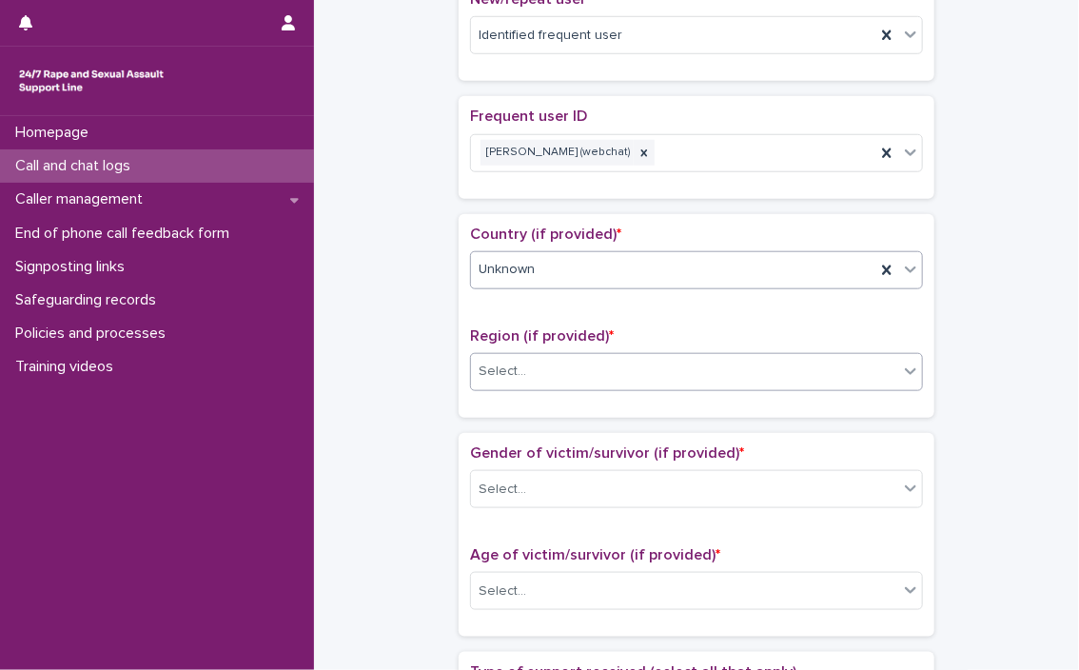
click at [605, 368] on div "Select..." at bounding box center [684, 371] width 427 height 31
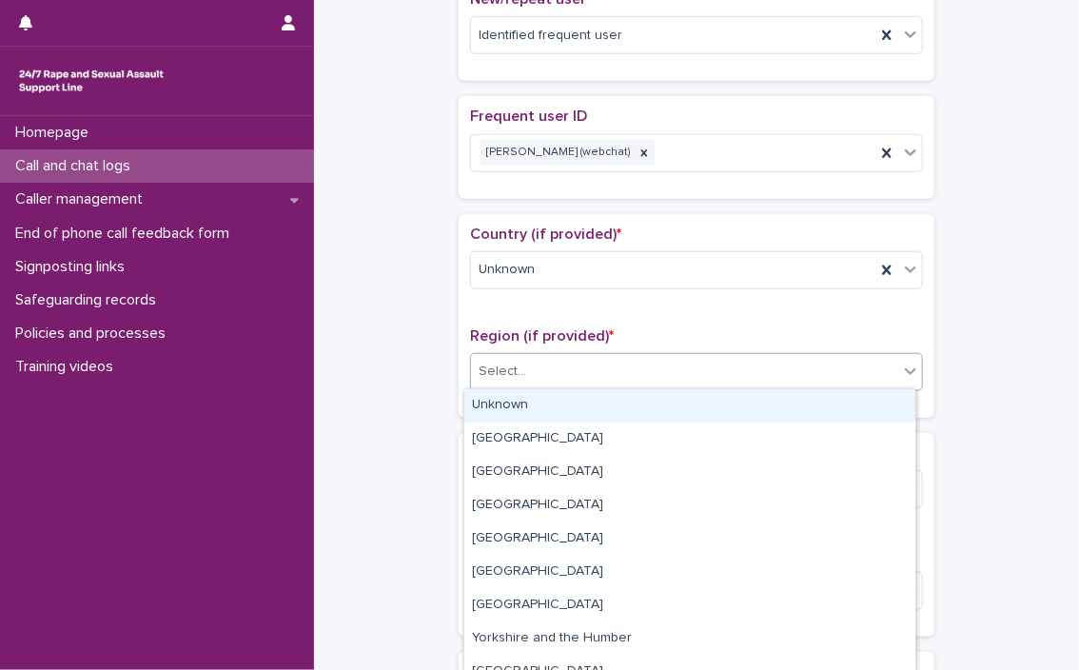
click at [564, 394] on div "Unknown" at bounding box center [689, 405] width 451 height 33
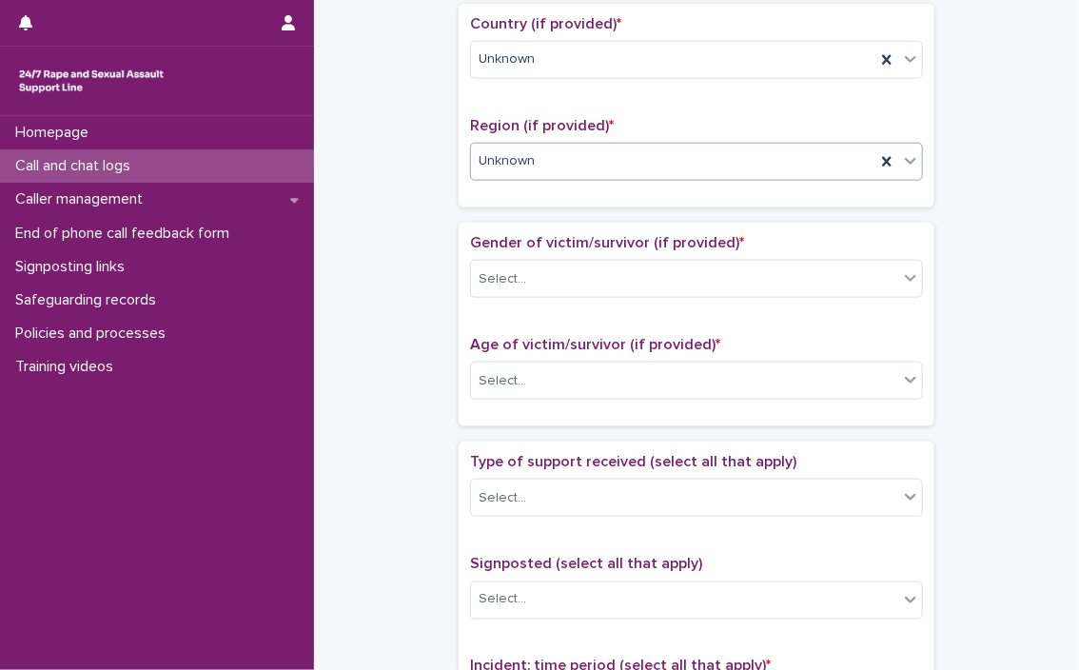
scroll to position [811, 0]
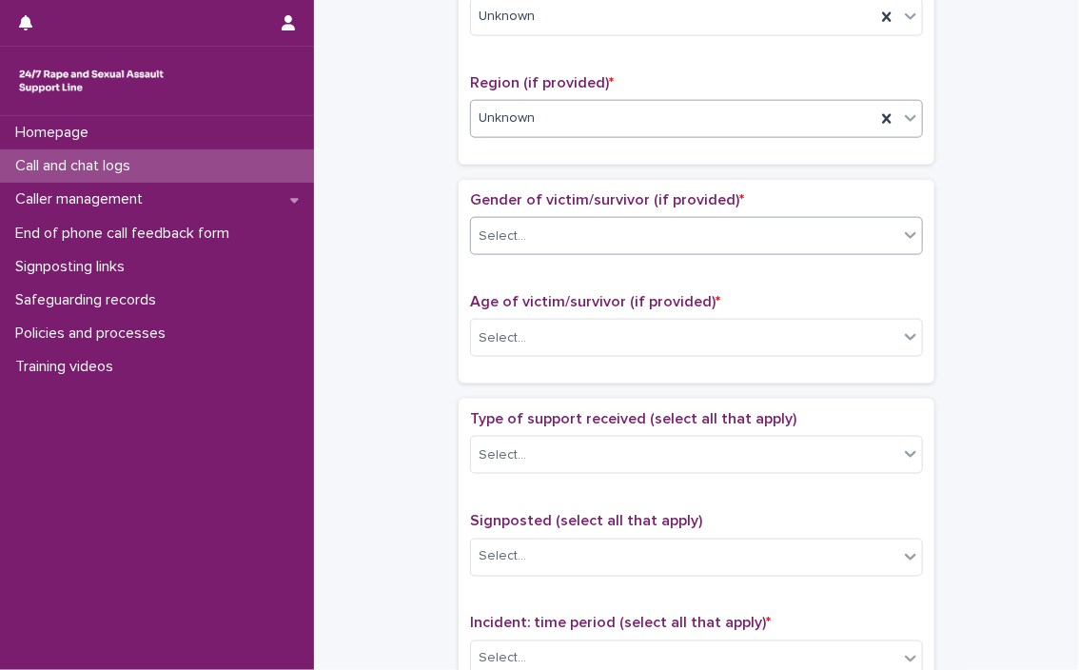
click at [637, 221] on div "Select..." at bounding box center [684, 236] width 427 height 31
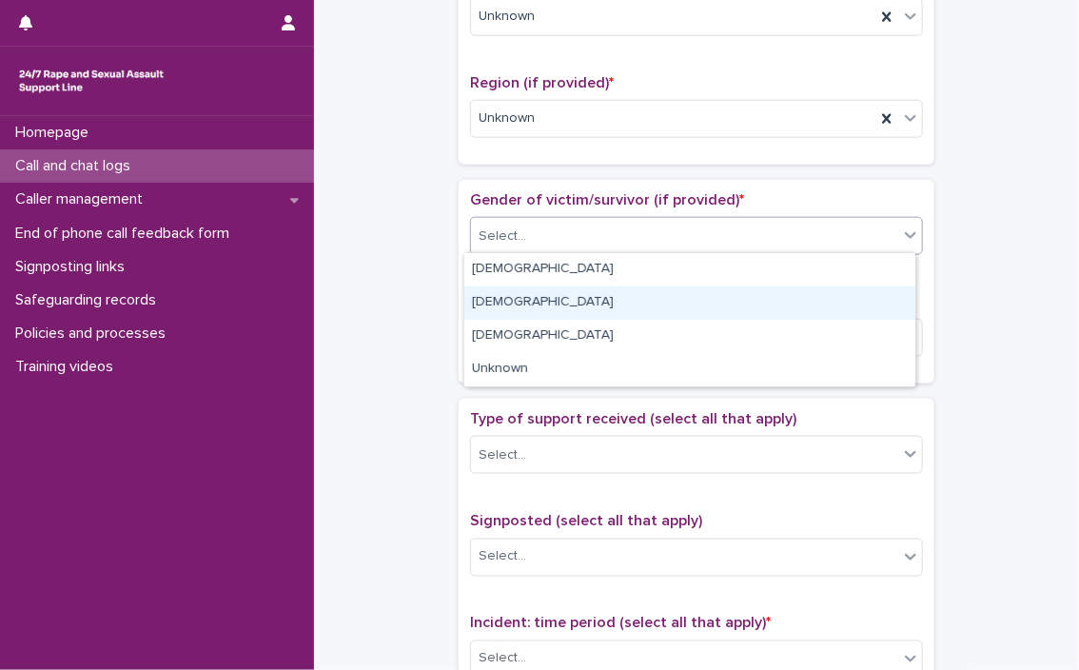
click at [551, 307] on div "[DEMOGRAPHIC_DATA]" at bounding box center [689, 302] width 451 height 33
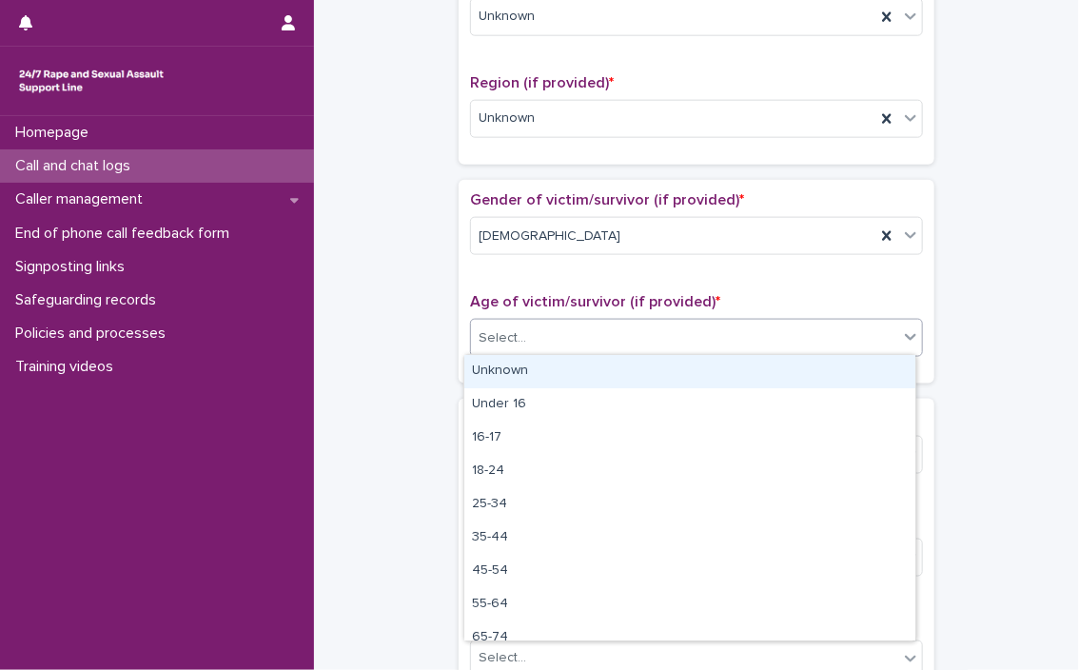
click at [556, 330] on div "Select..." at bounding box center [684, 338] width 427 height 31
click at [544, 366] on div "Unknown" at bounding box center [689, 371] width 451 height 33
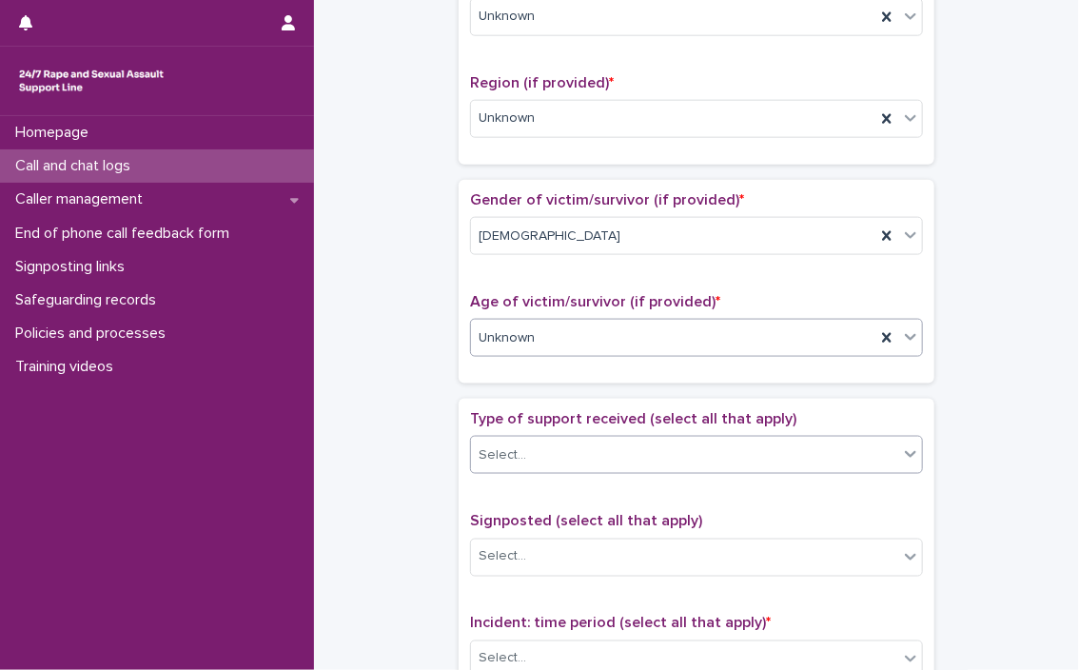
click at [538, 444] on div "Select..." at bounding box center [684, 455] width 427 height 31
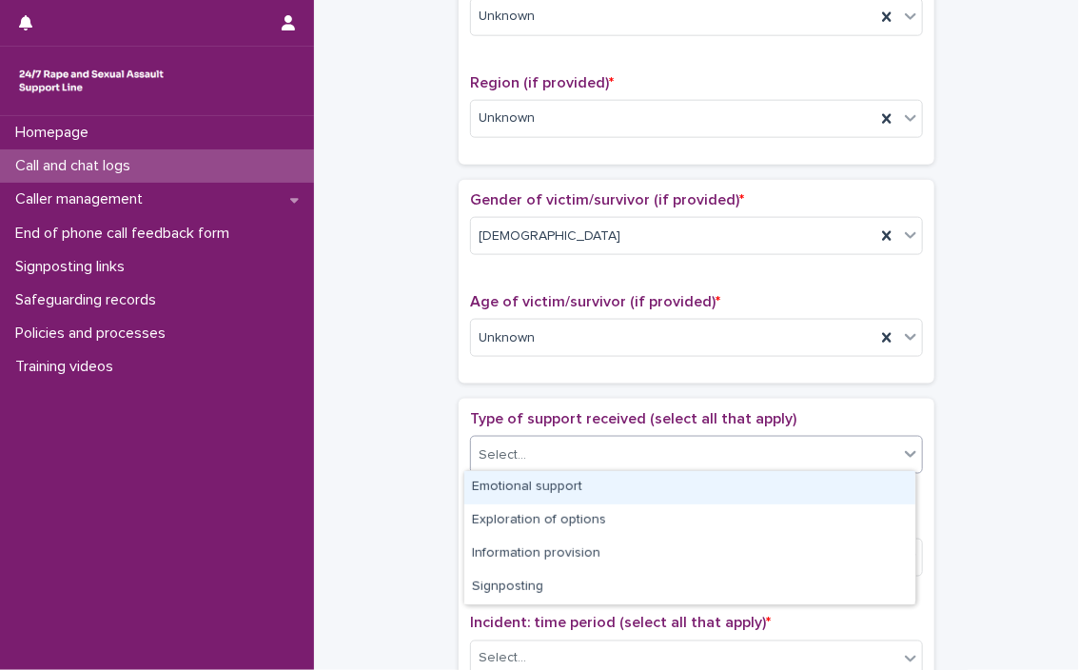
scroll to position [914, 0]
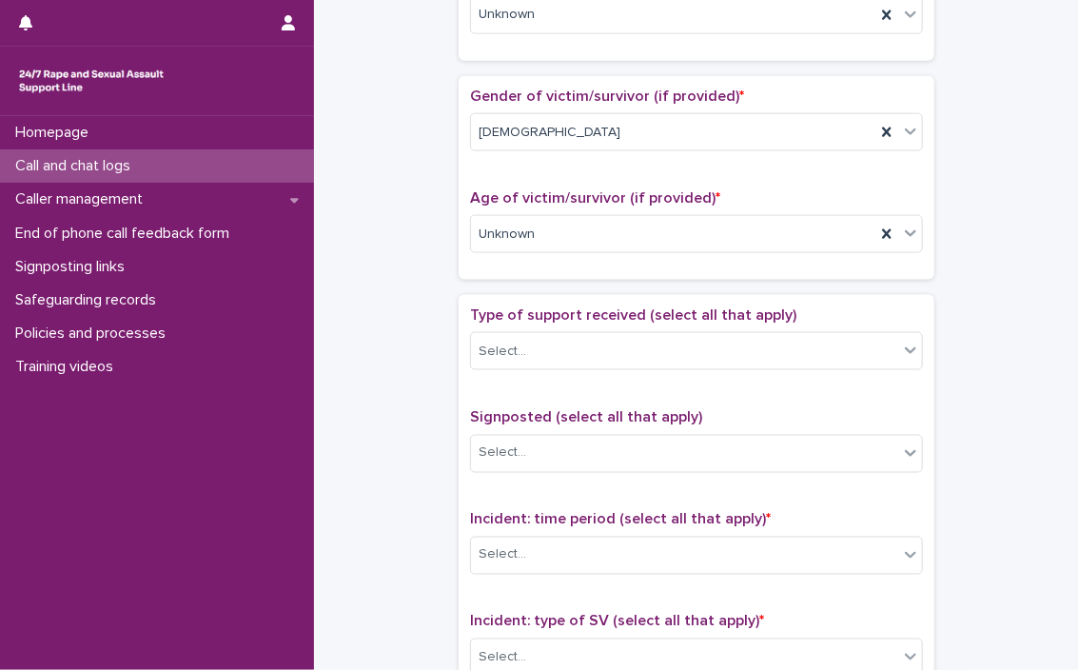
click at [637, 411] on div "**********" at bounding box center [696, 128] width 727 height 2063
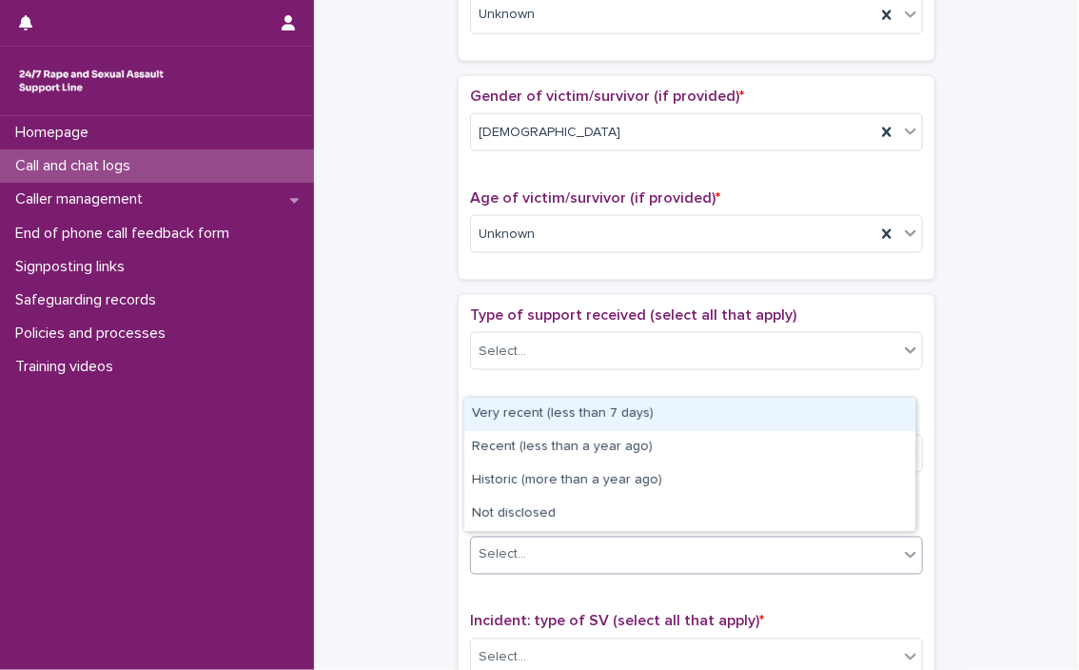
click at [635, 557] on div "Select..." at bounding box center [684, 554] width 427 height 31
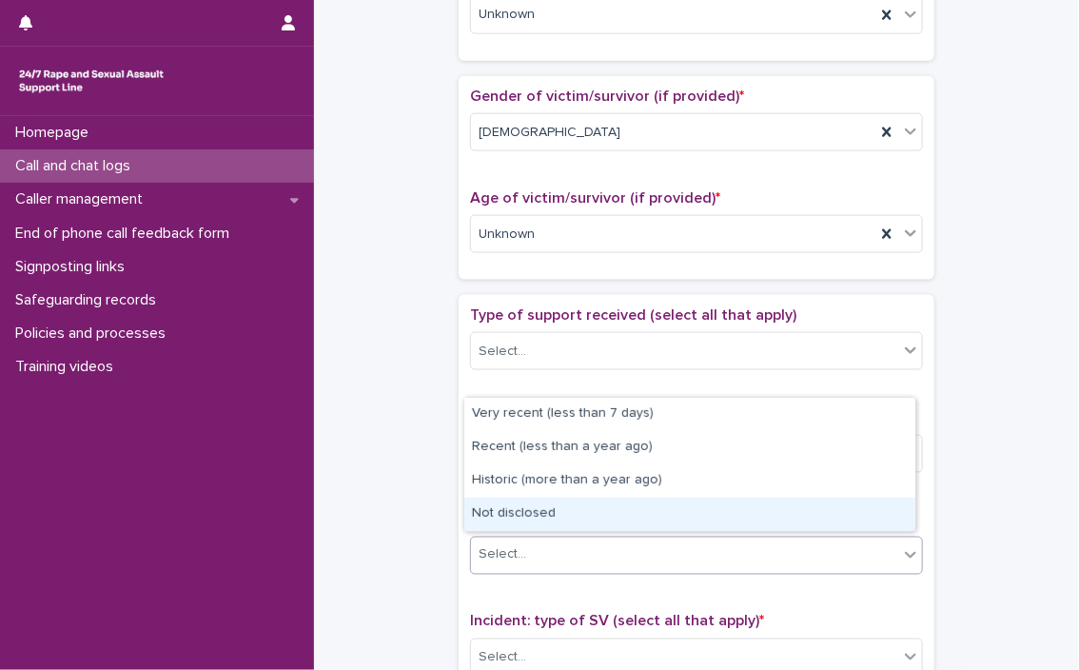
click at [601, 512] on div "Not disclosed" at bounding box center [689, 514] width 451 height 33
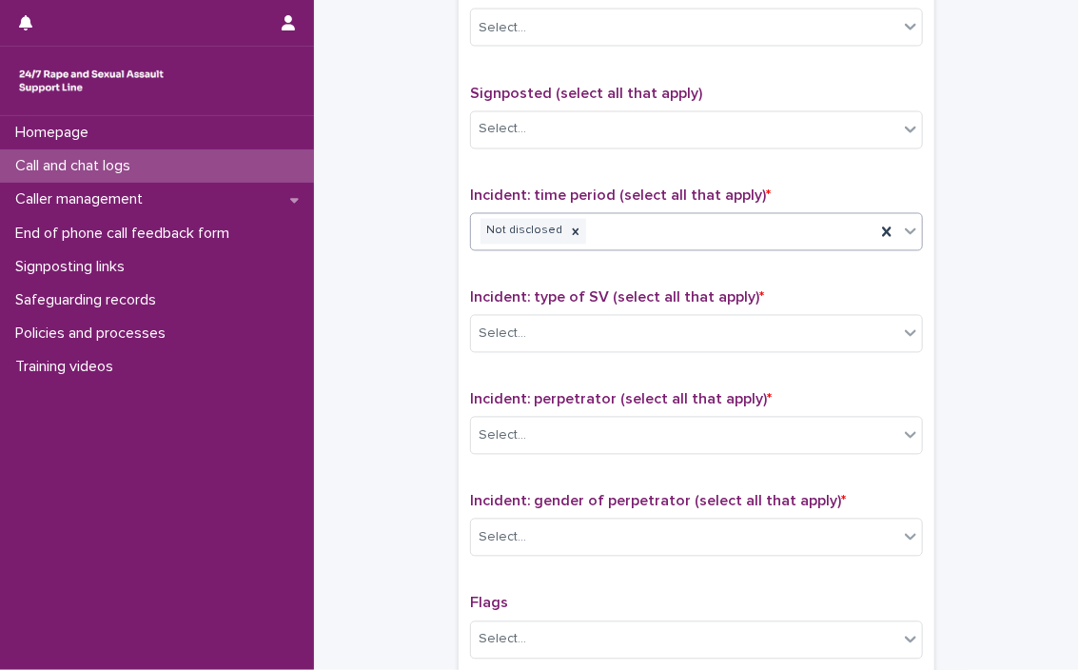
scroll to position [1251, 0]
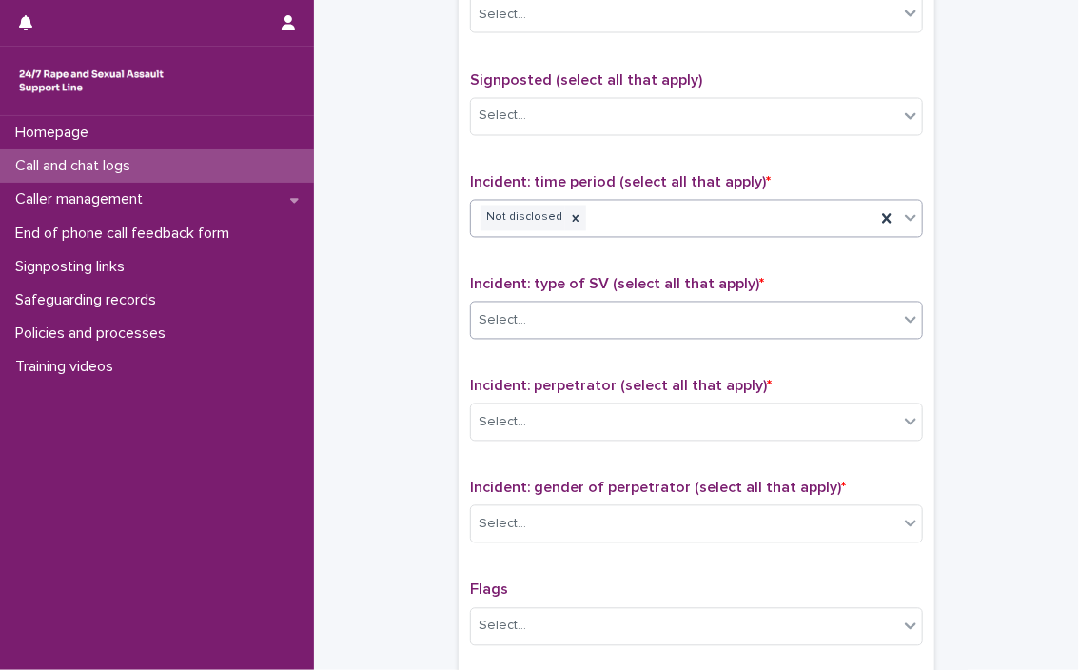
click at [637, 318] on div "Select..." at bounding box center [684, 320] width 427 height 31
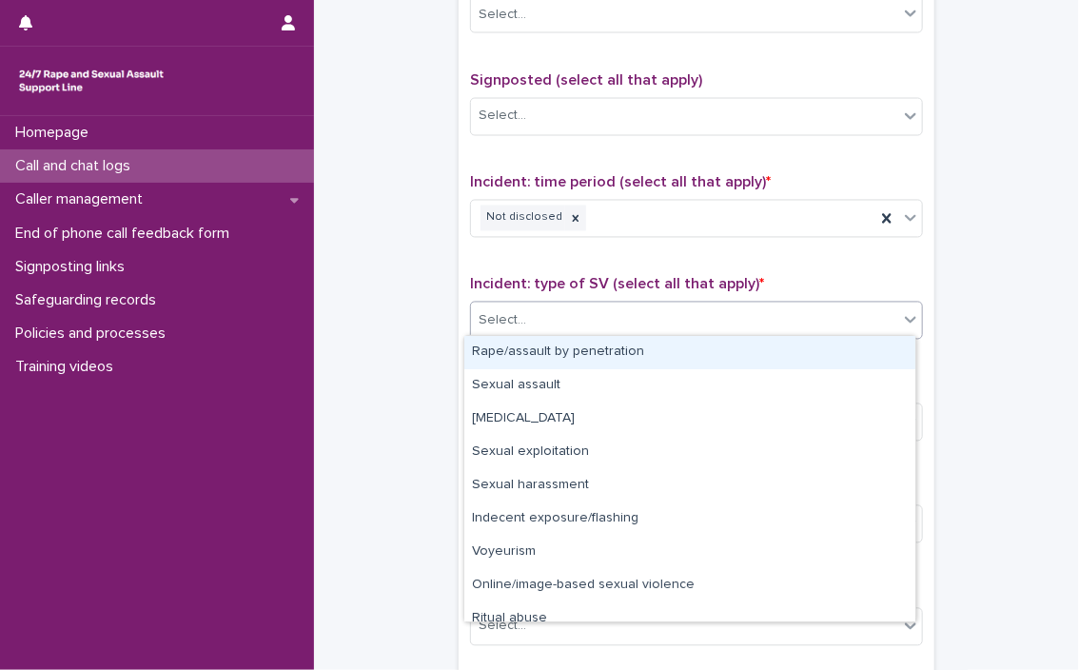
type input "*"
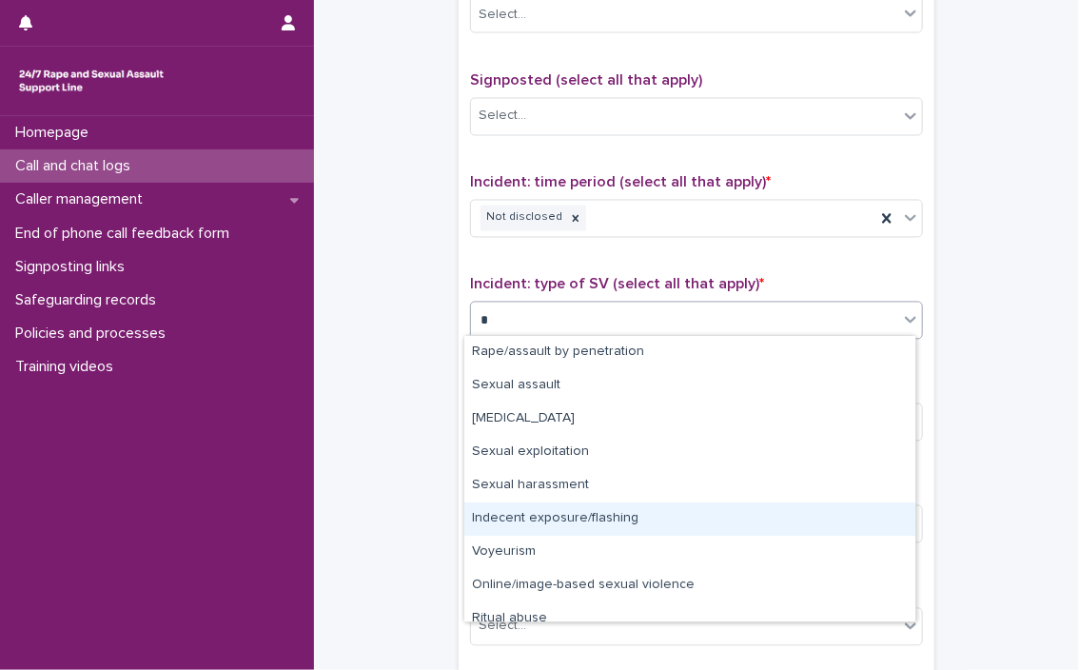
scroll to position [14, 0]
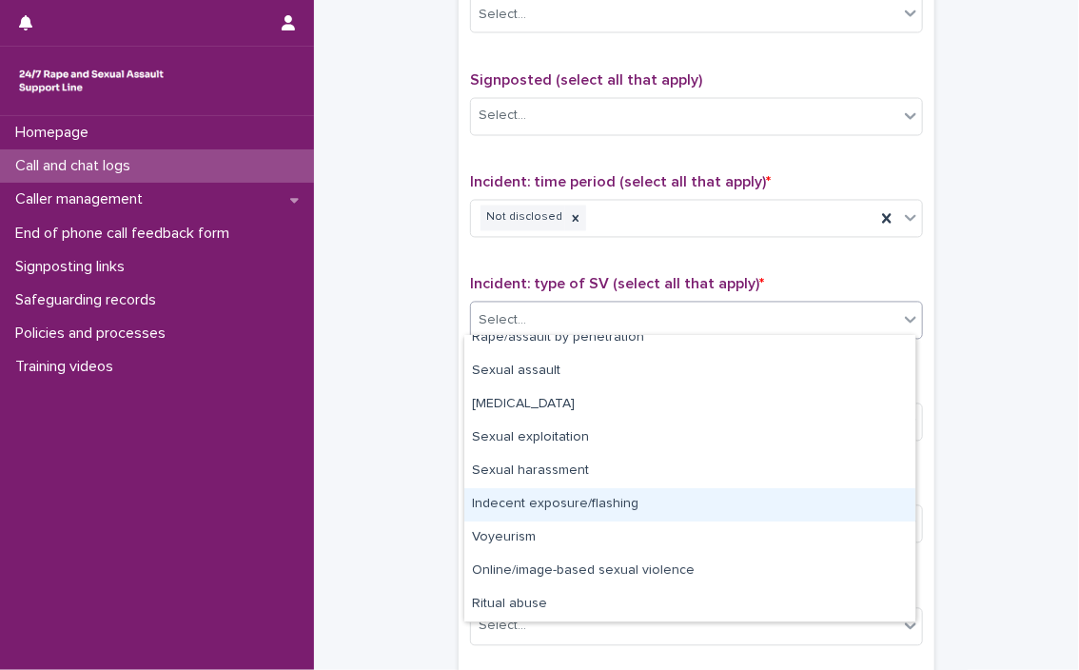
type input "*"
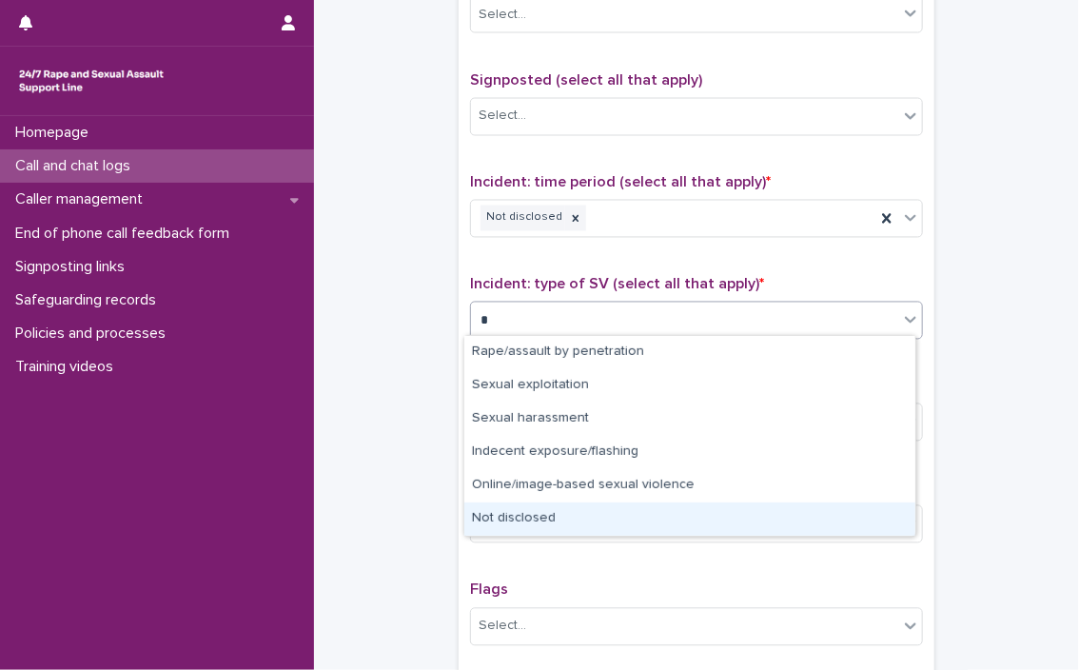
click at [522, 504] on div "Not disclosed" at bounding box center [689, 518] width 451 height 33
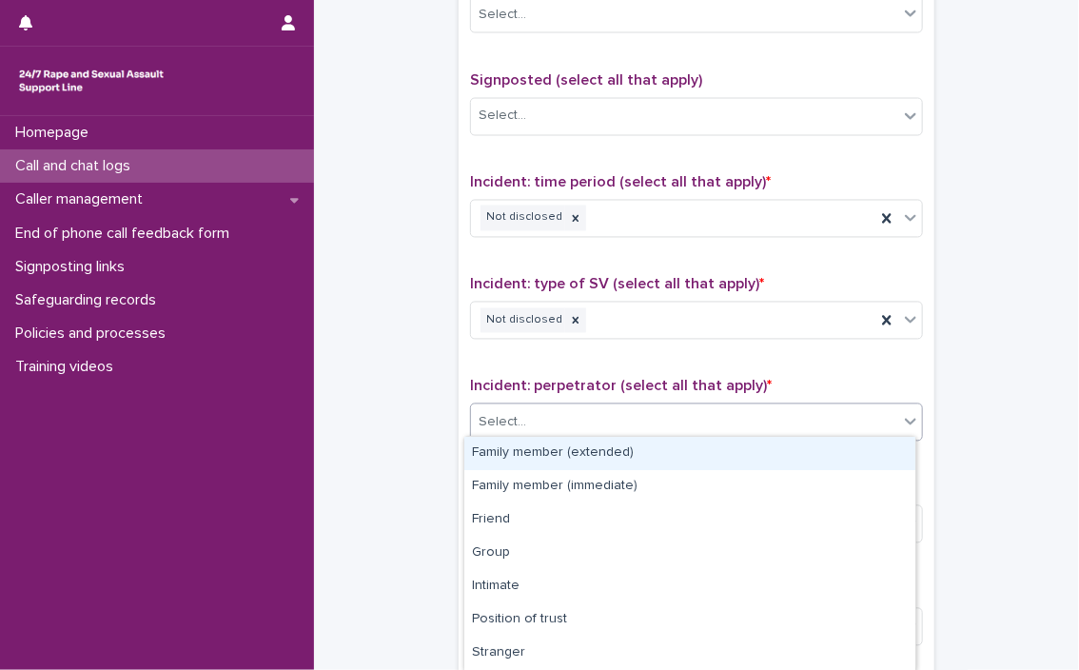
click at [556, 410] on div "Select..." at bounding box center [684, 422] width 427 height 31
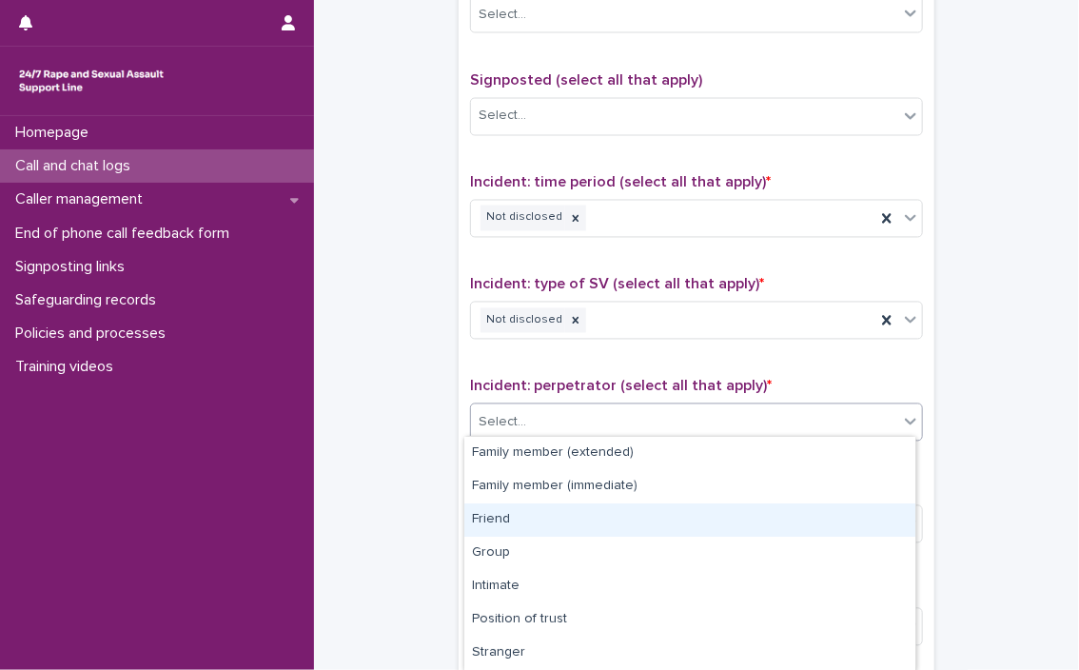
type input "*"
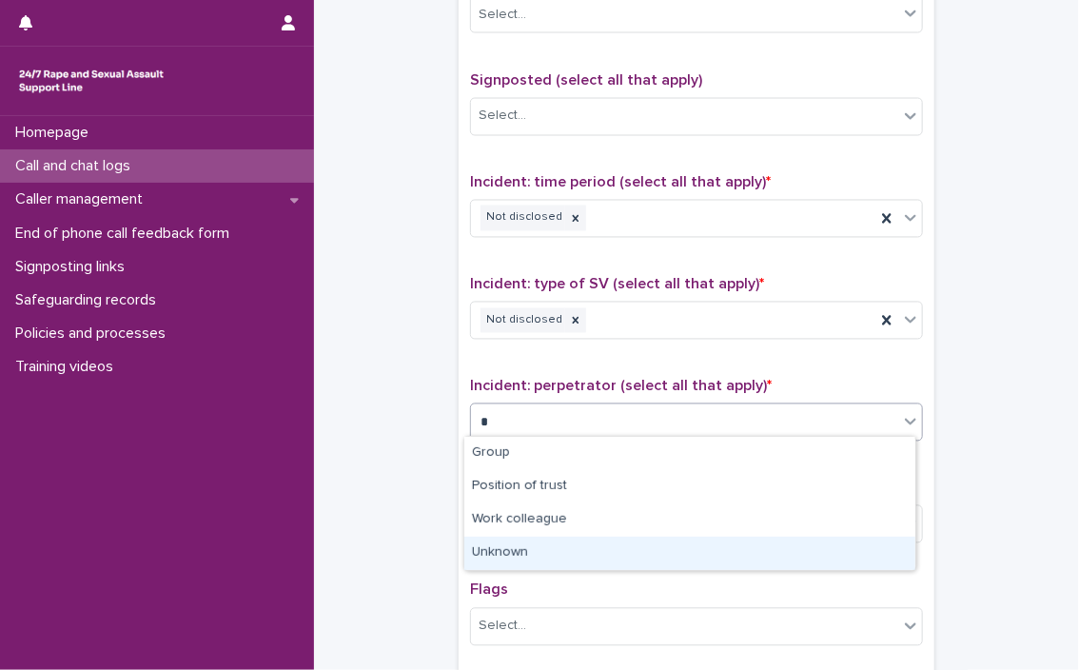
click at [518, 543] on div "Unknown" at bounding box center [689, 553] width 451 height 33
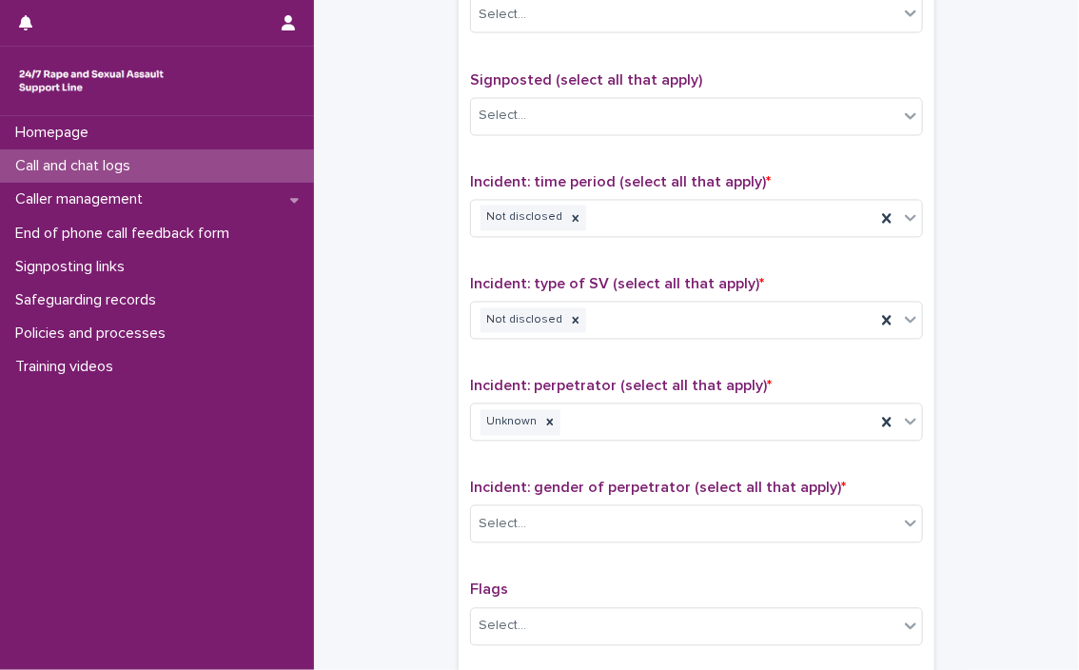
click at [529, 487] on span "Incident: gender of perpetrator (select all that apply) *" at bounding box center [658, 487] width 376 height 15
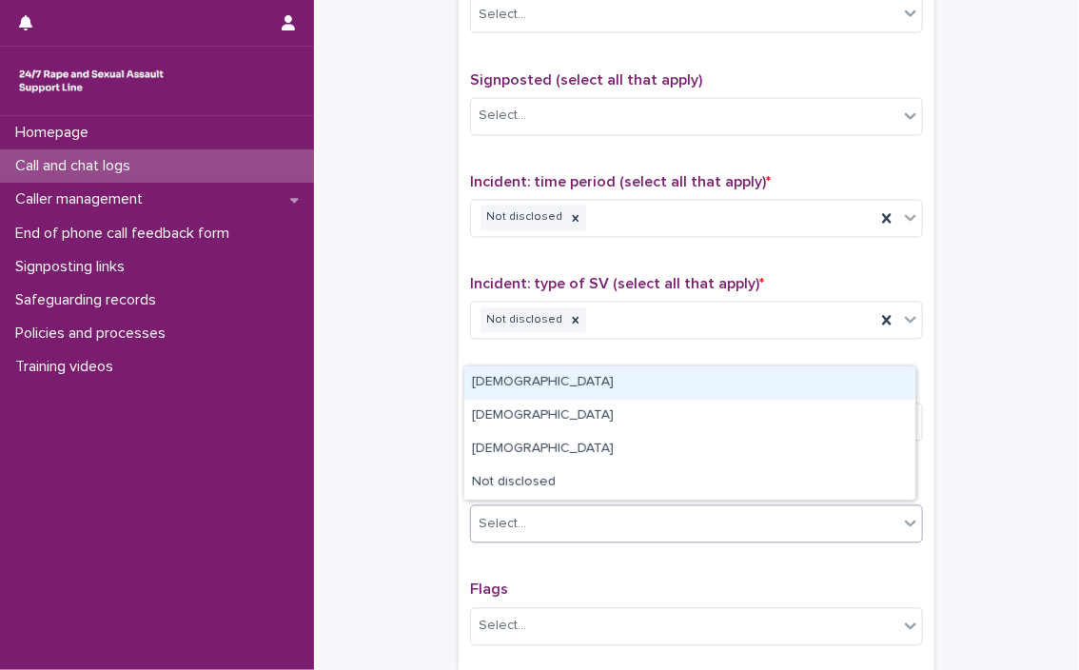
click at [529, 509] on div "Select..." at bounding box center [684, 524] width 427 height 31
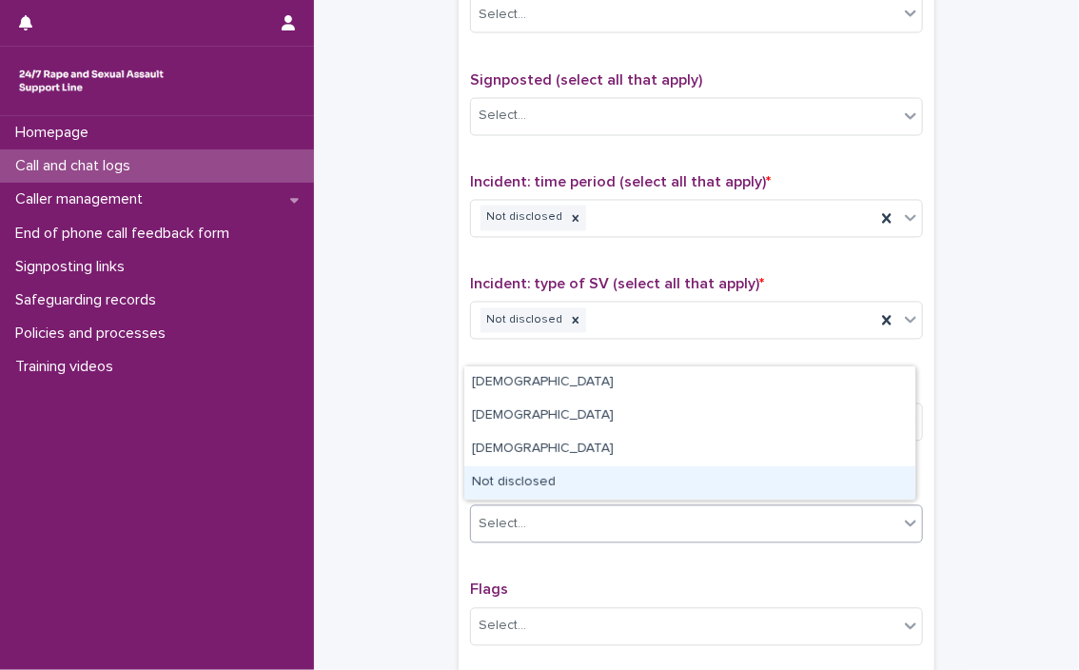
click at [519, 483] on div "Not disclosed" at bounding box center [689, 482] width 451 height 33
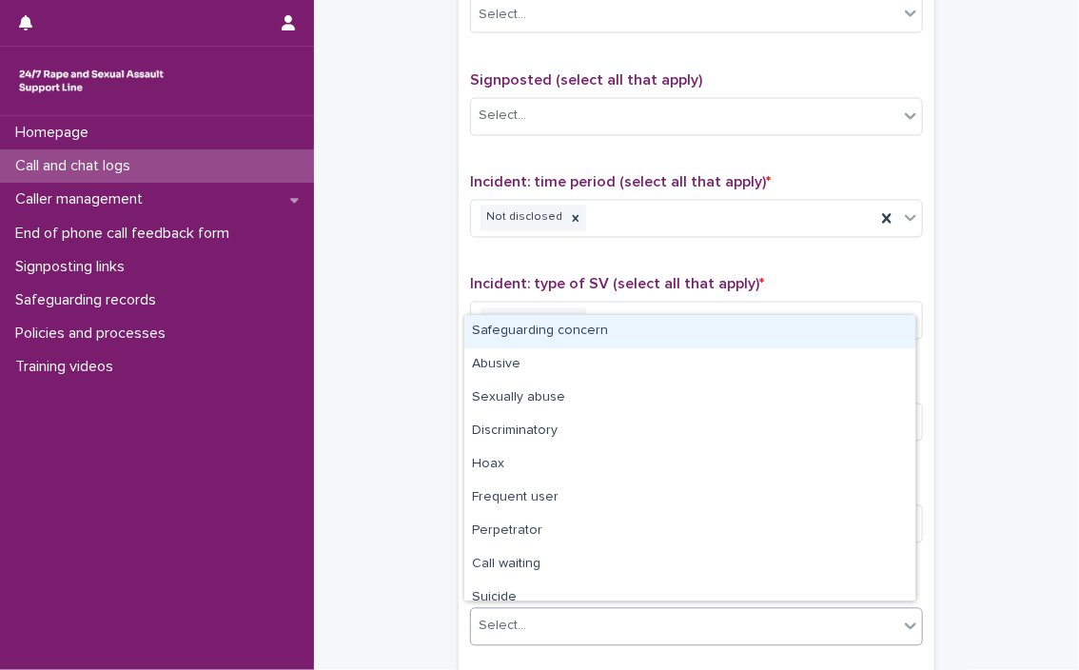
click at [506, 620] on div "Select..." at bounding box center [503, 627] width 48 height 20
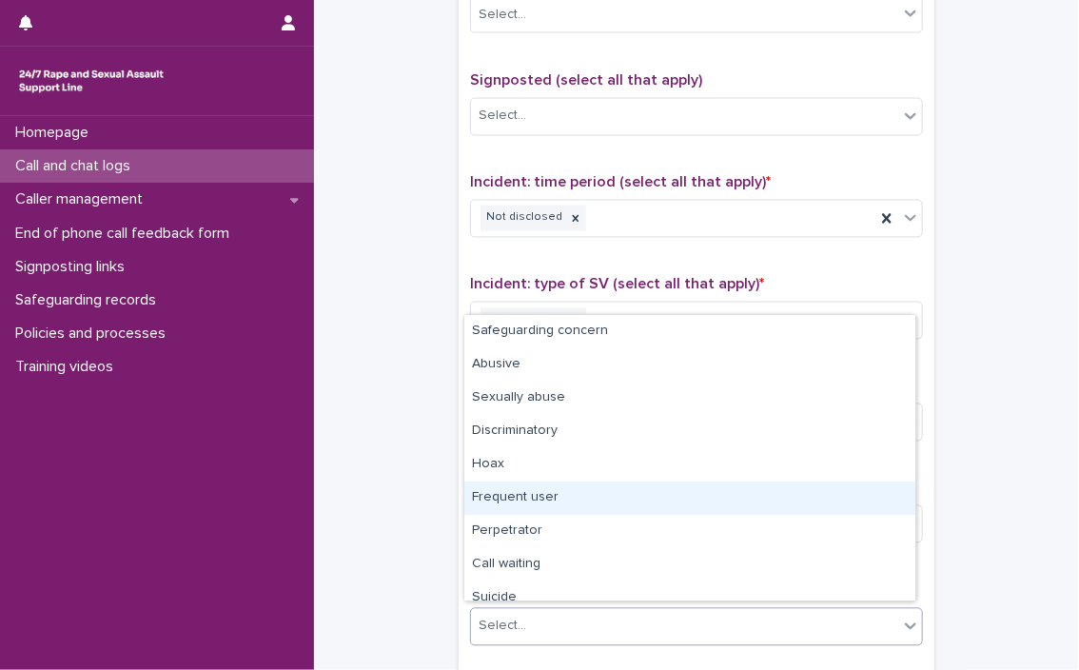
click at [483, 494] on div "Frequent user" at bounding box center [689, 497] width 451 height 33
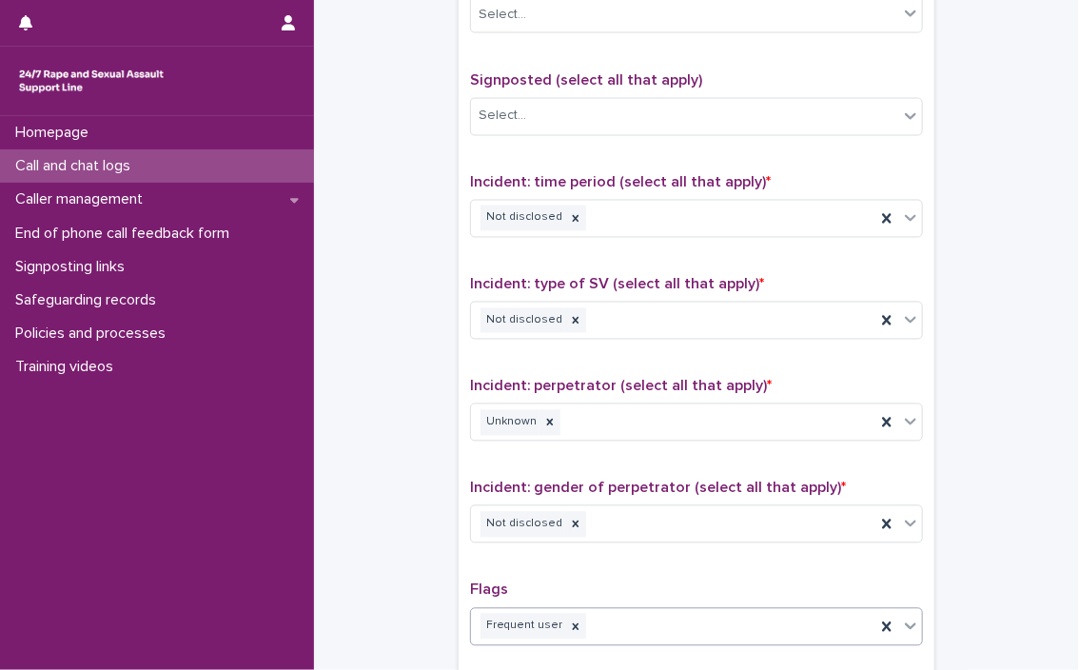
scroll to position [1546, 0]
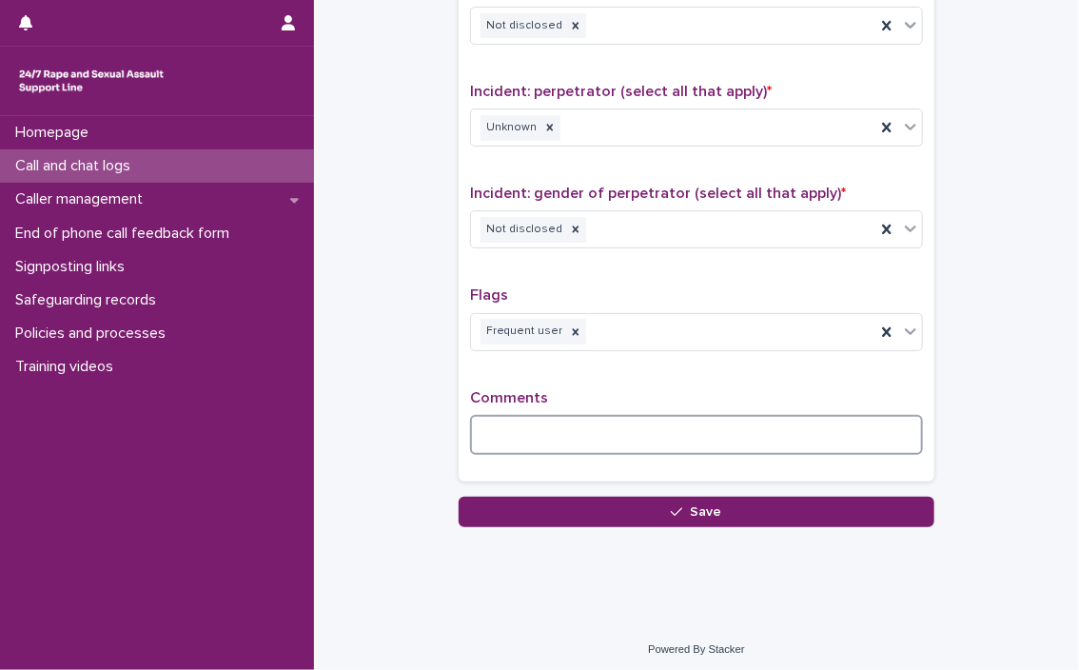
click at [506, 419] on textarea at bounding box center [696, 435] width 453 height 41
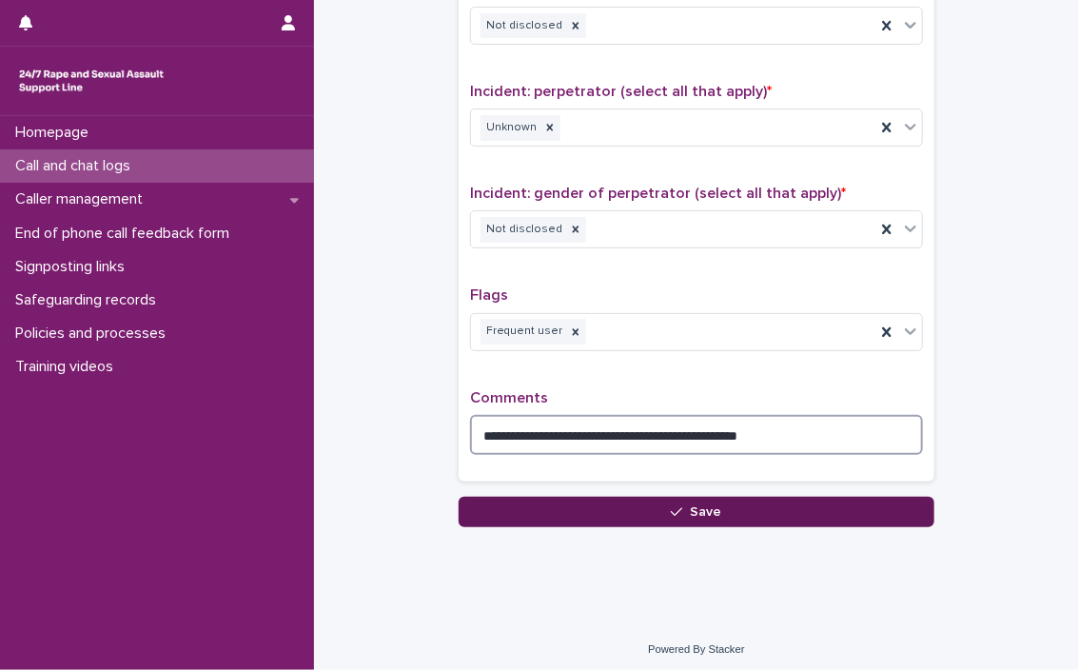
type textarea "**********"
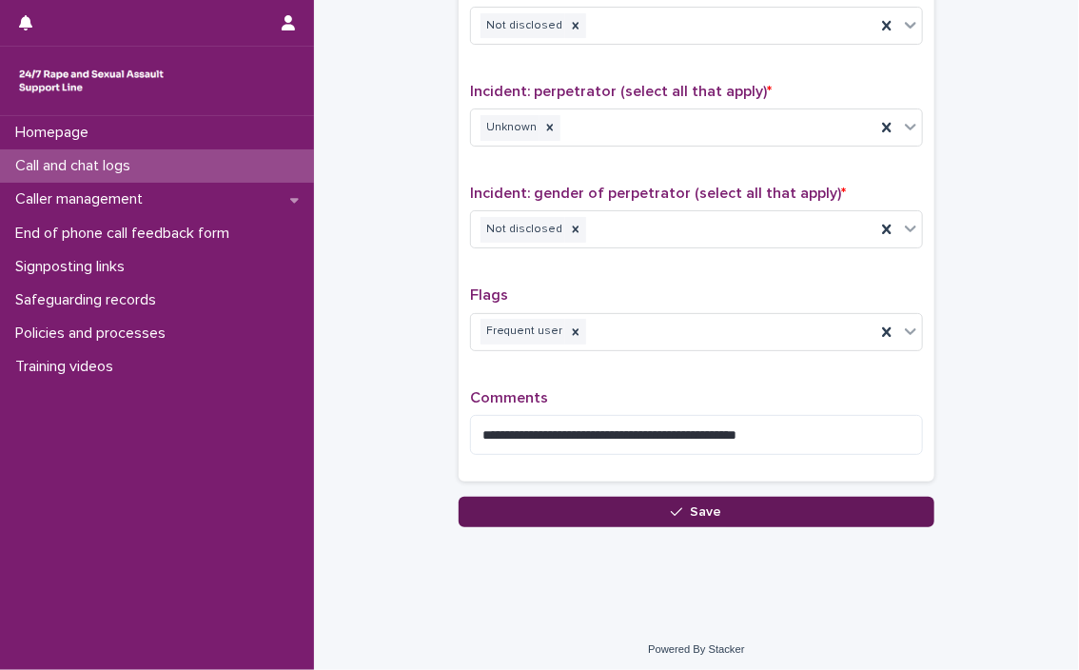
click at [554, 509] on button "Save" at bounding box center [697, 512] width 476 height 30
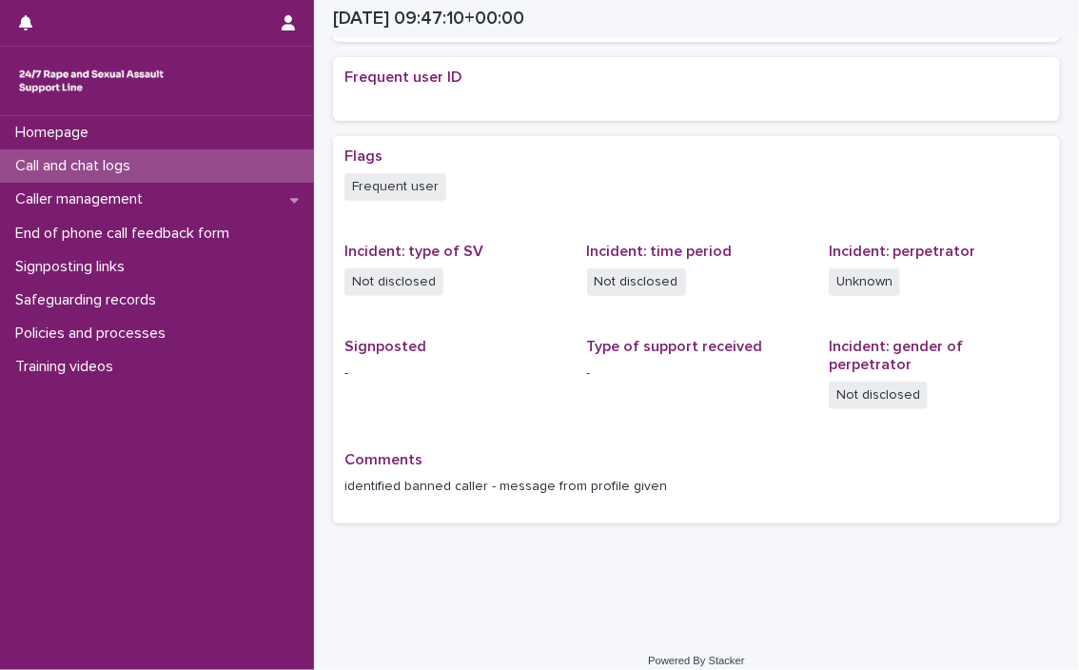
scroll to position [388, 0]
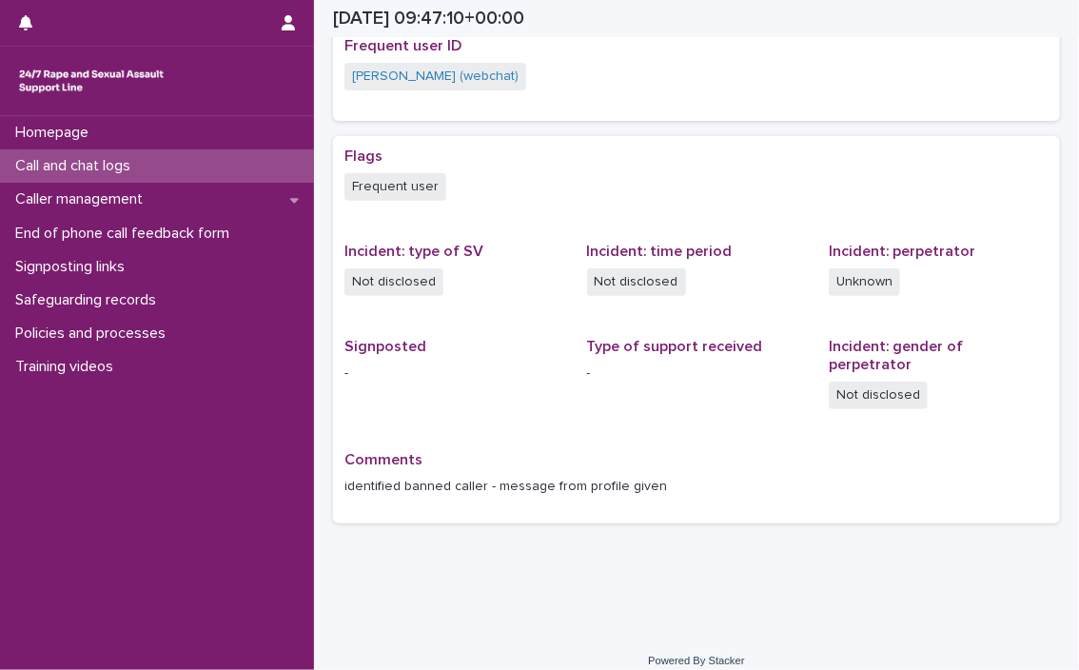
click at [292, 159] on div "Call and chat logs" at bounding box center [157, 165] width 314 height 33
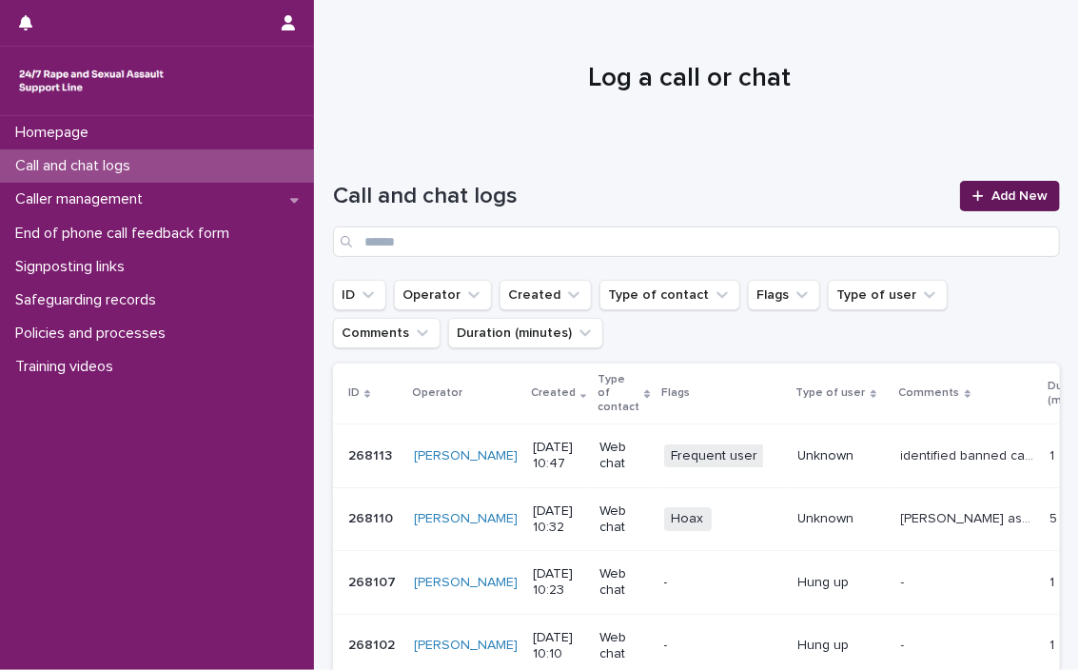
click at [637, 192] on span "Add New" at bounding box center [1019, 195] width 56 height 13
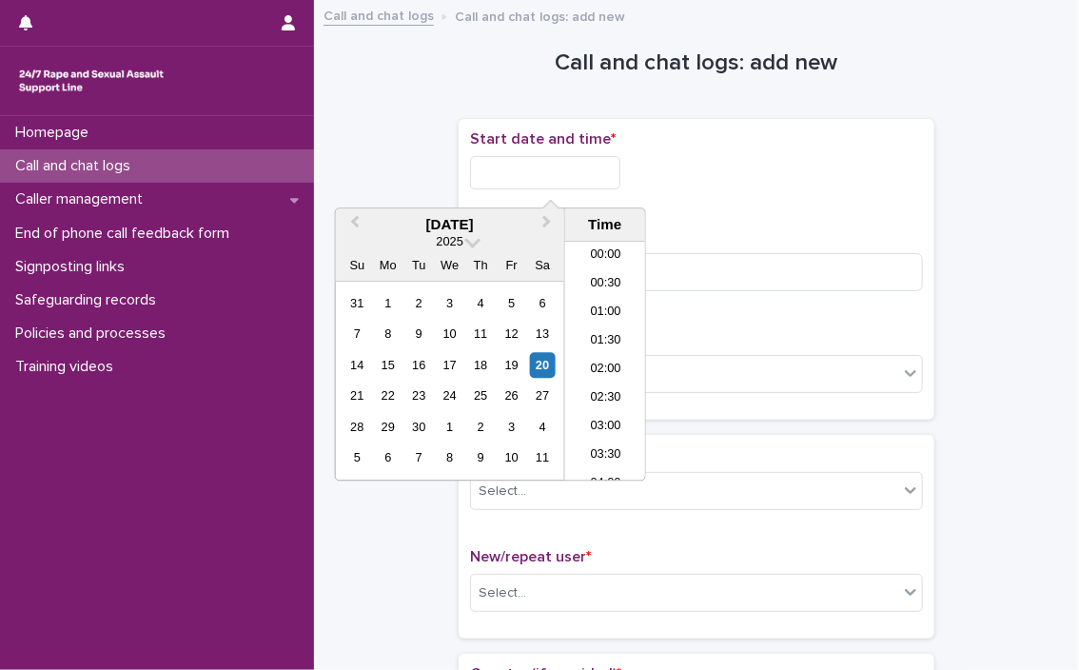
click at [510, 170] on input "text" at bounding box center [545, 172] width 150 height 33
click at [594, 357] on li "10:30" at bounding box center [605, 361] width 81 height 29
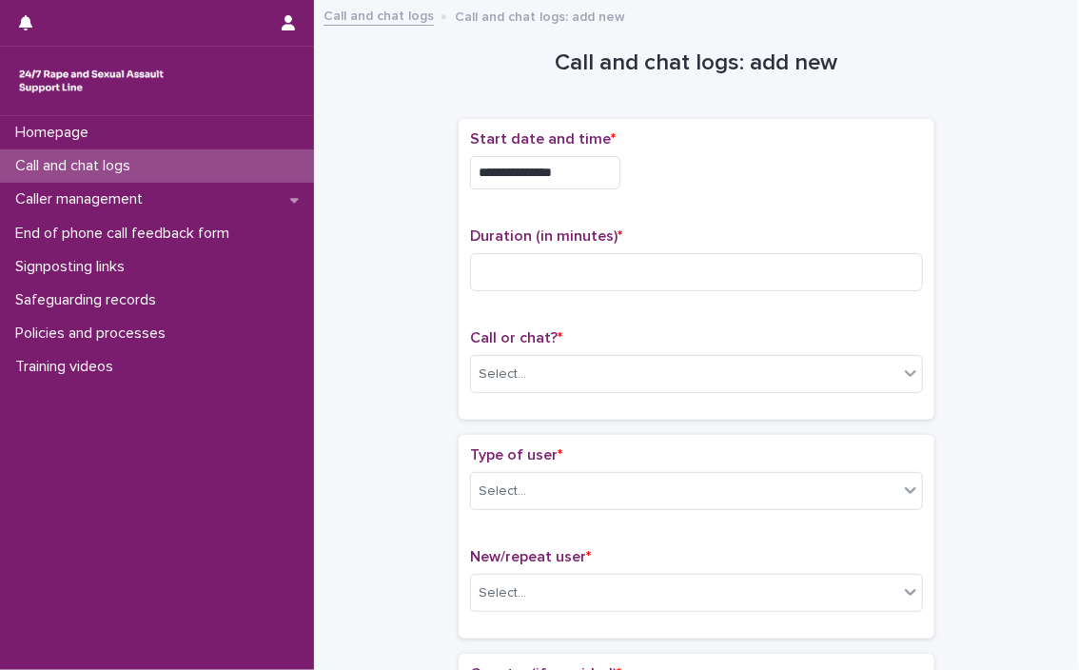
click at [585, 165] on input "**********" at bounding box center [545, 172] width 150 height 33
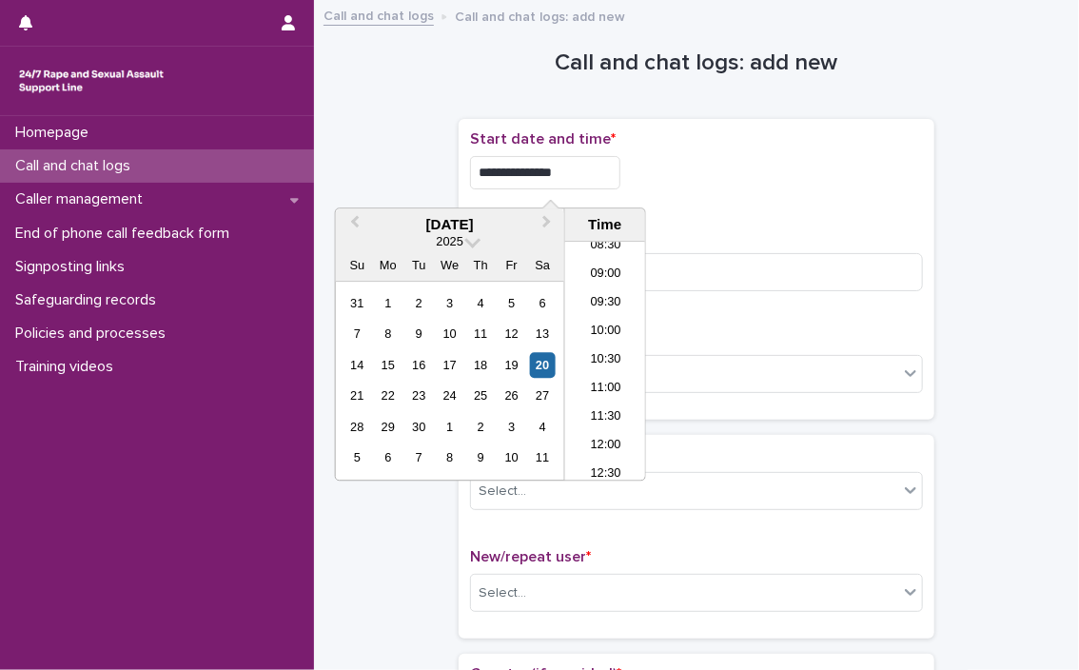
type input "**********"
click at [637, 127] on div "**********" at bounding box center [697, 269] width 476 height 301
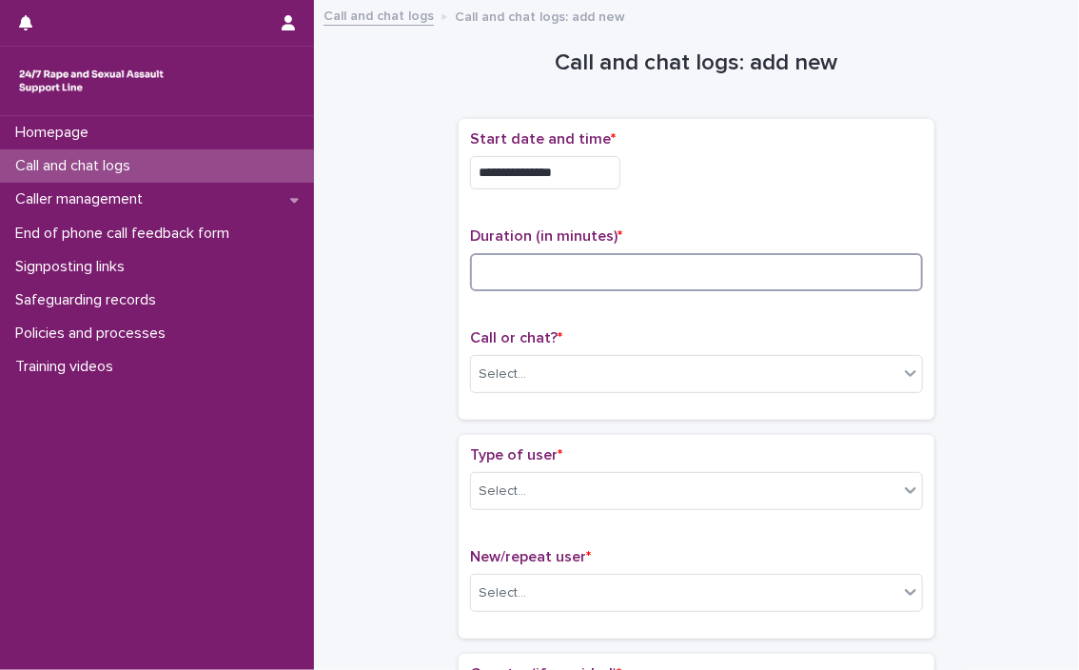
click at [582, 283] on input at bounding box center [696, 272] width 453 height 38
type input "*"
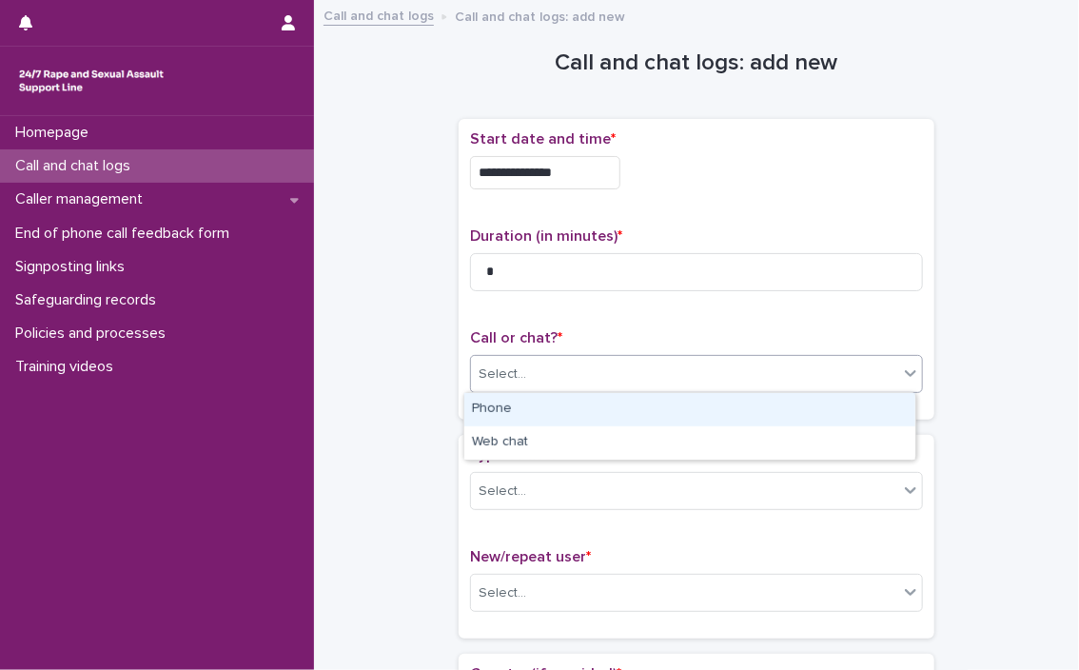
click at [567, 368] on div "Select..." at bounding box center [684, 374] width 427 height 31
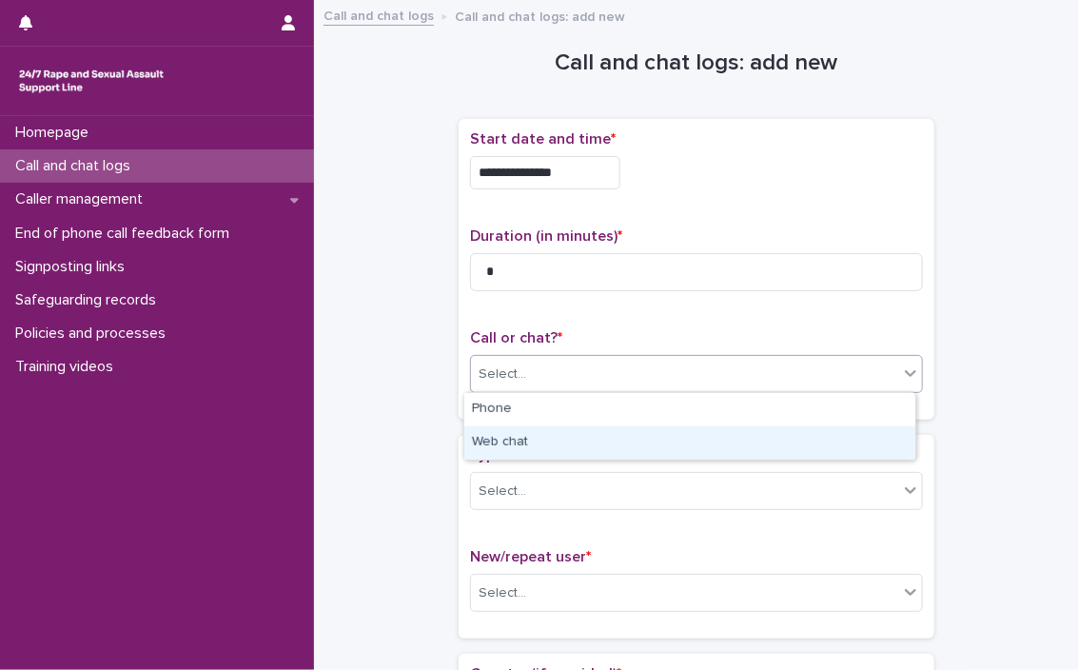
click at [520, 447] on div "Web chat" at bounding box center [689, 442] width 451 height 33
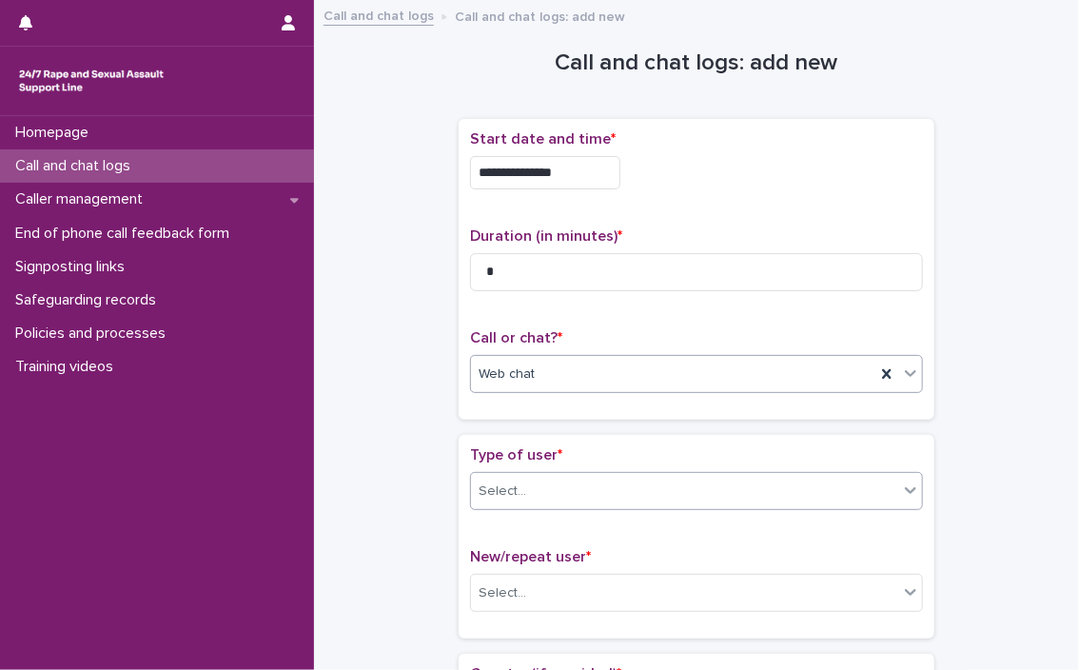
click at [518, 494] on div "Select..." at bounding box center [684, 491] width 427 height 31
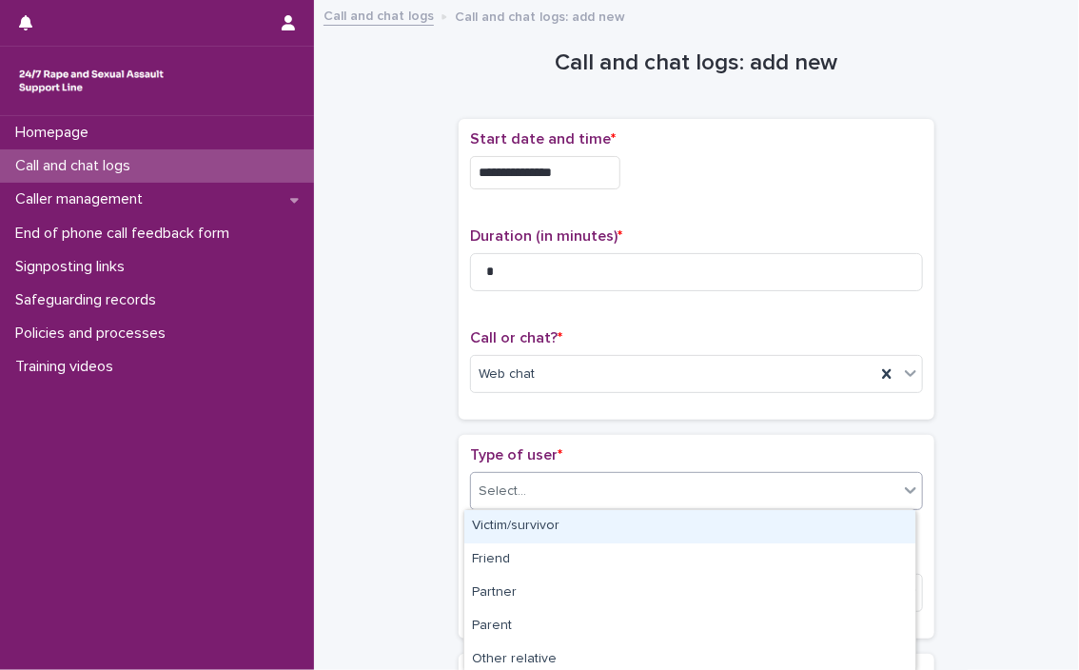
type input "*"
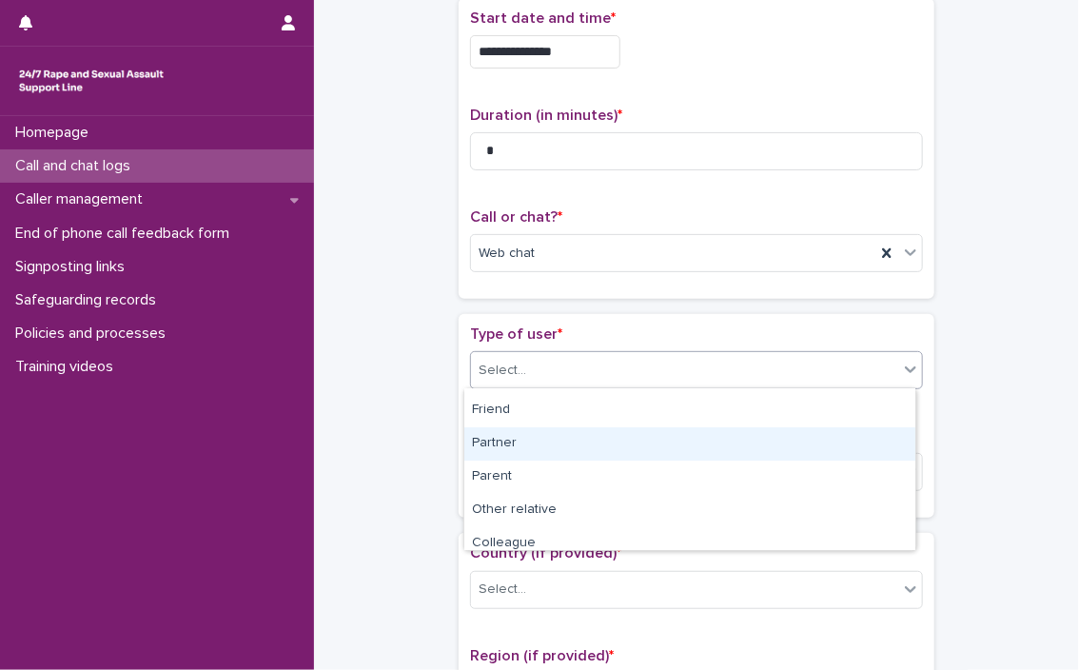
scroll to position [0, 0]
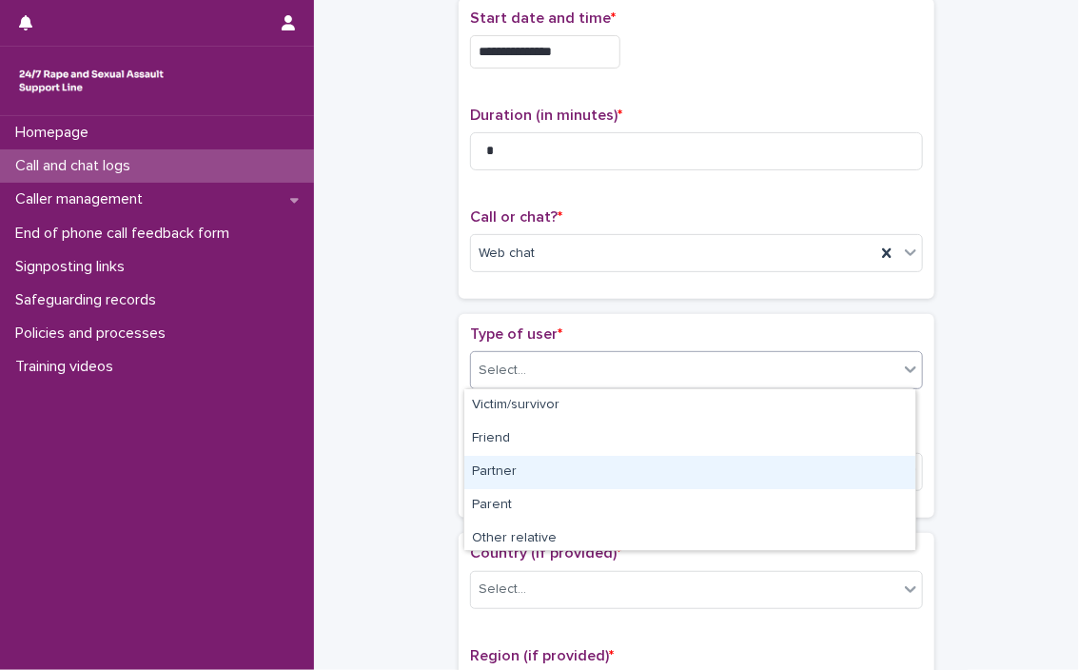
type input "*"
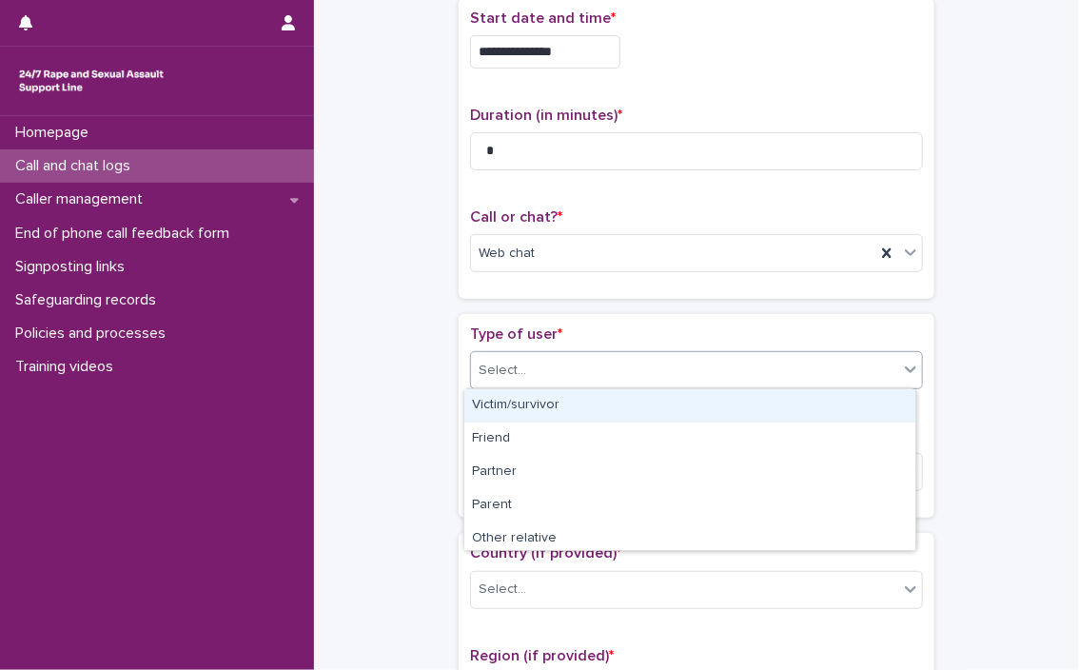
type input "*"
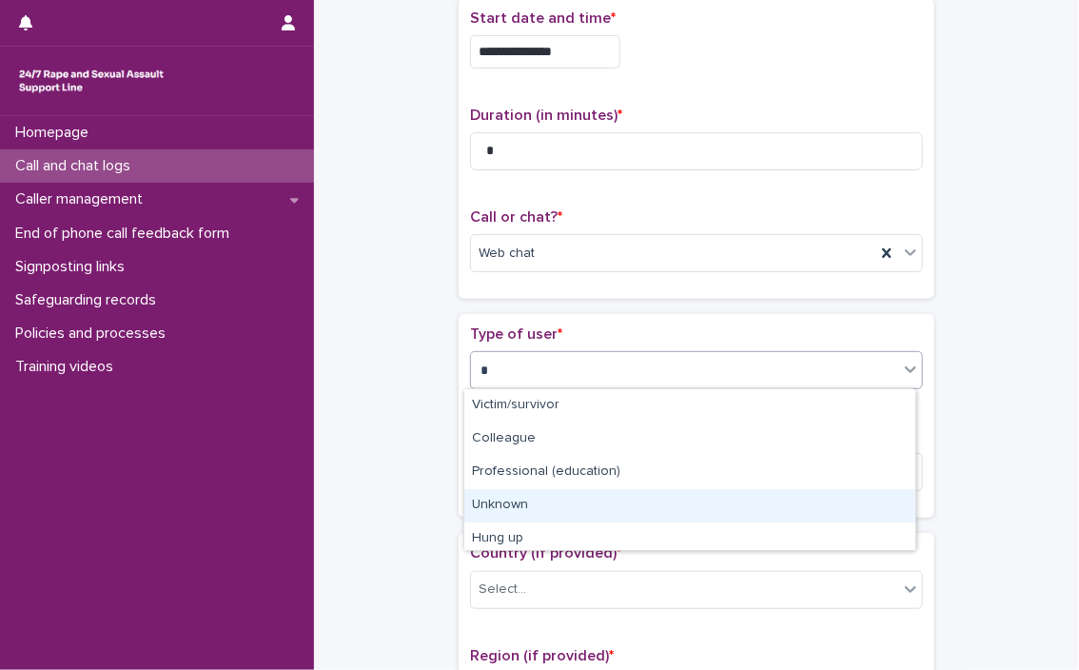
click at [499, 517] on div "Unknown" at bounding box center [689, 505] width 451 height 33
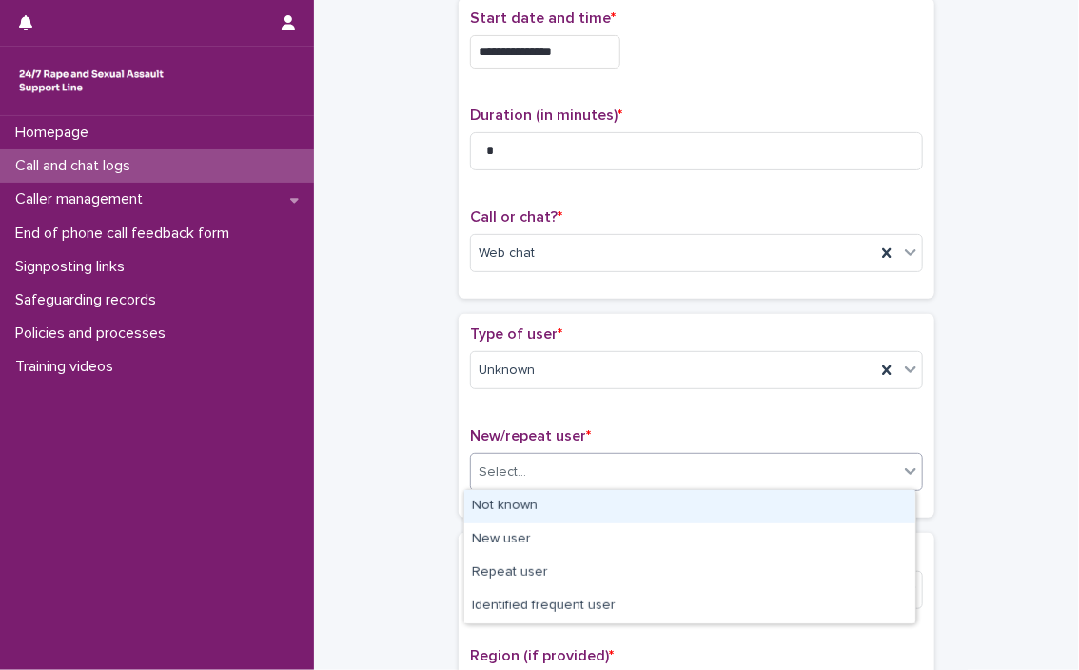
click at [510, 457] on div "Select..." at bounding box center [684, 472] width 427 height 31
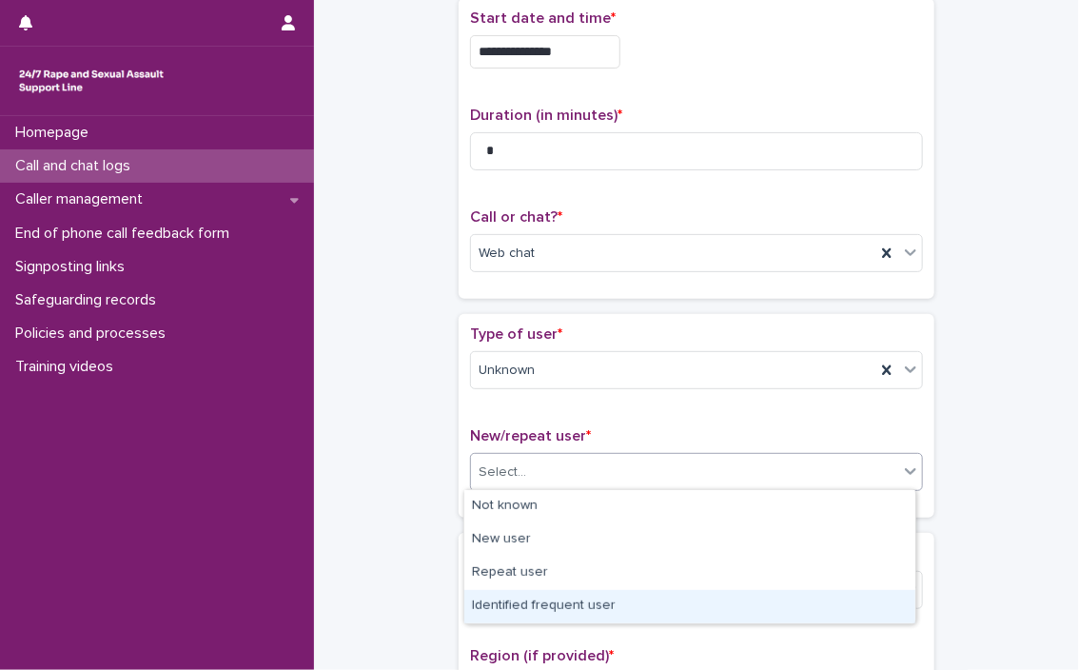
click at [544, 603] on div "Identified frequent user" at bounding box center [689, 606] width 451 height 33
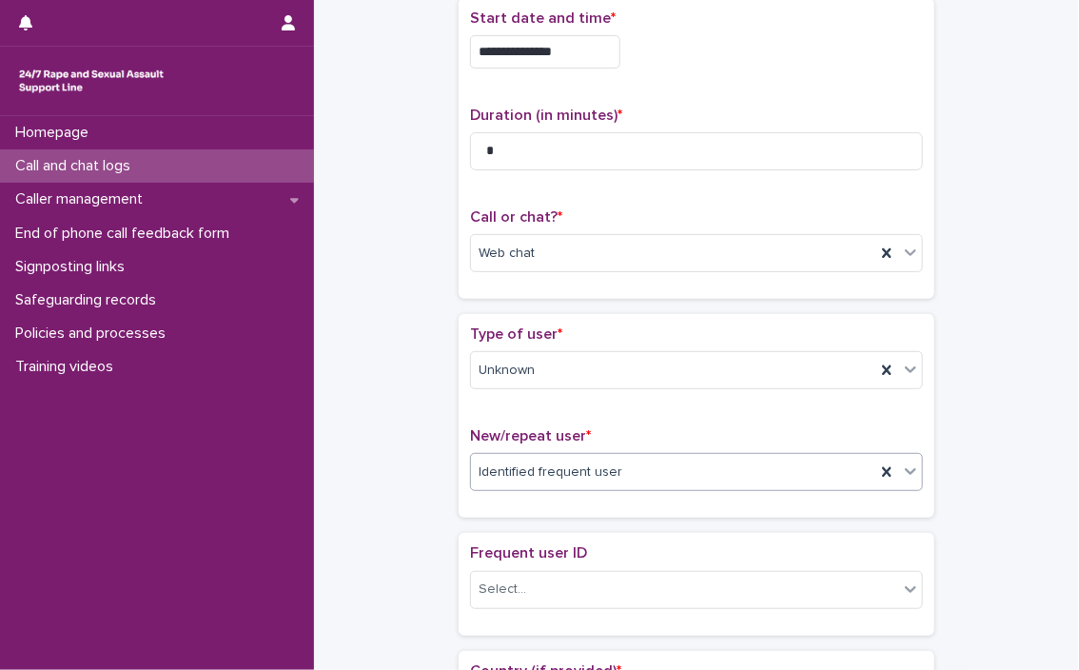
scroll to position [303, 0]
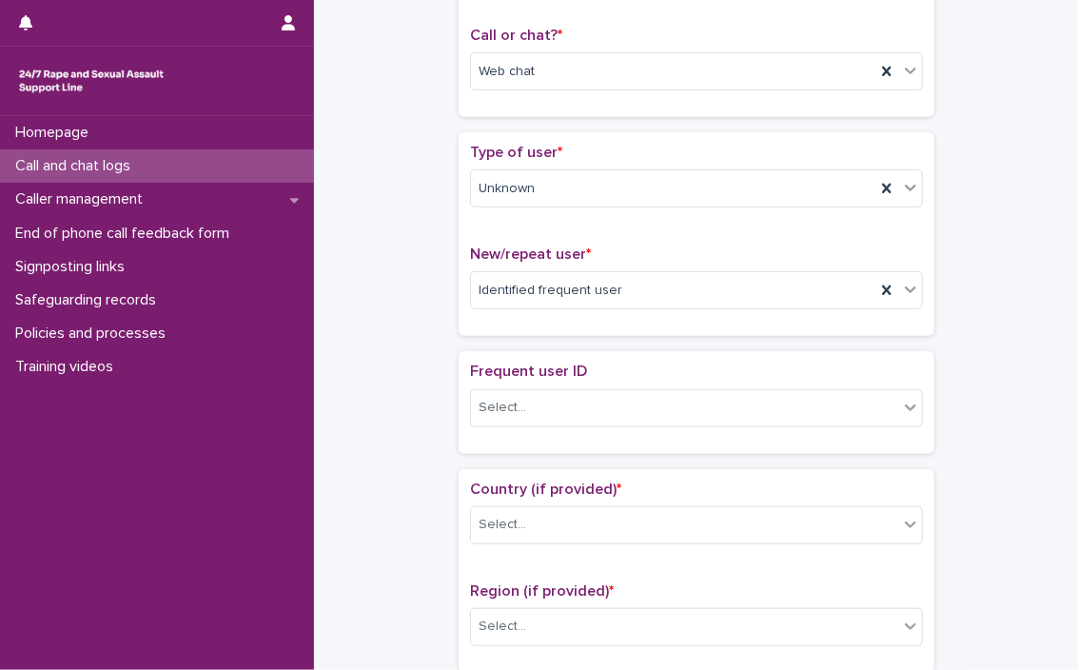
click at [637, 385] on div "Frequent user ID Select..." at bounding box center [696, 402] width 453 height 79
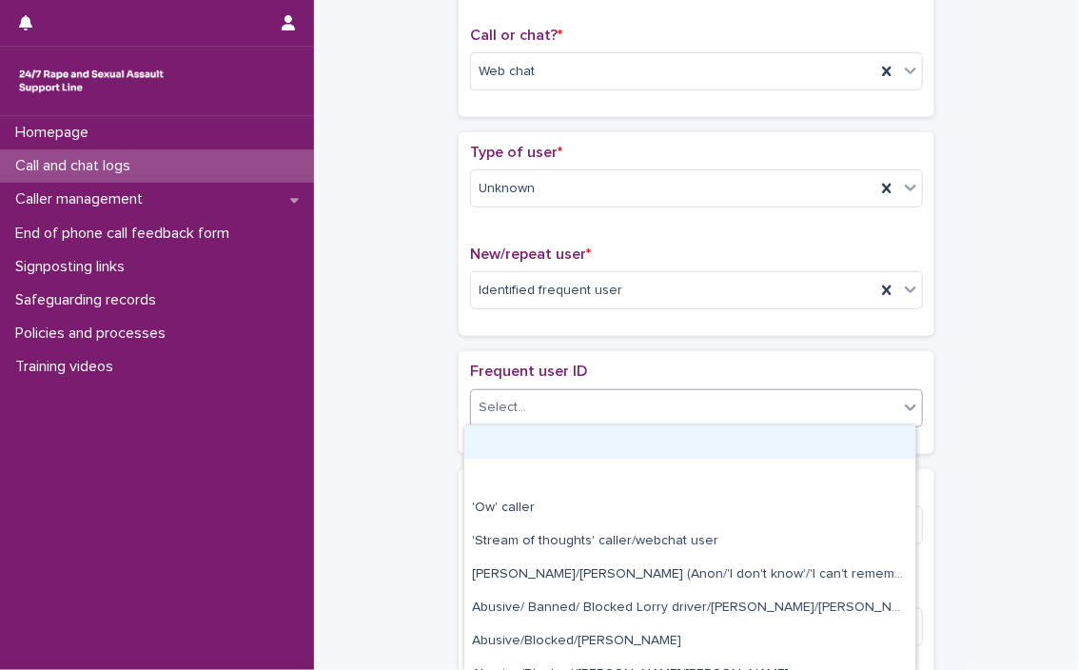
click at [637, 410] on div "Select..." at bounding box center [684, 407] width 427 height 31
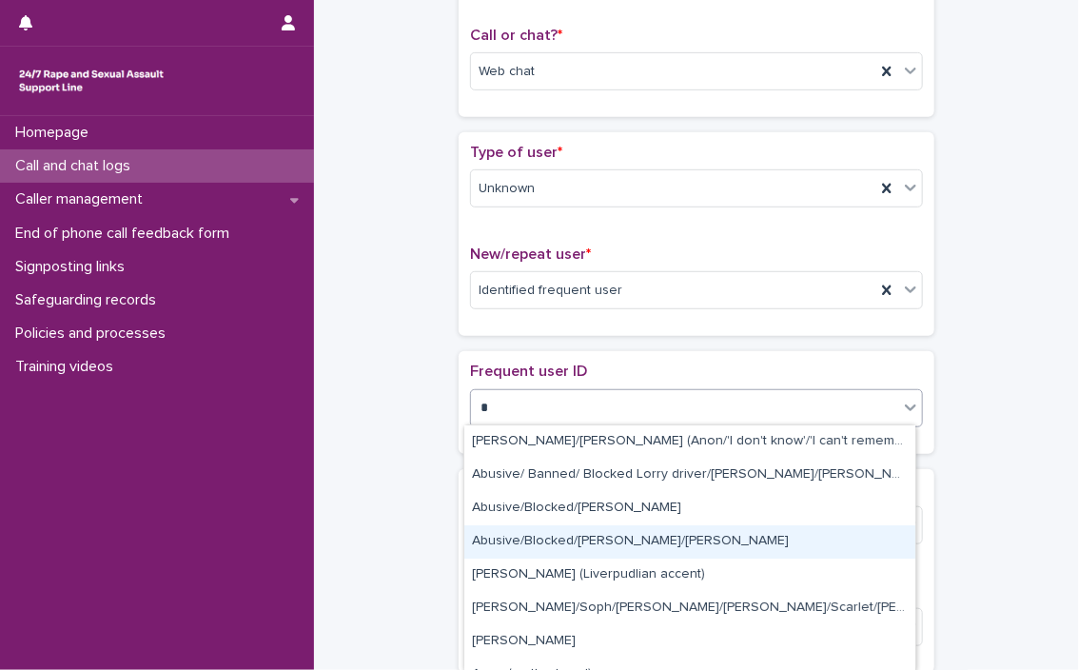
type input "**"
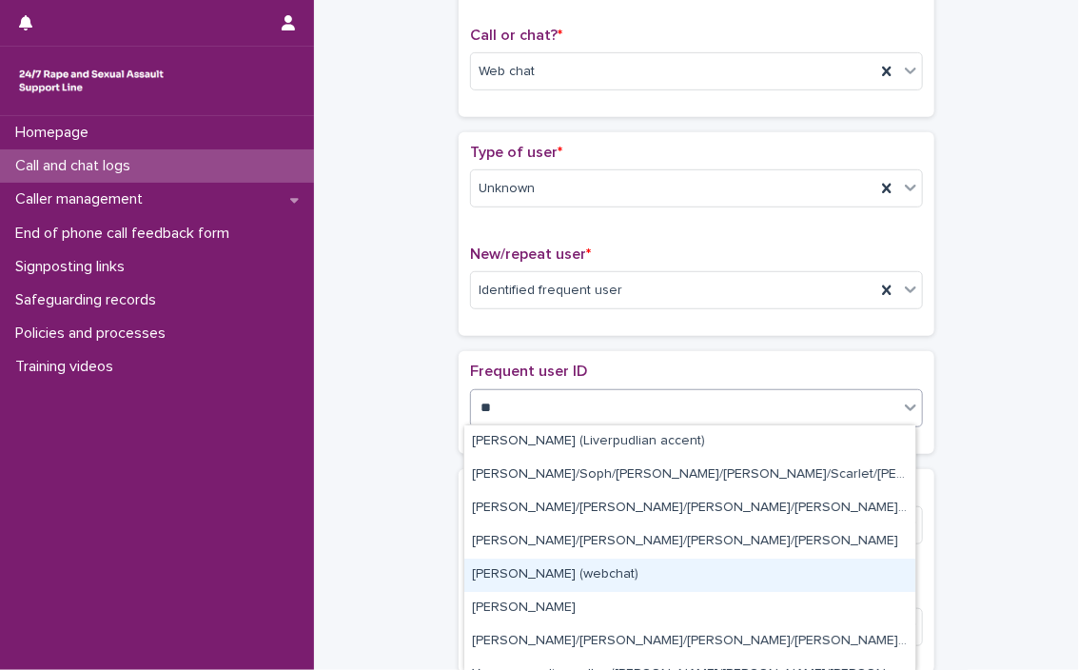
click at [536, 570] on div "[PERSON_NAME] (webchat)" at bounding box center [689, 575] width 451 height 33
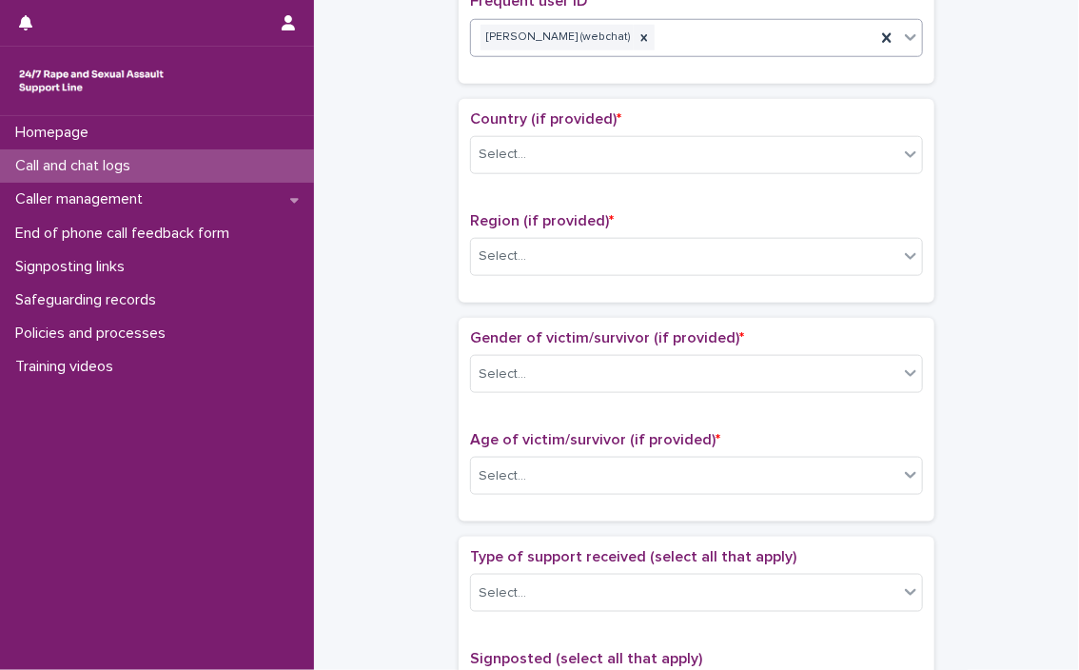
scroll to position [680, 0]
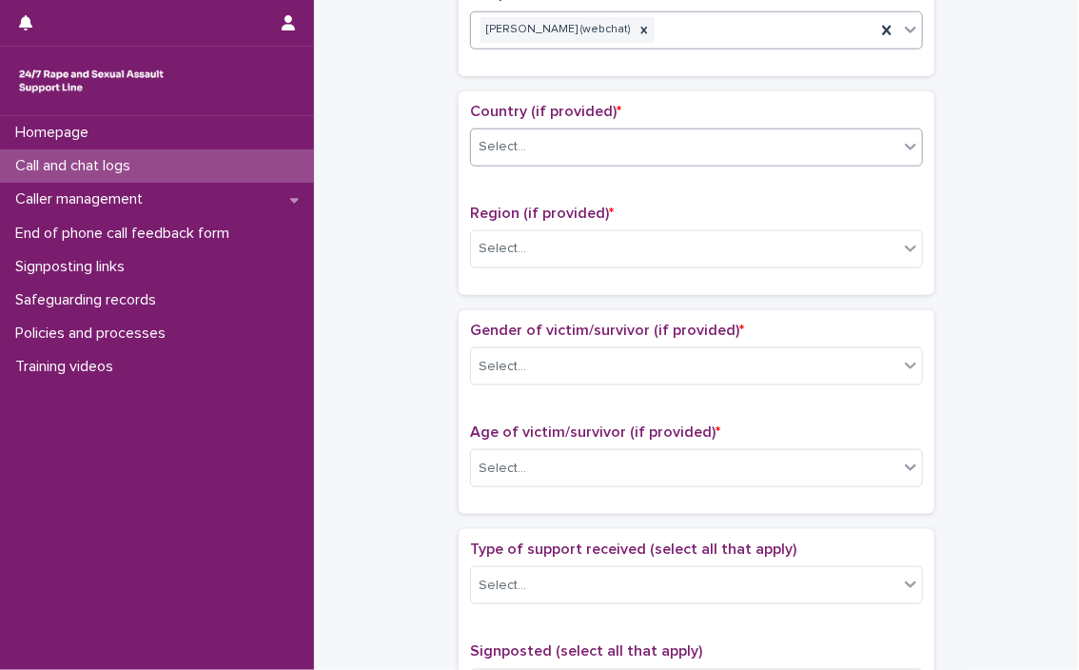
click at [637, 137] on div "Select..." at bounding box center [684, 146] width 427 height 31
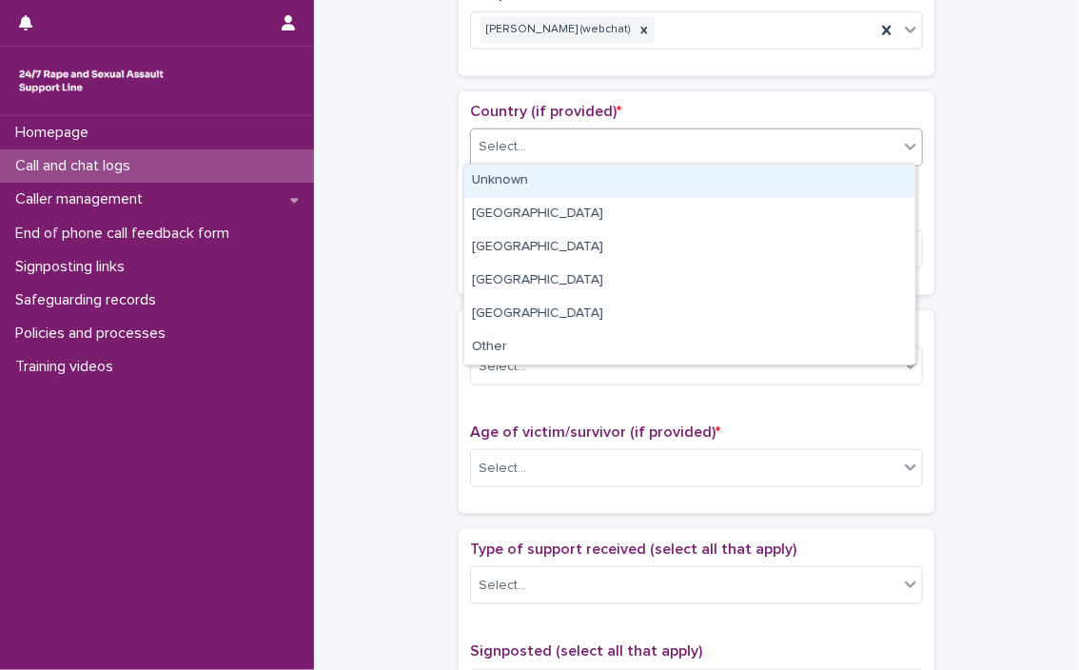
click at [624, 185] on div "Unknown" at bounding box center [689, 181] width 451 height 33
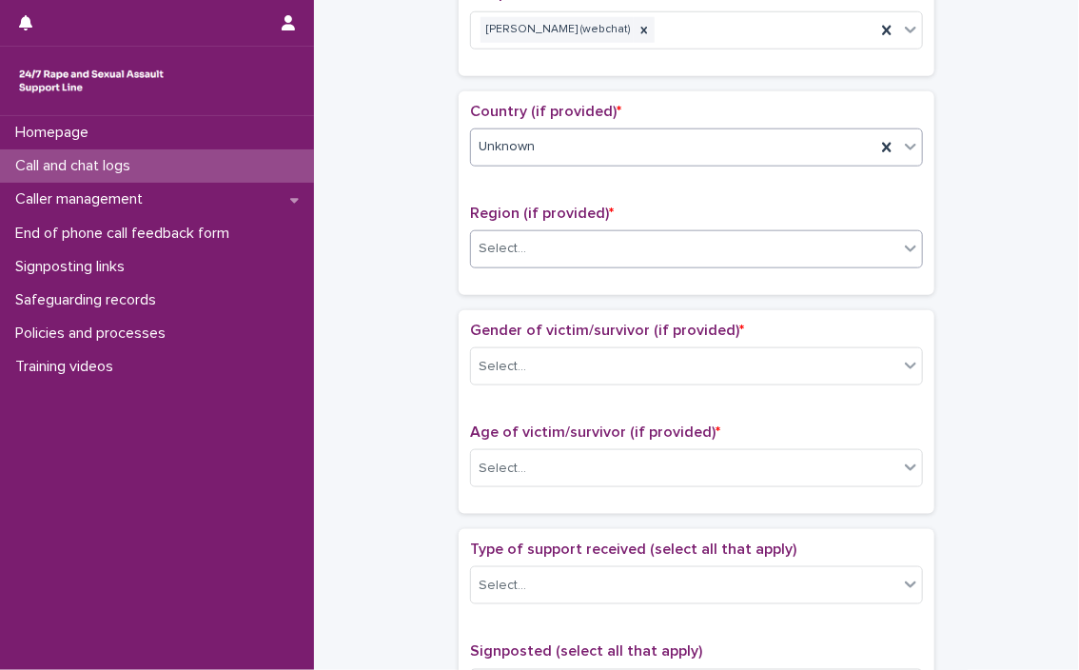
click at [600, 242] on div "Select..." at bounding box center [684, 248] width 427 height 31
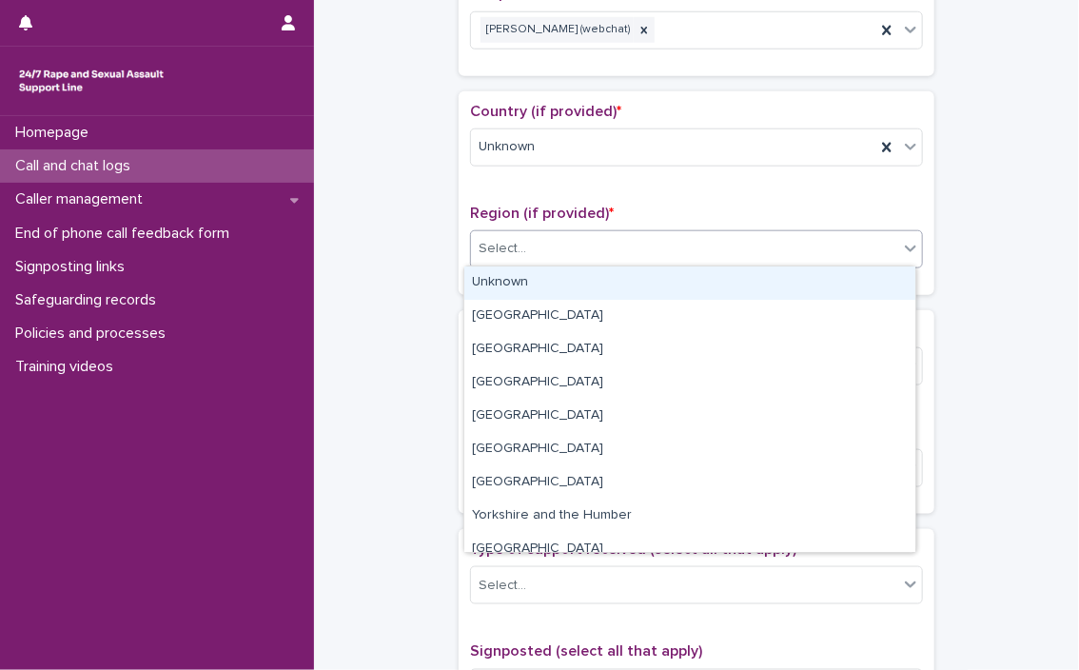
click at [589, 283] on div "Unknown" at bounding box center [689, 282] width 451 height 33
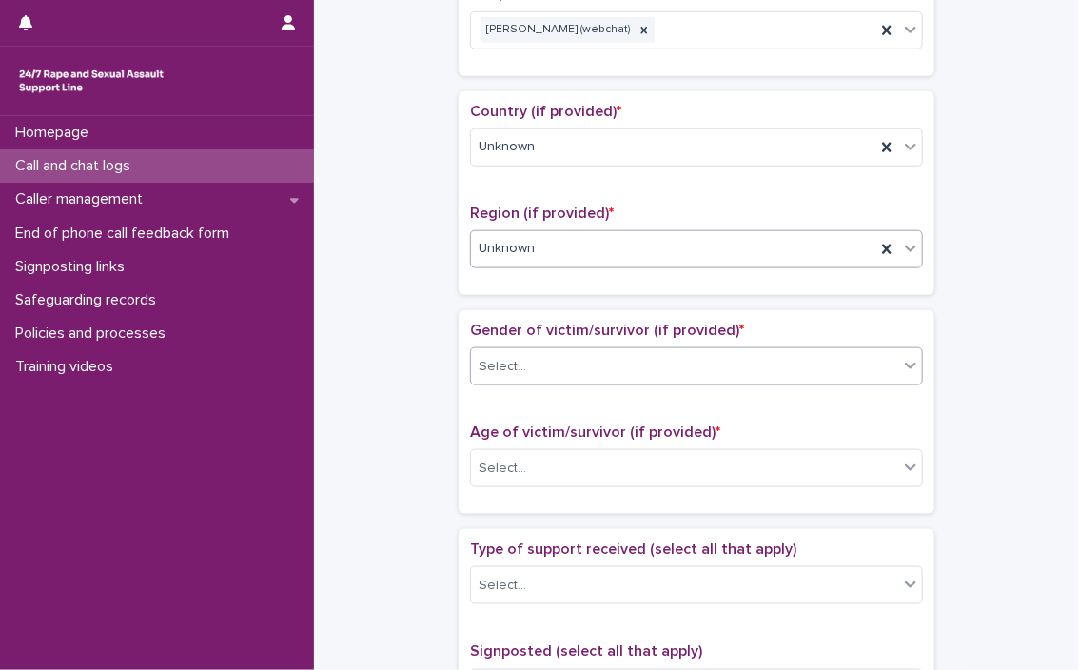
click at [552, 368] on div "Select..." at bounding box center [684, 366] width 427 height 31
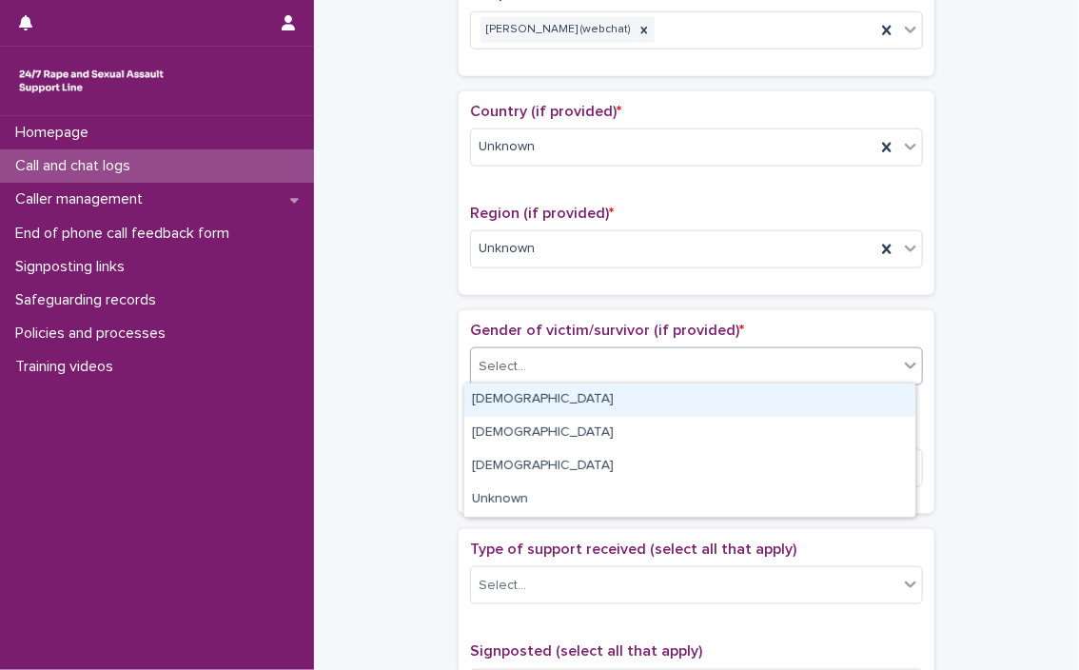
click at [552, 402] on div "[DEMOGRAPHIC_DATA]" at bounding box center [689, 399] width 451 height 33
click at [551, 351] on div "[DEMOGRAPHIC_DATA]" at bounding box center [673, 366] width 404 height 31
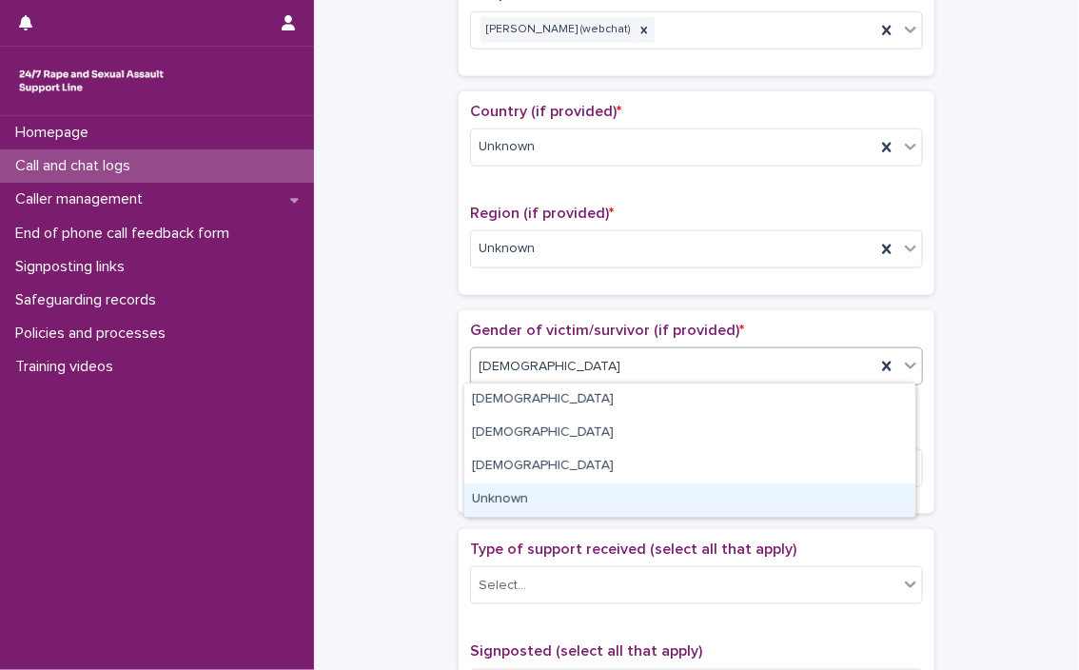
click at [514, 498] on div "Unknown" at bounding box center [689, 499] width 451 height 33
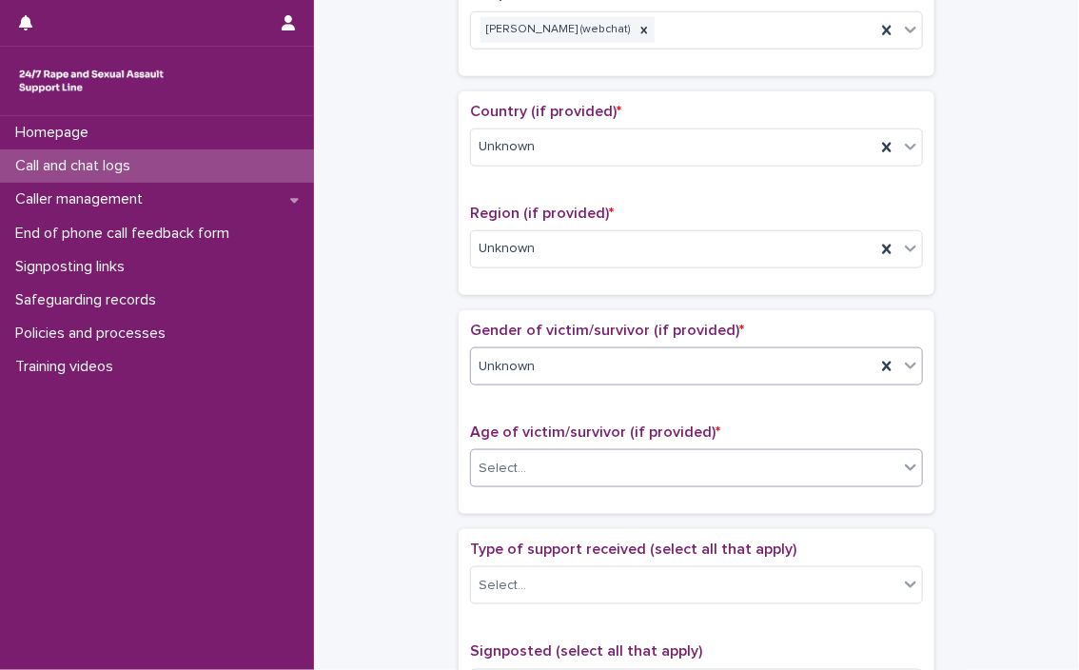
click at [514, 460] on div "Select..." at bounding box center [503, 469] width 48 height 20
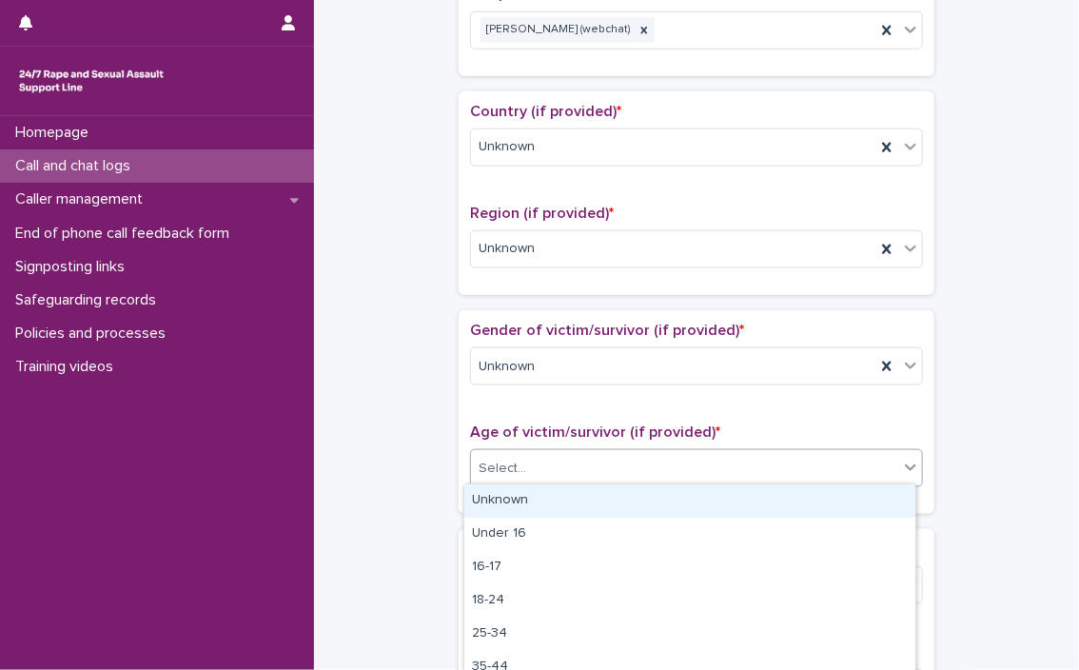
click at [518, 497] on div "Unknown" at bounding box center [689, 500] width 451 height 33
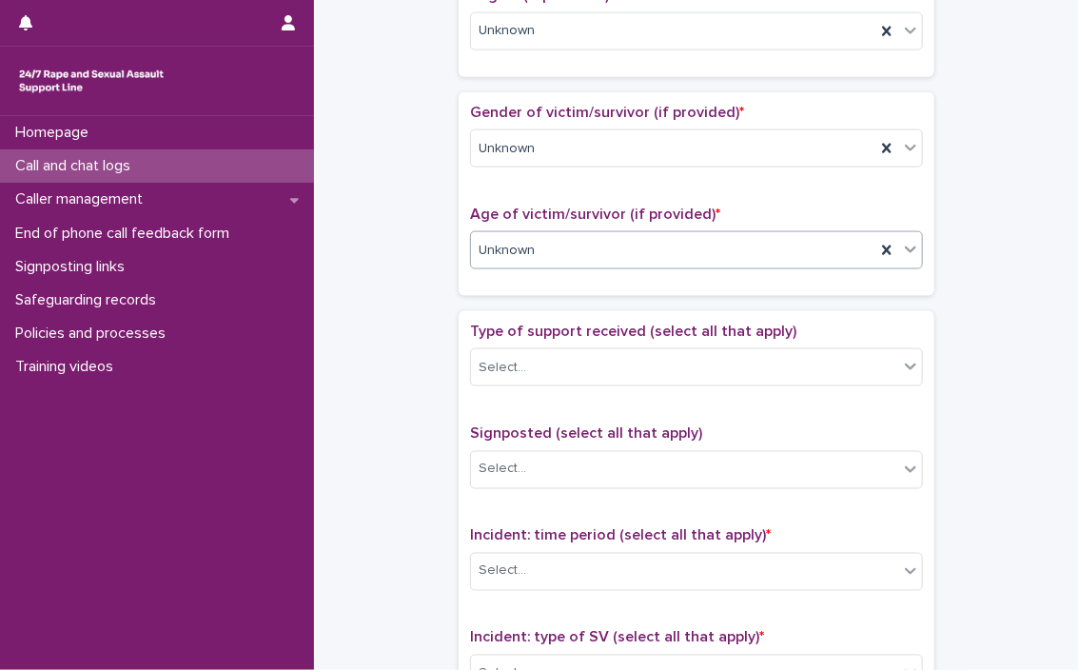
scroll to position [940, 0]
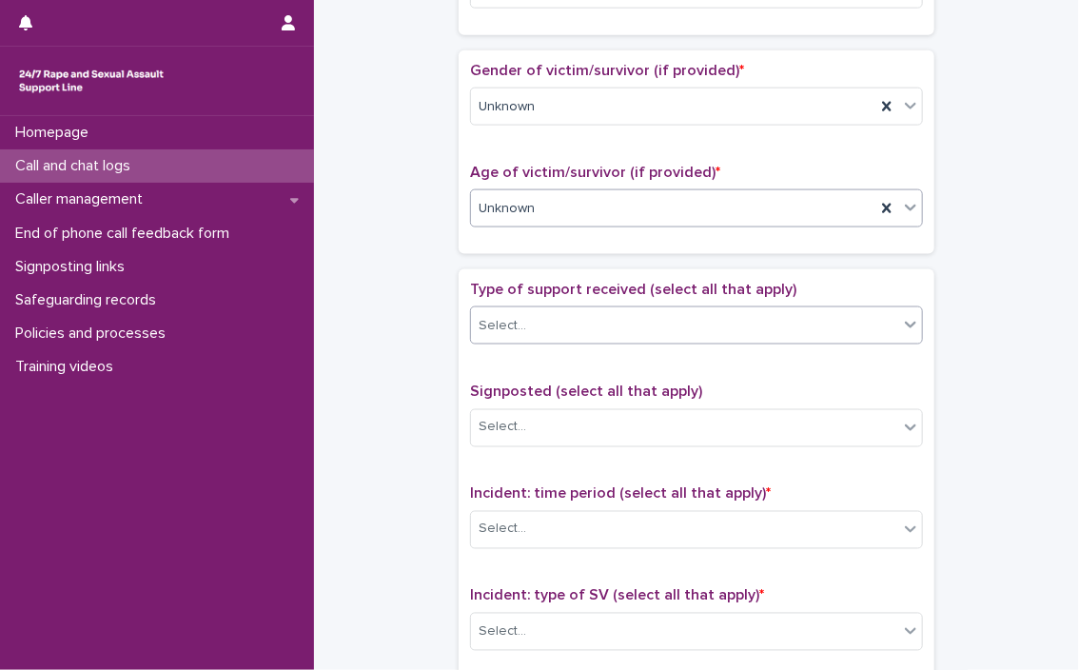
click at [635, 311] on div "Select..." at bounding box center [684, 325] width 427 height 31
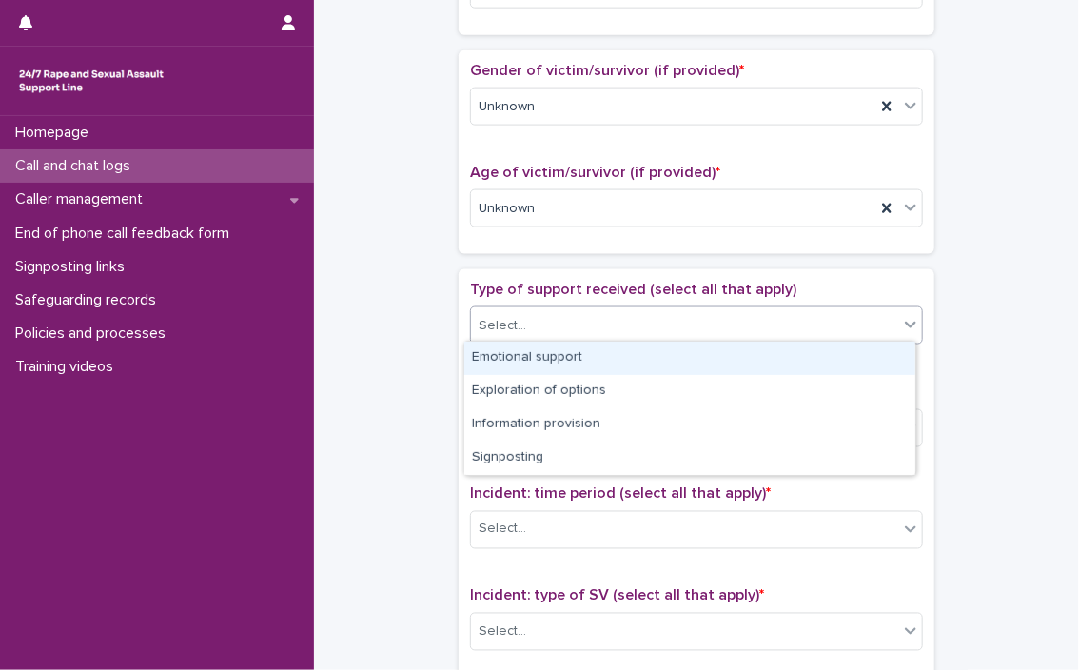
scroll to position [1050, 0]
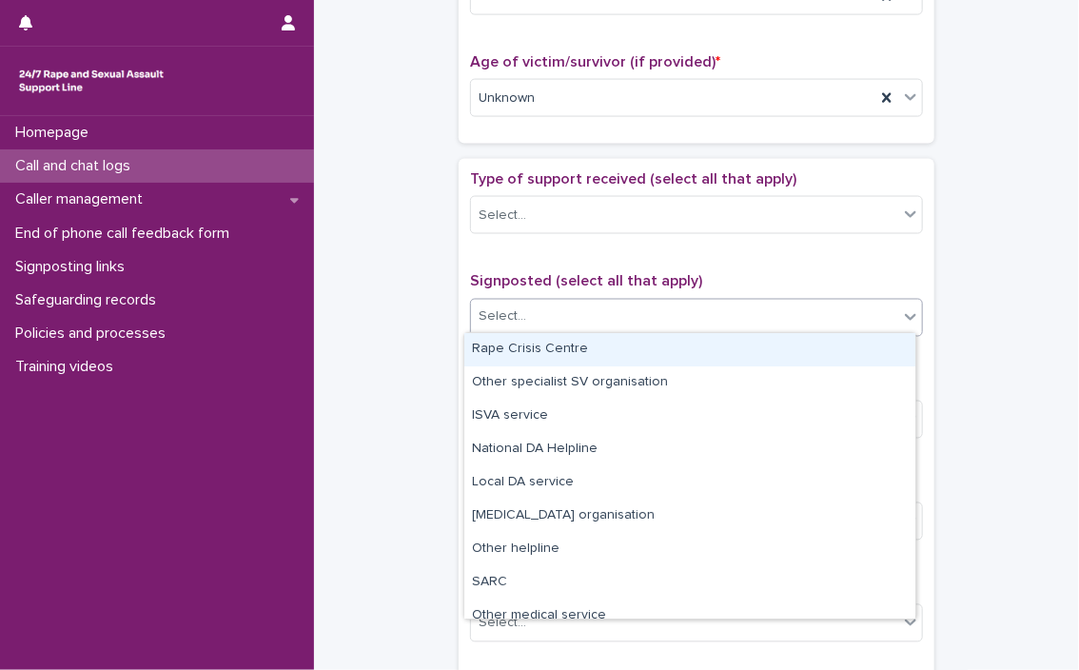
click at [637, 304] on div "Select..." at bounding box center [684, 317] width 427 height 31
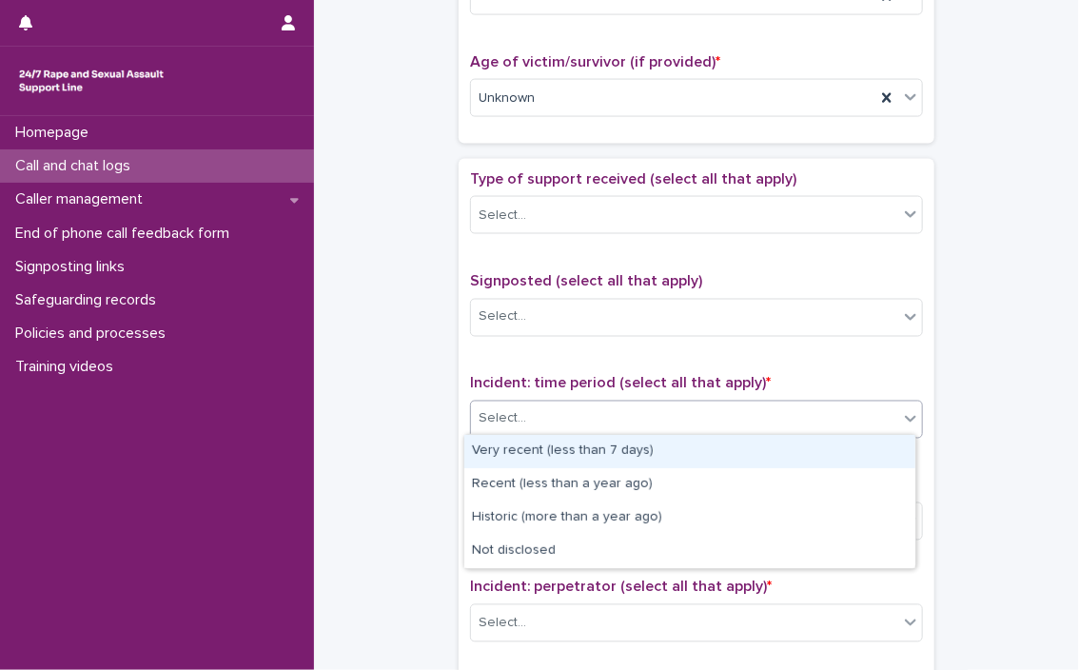
click at [637, 403] on div "Select..." at bounding box center [684, 418] width 427 height 31
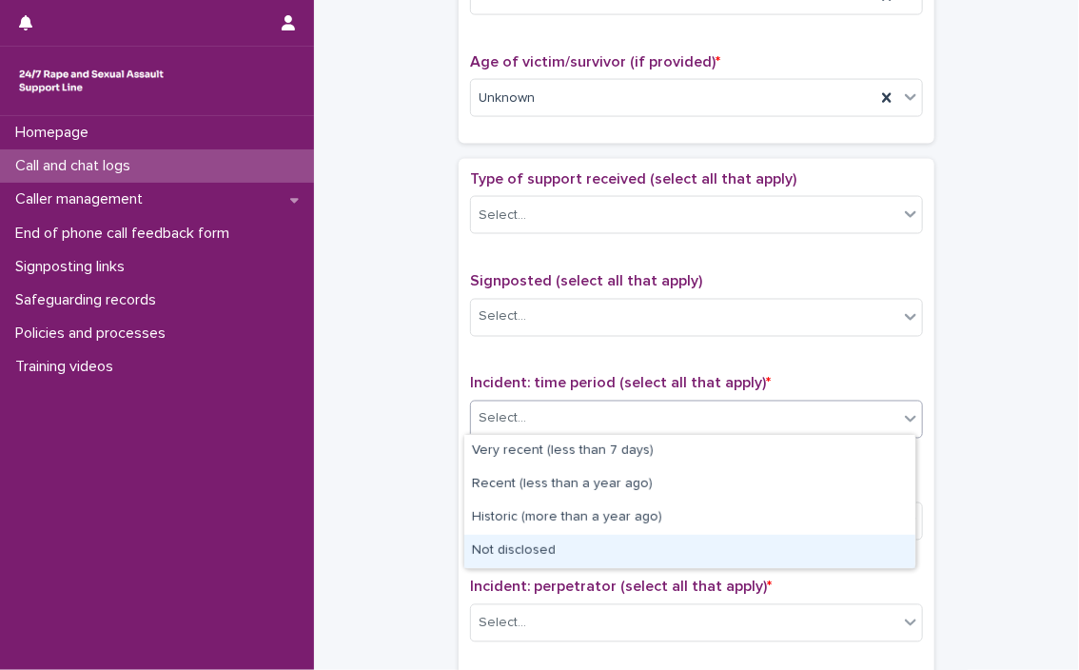
click at [579, 549] on div "Not disclosed" at bounding box center [689, 551] width 451 height 33
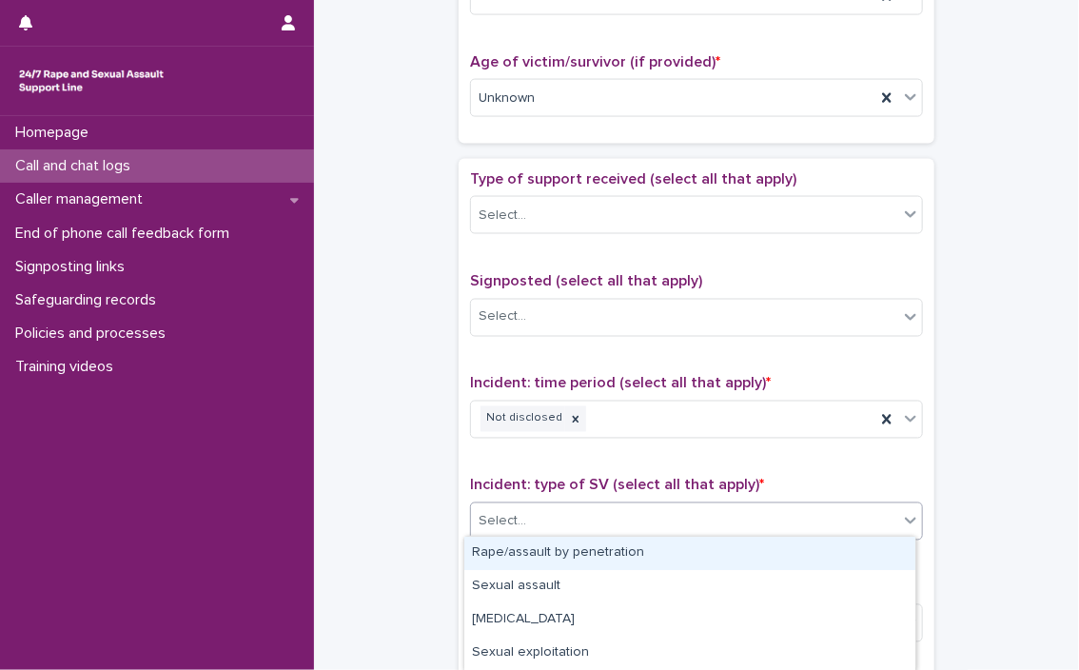
click at [578, 521] on div "Select..." at bounding box center [684, 521] width 427 height 31
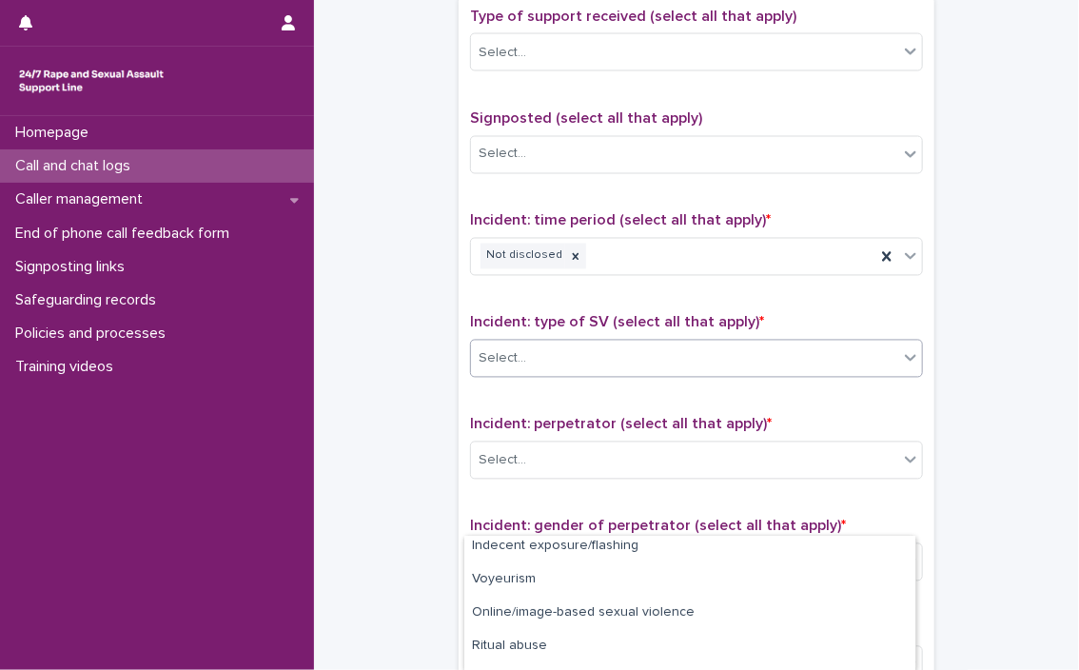
scroll to position [198, 0]
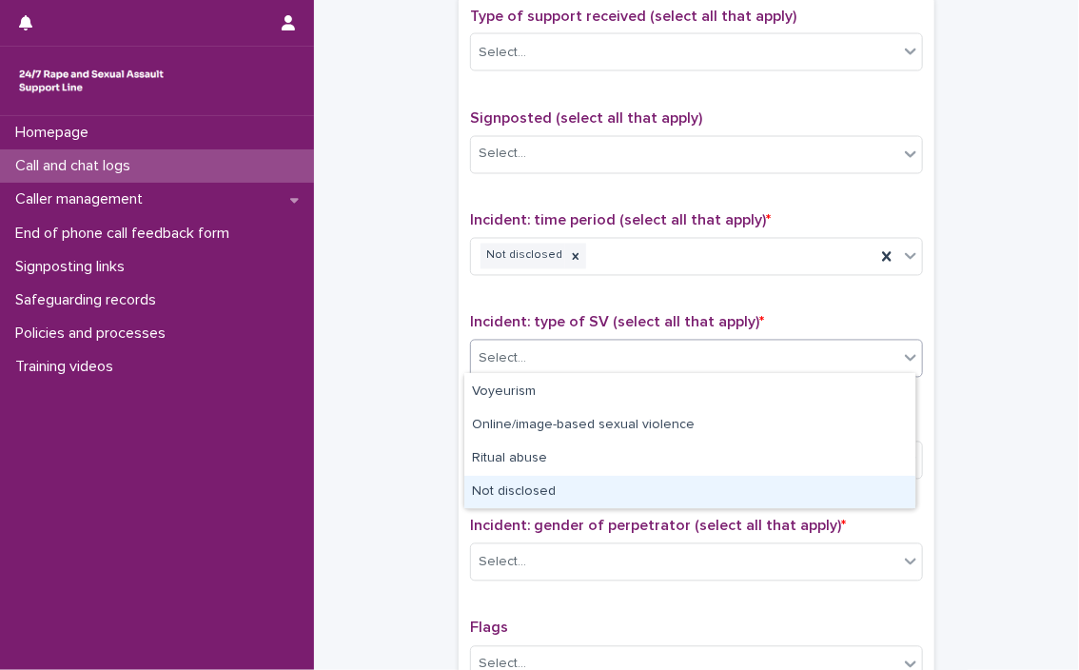
click at [586, 488] on div "Not disclosed" at bounding box center [689, 492] width 451 height 33
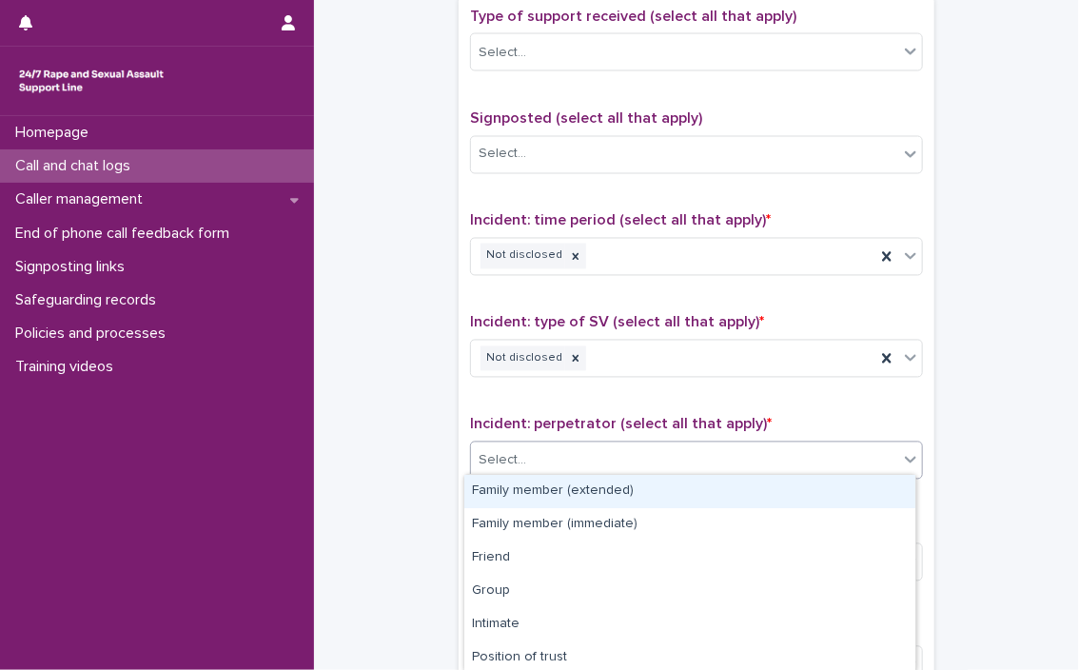
click at [574, 461] on div "Select..." at bounding box center [684, 460] width 427 height 31
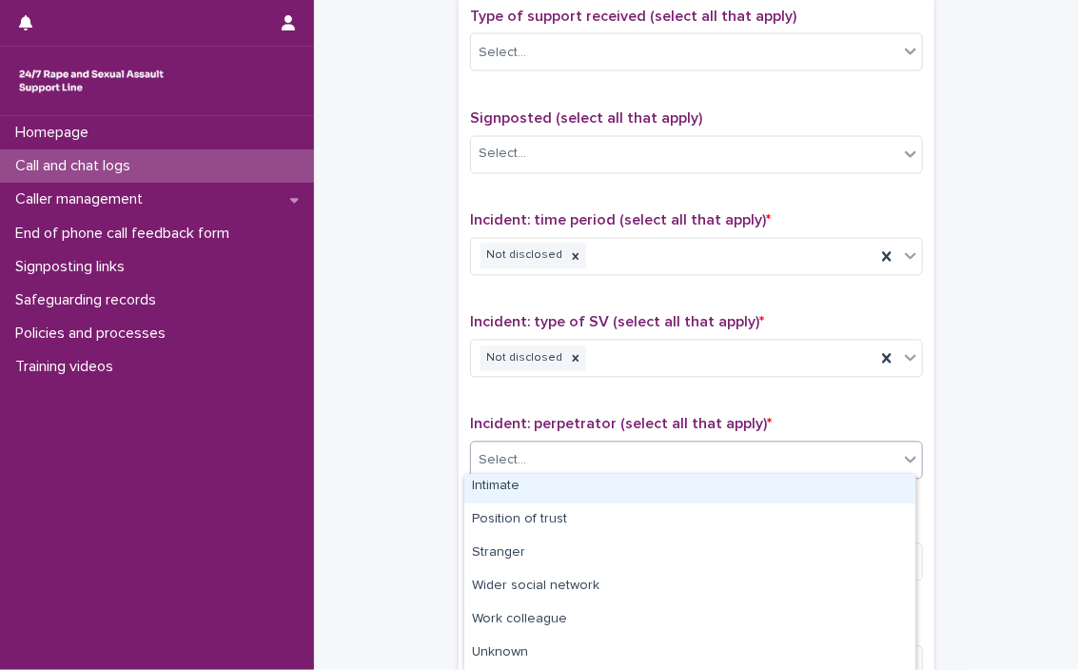
scroll to position [170, 0]
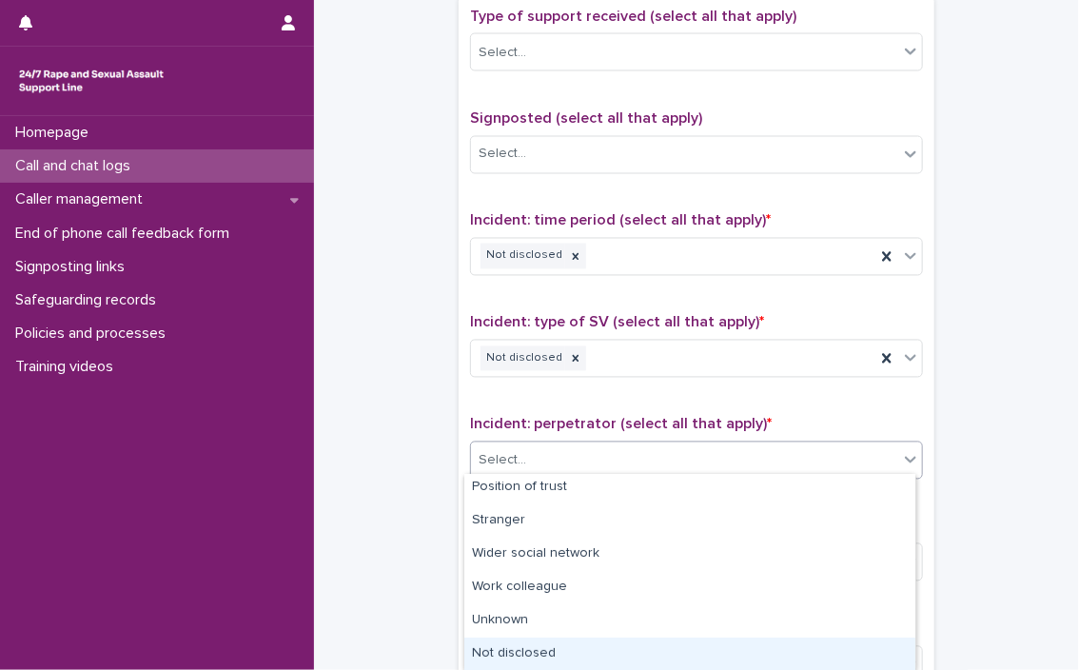
click at [508, 649] on div "Not disclosed" at bounding box center [689, 653] width 451 height 33
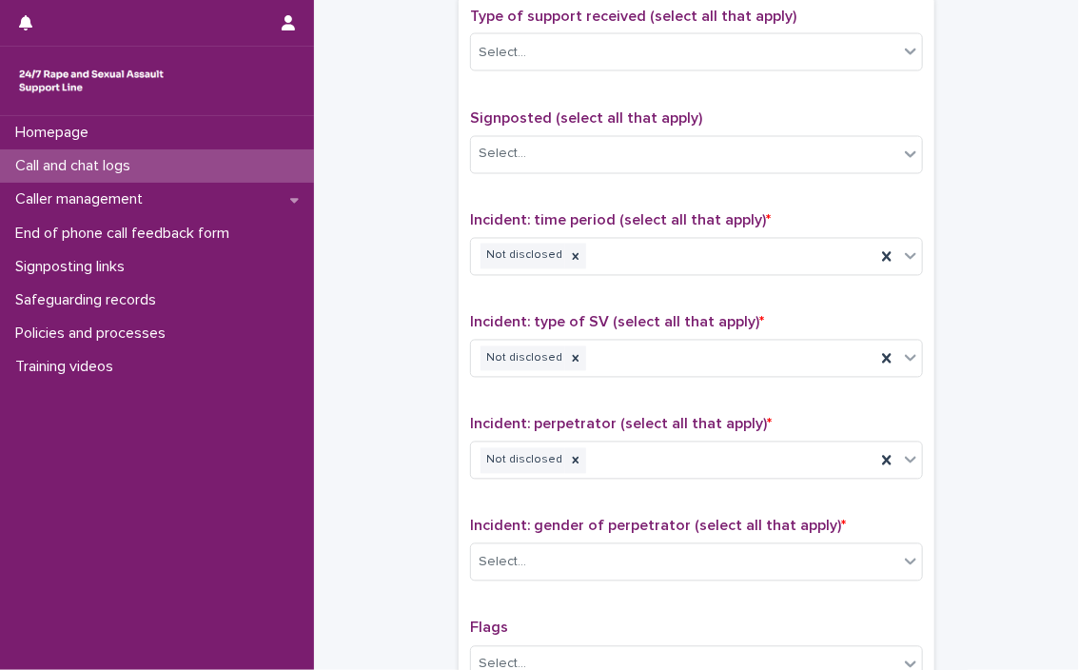
click at [530, 536] on div "Incident: gender of perpetrator (select all that apply) * Select..." at bounding box center [696, 557] width 453 height 79
click at [528, 555] on div "Select..." at bounding box center [684, 562] width 427 height 31
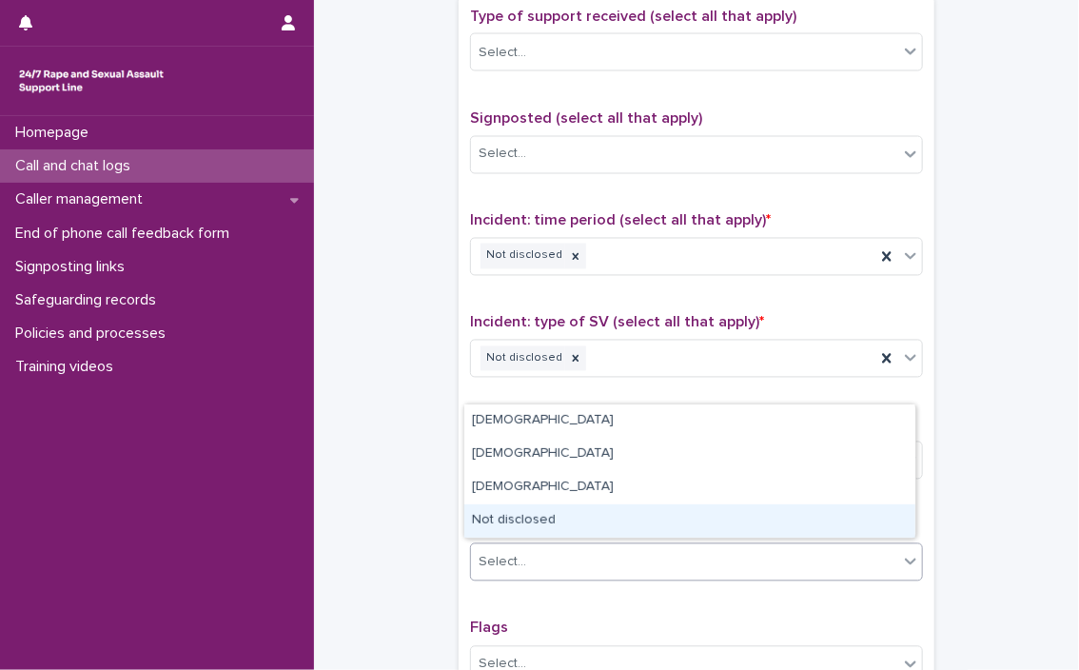
click at [522, 511] on div "Not disclosed" at bounding box center [689, 520] width 451 height 33
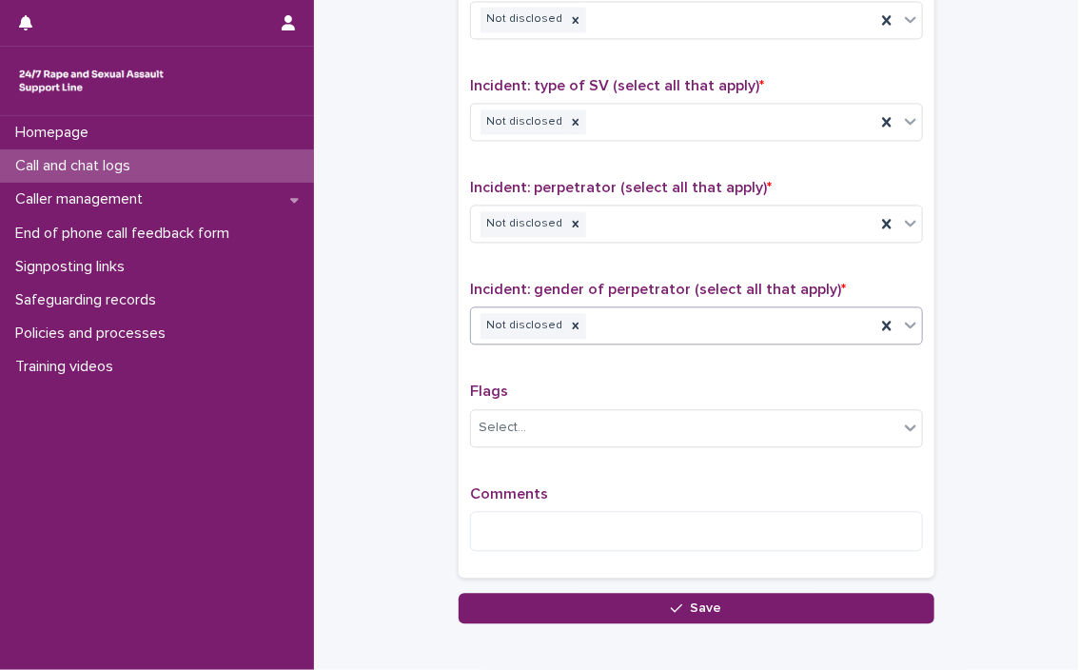
scroll to position [1466, 0]
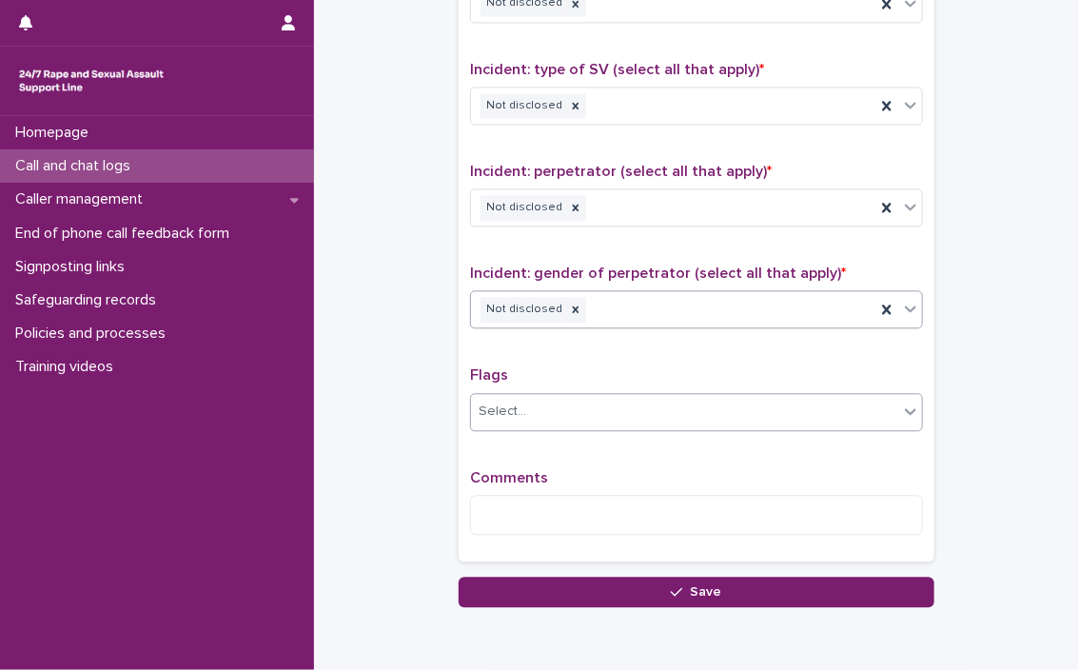
click at [629, 402] on div "Select..." at bounding box center [684, 411] width 427 height 31
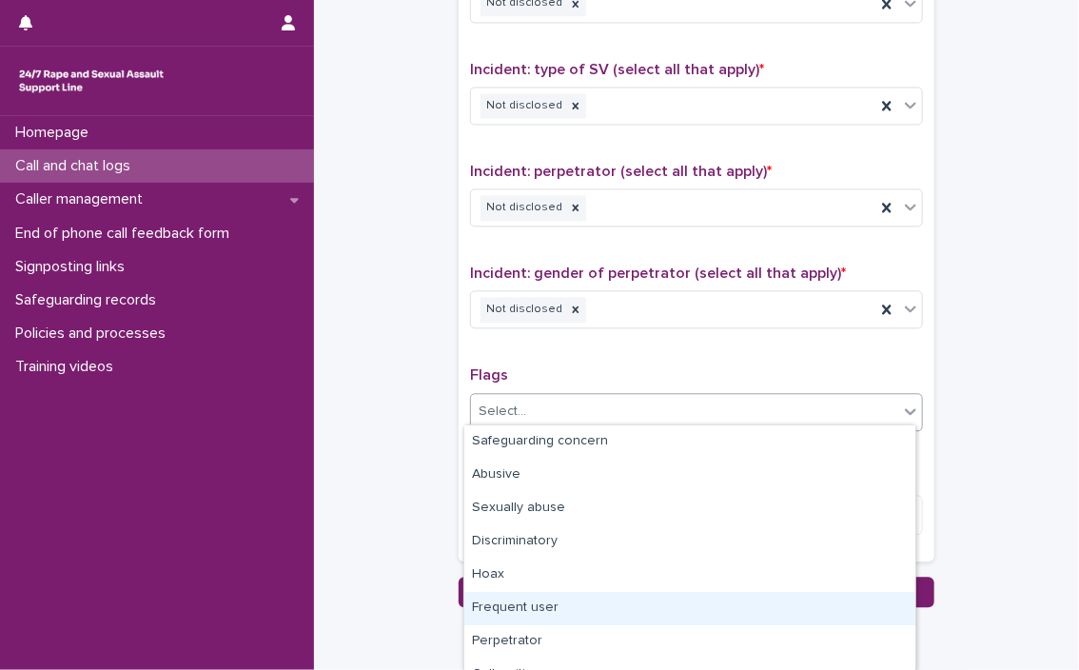
click at [525, 608] on div "Frequent user" at bounding box center [689, 608] width 451 height 33
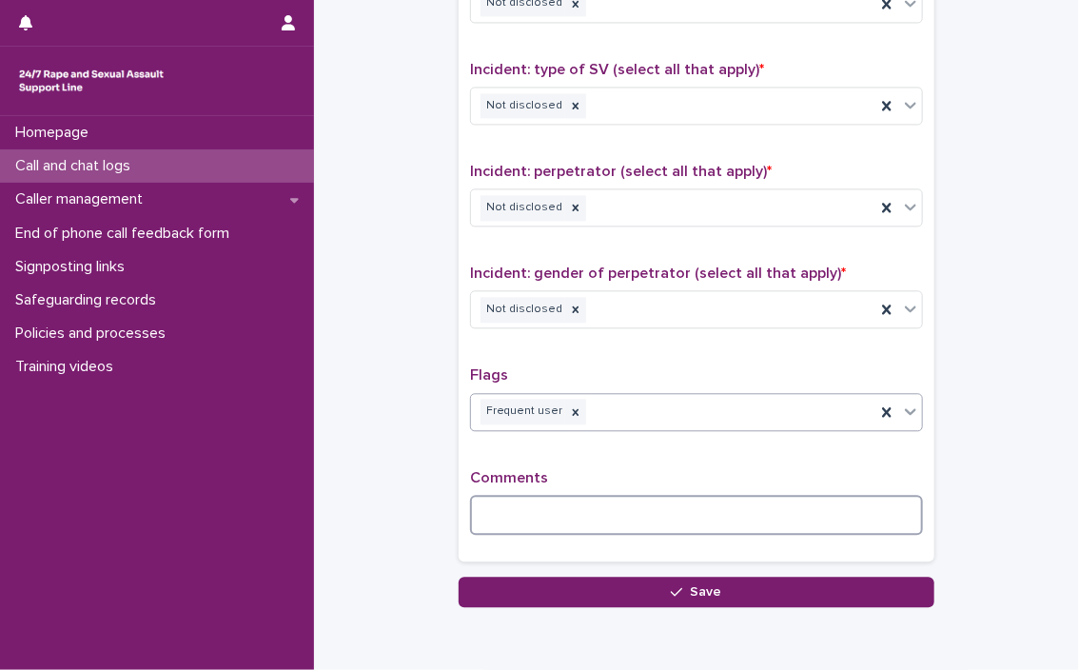
click at [518, 515] on textarea at bounding box center [696, 515] width 453 height 41
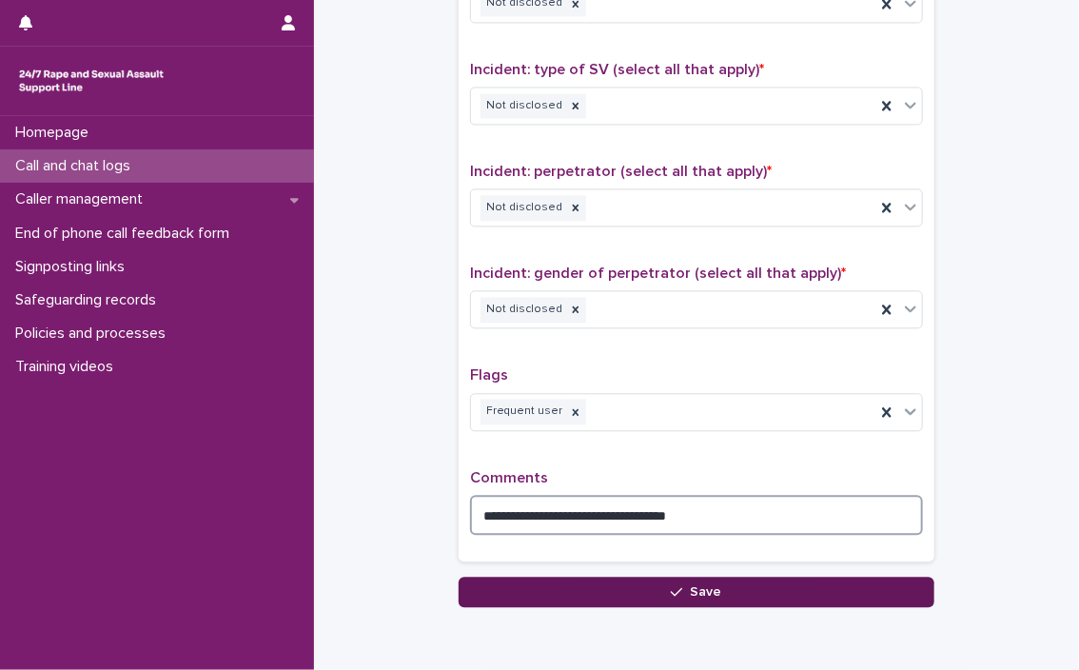
type textarea "**********"
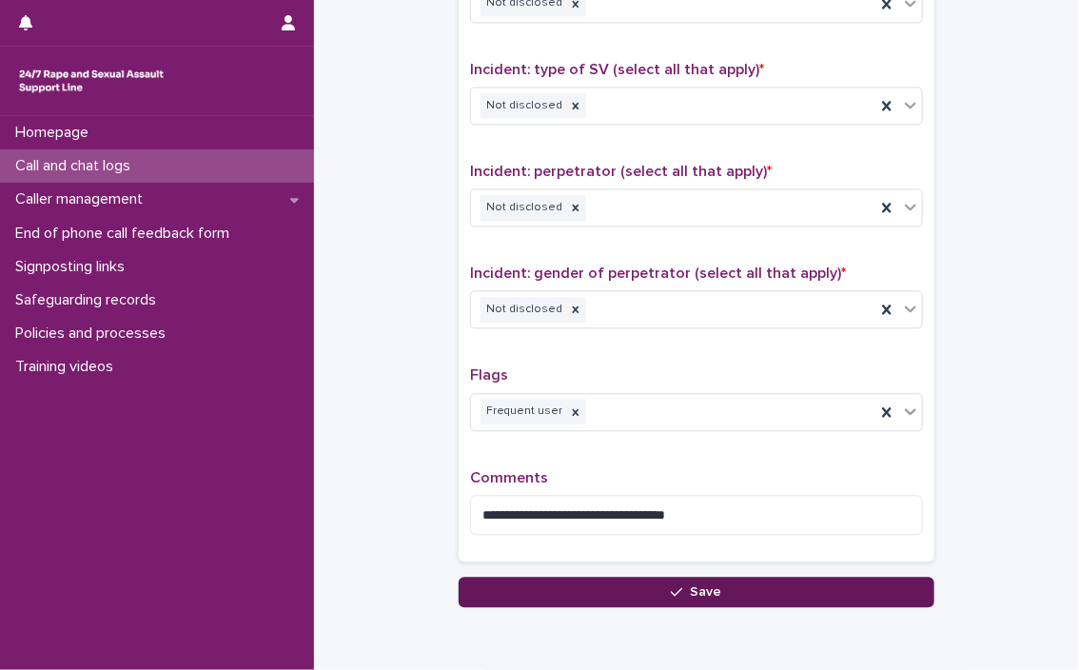
click at [628, 578] on button "Save" at bounding box center [697, 592] width 476 height 30
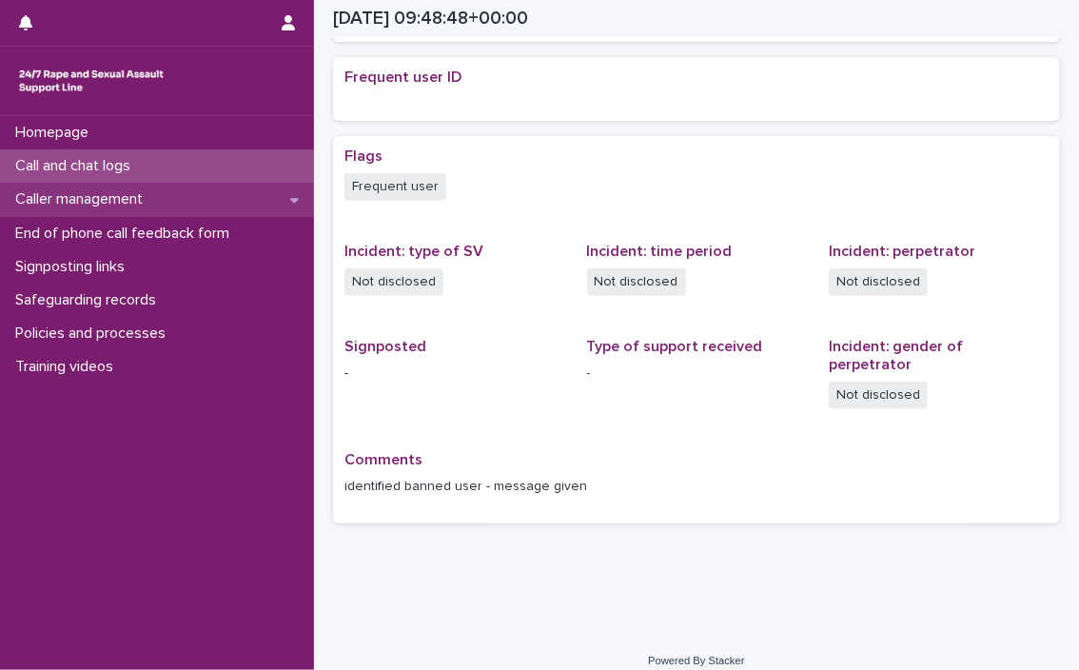
scroll to position [388, 0]
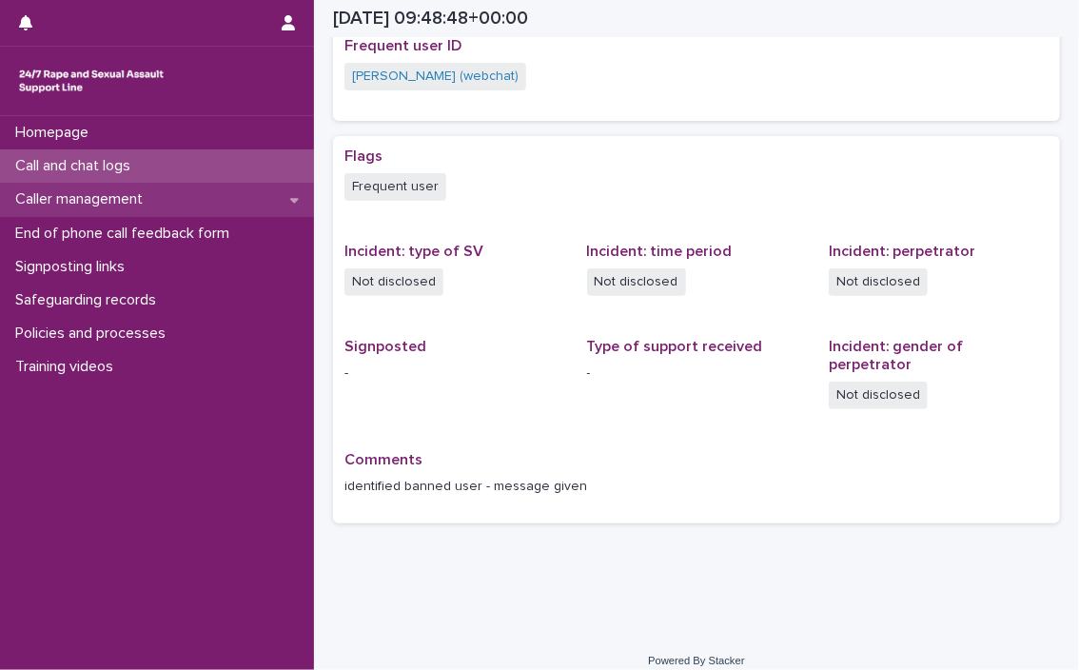
click at [168, 205] on div "Caller management" at bounding box center [157, 199] width 314 height 33
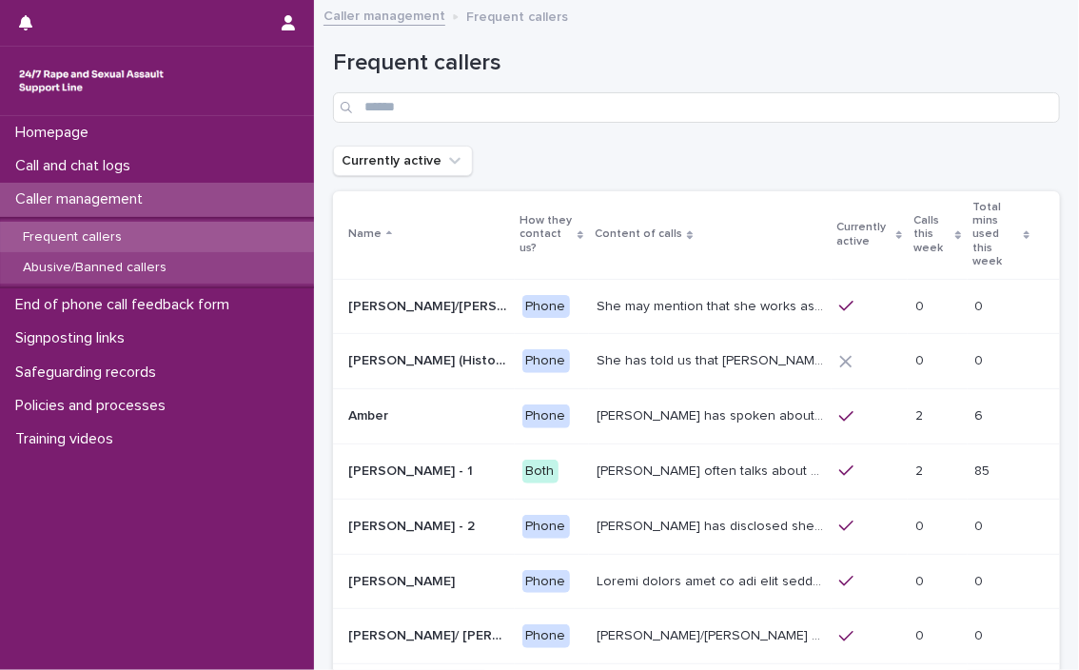
click at [165, 265] on p "Abusive/Banned callers" at bounding box center [95, 268] width 174 height 16
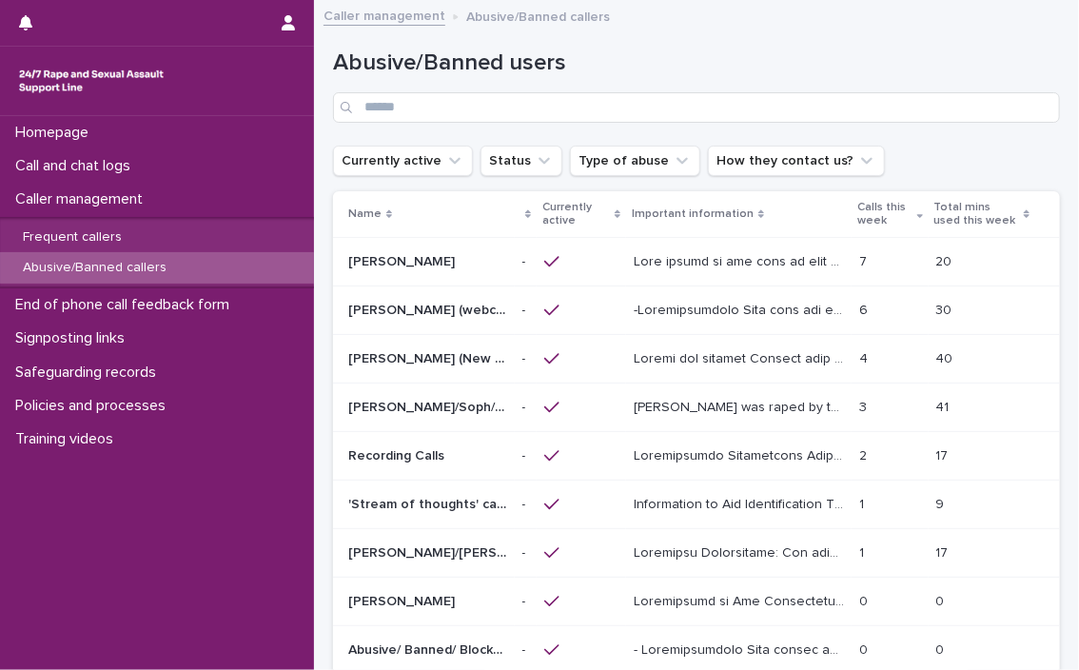
click at [375, 302] on p "[PERSON_NAME] (webchat)" at bounding box center [429, 309] width 163 height 20
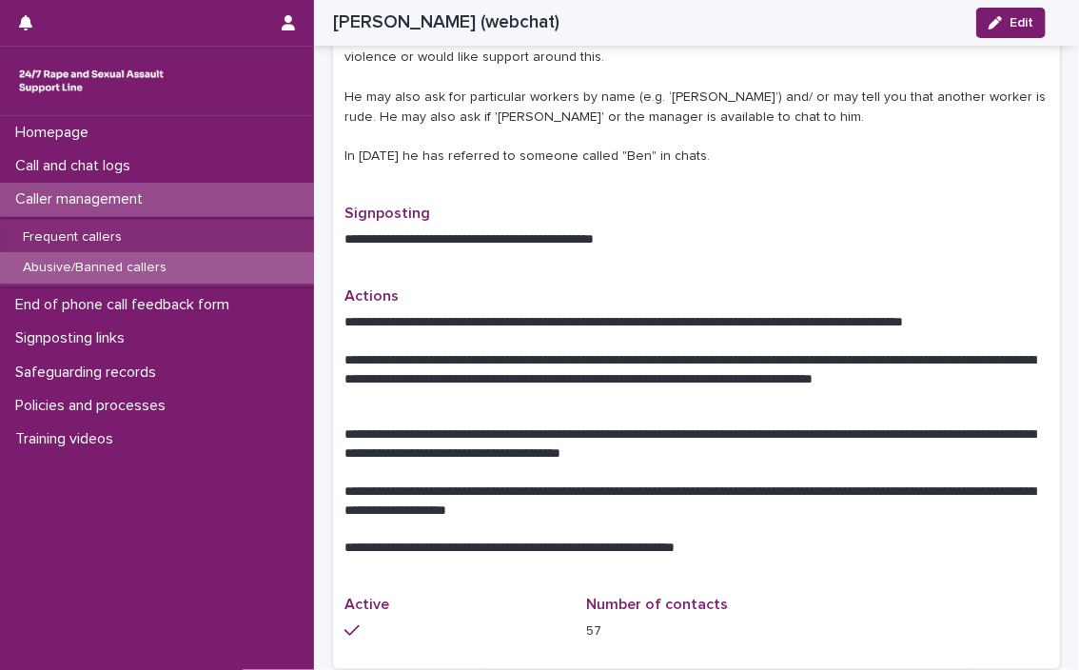
scroll to position [932, 0]
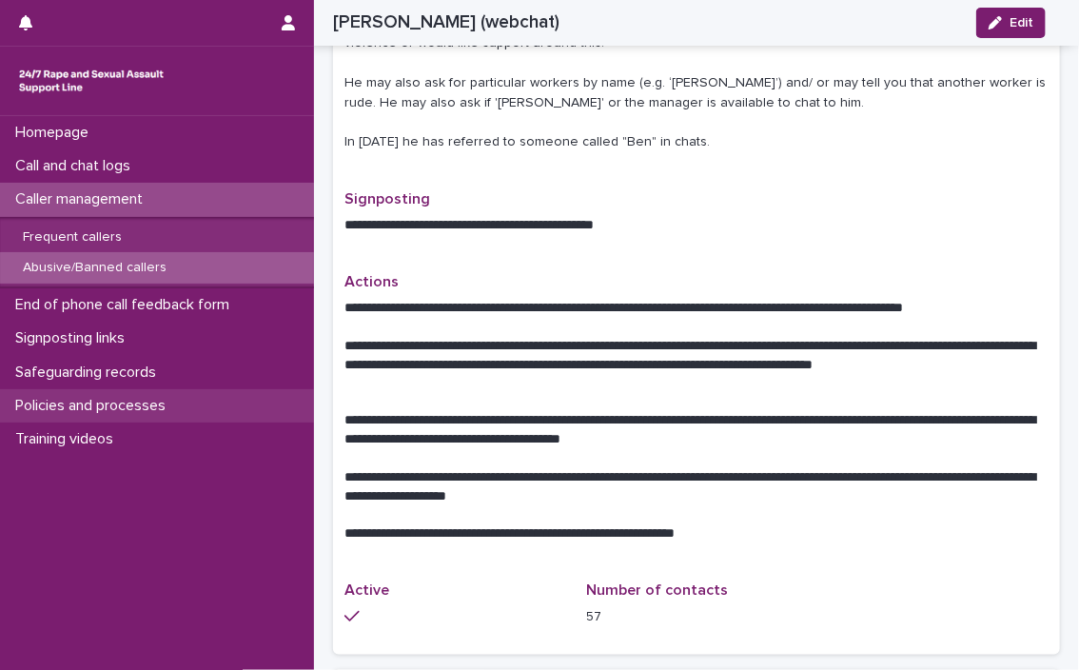
click at [119, 412] on p "Policies and processes" at bounding box center [94, 406] width 173 height 18
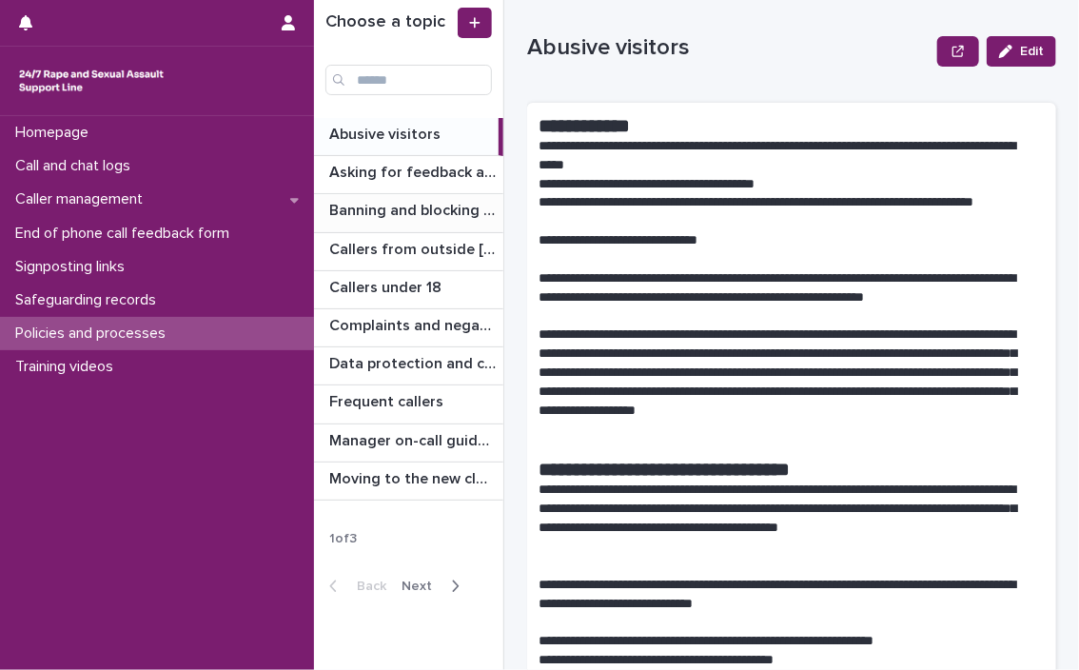
click at [357, 206] on p "Banning and blocking callers" at bounding box center [414, 209] width 170 height 22
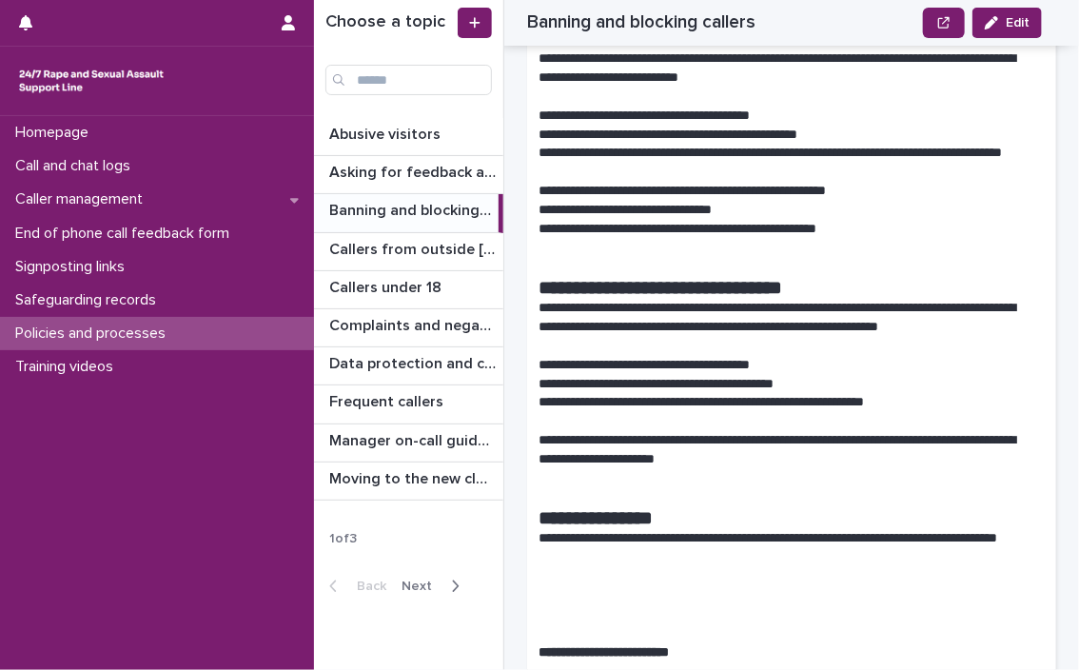
scroll to position [2070, 0]
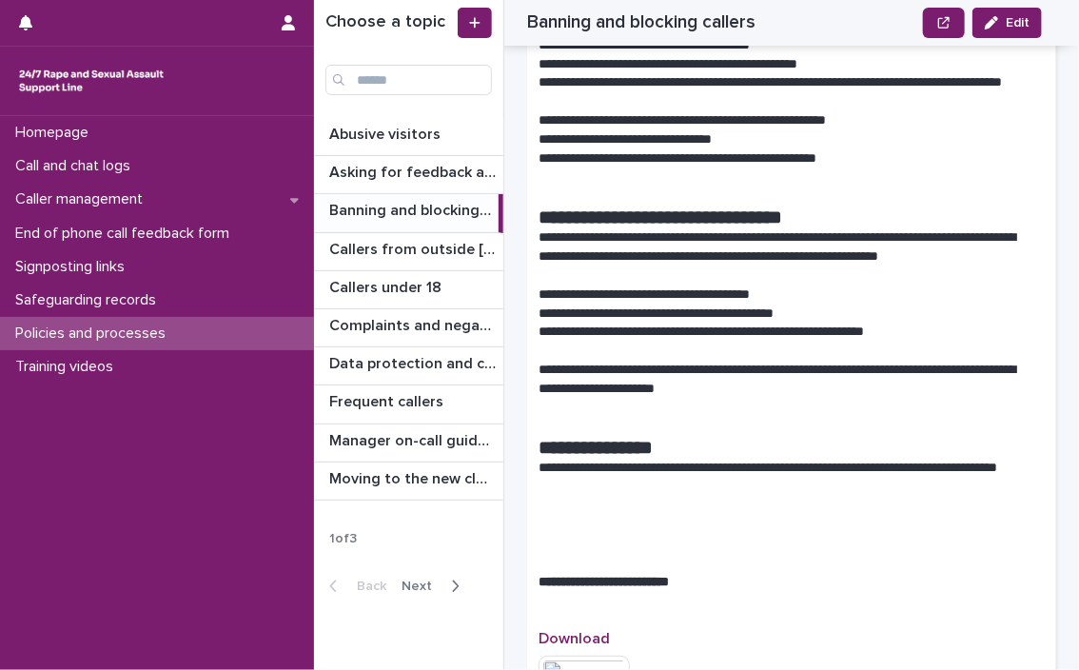
click at [458, 594] on div "Back Next" at bounding box center [394, 586] width 161 height 48
click at [451, 581] on icon "button" at bounding box center [455, 586] width 9 height 17
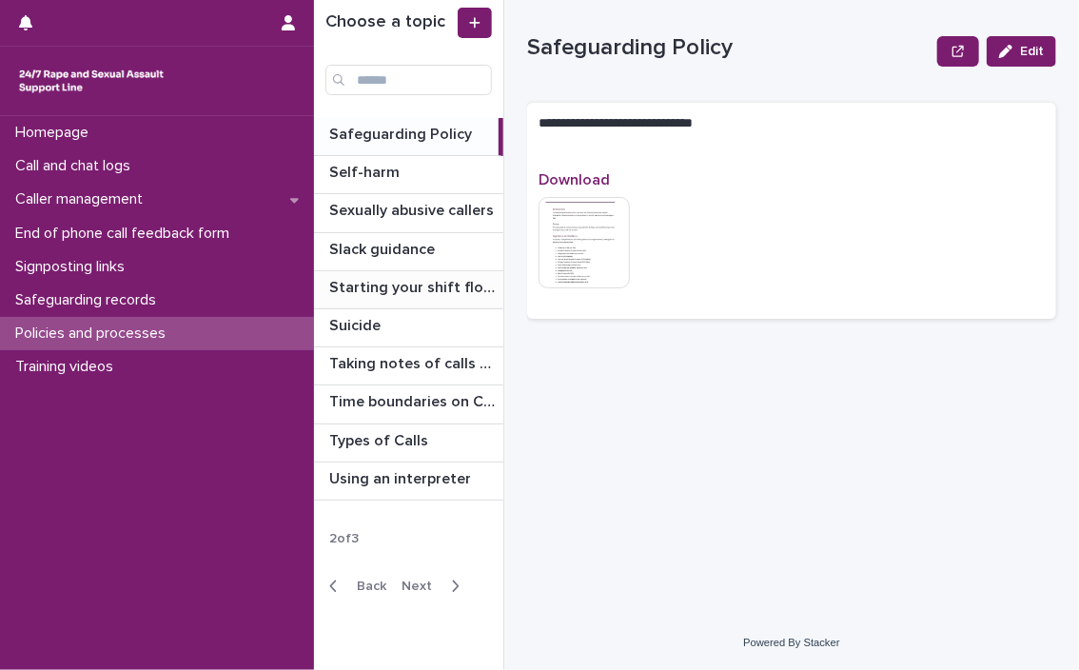
click at [404, 286] on p "Starting your shift flowchart" at bounding box center [414, 286] width 170 height 22
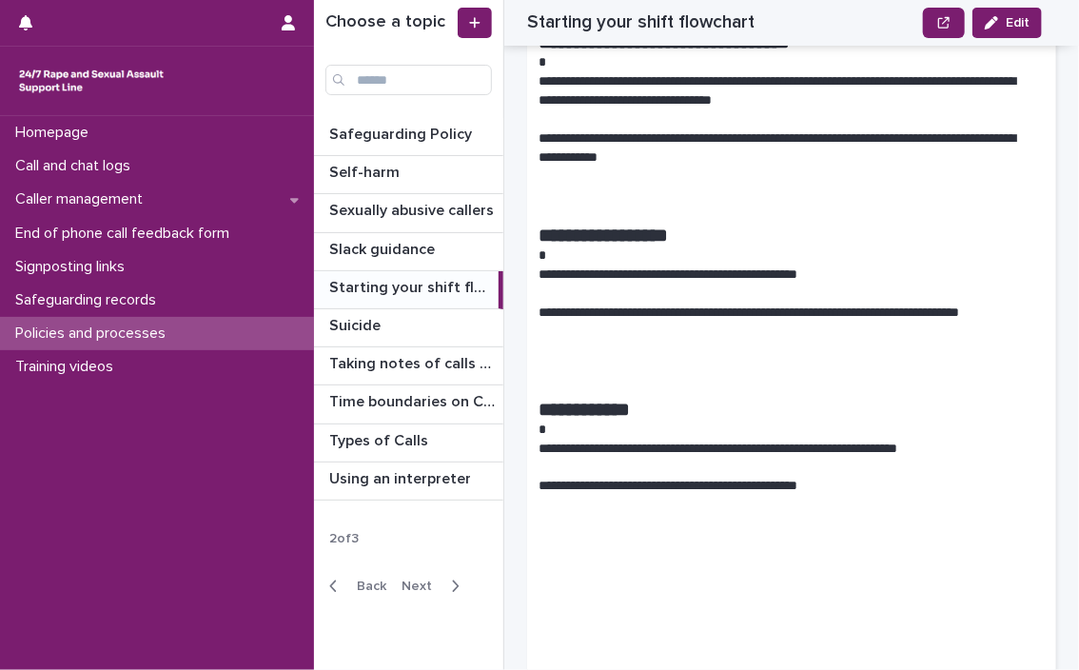
scroll to position [334, 0]
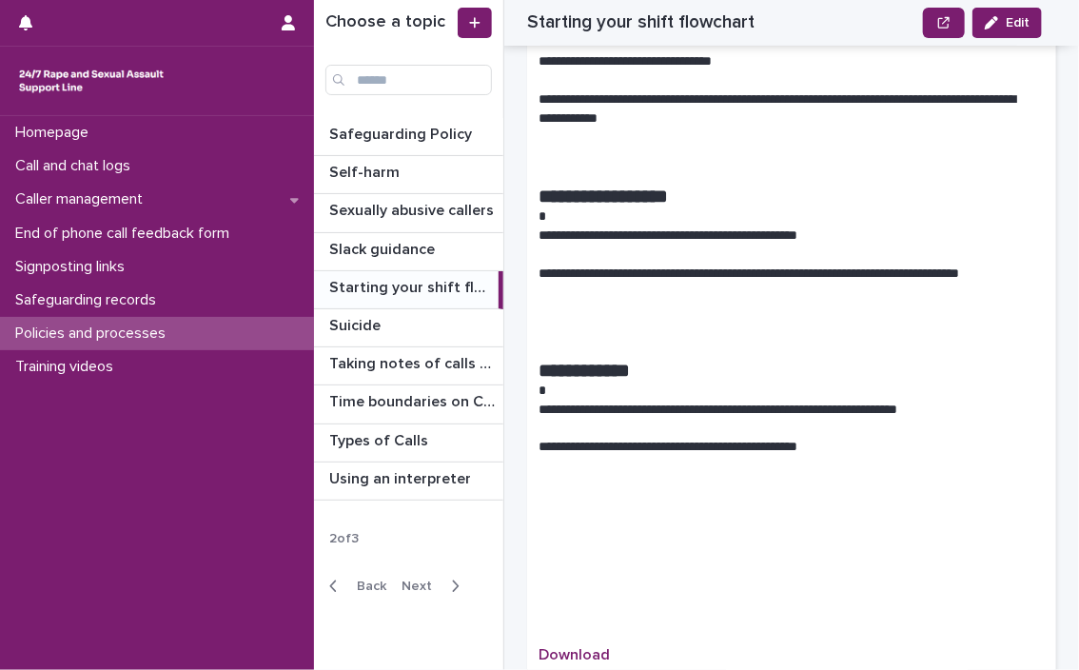
click at [423, 581] on span "Next" at bounding box center [423, 585] width 42 height 13
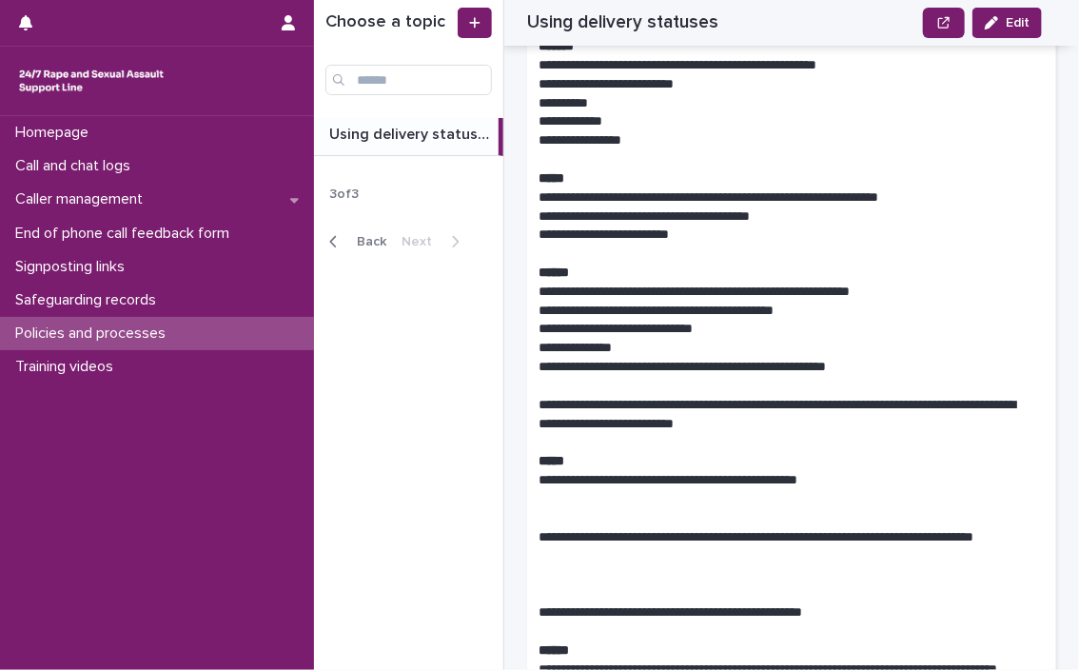
scroll to position [737, 0]
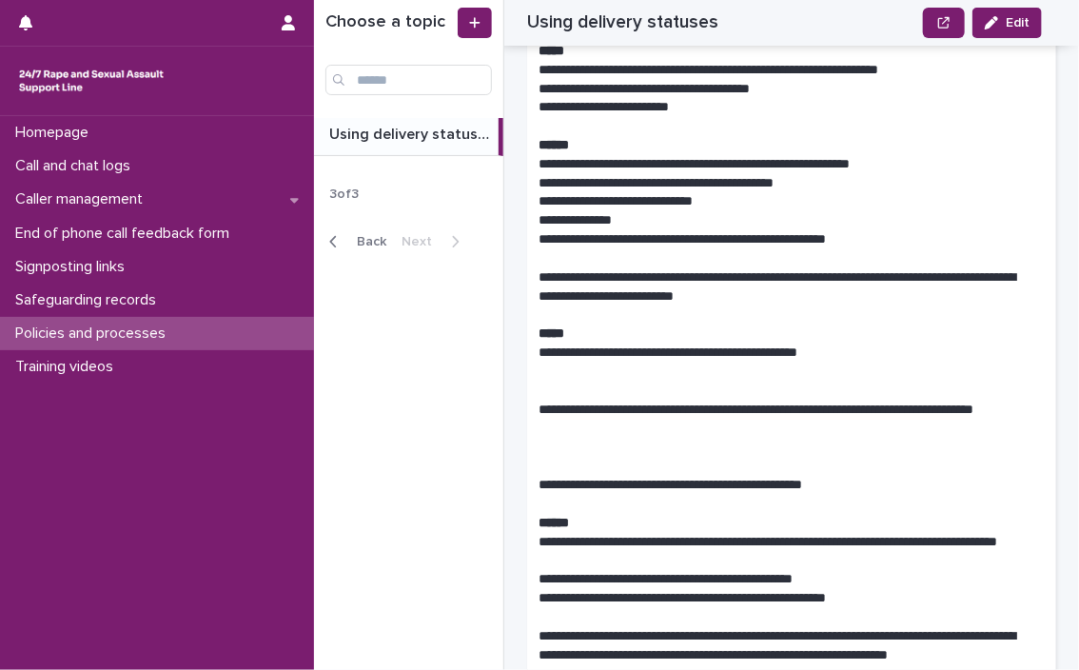
click at [377, 236] on span "Back" at bounding box center [365, 241] width 41 height 13
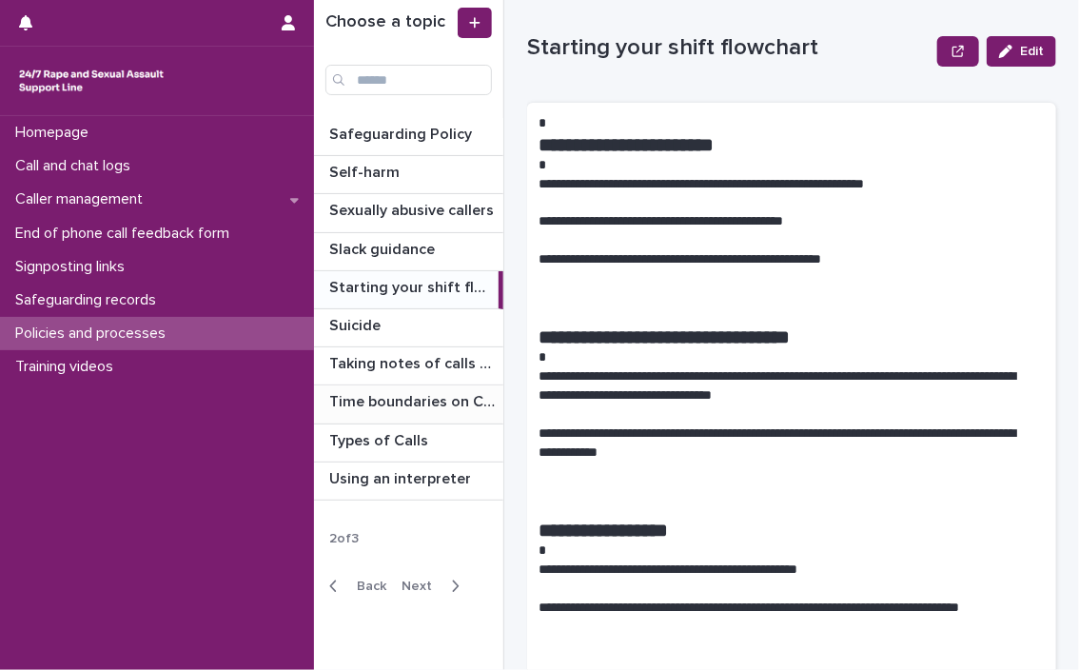
click at [451, 396] on p "Time boundaries on Calls and Chats" at bounding box center [414, 400] width 170 height 22
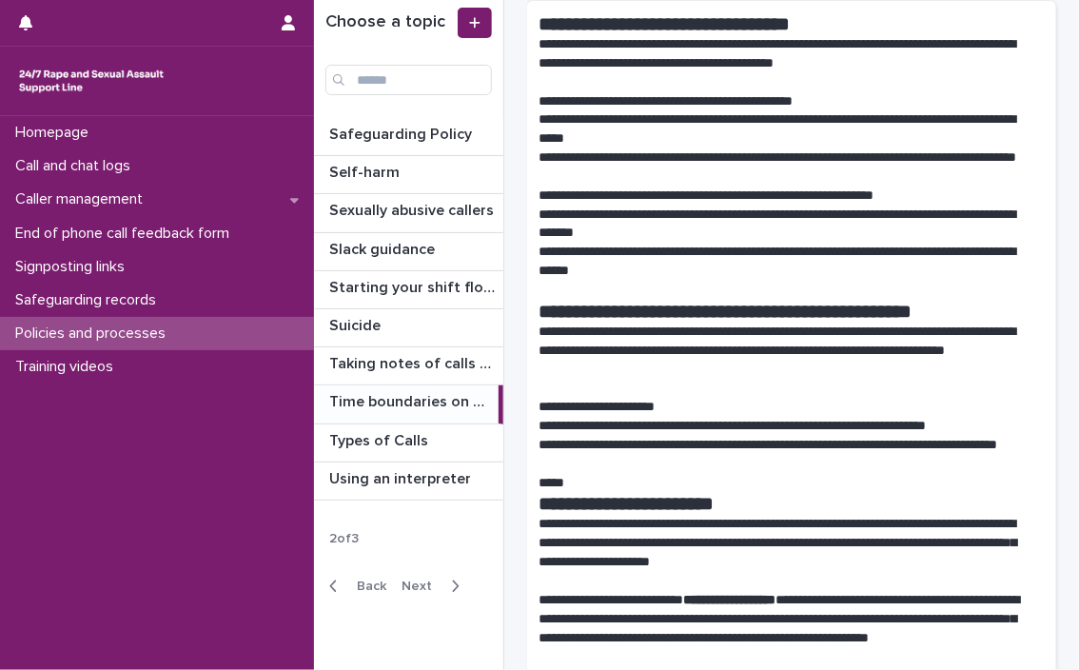
scroll to position [110, 0]
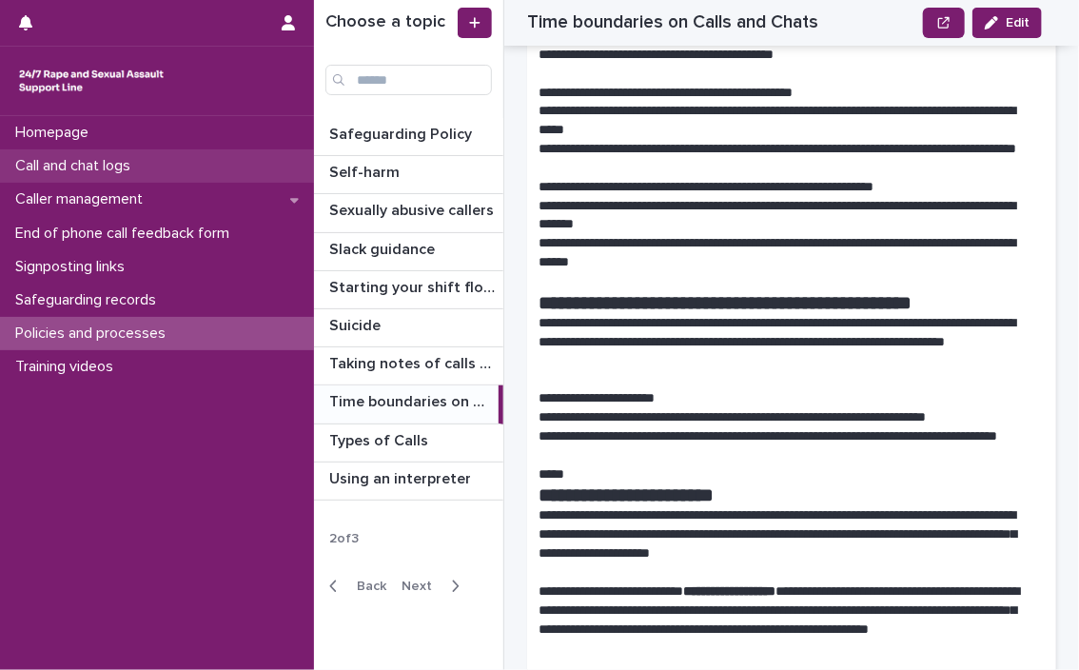
click at [138, 167] on p "Call and chat logs" at bounding box center [77, 166] width 138 height 18
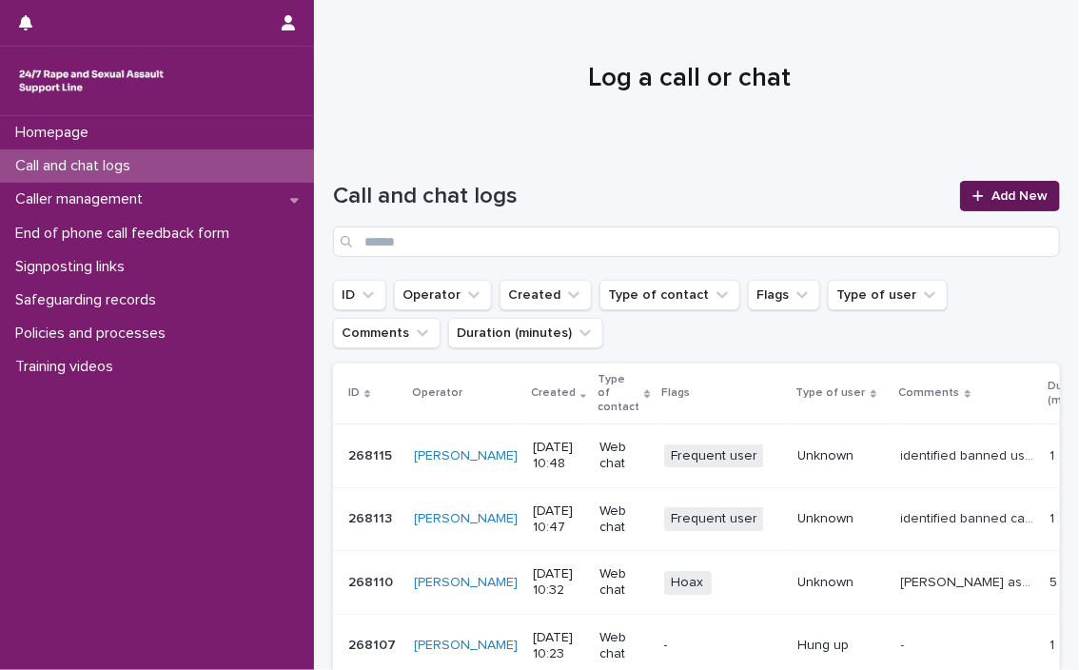
click at [637, 197] on icon at bounding box center [977, 195] width 11 height 13
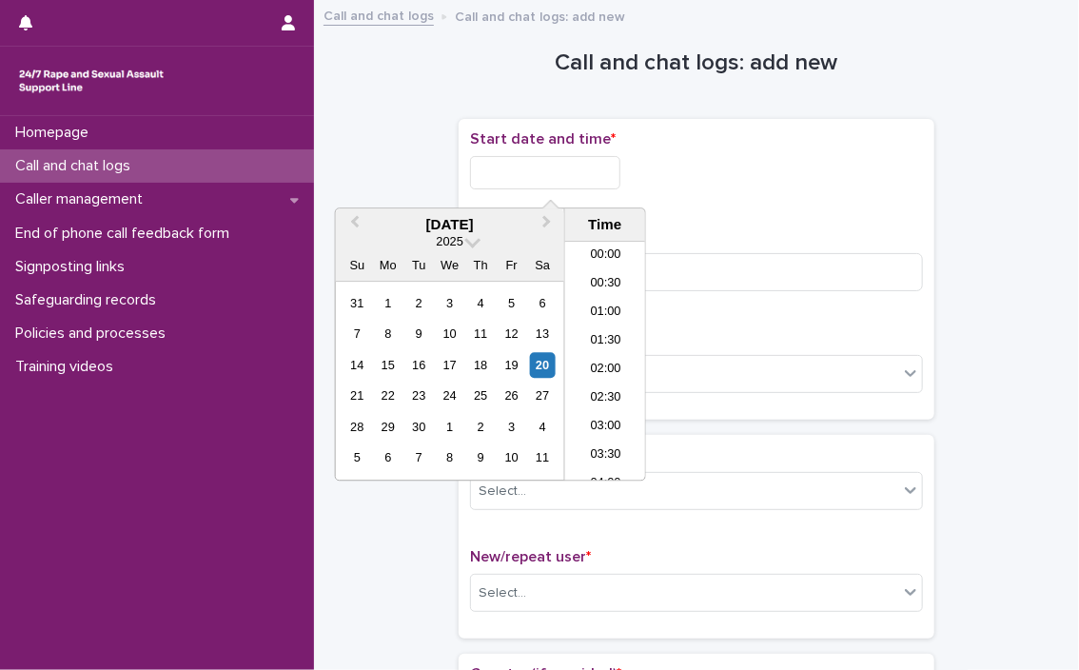
click at [562, 158] on input "text" at bounding box center [545, 172] width 150 height 33
click at [602, 353] on li "11:00" at bounding box center [605, 361] width 81 height 29
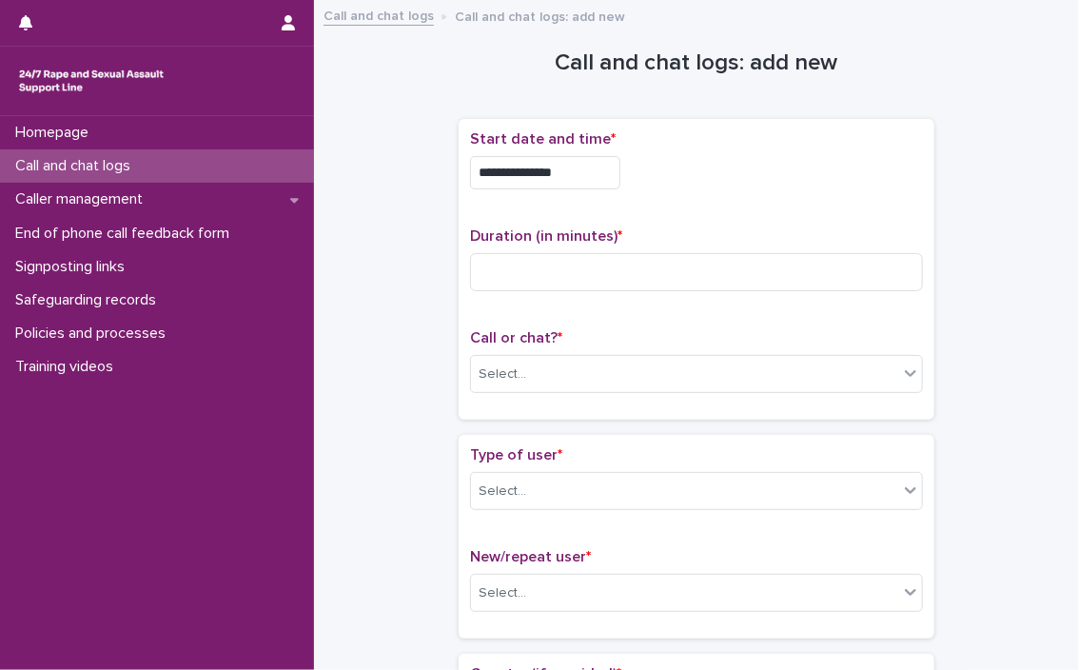
click at [573, 181] on input "**********" at bounding box center [545, 172] width 150 height 33
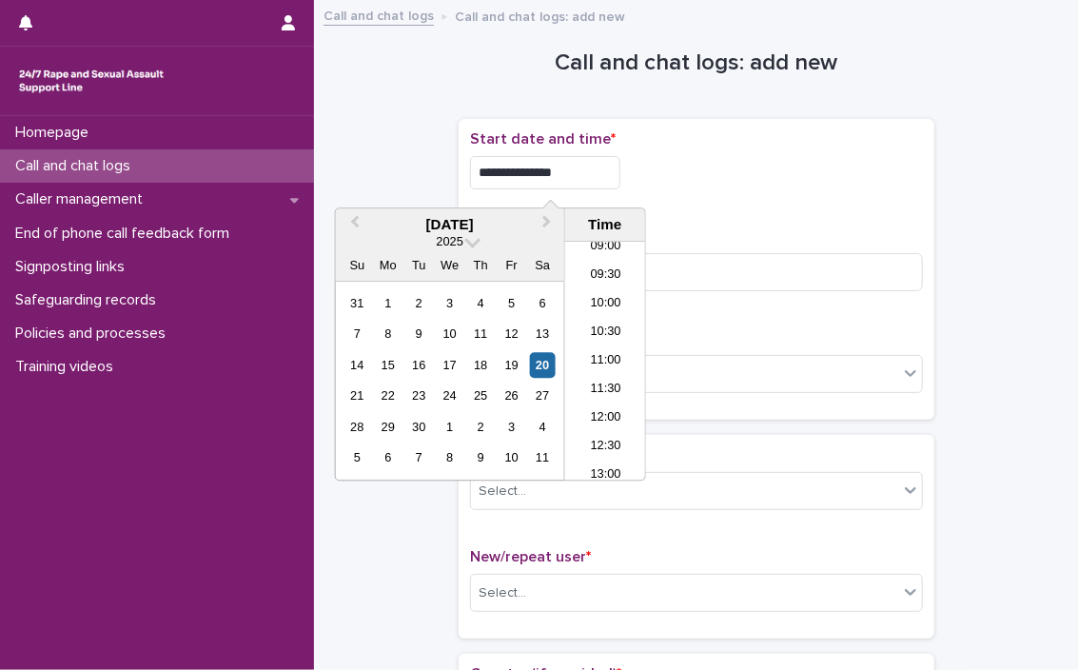
type input "**********"
click at [637, 199] on div "**********" at bounding box center [696, 167] width 453 height 74
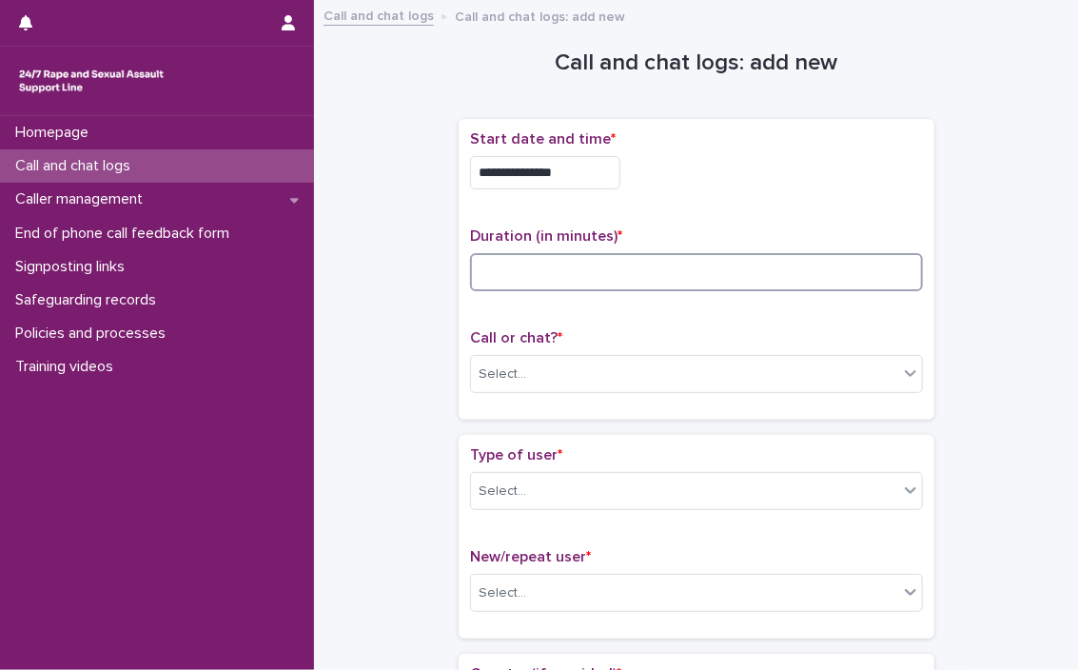
click at [637, 285] on input at bounding box center [696, 272] width 453 height 38
type input "**"
click at [625, 372] on div "Select..." at bounding box center [684, 374] width 427 height 31
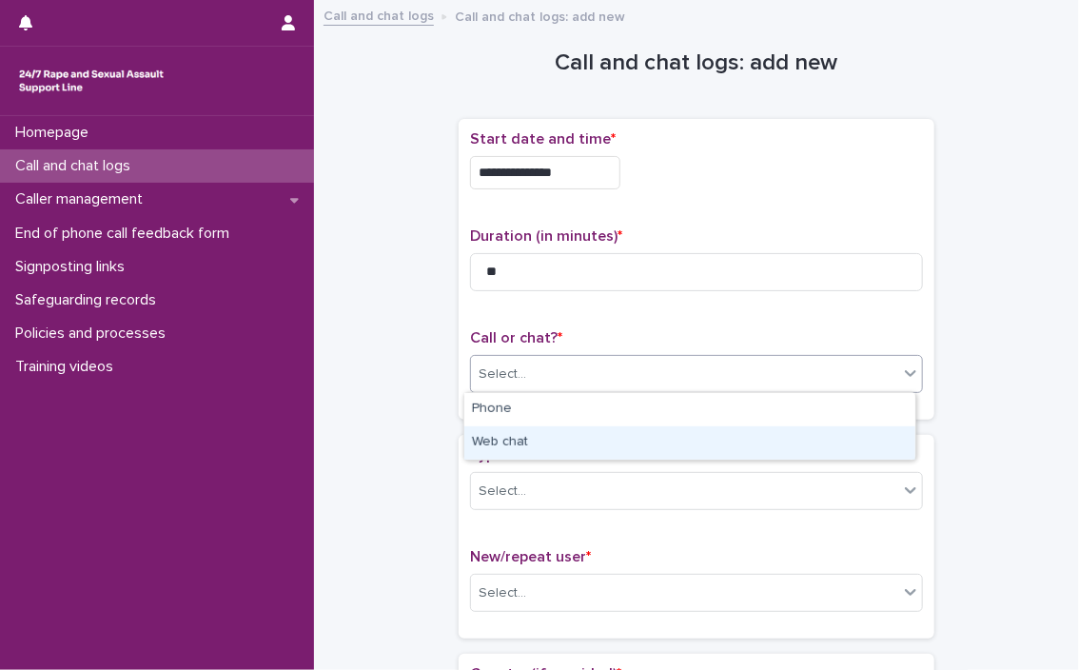
click at [556, 456] on div "Web chat" at bounding box center [689, 442] width 451 height 33
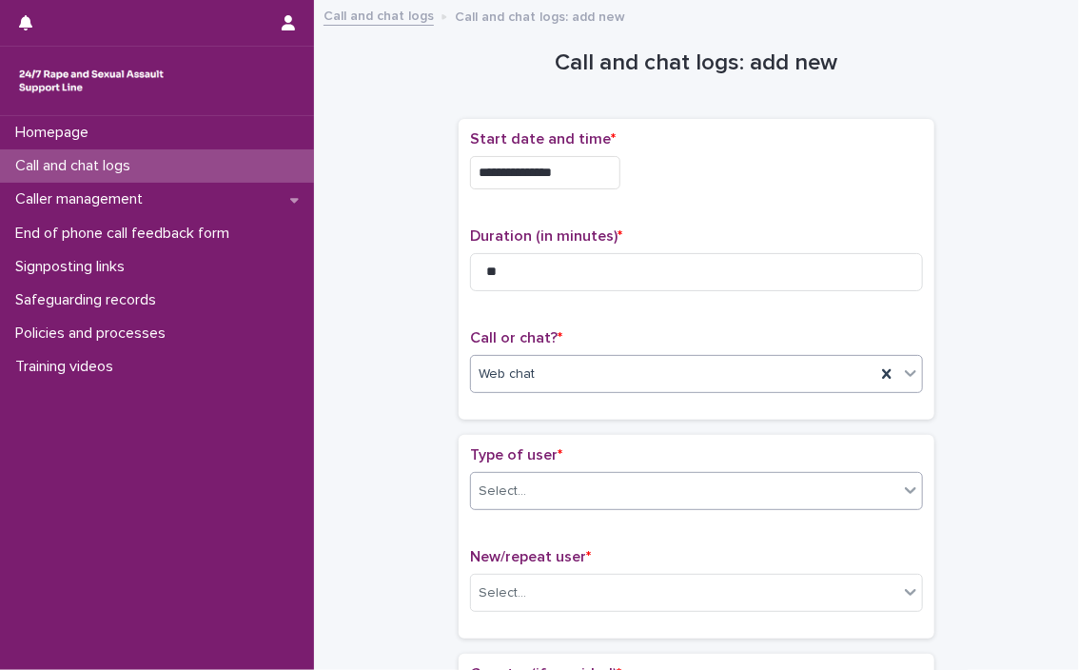
click at [556, 486] on div "Select..." at bounding box center [684, 491] width 427 height 31
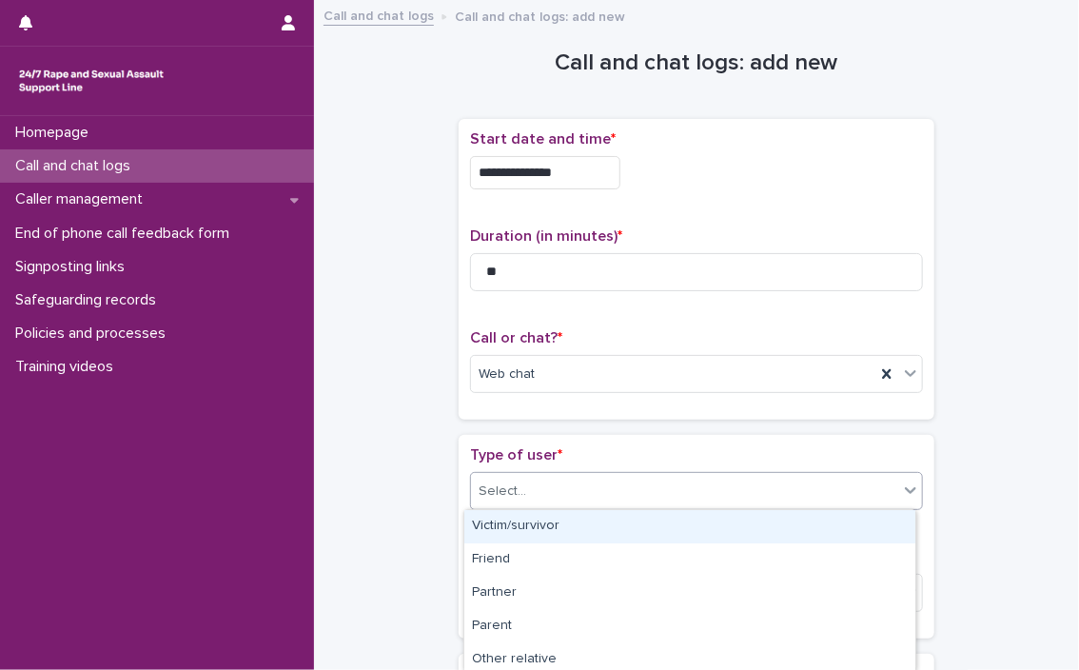
click at [555, 521] on div "Victim/survivor" at bounding box center [689, 526] width 451 height 33
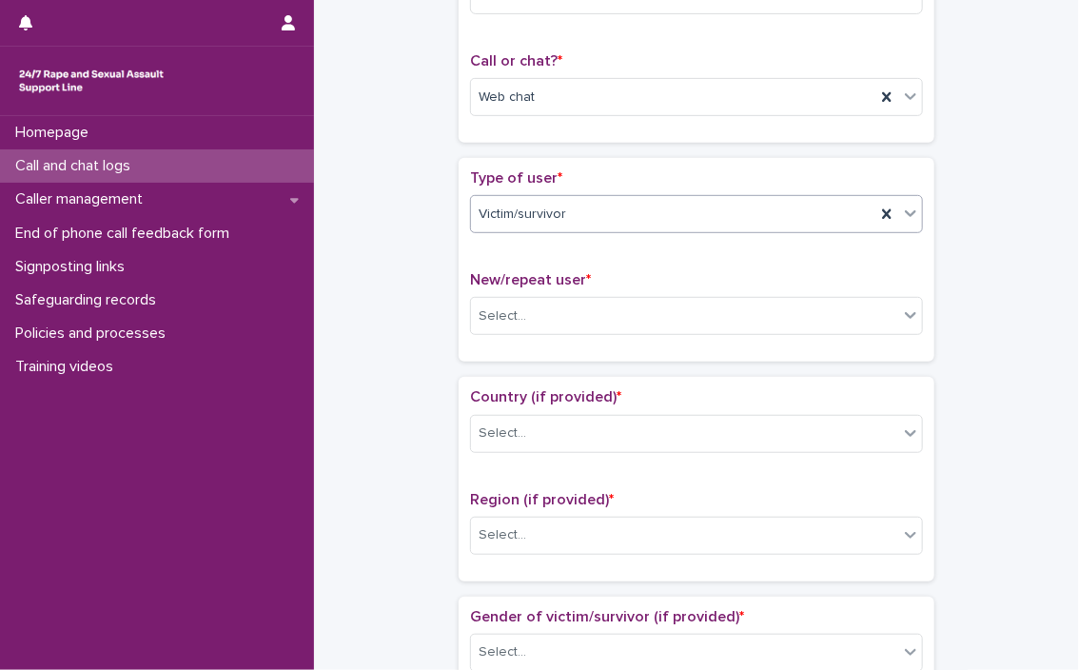
scroll to position [279, 0]
click at [569, 307] on div "Select..." at bounding box center [684, 314] width 427 height 31
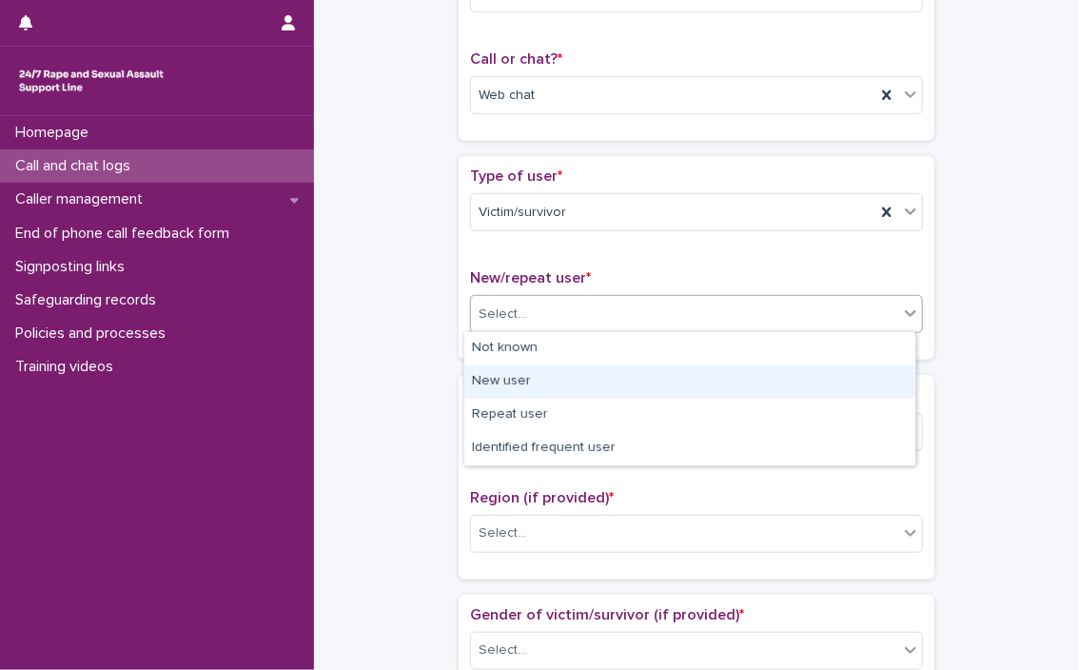
click at [536, 379] on div "New user" at bounding box center [689, 381] width 451 height 33
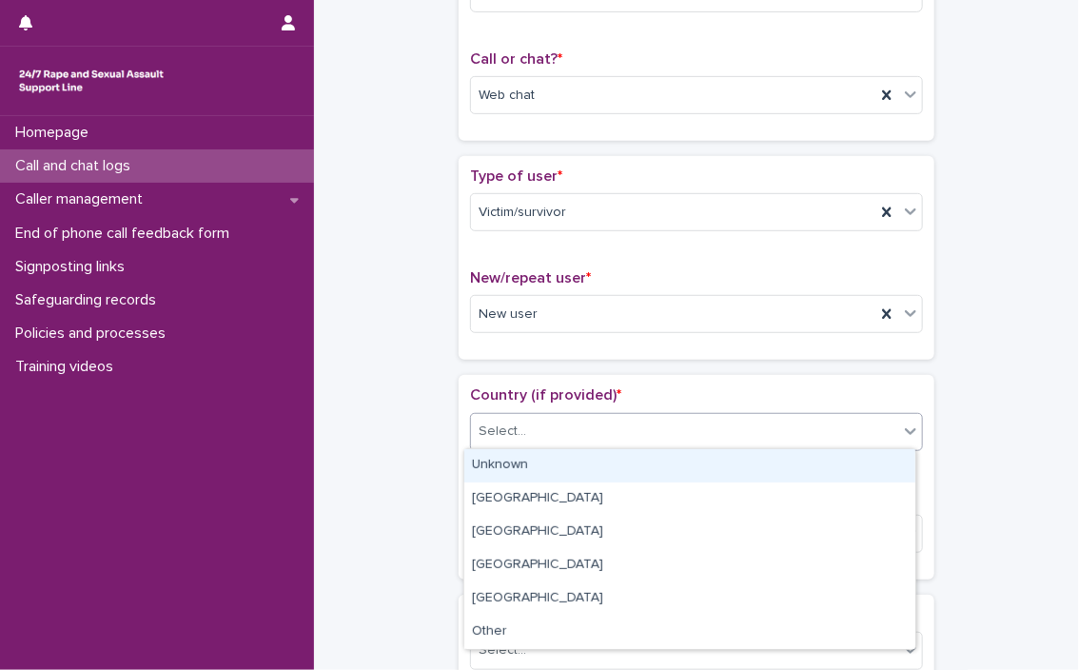
click at [530, 444] on div "Select..." at bounding box center [696, 432] width 453 height 38
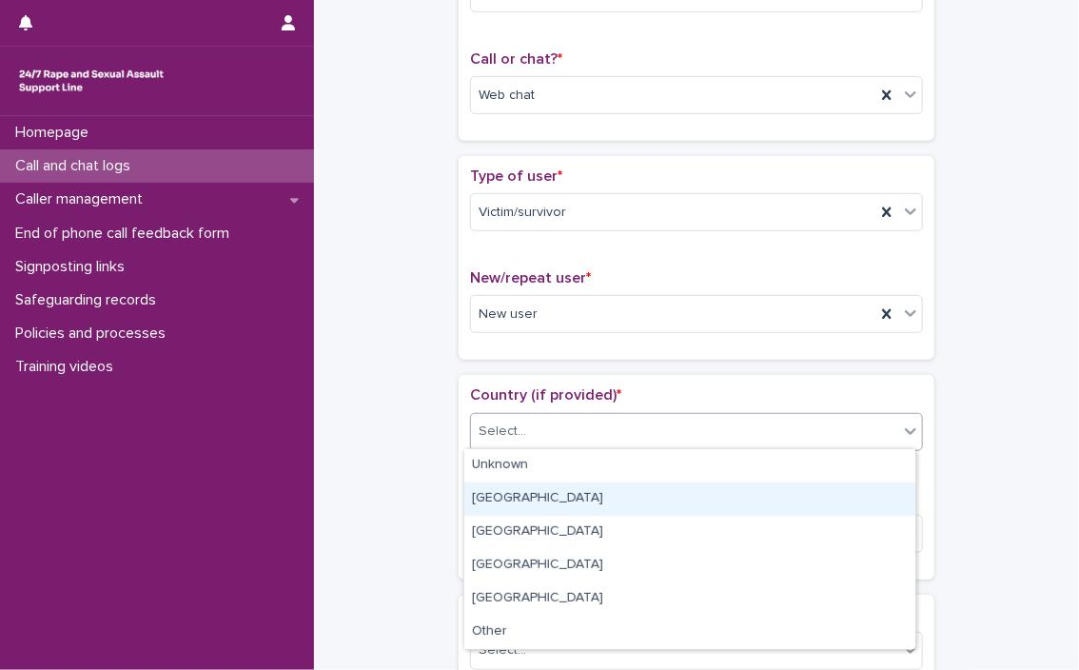
click at [534, 494] on div "[GEOGRAPHIC_DATA]" at bounding box center [689, 498] width 451 height 33
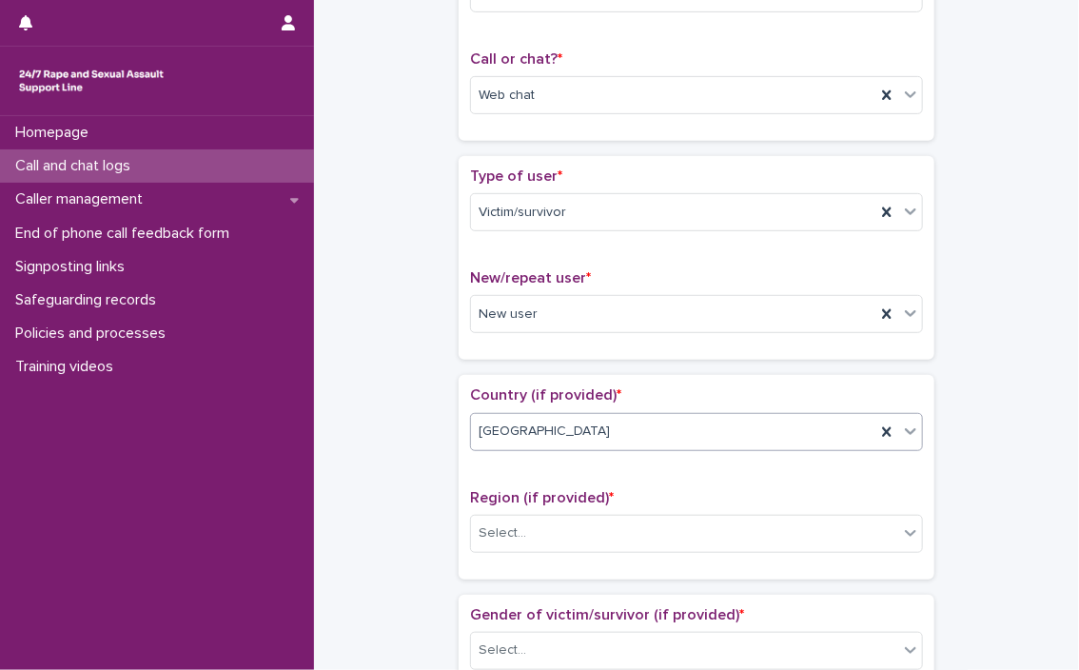
scroll to position [566, 0]
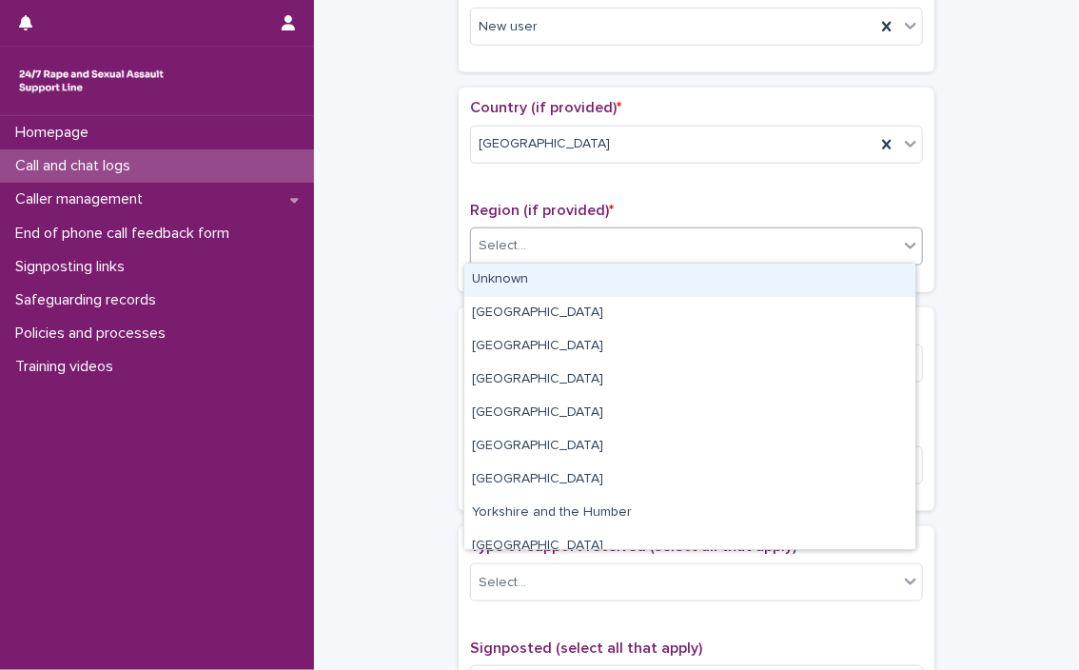
click at [594, 242] on div "Select..." at bounding box center [684, 245] width 427 height 31
click at [563, 277] on div "Unknown" at bounding box center [689, 280] width 451 height 33
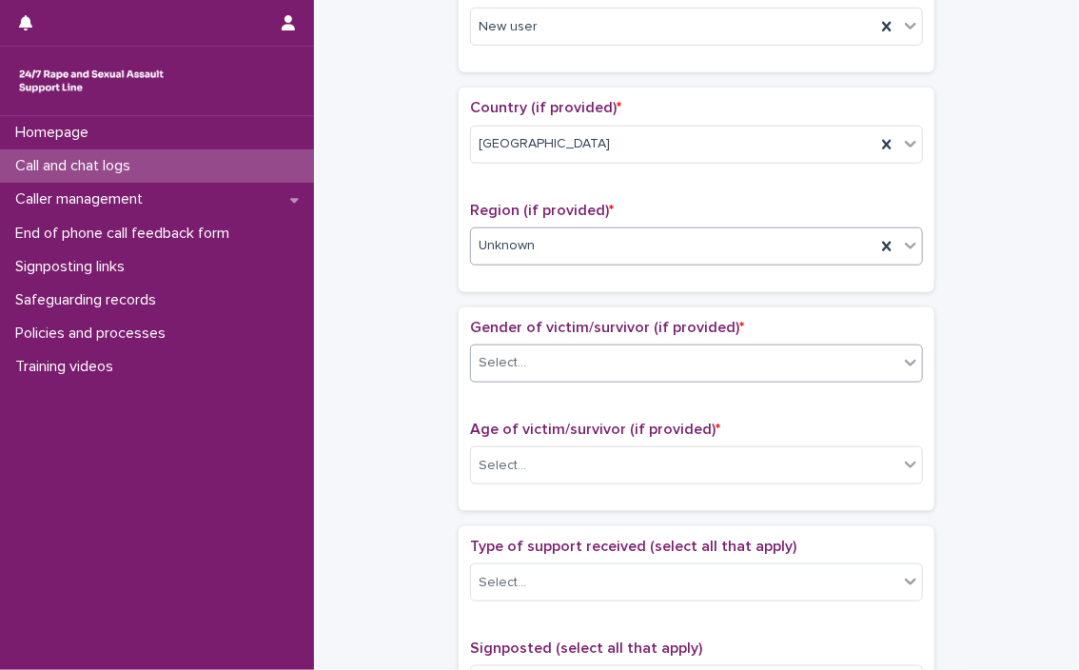
click at [536, 374] on div "Select..." at bounding box center [684, 362] width 427 height 31
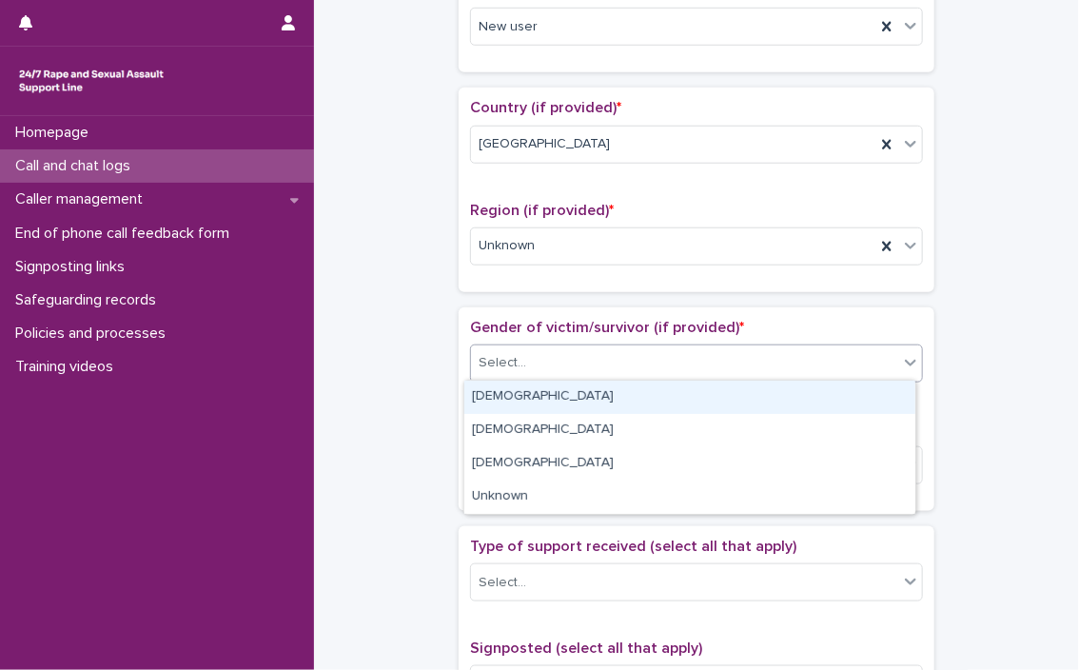
click at [536, 396] on div "[DEMOGRAPHIC_DATA]" at bounding box center [689, 397] width 451 height 33
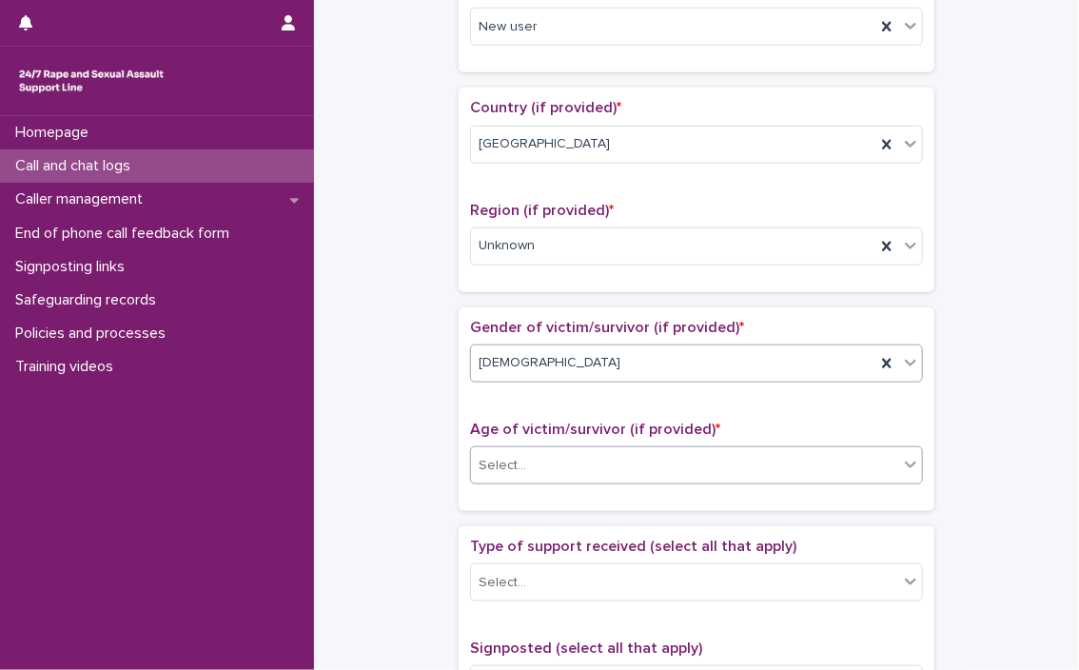
click at [538, 467] on div "Select..." at bounding box center [684, 465] width 427 height 31
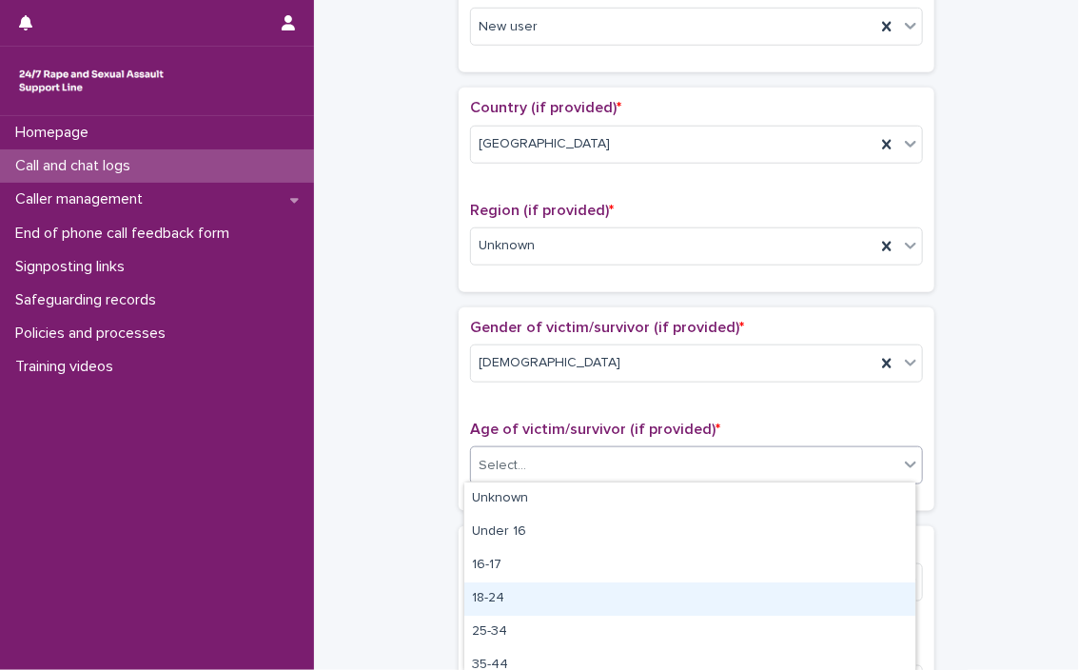
click at [515, 584] on div "18-24" at bounding box center [689, 598] width 451 height 33
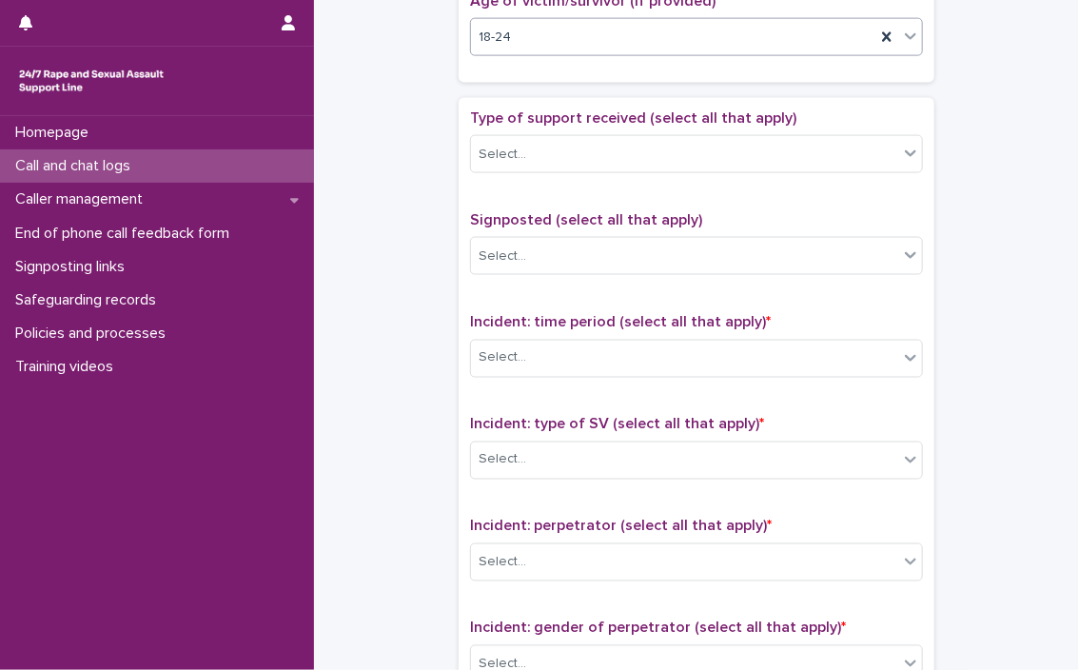
scroll to position [1002, 0]
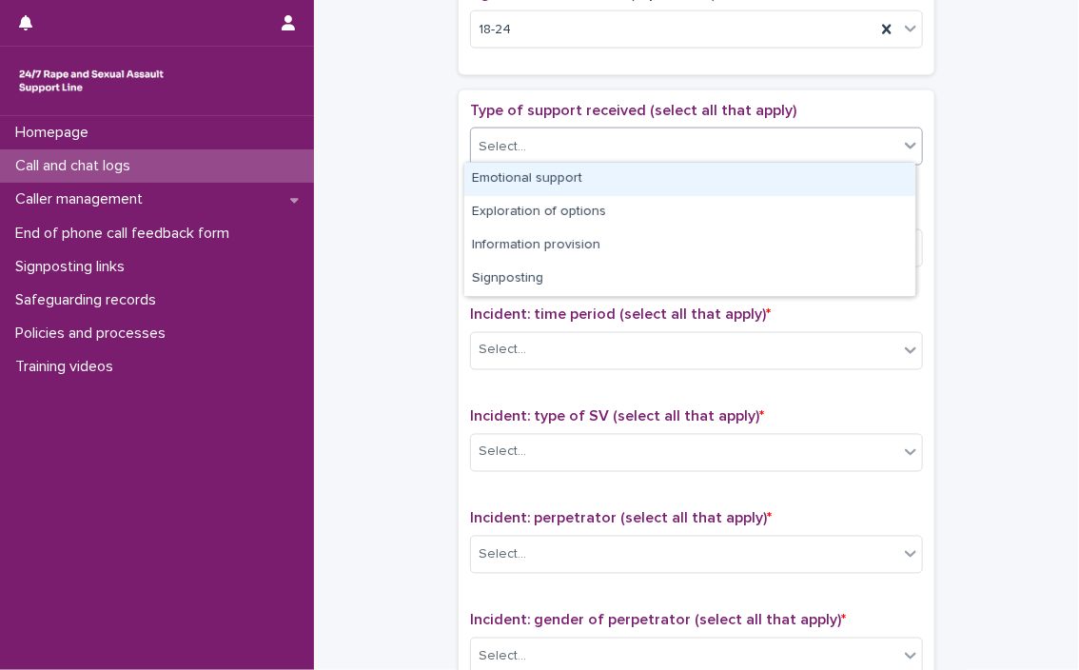
click at [624, 147] on div "Select..." at bounding box center [684, 146] width 427 height 31
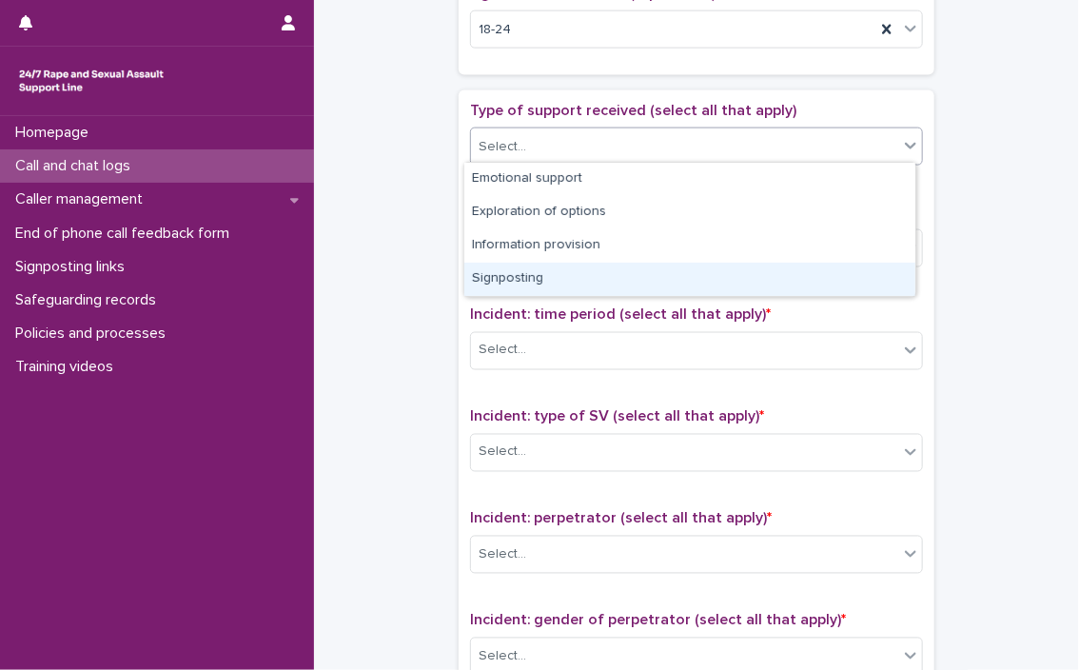
click at [605, 276] on div "Signposting" at bounding box center [689, 279] width 451 height 33
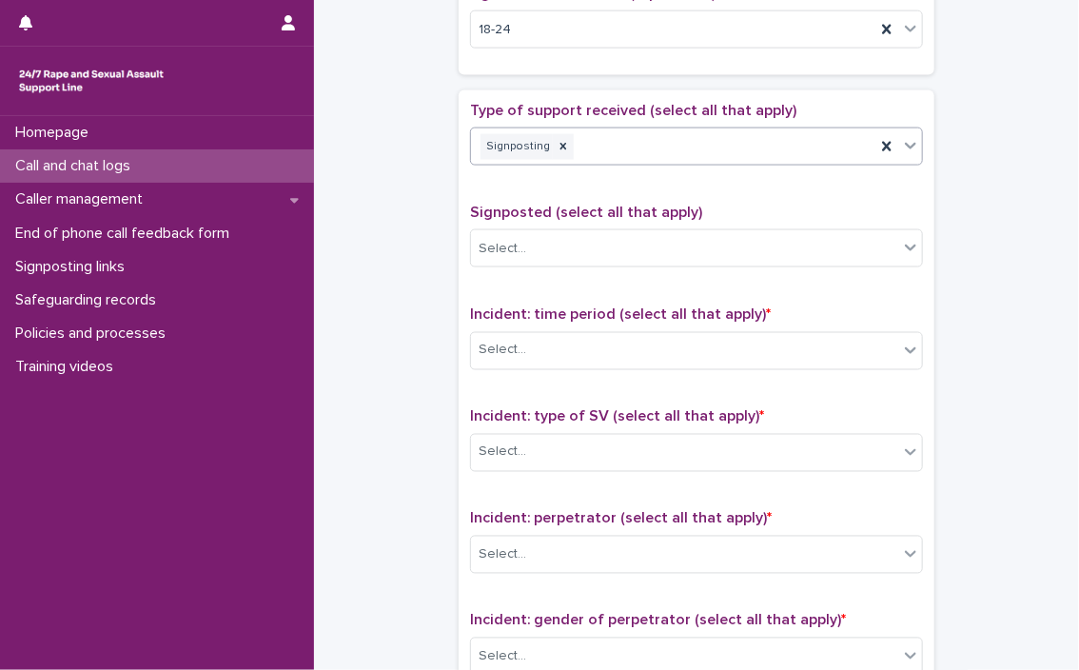
click at [627, 147] on div "Signposting" at bounding box center [673, 146] width 404 height 33
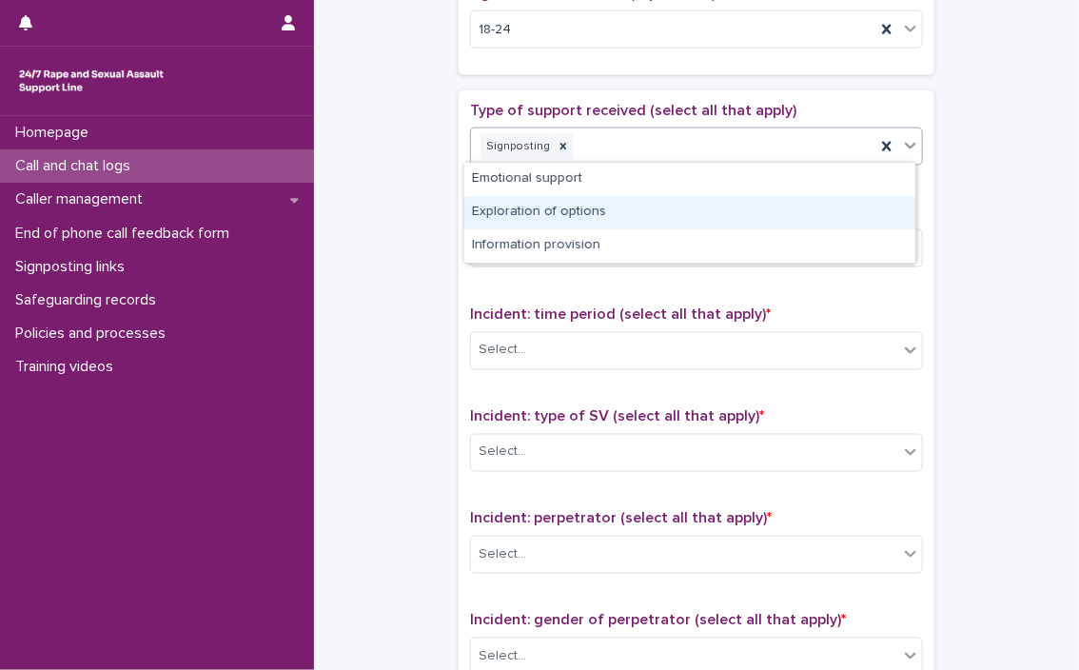
click at [621, 199] on div "Exploration of options" at bounding box center [689, 212] width 451 height 33
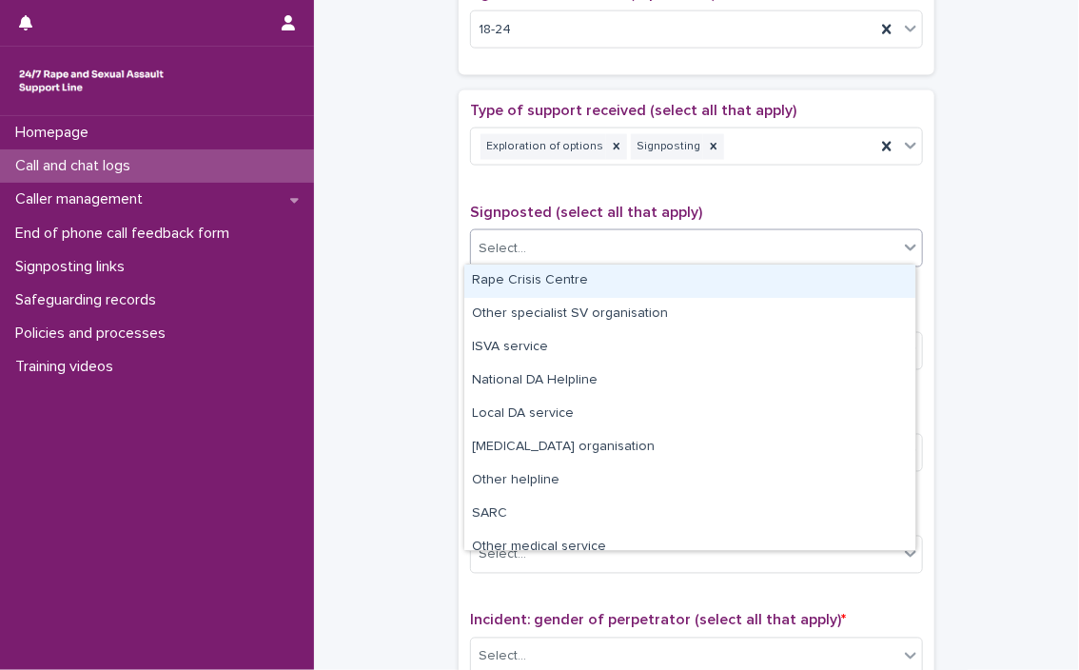
click at [623, 245] on div "Select..." at bounding box center [684, 248] width 427 height 31
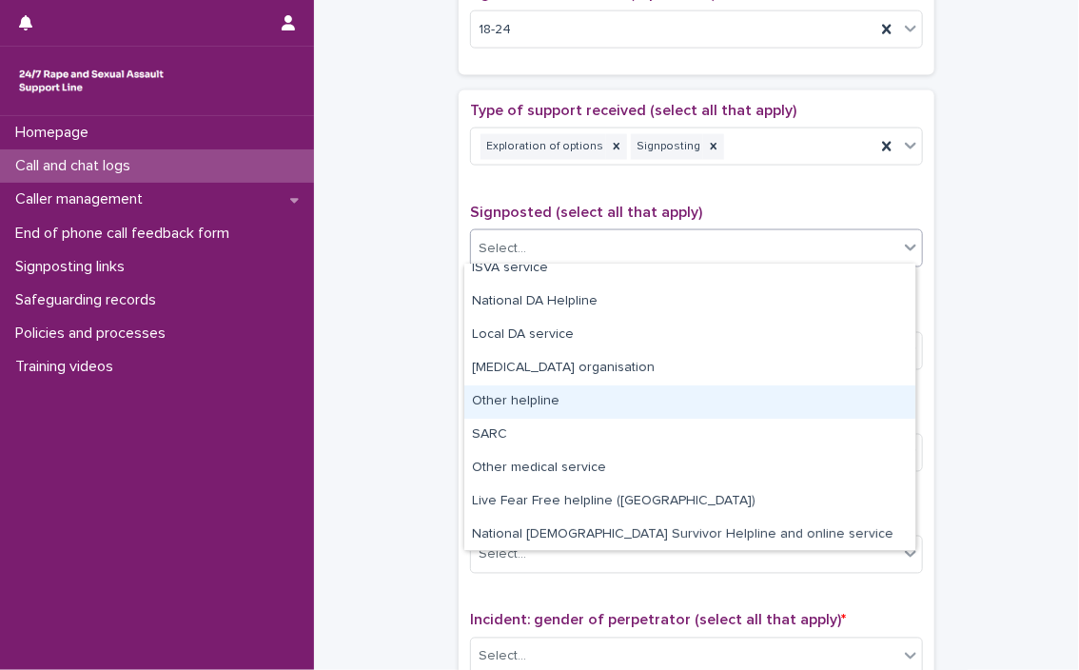
scroll to position [114, 0]
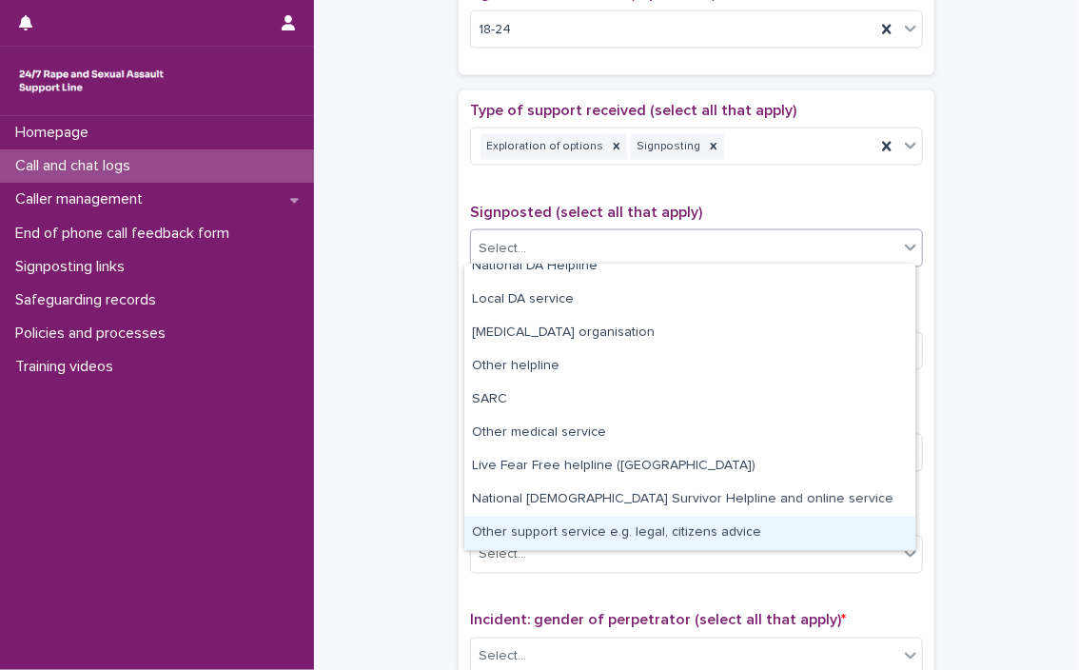
click at [594, 532] on div "Other support service e.g. legal, citizens advice" at bounding box center [689, 533] width 451 height 33
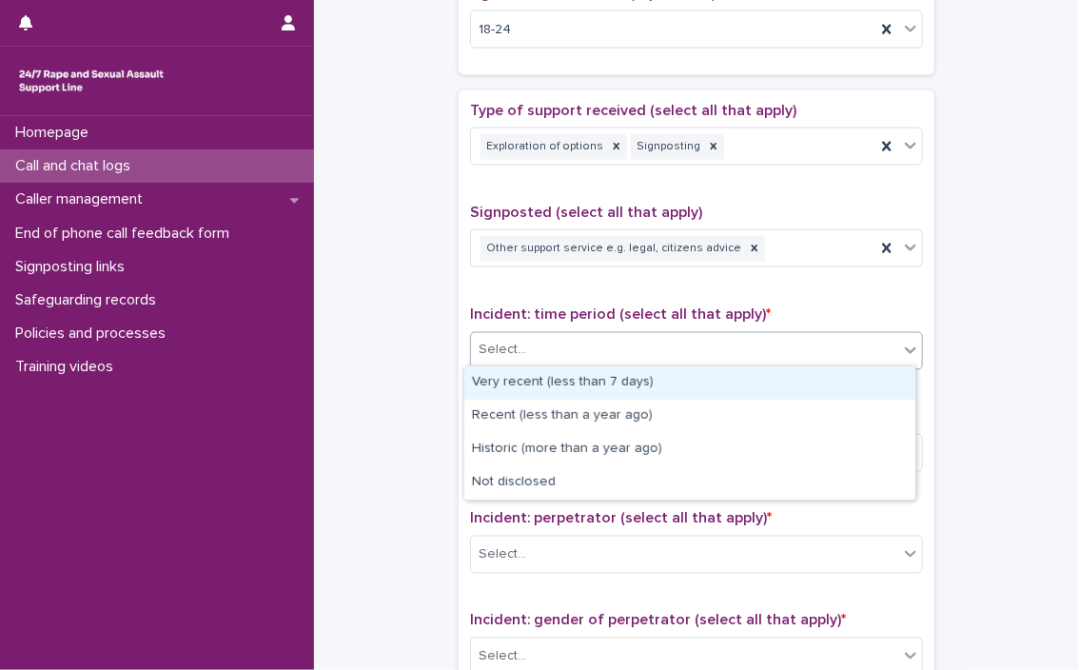
click at [510, 355] on div "Select..." at bounding box center [503, 351] width 48 height 20
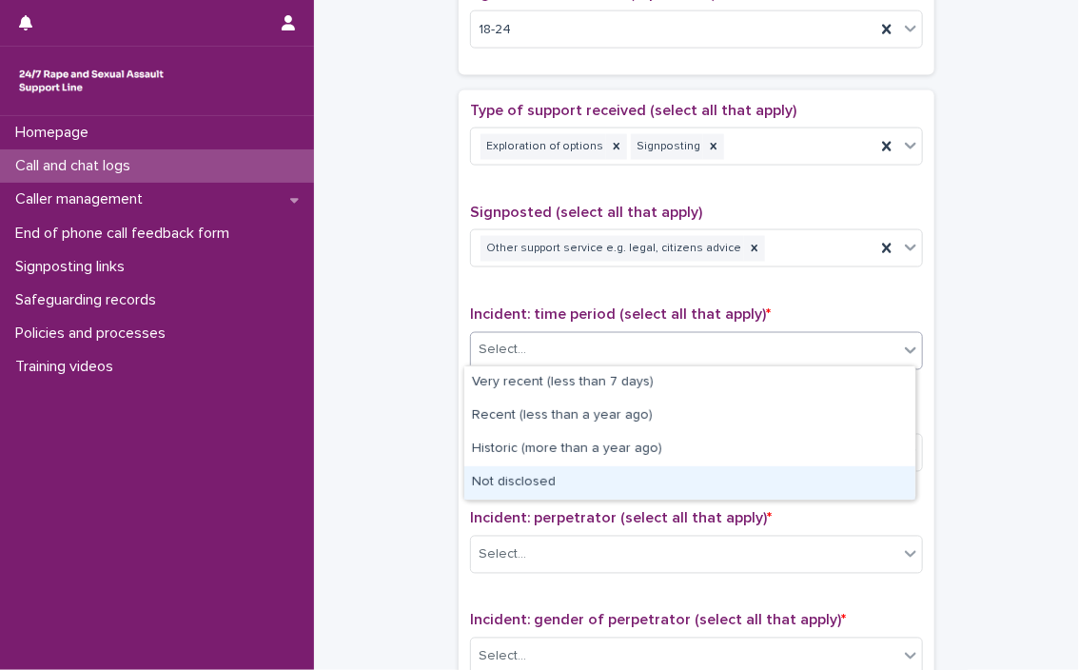
click at [495, 483] on div "Not disclosed" at bounding box center [689, 482] width 451 height 33
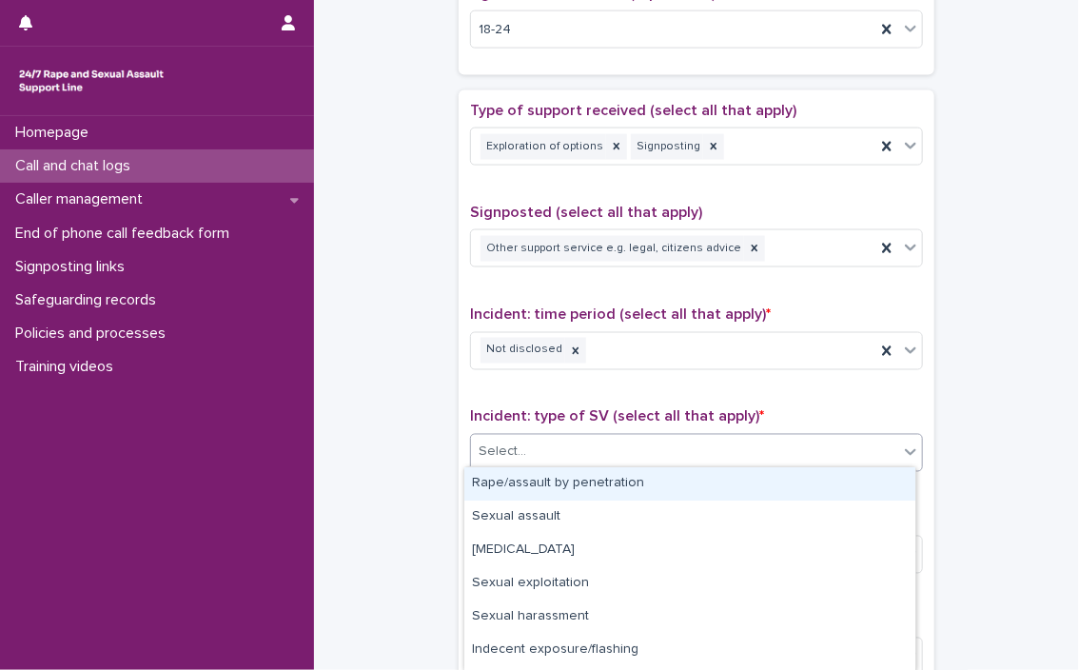
click at [528, 446] on input "text" at bounding box center [529, 452] width 2 height 16
type input "*"
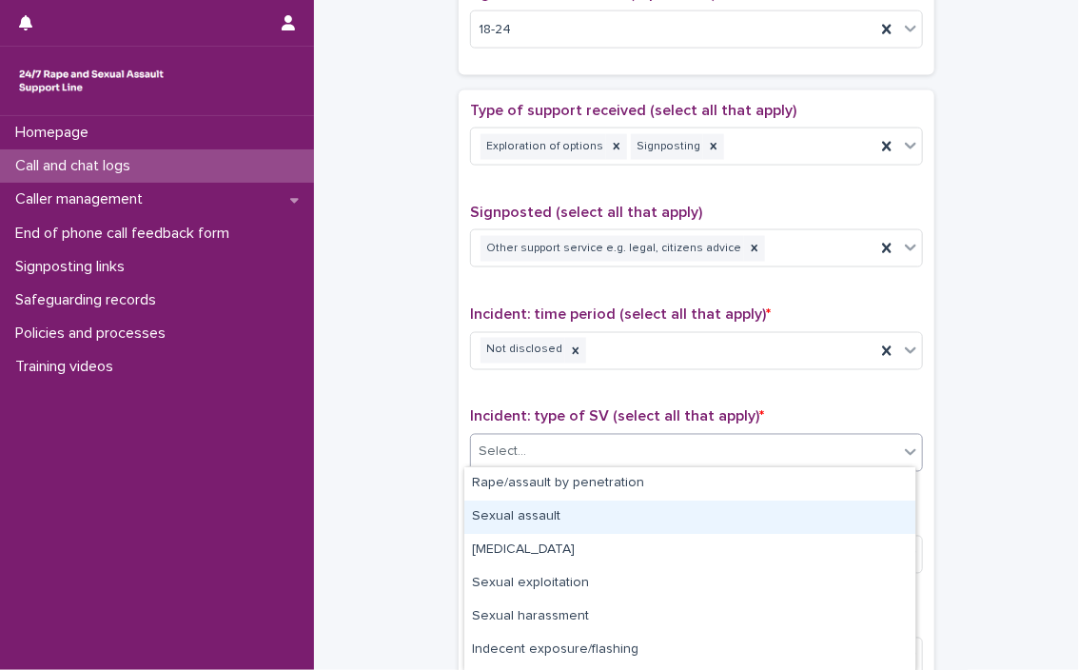
type input "*"
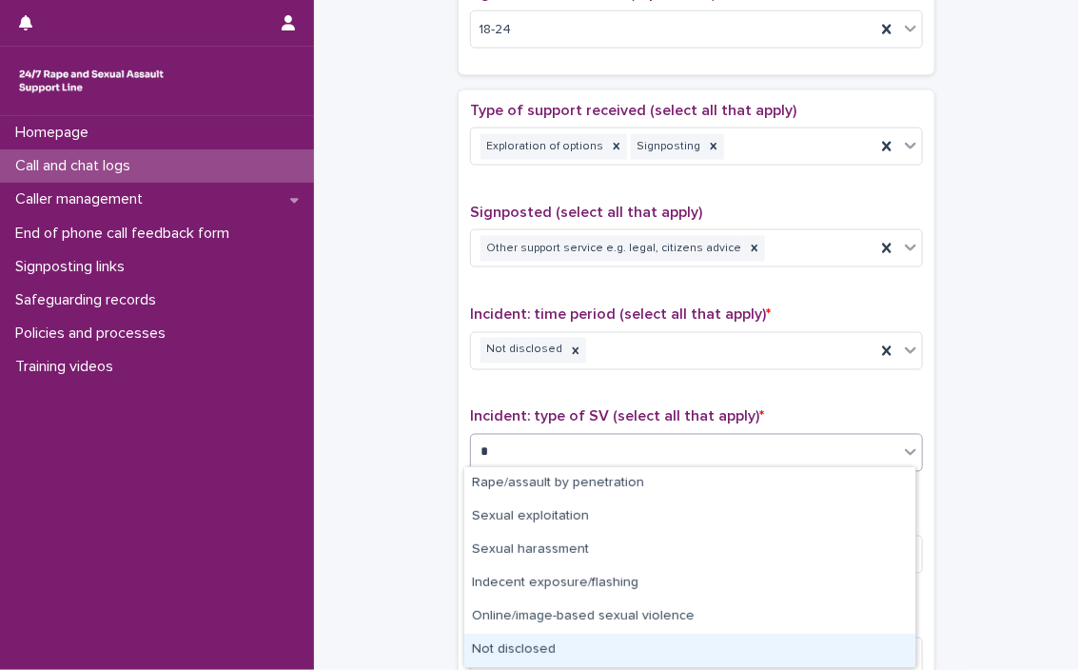
click at [527, 651] on div "Not disclosed" at bounding box center [689, 650] width 451 height 33
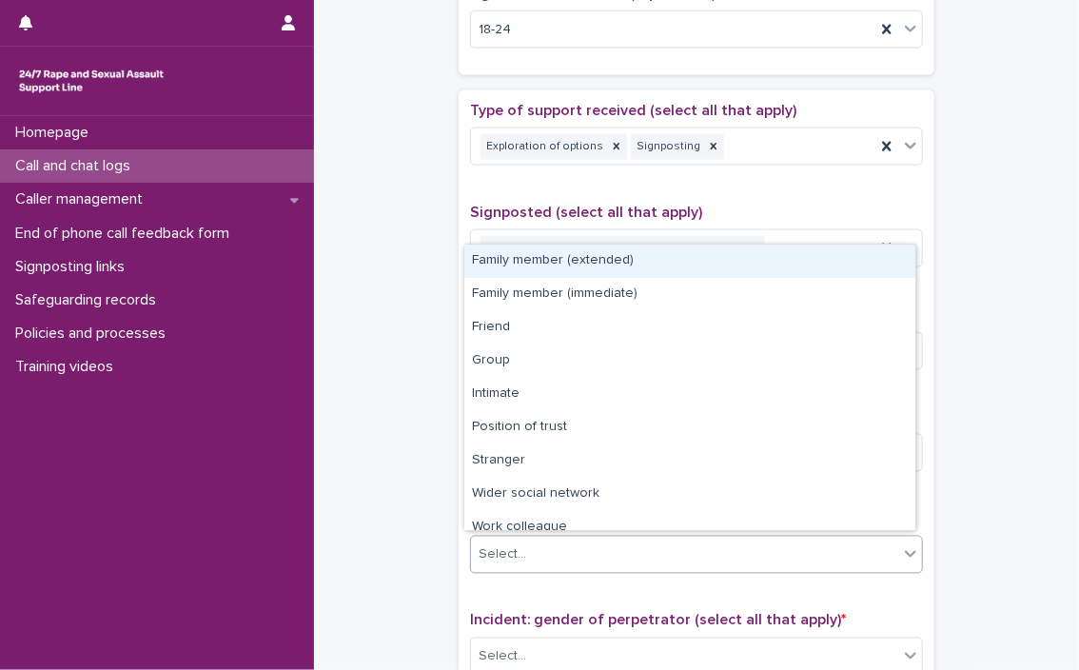
click at [596, 547] on div "Select..." at bounding box center [684, 554] width 427 height 31
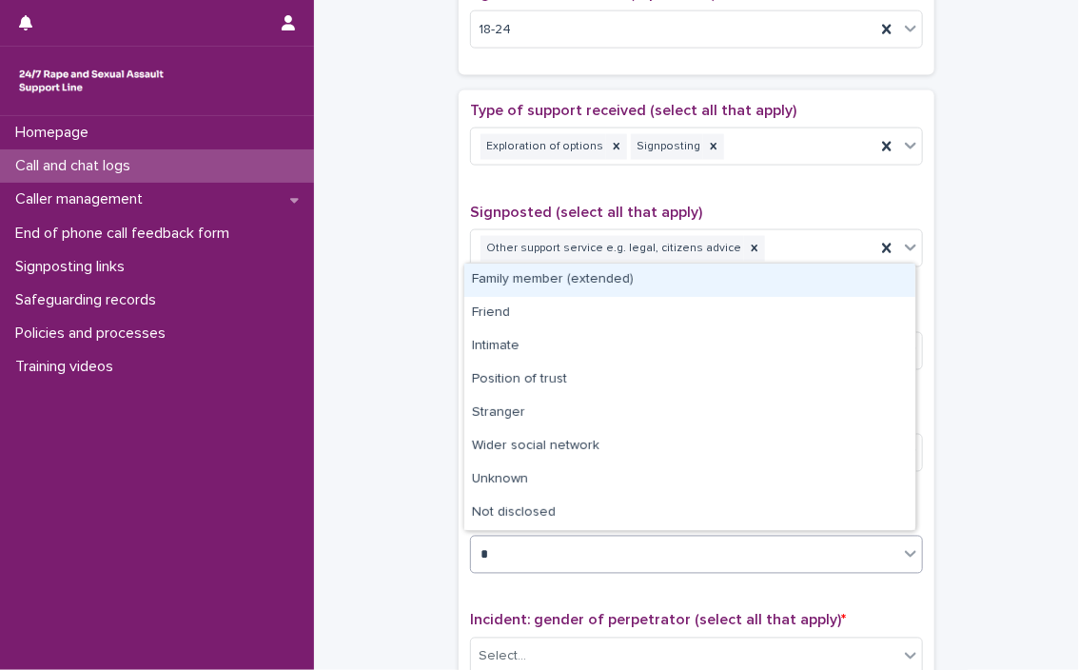
type input "**"
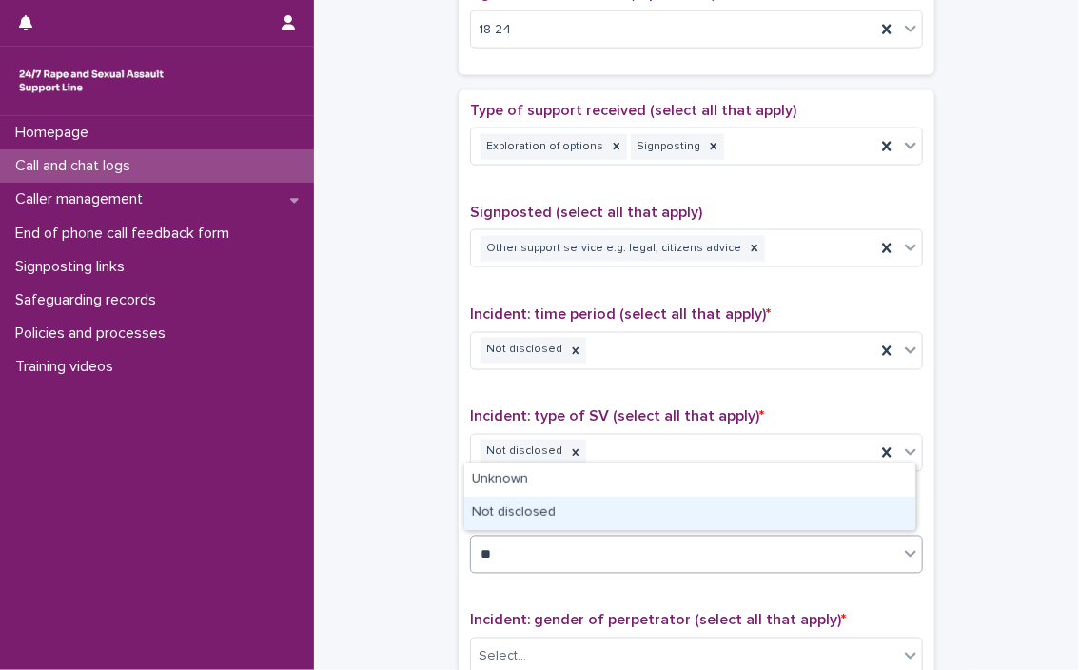
click at [552, 501] on div "Not disclosed" at bounding box center [689, 513] width 451 height 33
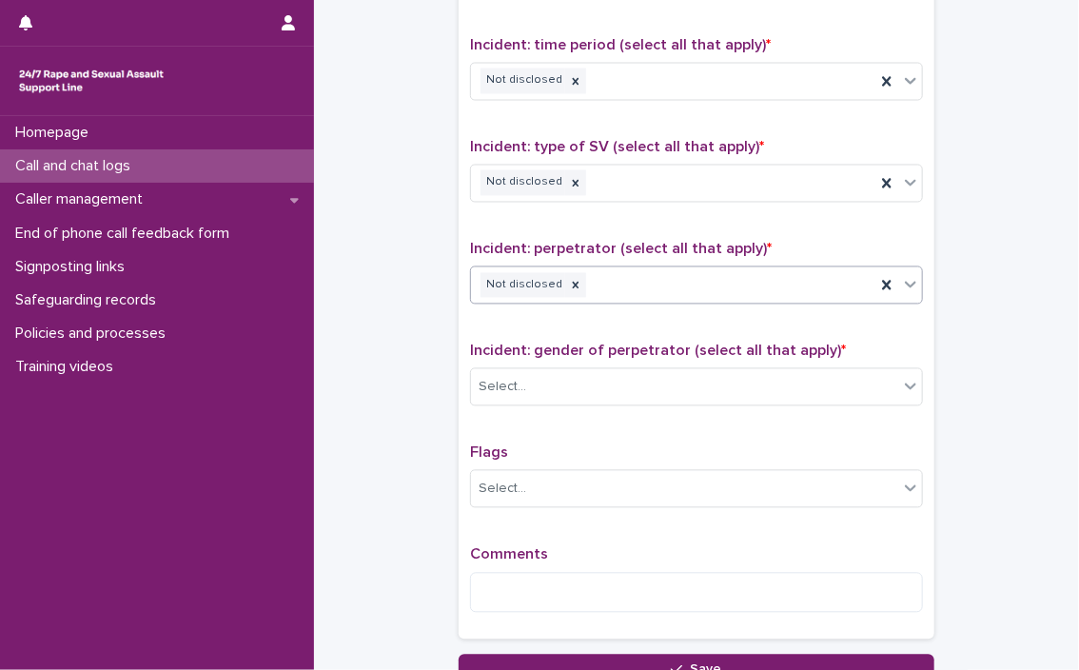
scroll to position [1282, 0]
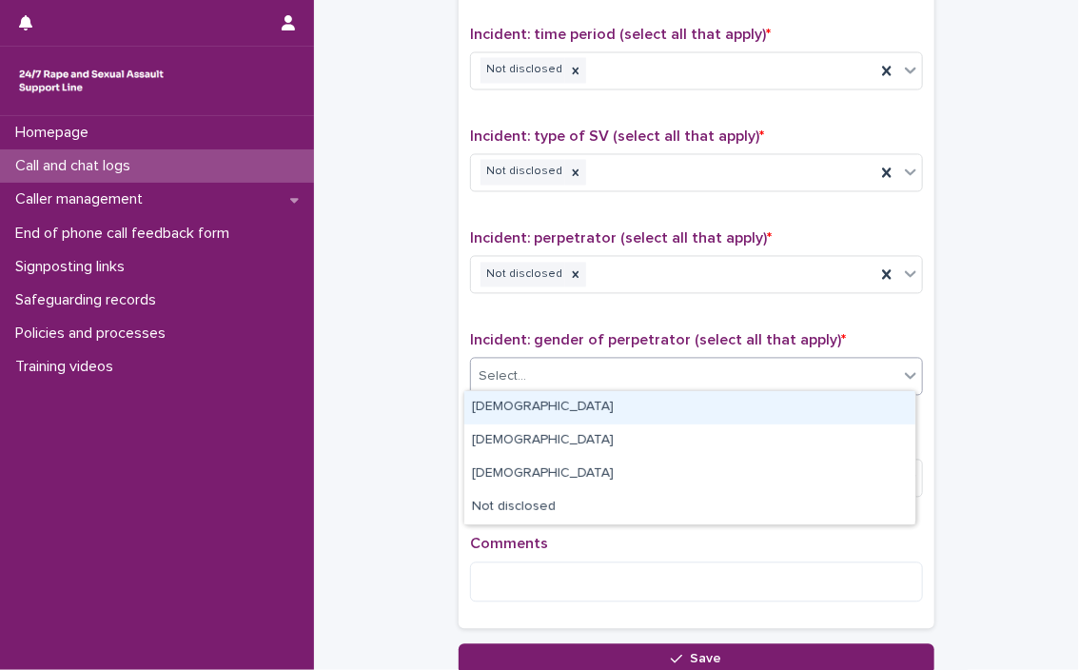
click at [586, 366] on div "Select..." at bounding box center [684, 377] width 427 height 31
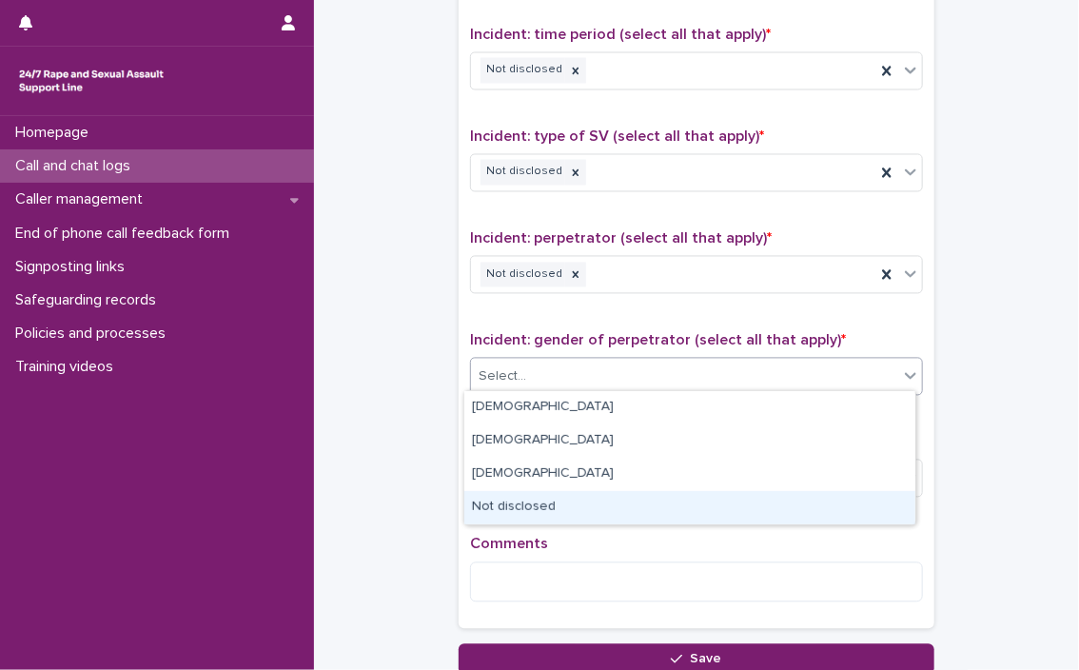
click at [554, 501] on div "Not disclosed" at bounding box center [689, 507] width 451 height 33
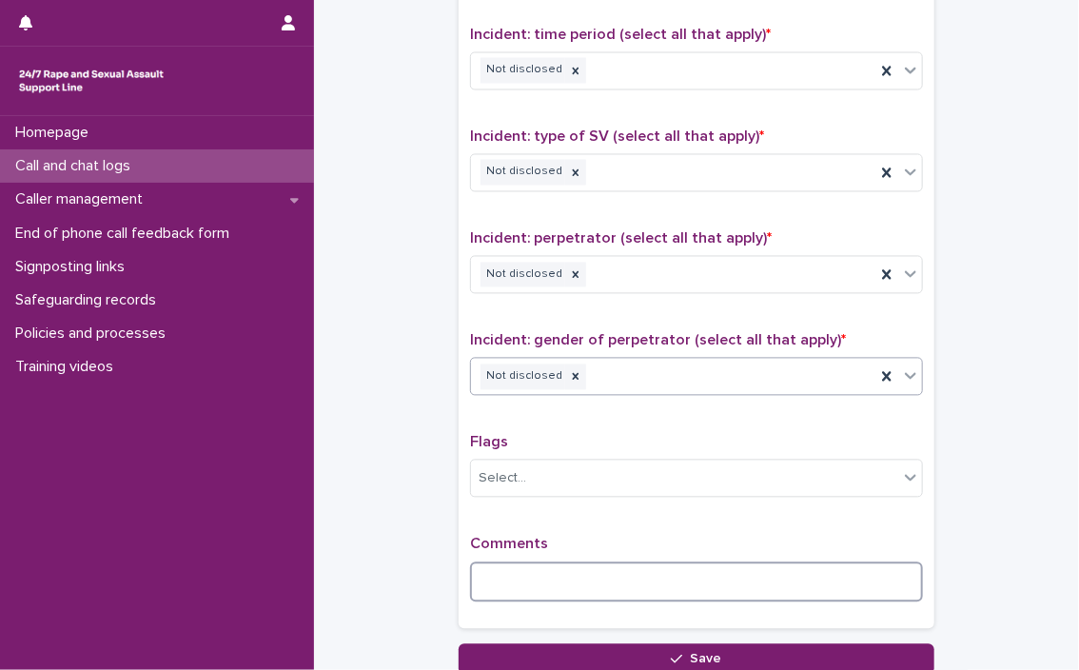
click at [525, 581] on textarea at bounding box center [696, 582] width 453 height 41
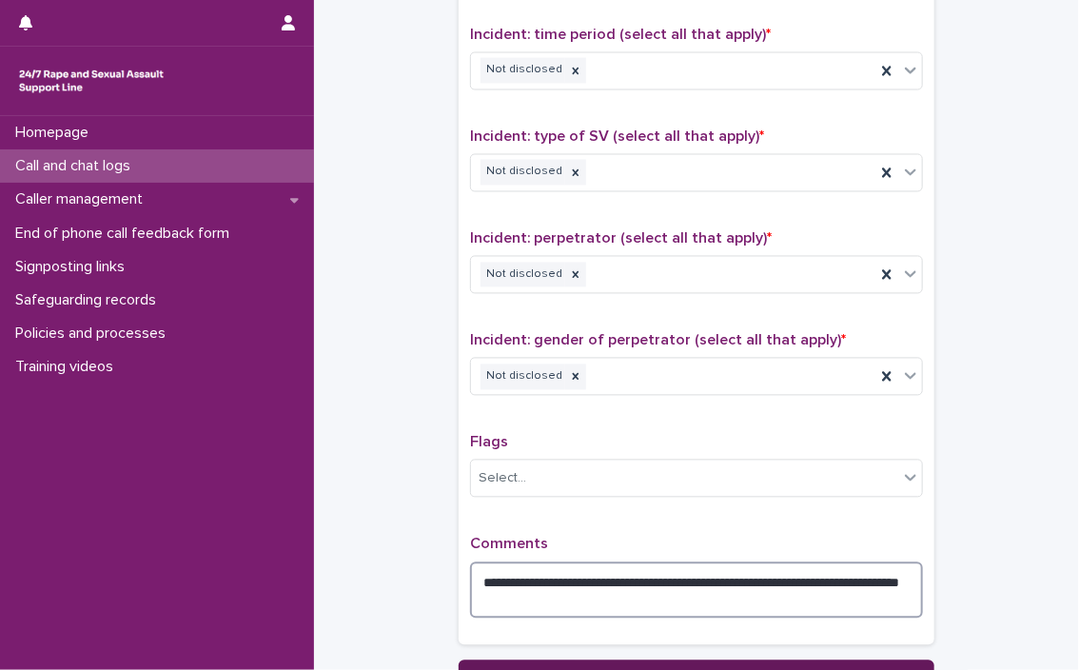
type textarea "**********"
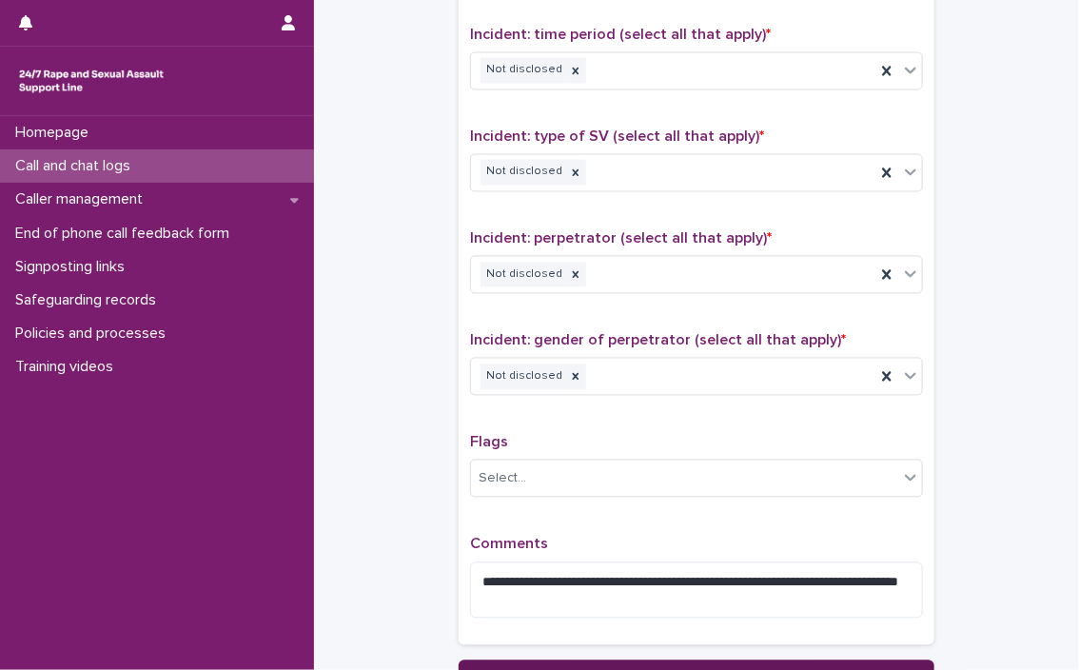
click at [595, 663] on button "Save" at bounding box center [697, 675] width 476 height 30
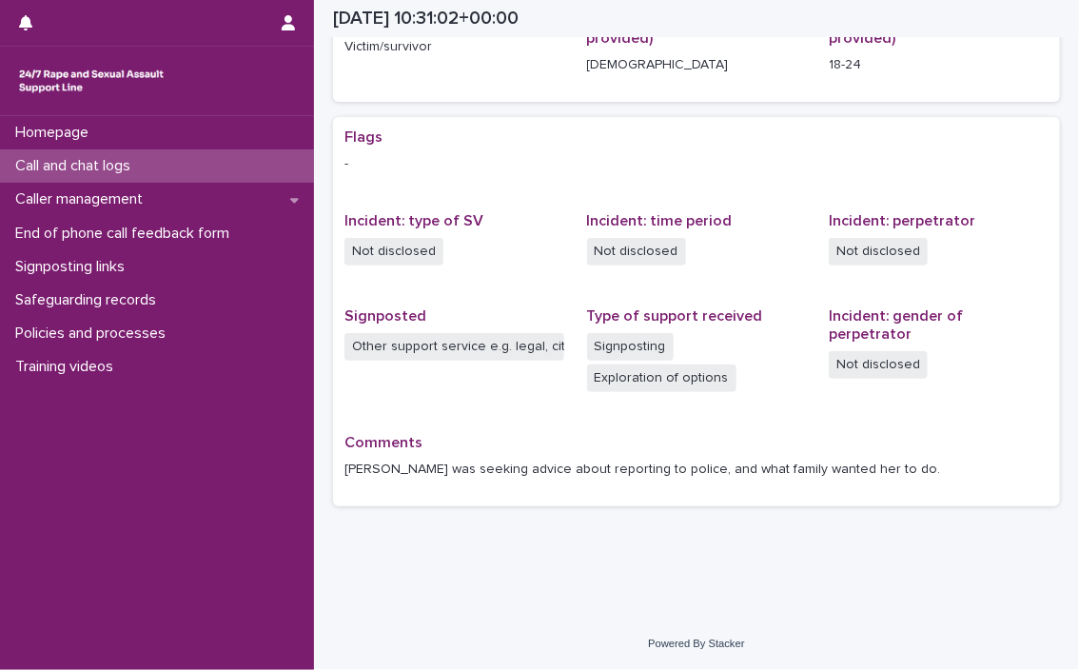
scroll to position [297, 0]
click at [187, 162] on div "Call and chat logs" at bounding box center [157, 165] width 314 height 33
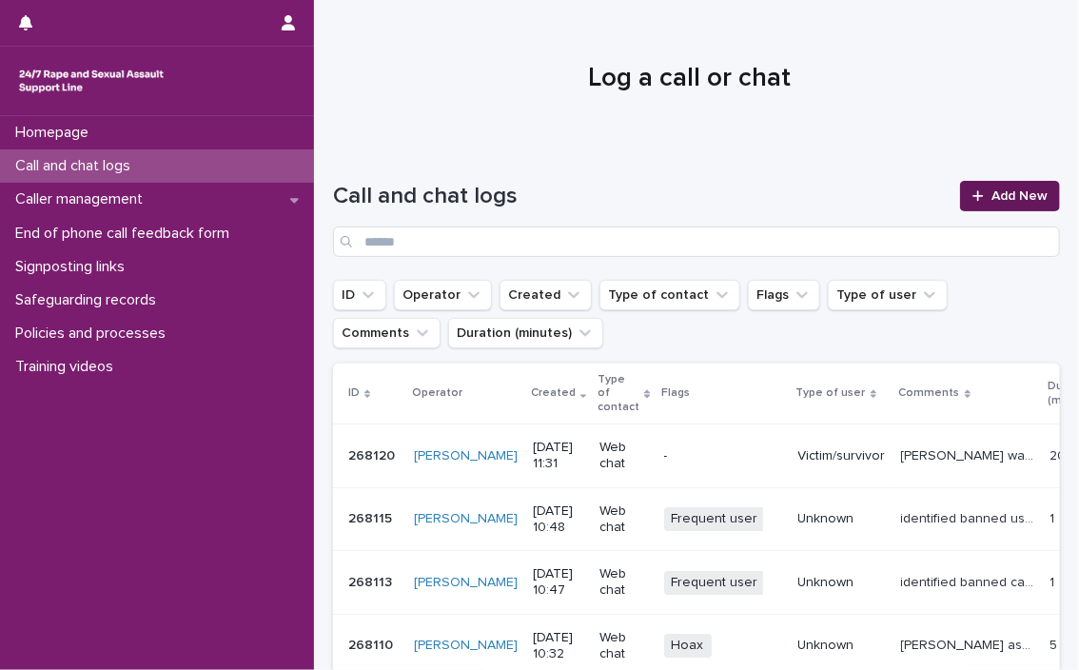
click at [637, 193] on span "Add New" at bounding box center [1019, 195] width 56 height 13
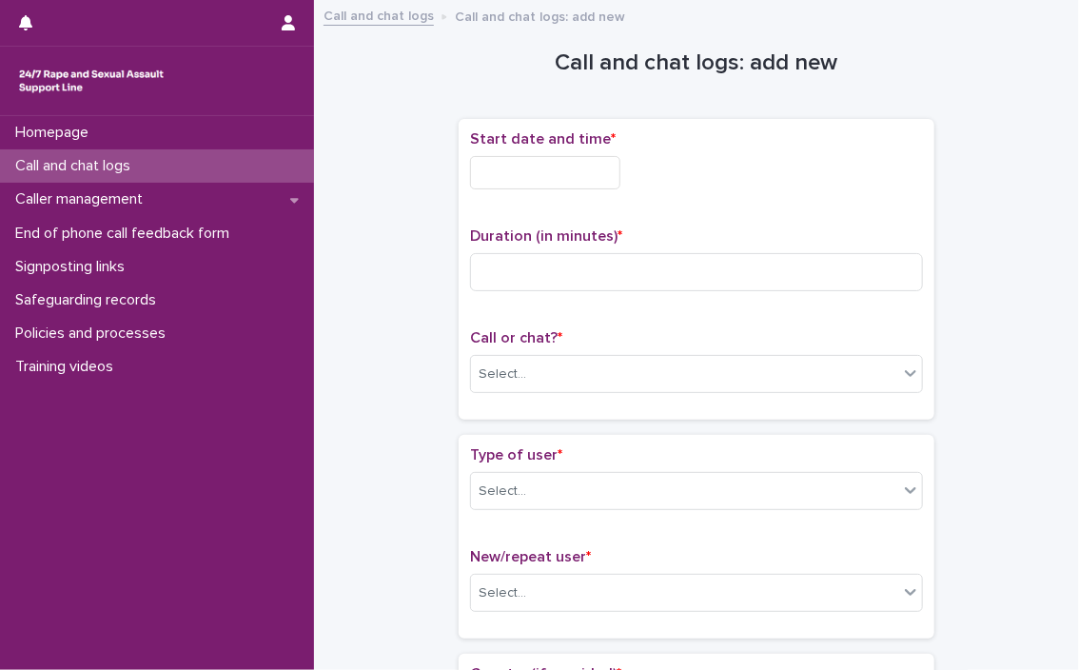
click at [620, 170] on input "text" at bounding box center [545, 172] width 150 height 33
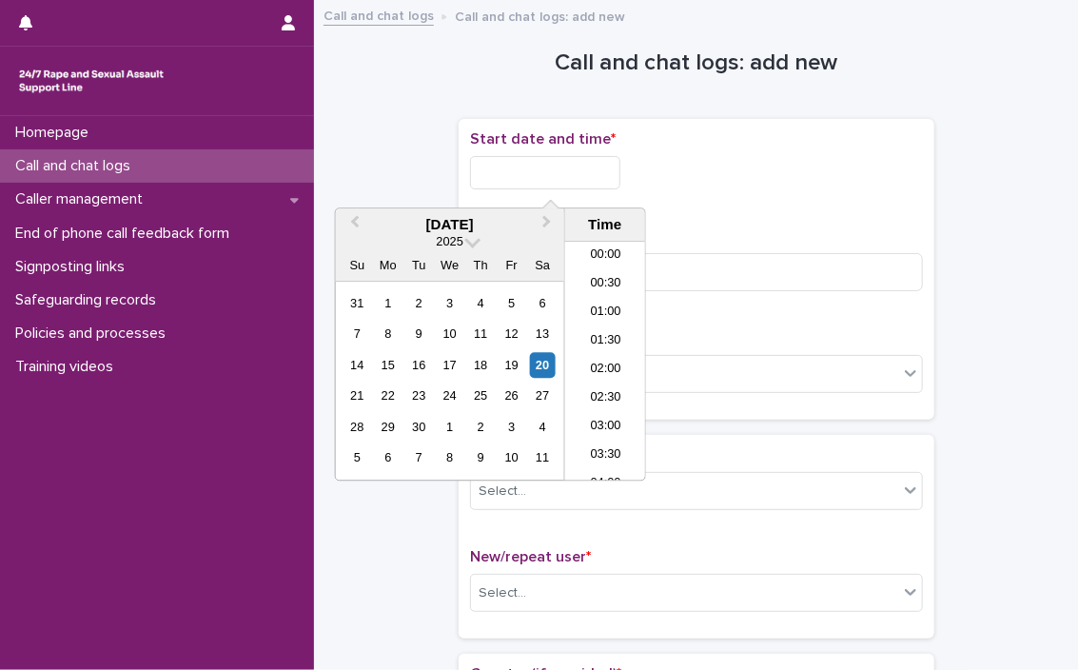
scroll to position [552, 0]
click at [596, 357] on li "11:30" at bounding box center [605, 361] width 81 height 29
type input "**********"
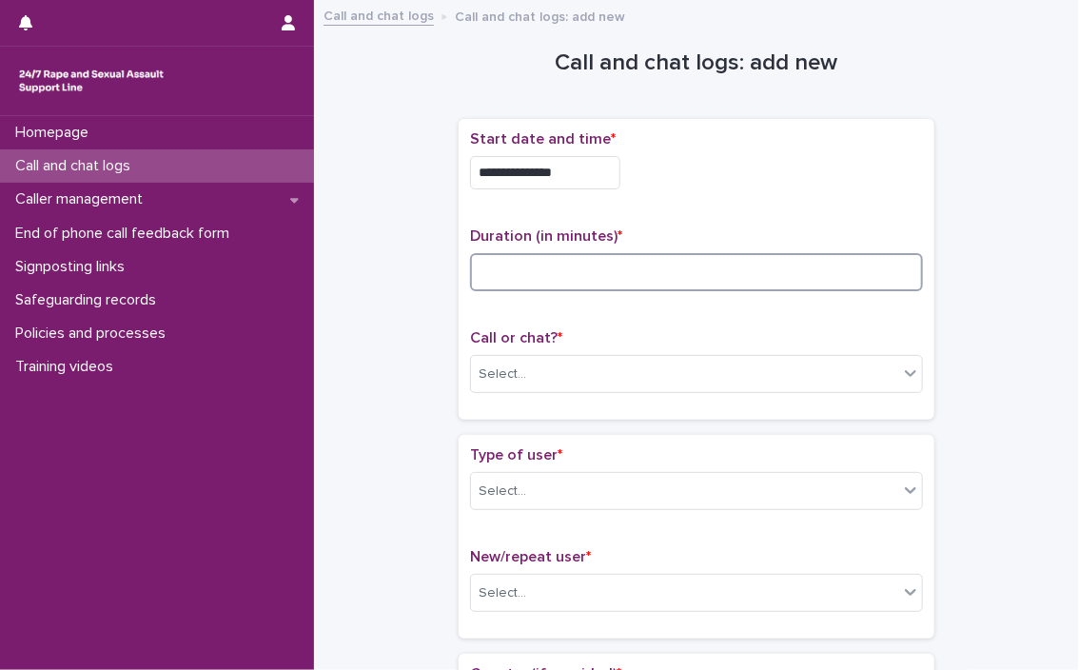
click at [559, 277] on input at bounding box center [696, 272] width 453 height 38
type input "*"
click at [525, 396] on div "Call or chat? * Select..." at bounding box center [696, 368] width 453 height 79
click at [521, 377] on div "Select..." at bounding box center [684, 374] width 427 height 31
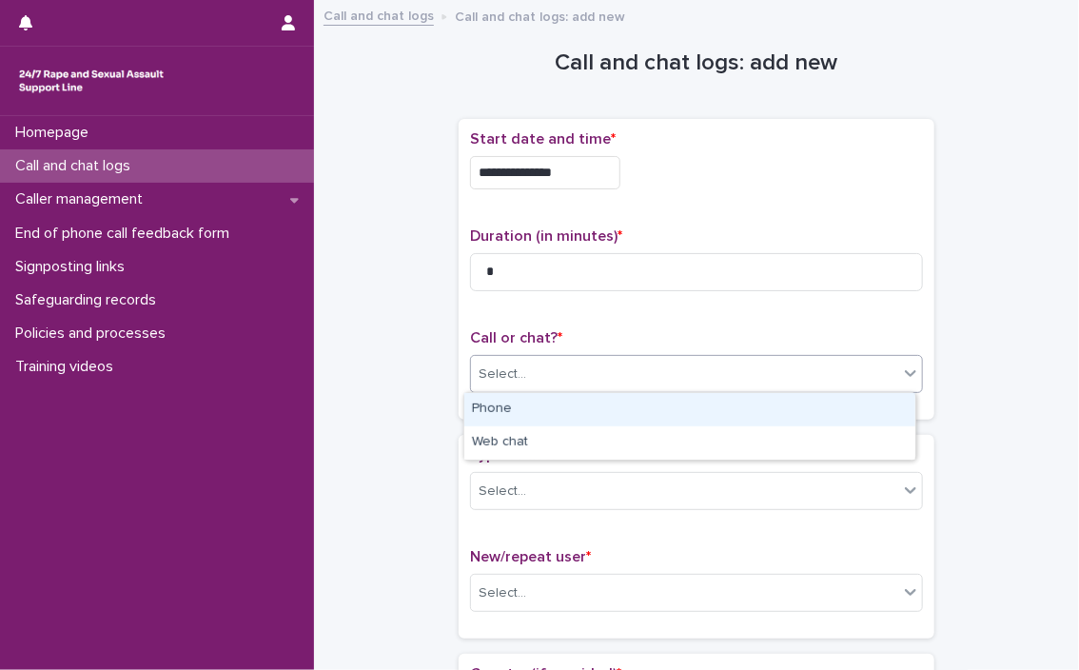
type input "*"
click at [521, 407] on div "Web chat" at bounding box center [689, 409] width 451 height 33
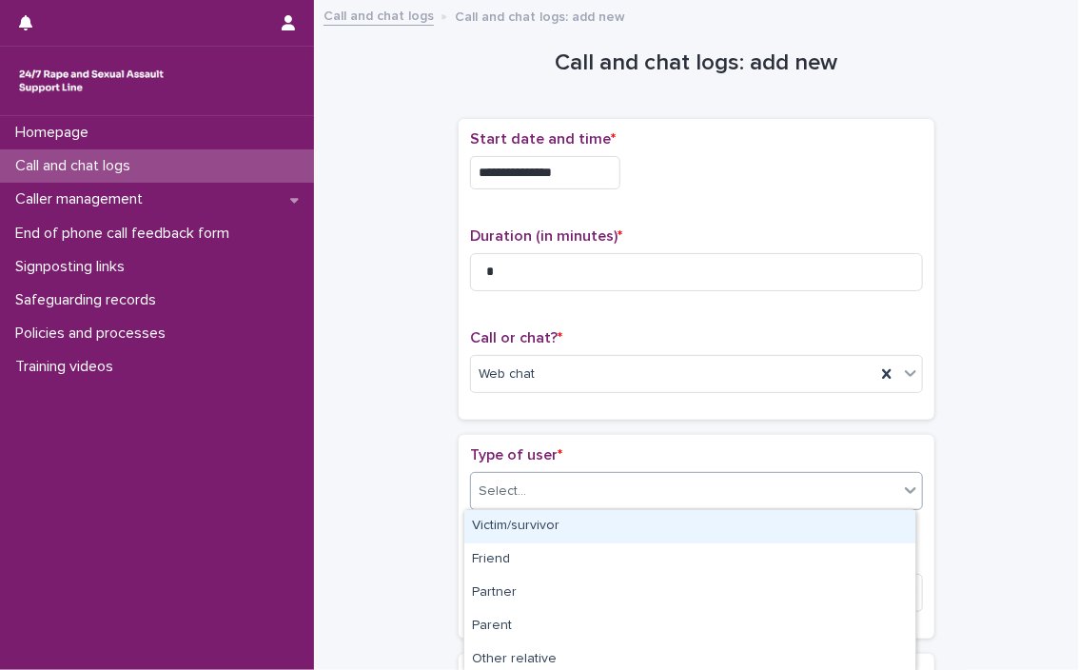
click at [507, 477] on div "Select..." at bounding box center [684, 491] width 427 height 31
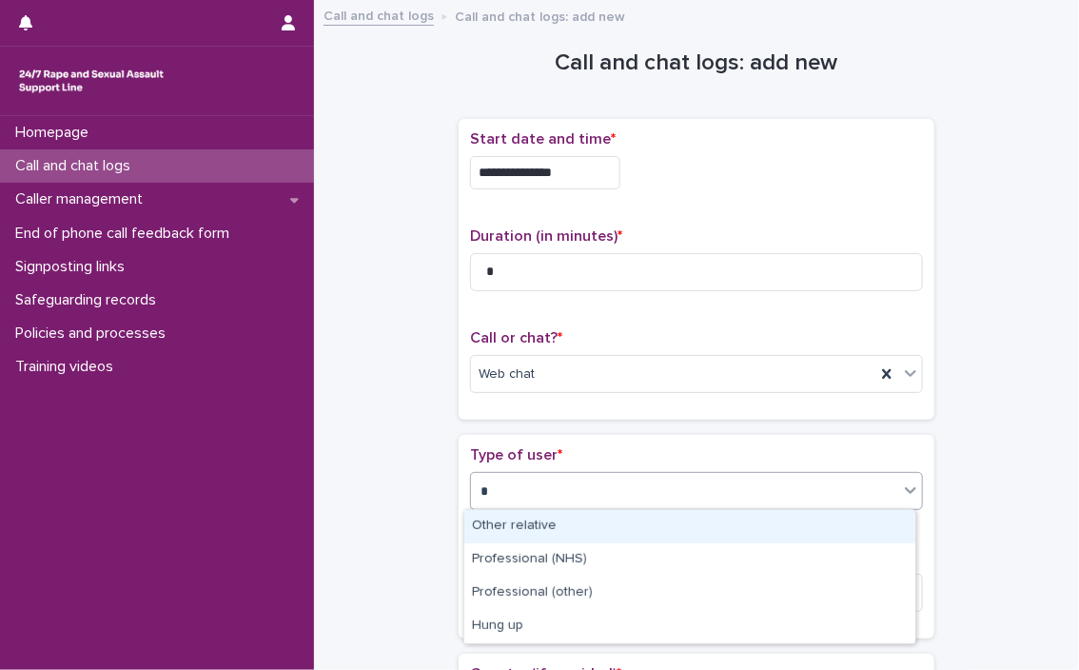
type input "**"
click at [514, 526] on div "Hung up" at bounding box center [689, 526] width 451 height 33
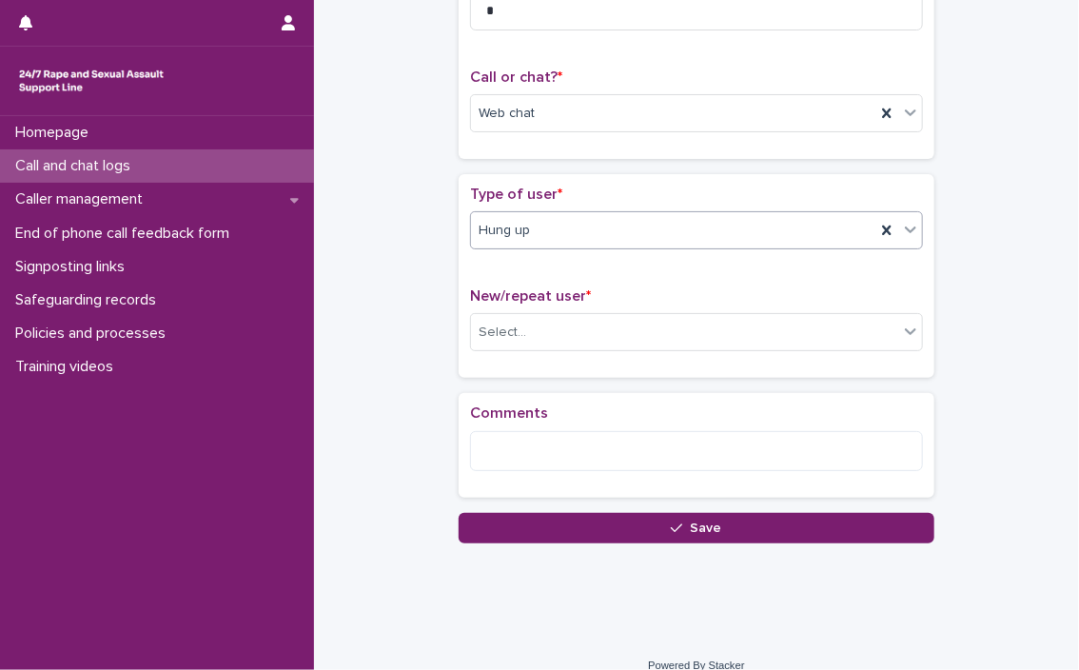
scroll to position [272, 0]
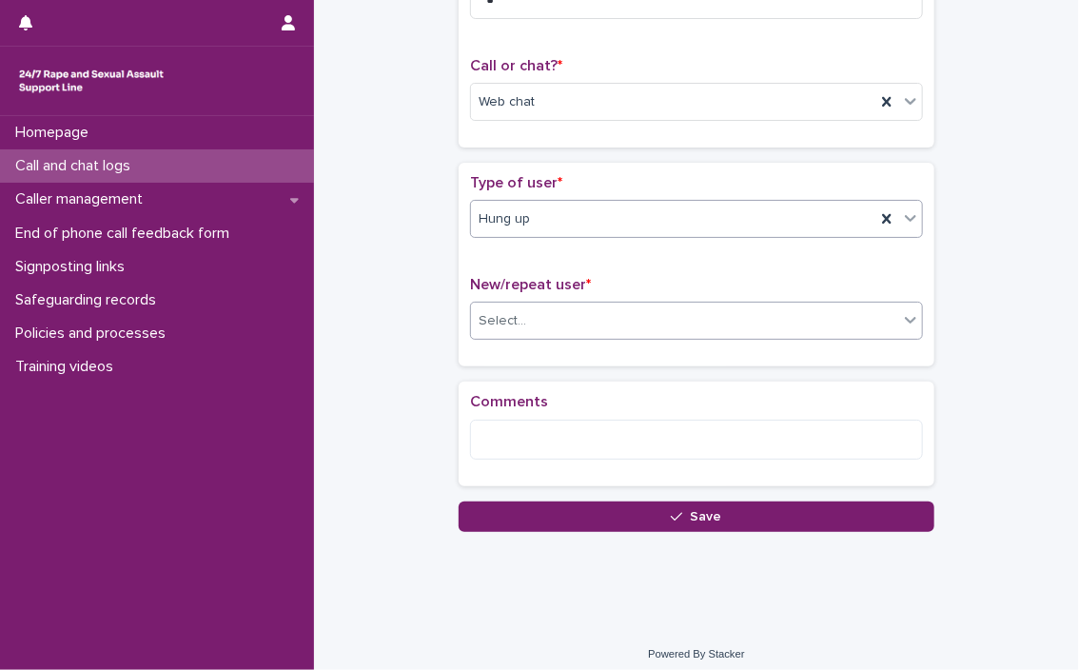
click at [487, 311] on div "Select..." at bounding box center [503, 321] width 48 height 20
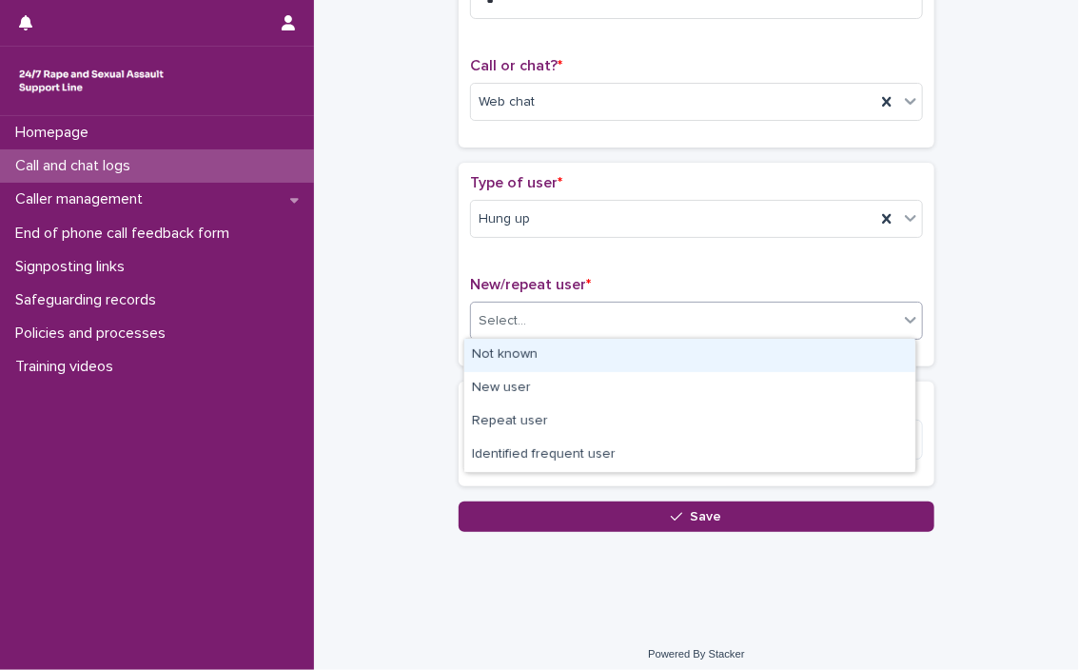
click at [488, 361] on div "Not known" at bounding box center [689, 355] width 451 height 33
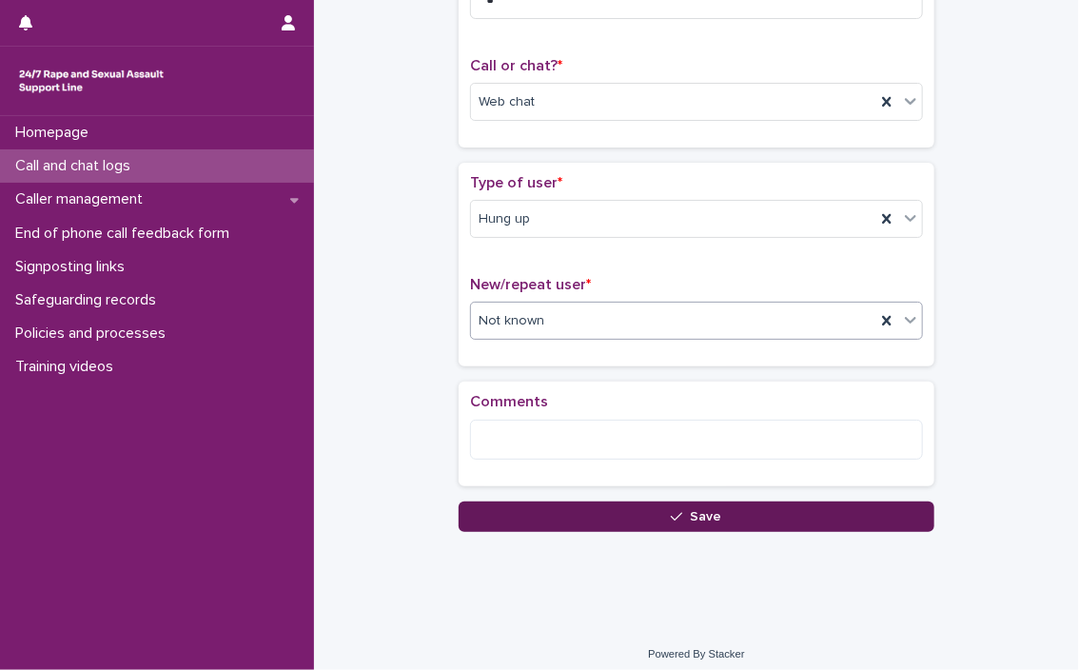
click at [585, 525] on button "Save" at bounding box center [697, 516] width 476 height 30
